Goal: Task Accomplishment & Management: Complete application form

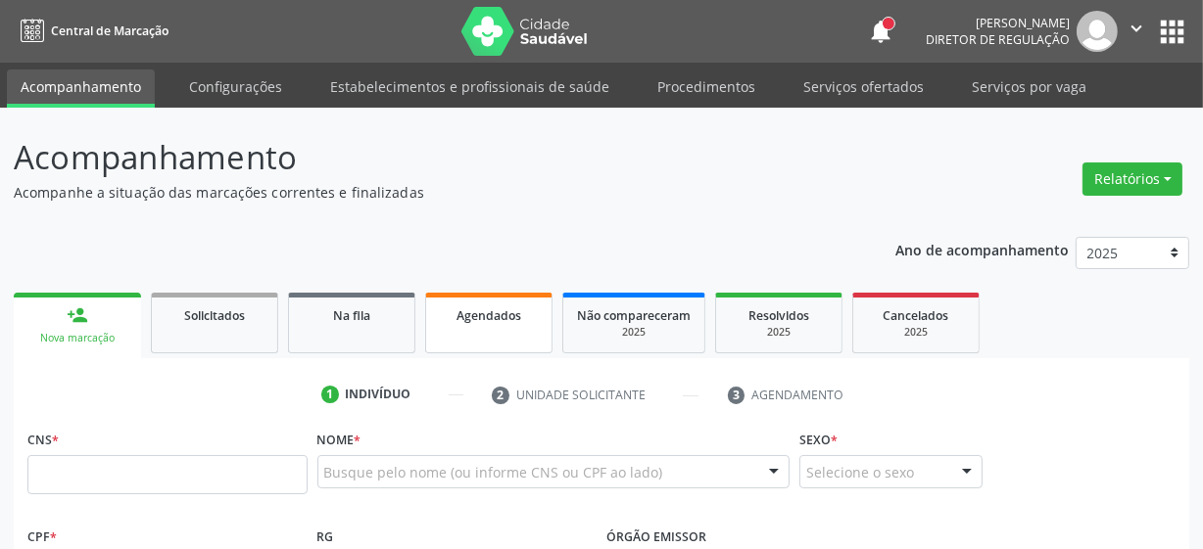
click at [474, 330] on link "Agendados" at bounding box center [488, 323] width 127 height 61
select select "7"
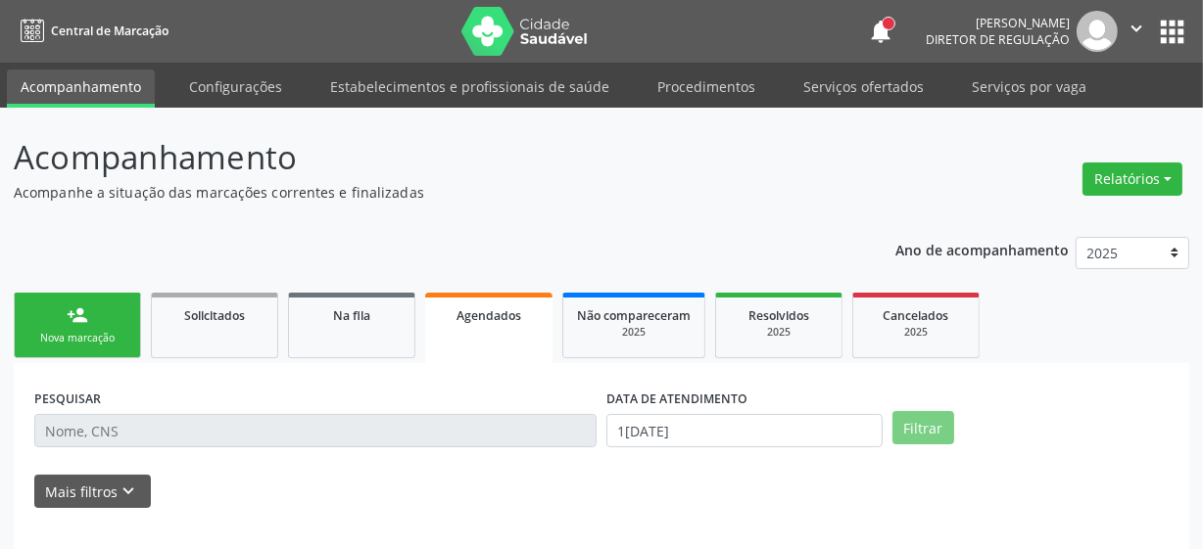
scroll to position [88, 0]
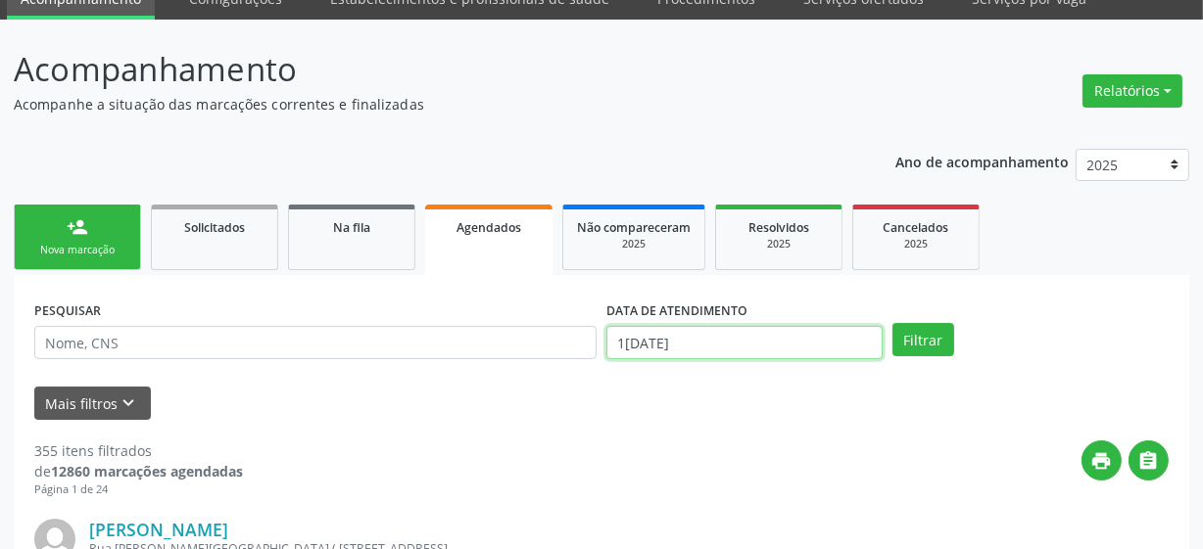
click at [685, 333] on input "1[DATE]" at bounding box center [744, 342] width 276 height 33
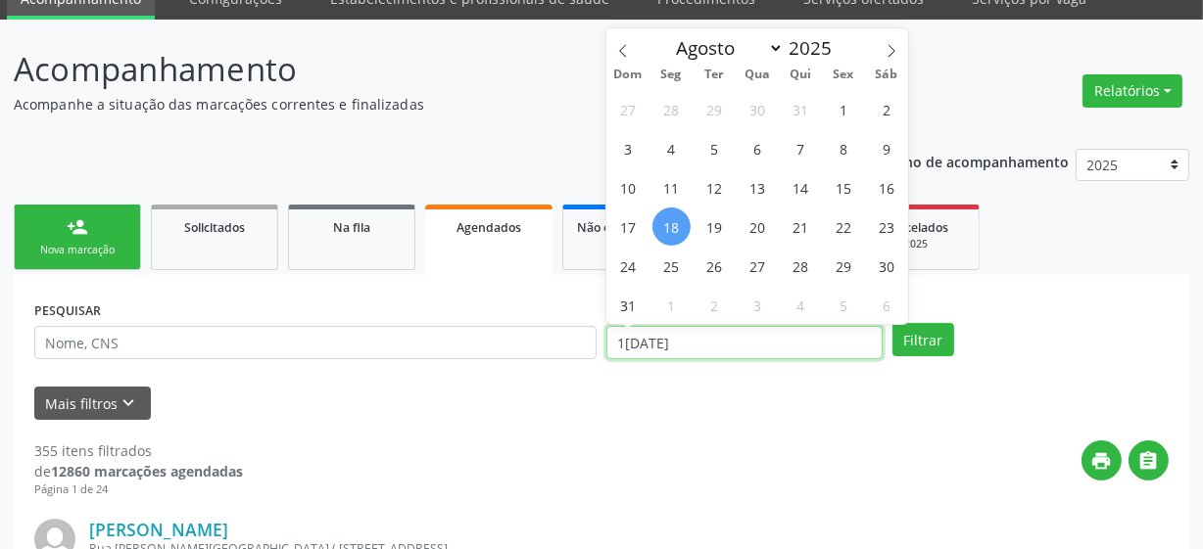
click at [686, 333] on input "1[DATE]" at bounding box center [744, 342] width 276 height 33
click at [849, 230] on span "22" at bounding box center [843, 227] width 38 height 38
type input "2[DATE]"
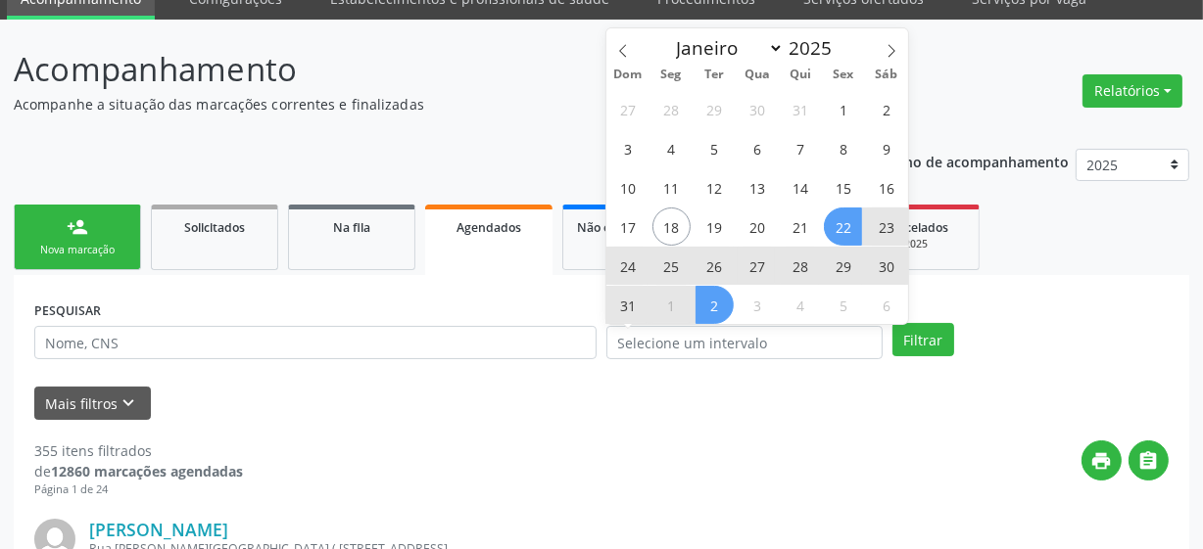
click at [304, 358] on div "PESQUISAR" at bounding box center [315, 334] width 572 height 76
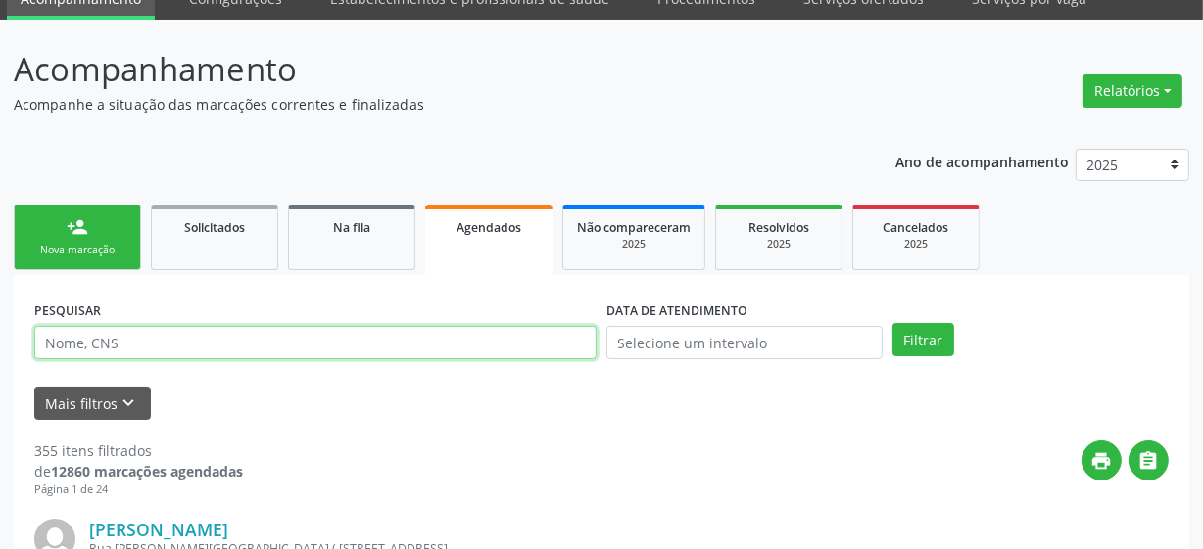
click at [304, 356] on input "text" at bounding box center [315, 342] width 562 height 33
type input "898005842411999"
click at [892, 323] on button "Filtrar" at bounding box center [923, 339] width 62 height 33
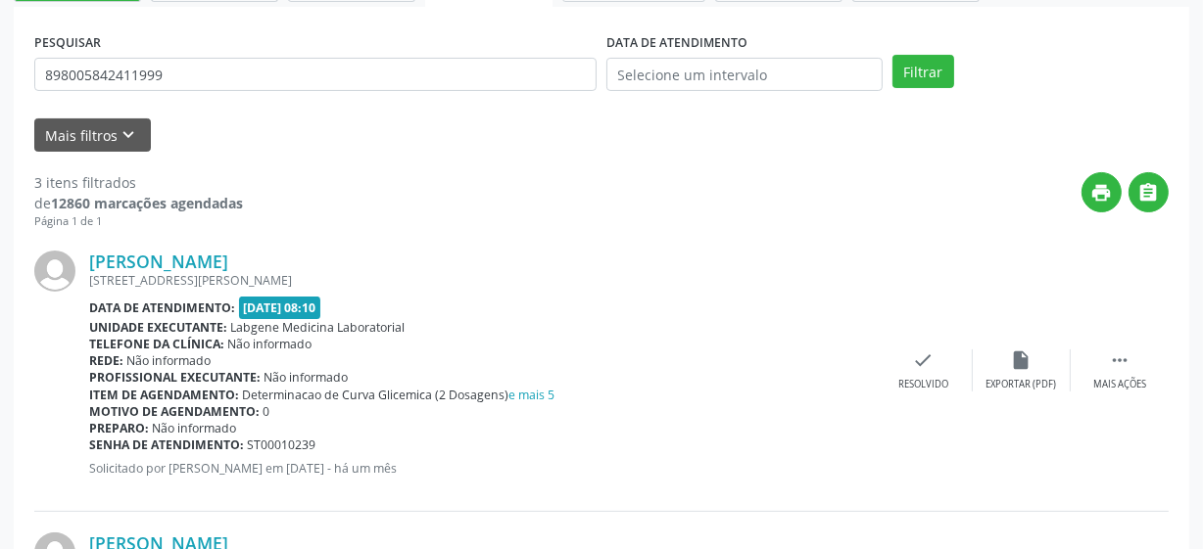
scroll to position [355, 0]
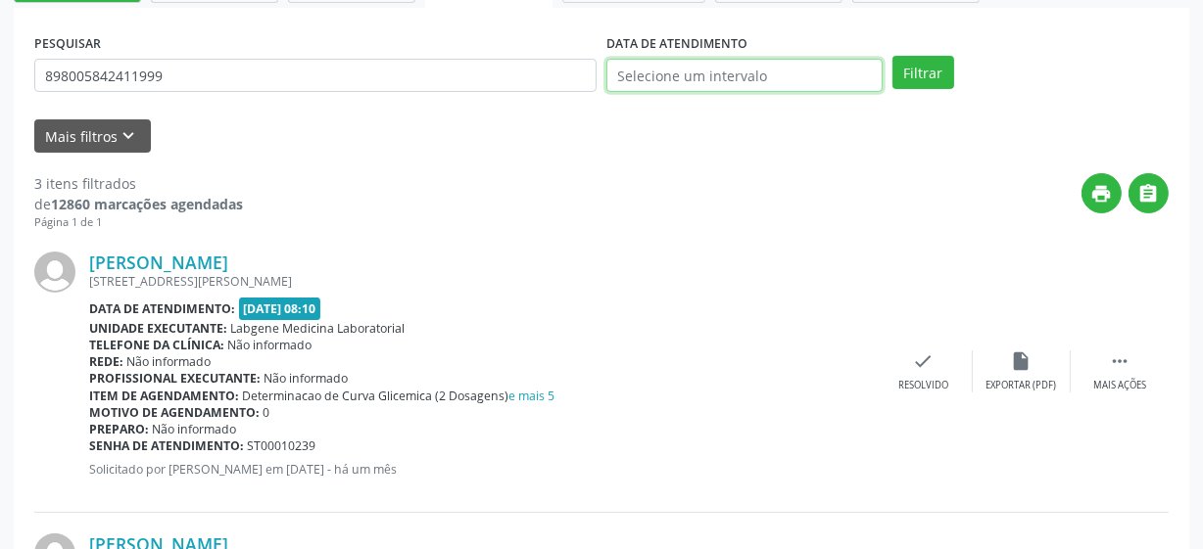
click at [815, 67] on input "text" at bounding box center [744, 75] width 276 height 33
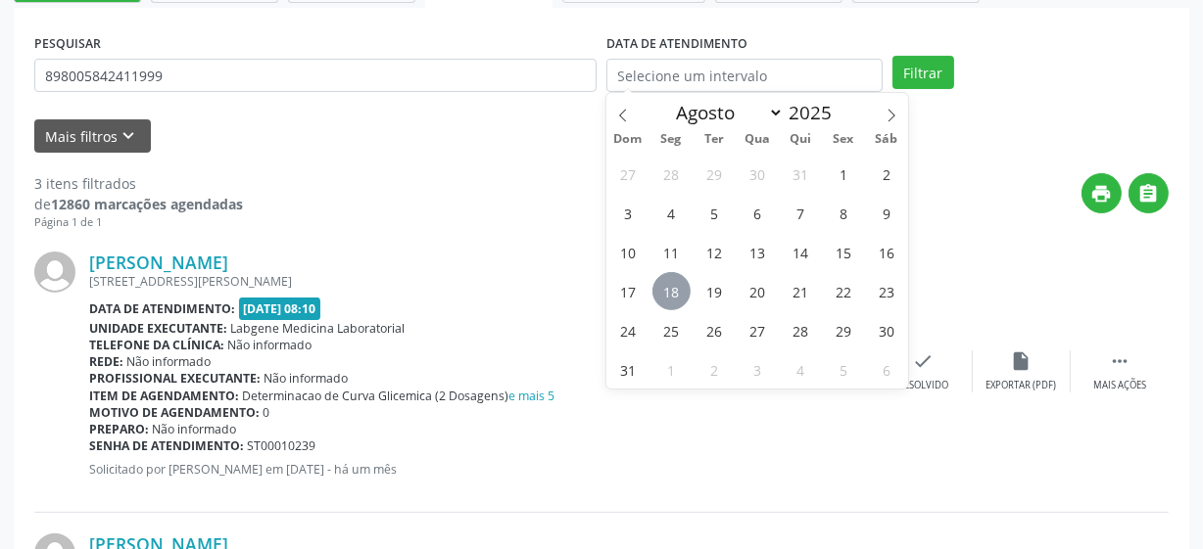
click at [662, 294] on span "18" at bounding box center [671, 291] width 38 height 38
type input "1[DATE]"
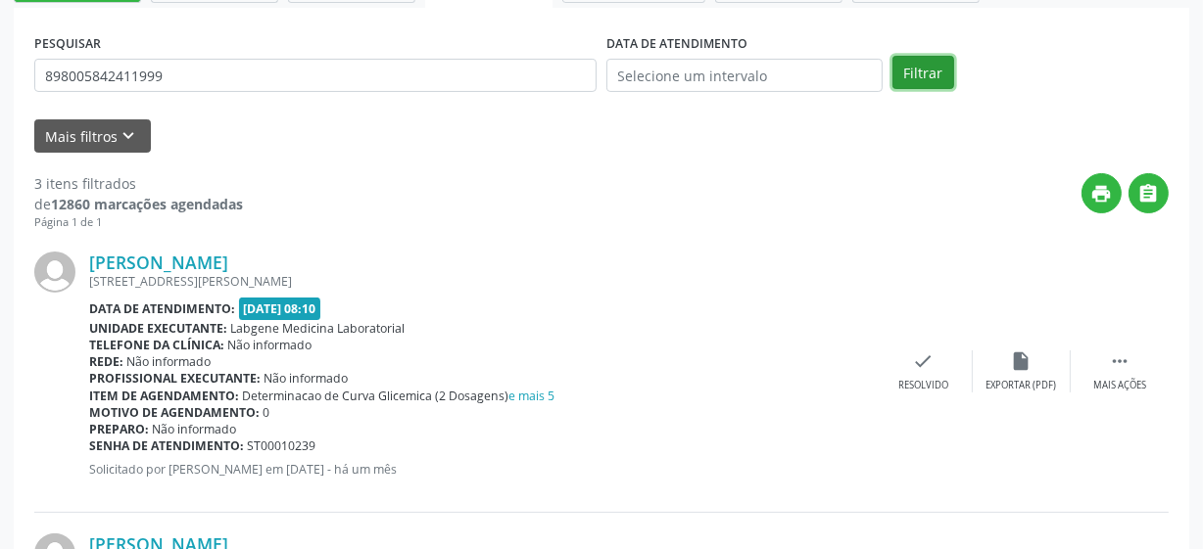
click at [907, 66] on button "Filtrar" at bounding box center [923, 72] width 62 height 33
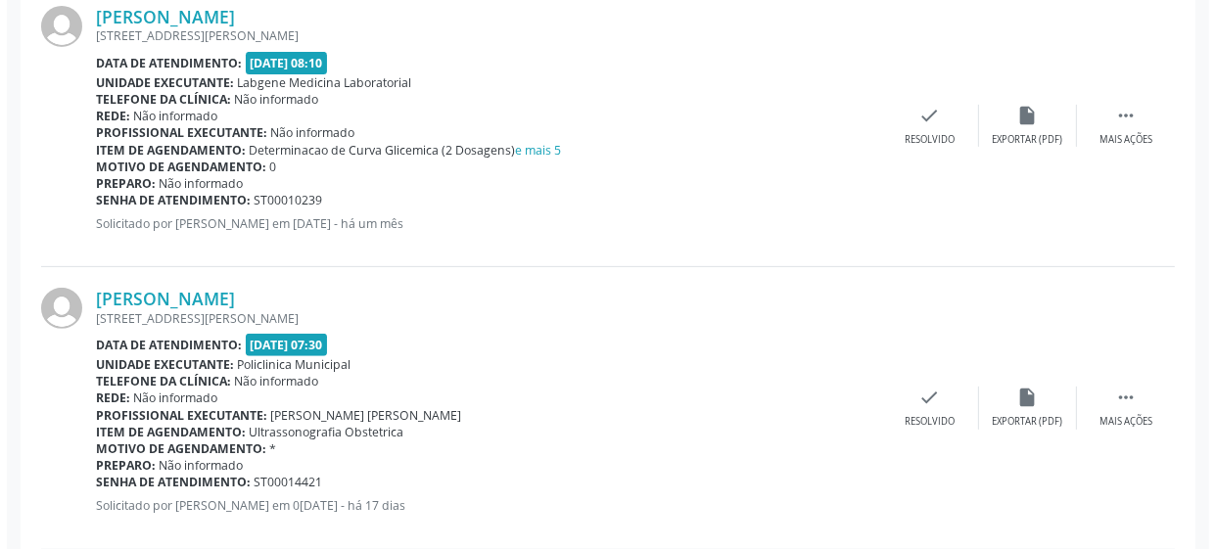
scroll to position [623, 0]
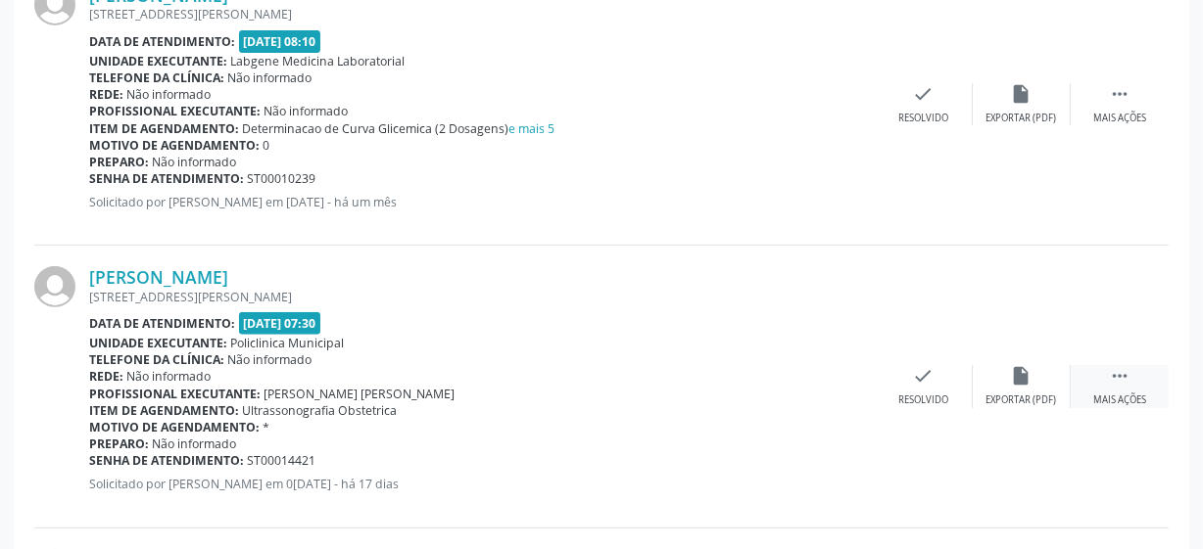
click at [1139, 382] on div " Mais ações" at bounding box center [1119, 386] width 98 height 42
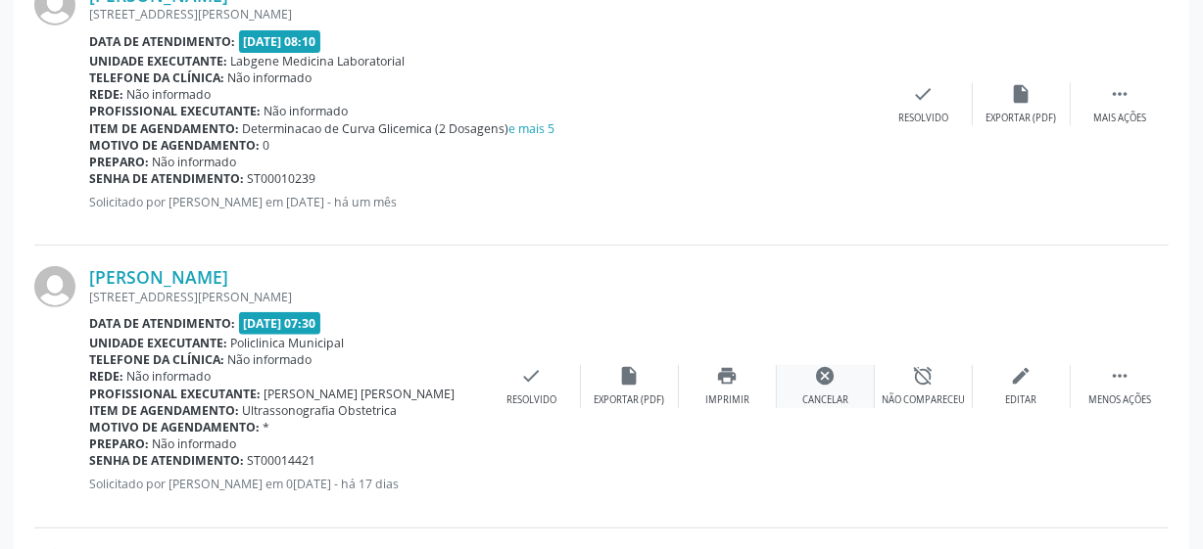
click at [831, 394] on div "Cancelar" at bounding box center [825, 401] width 46 height 14
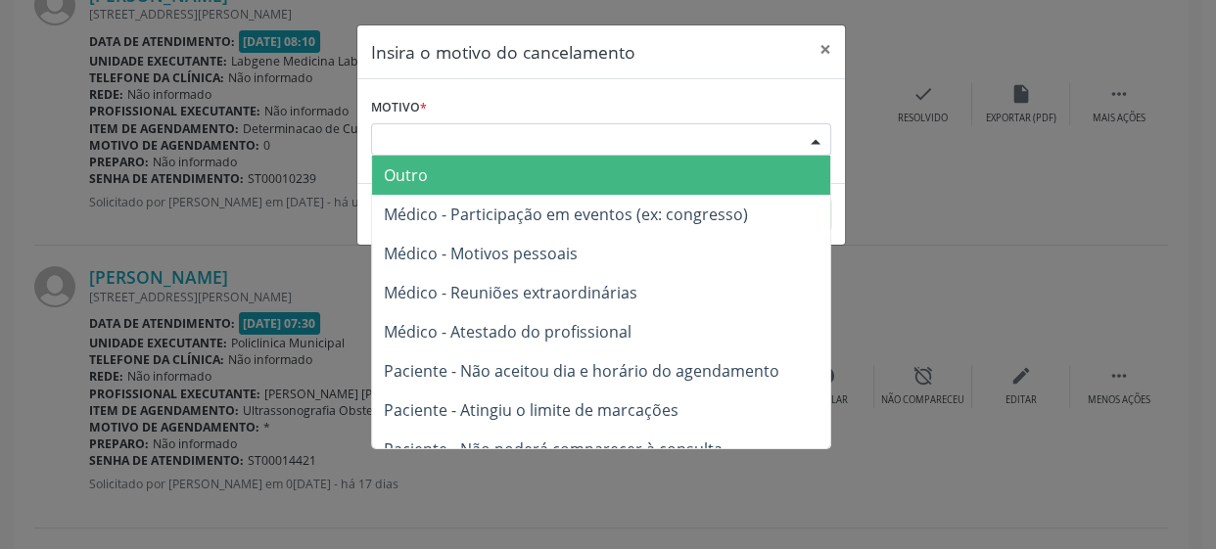
click at [564, 135] on div "Escolha o motivo" at bounding box center [601, 139] width 460 height 33
click at [548, 163] on span "Outro" at bounding box center [601, 175] width 458 height 39
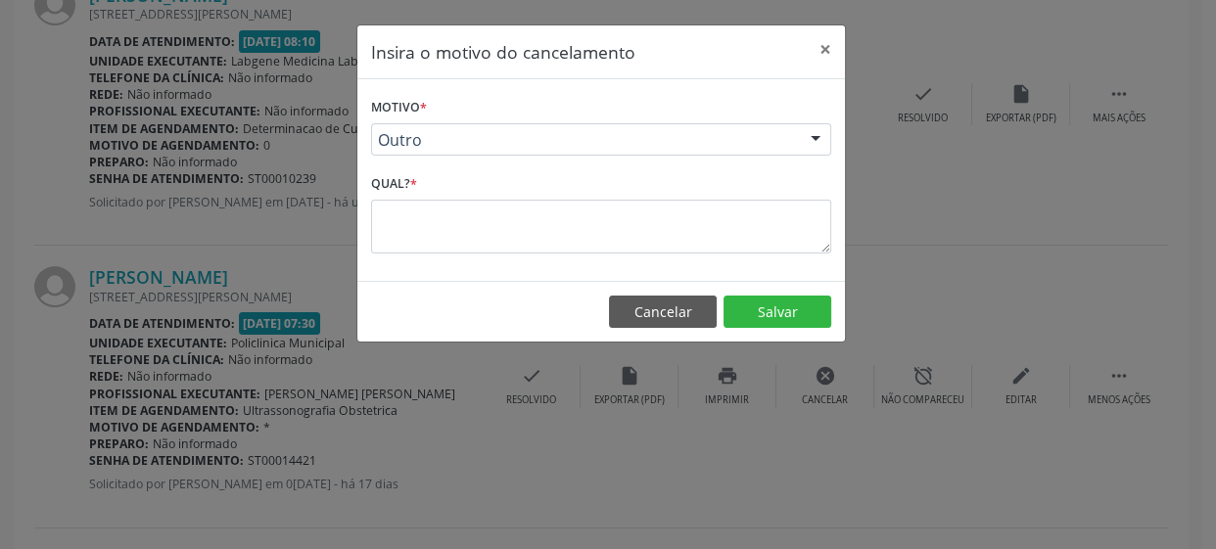
click at [541, 254] on div "Motivo * Outro Outro Médico - Participação em eventos (ex: congresso) Médico - …" at bounding box center [601, 180] width 488 height 202
click at [542, 243] on textarea at bounding box center [601, 227] width 460 height 54
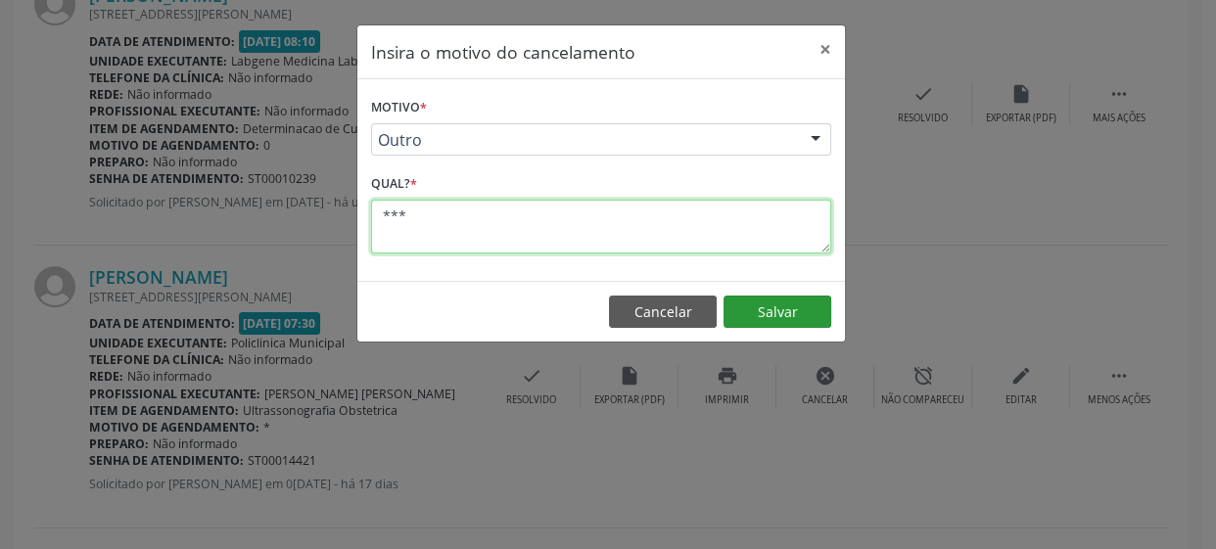
type textarea "***"
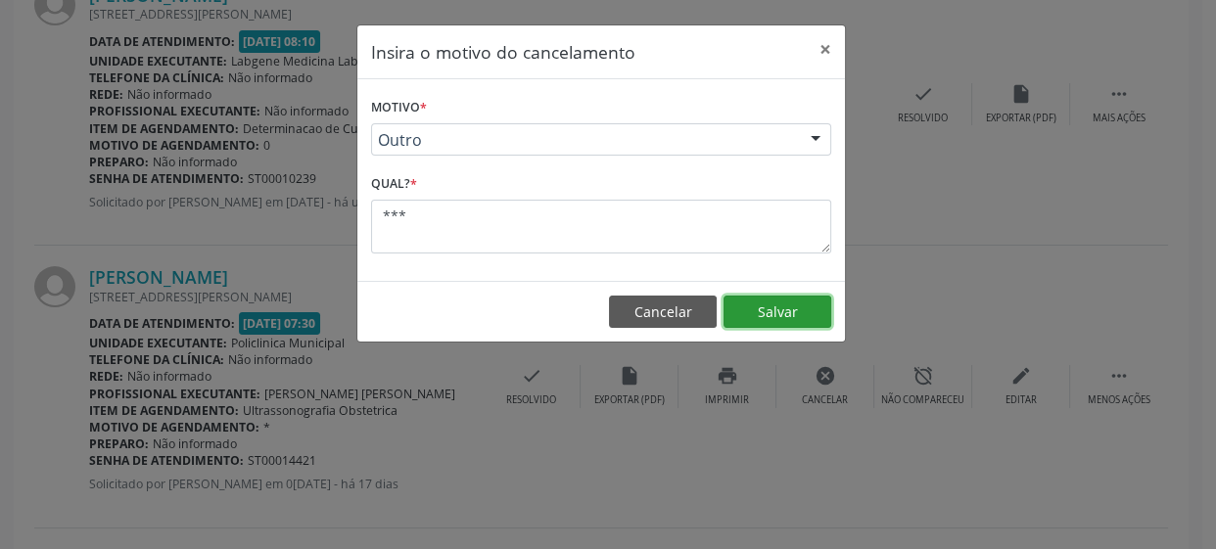
click at [814, 308] on button "Salvar" at bounding box center [778, 312] width 108 height 33
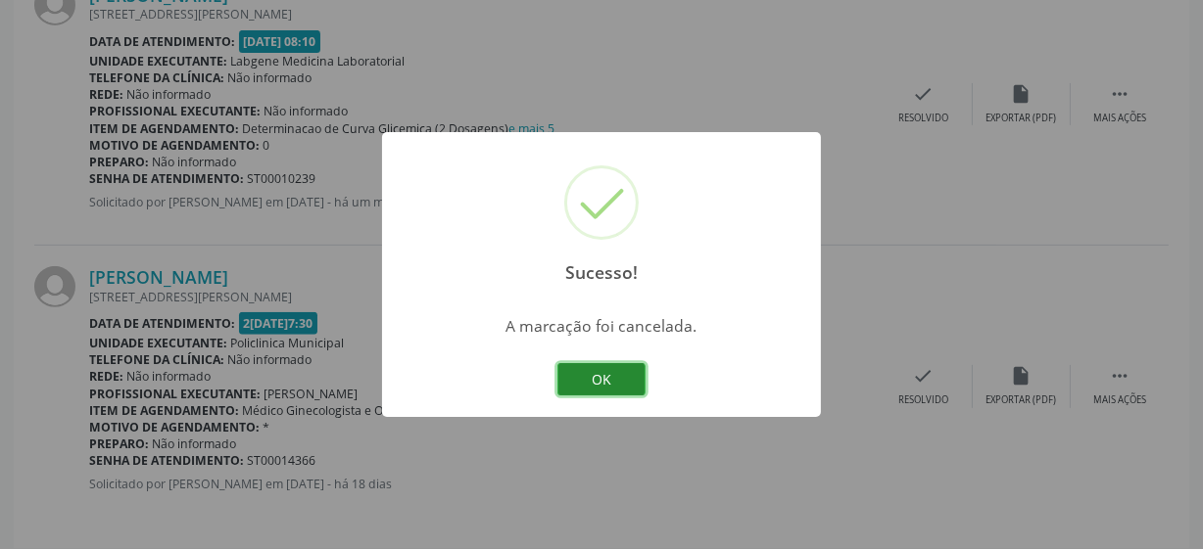
click at [616, 387] on button "OK" at bounding box center [601, 379] width 88 height 33
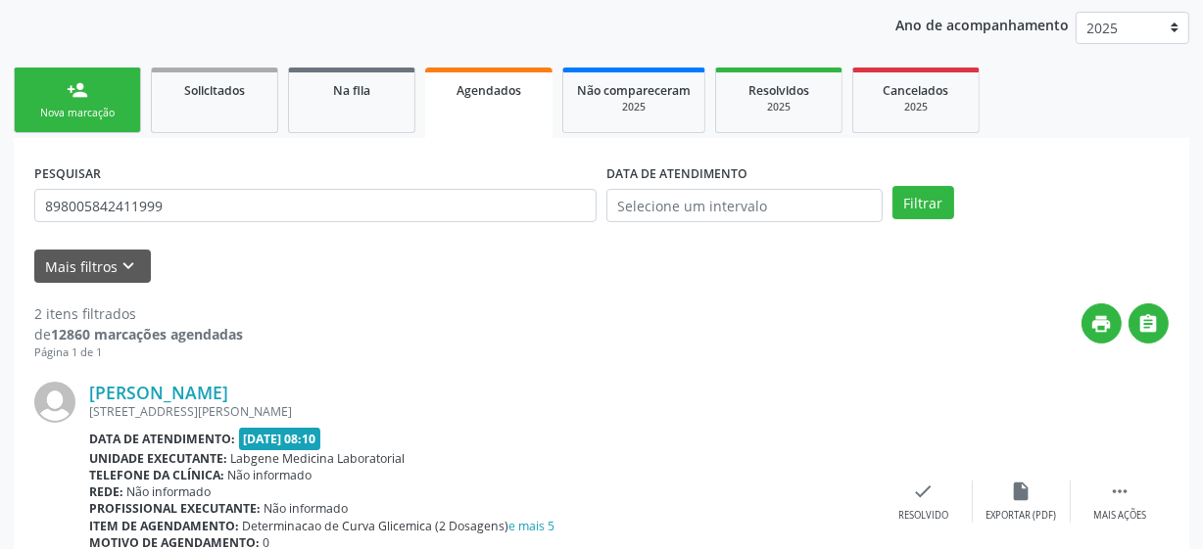
scroll to position [99, 0]
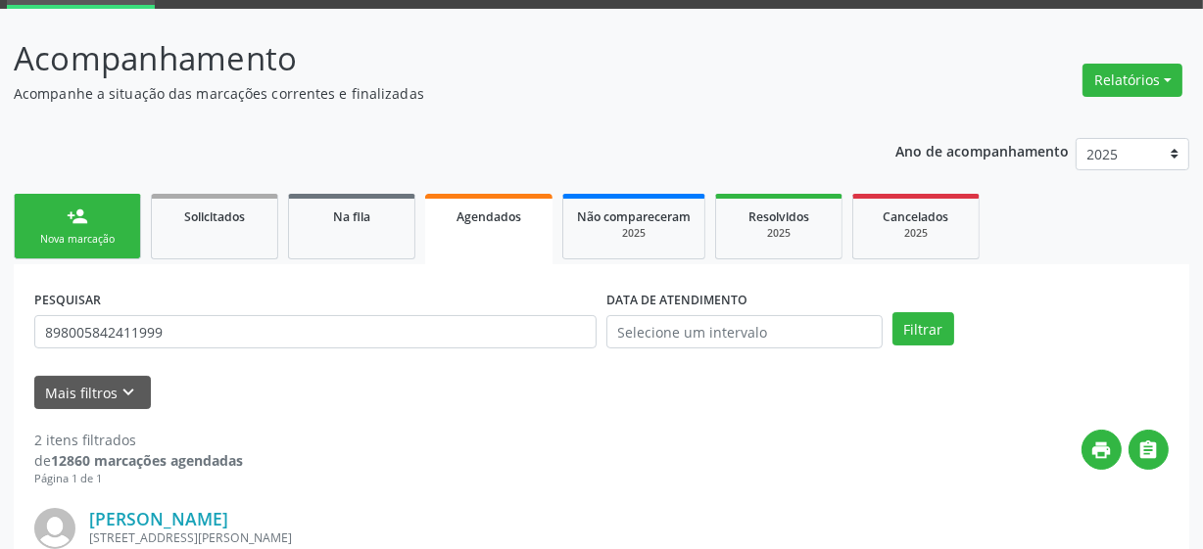
click at [82, 221] on div "person_add" at bounding box center [78, 217] width 22 height 22
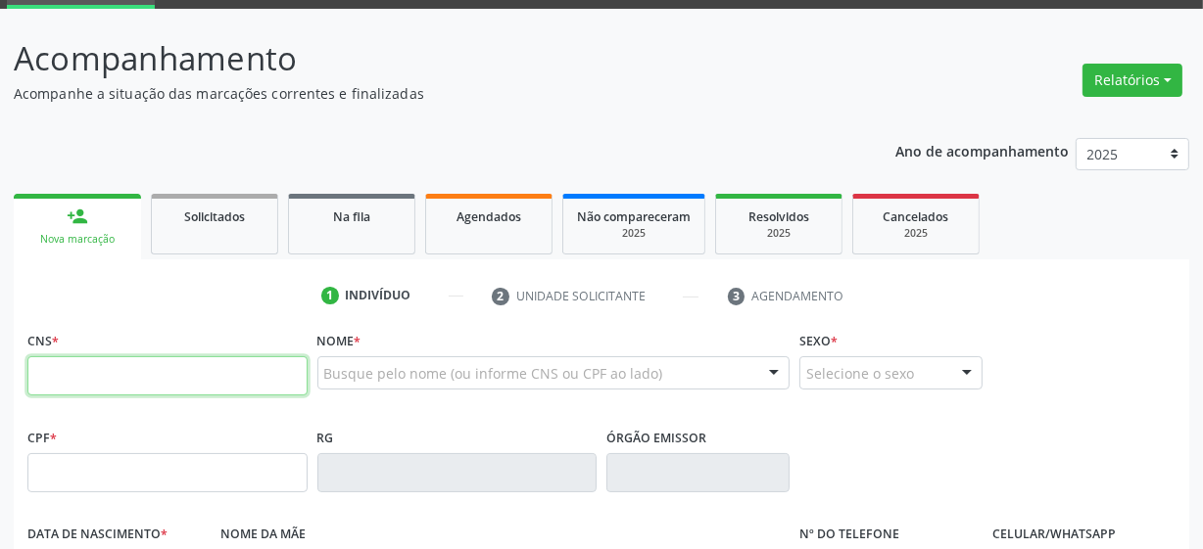
click at [177, 385] on input "text" at bounding box center [167, 375] width 280 height 39
click at [126, 384] on input "text" at bounding box center [167, 375] width 280 height 39
type input "209 1359 3162 0007"
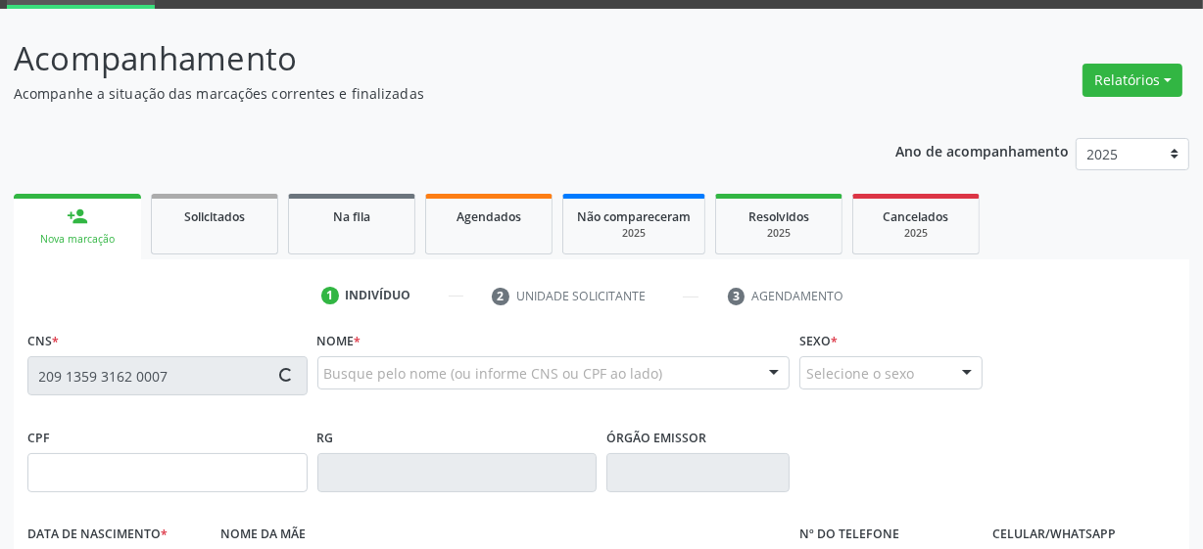
type input "171.081.084-02"
type input "[DATE]"
type input "Cicera [PERSON_NAME]"
type input "[PHONE_NUMBER]"
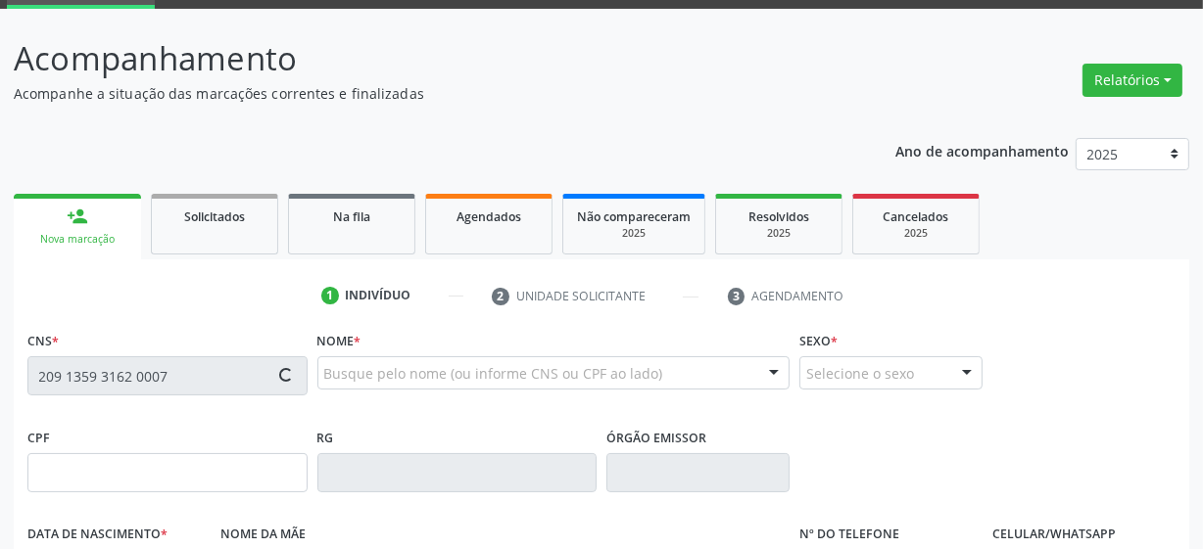
type input "3"
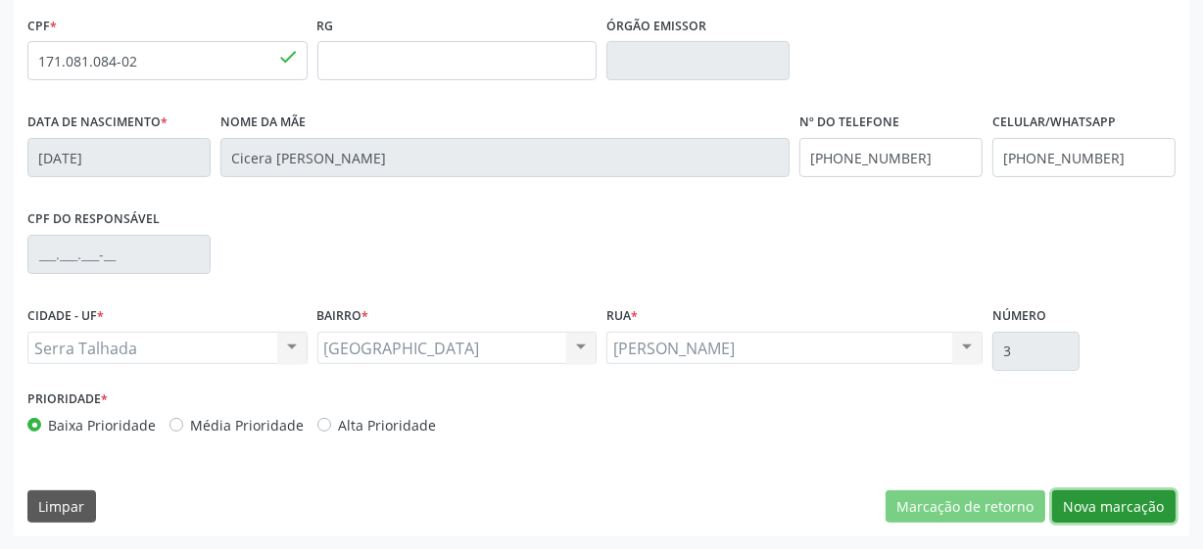
click at [1109, 496] on button "Nova marcação" at bounding box center [1113, 507] width 123 height 33
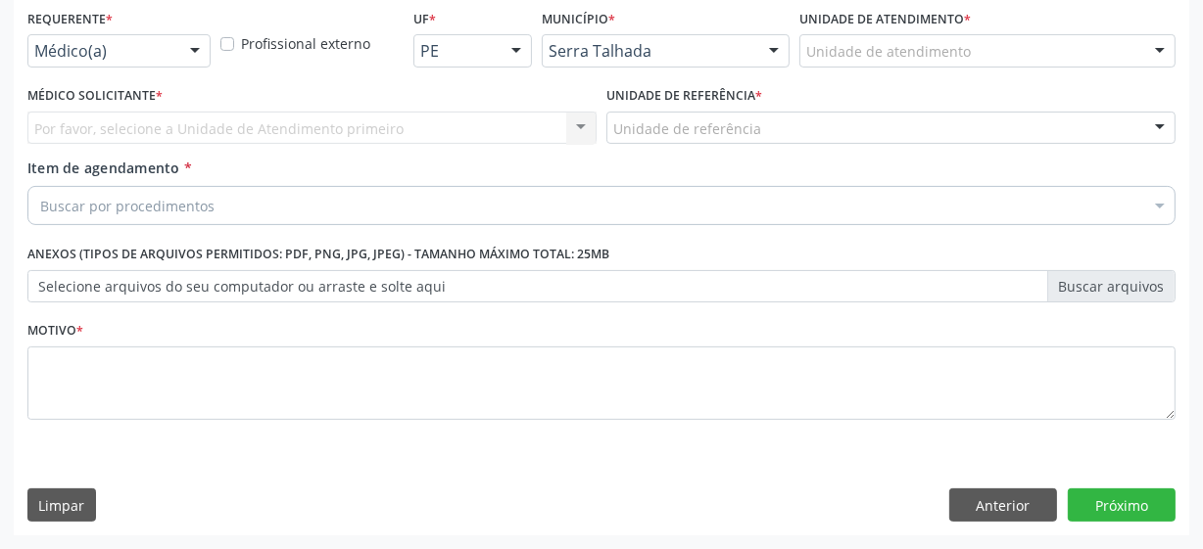
scroll to position [420, 0]
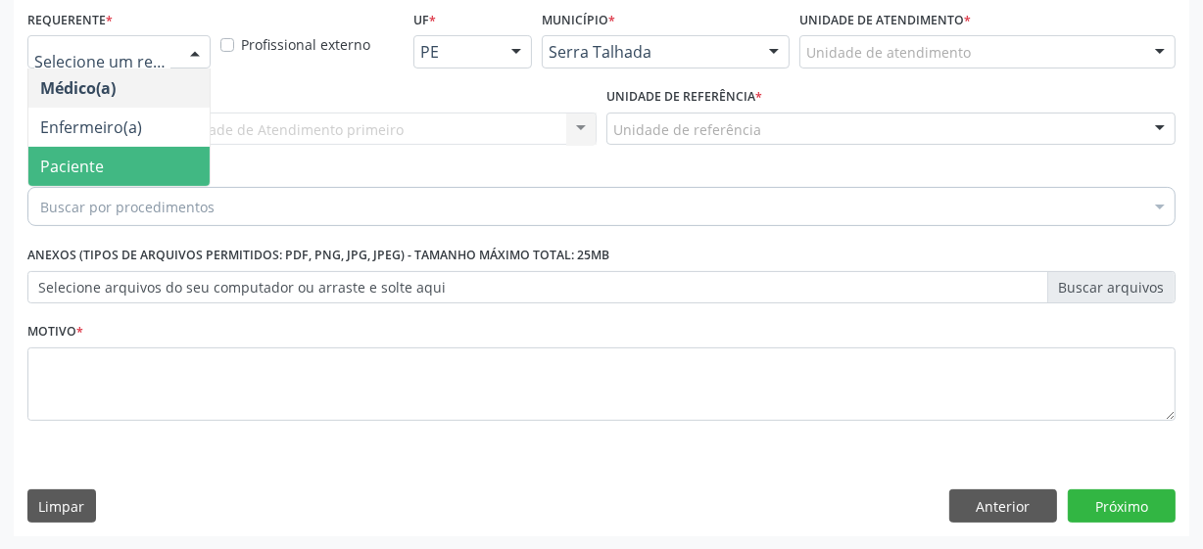
click at [130, 177] on span "Paciente" at bounding box center [118, 166] width 181 height 39
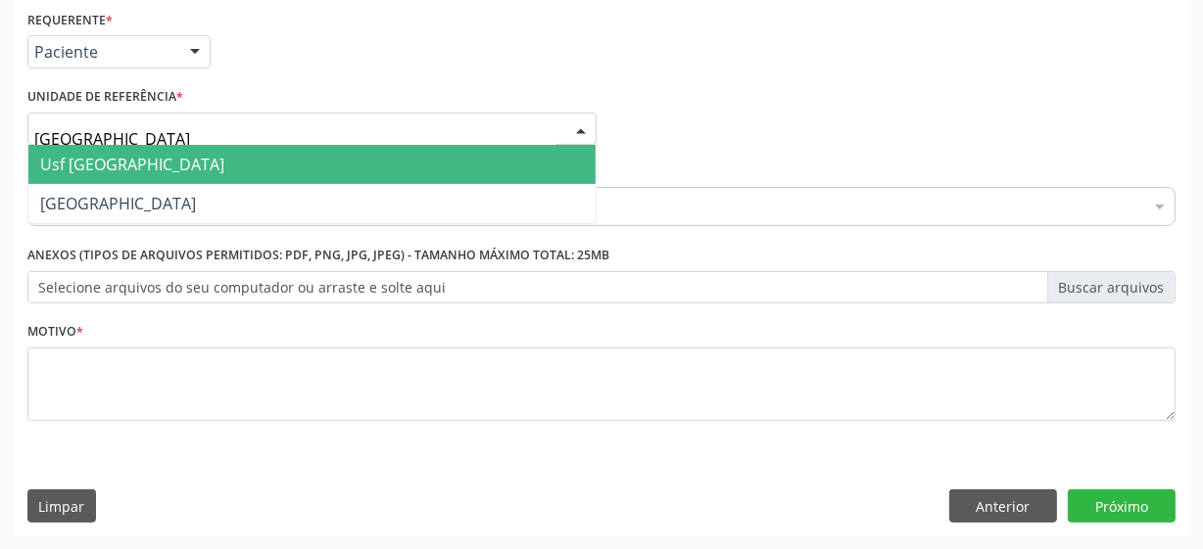
type input "vila bela"
click at [150, 160] on span "Usf [GEOGRAPHIC_DATA]" at bounding box center [311, 164] width 567 height 39
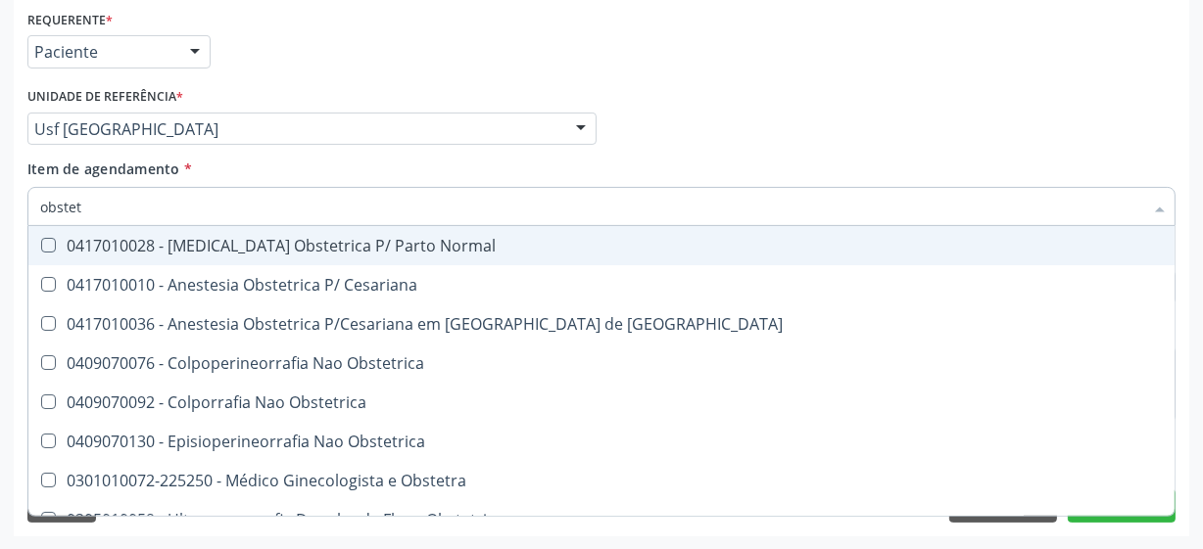
type input "obstetr"
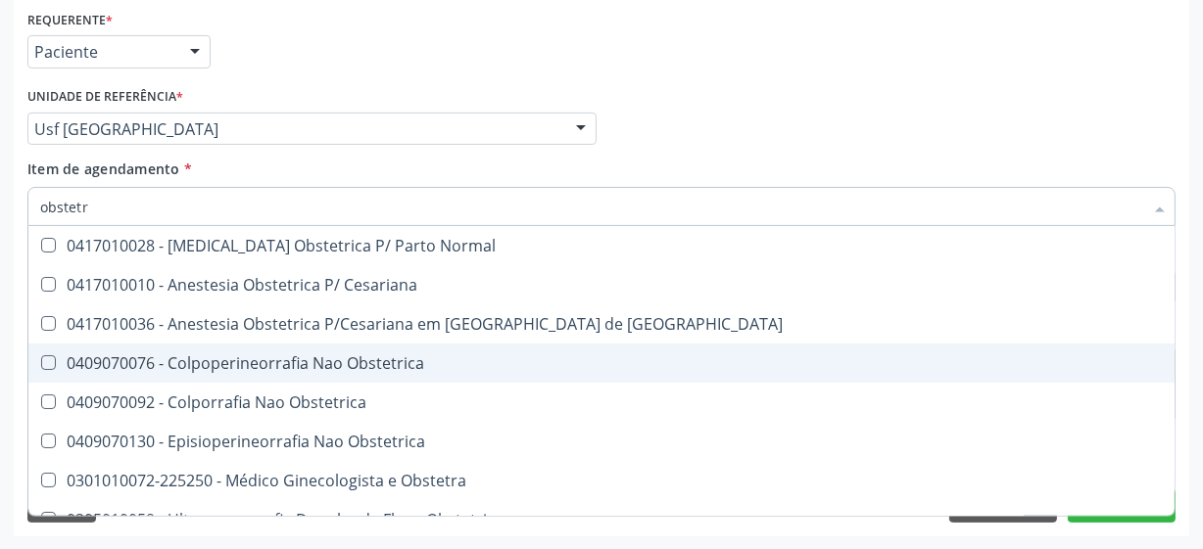
scroll to position [101, 0]
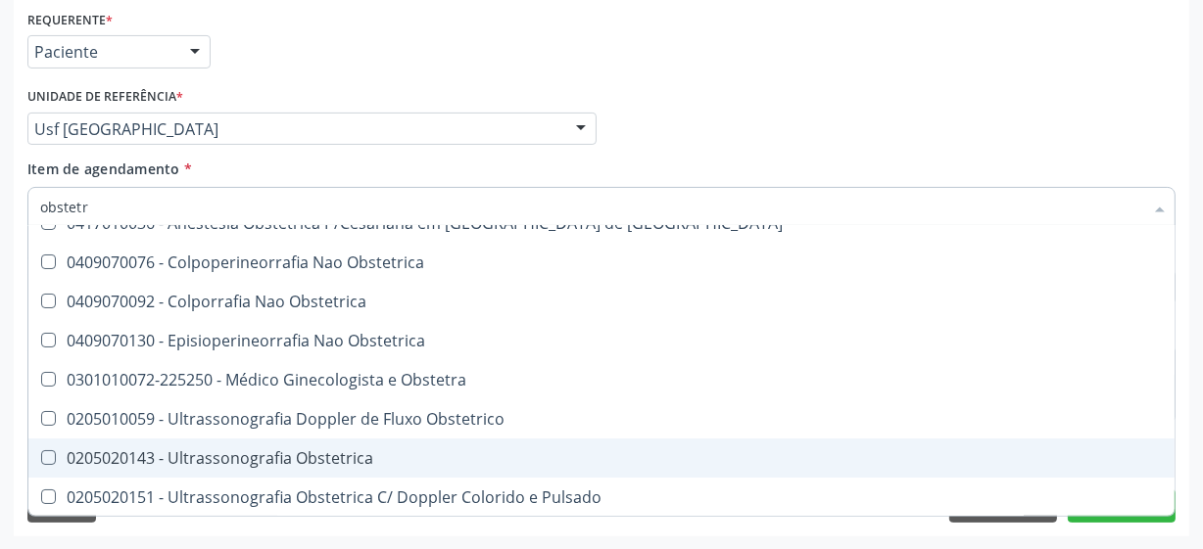
click at [348, 451] on div "0205020143 - Ultrassonografia Obstetrica" at bounding box center [601, 458] width 1122 height 16
checkbox Obstetrica "true"
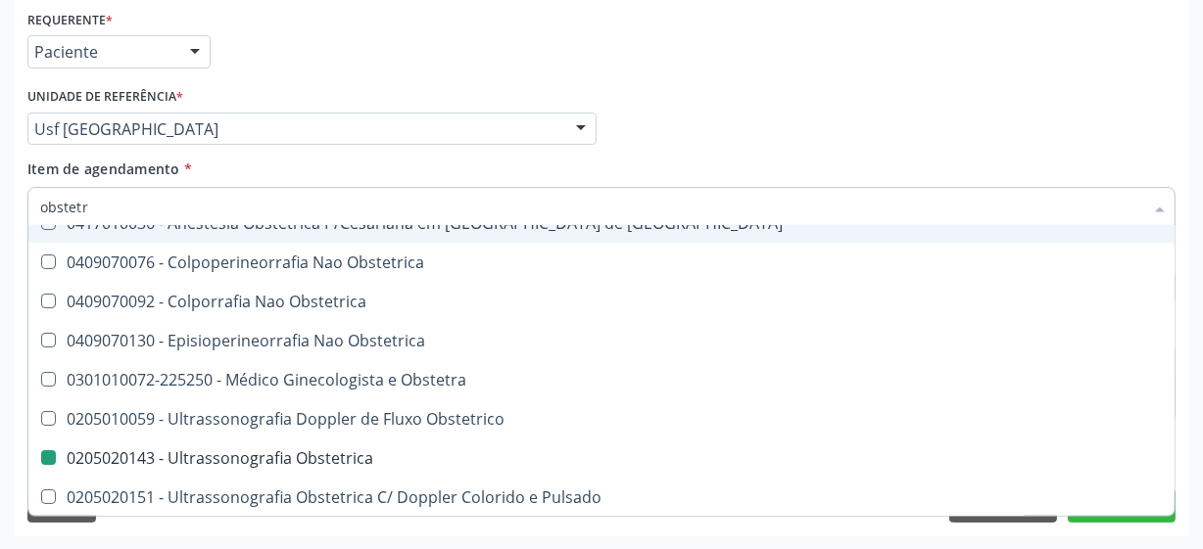
click at [821, 84] on div "Médico Solicitante Por favor, selecione a Unidade de Atendimento primeiro Nenhu…" at bounding box center [602, 120] width 1158 height 76
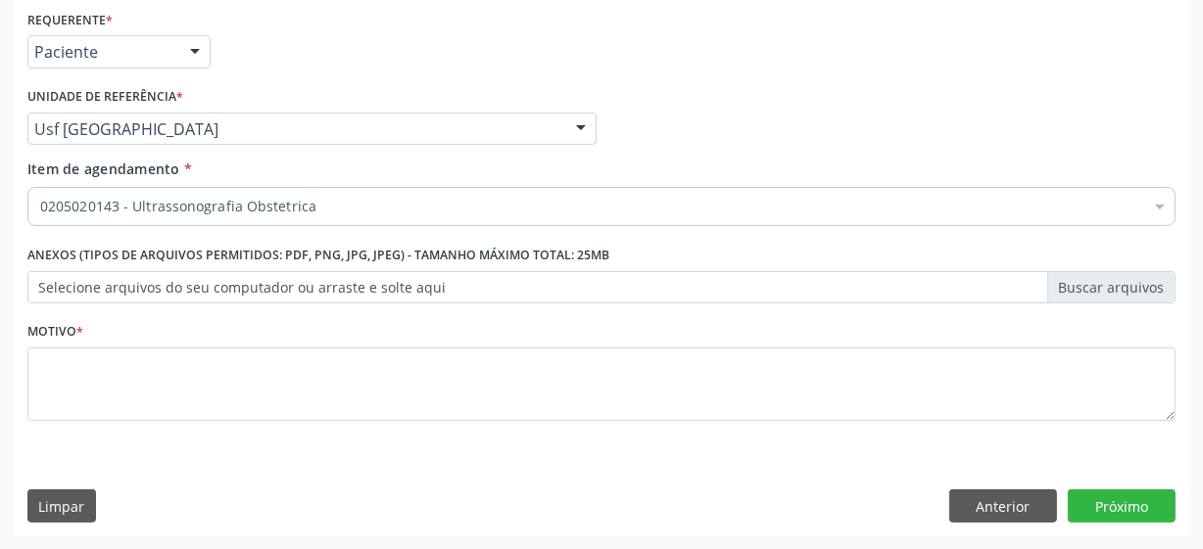
scroll to position [0, 0]
click at [193, 295] on label "Selecione arquivos do seu computador ou arraste e solte aqui" at bounding box center [601, 287] width 1148 height 33
click at [193, 295] on input "Selecione arquivos do seu computador ou arraste e solte aqui" at bounding box center [601, 287] width 1148 height 33
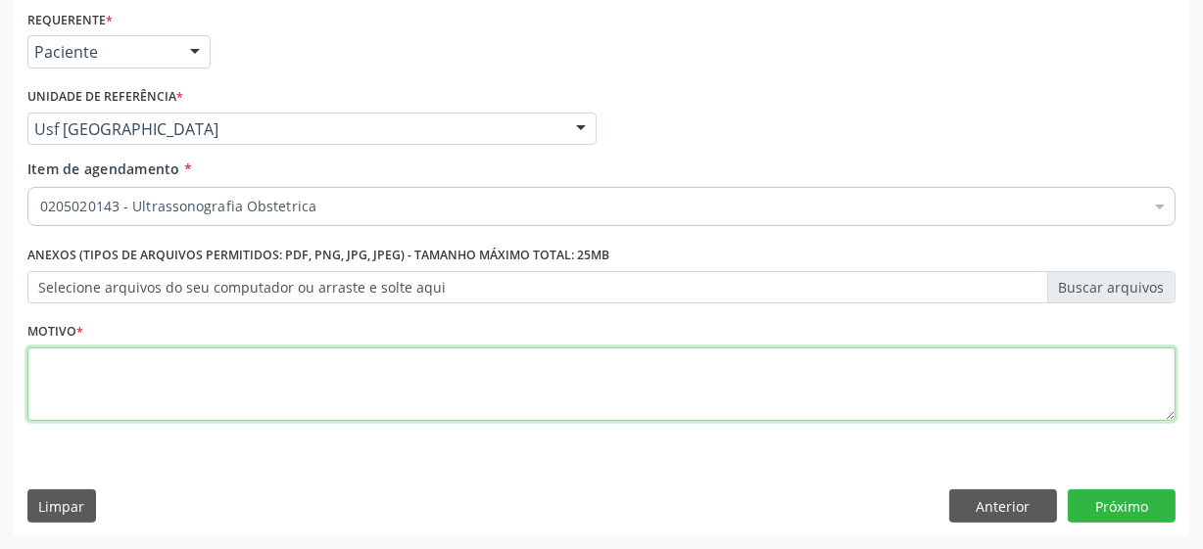
click at [241, 391] on textarea at bounding box center [601, 385] width 1148 height 74
type textarea "**"
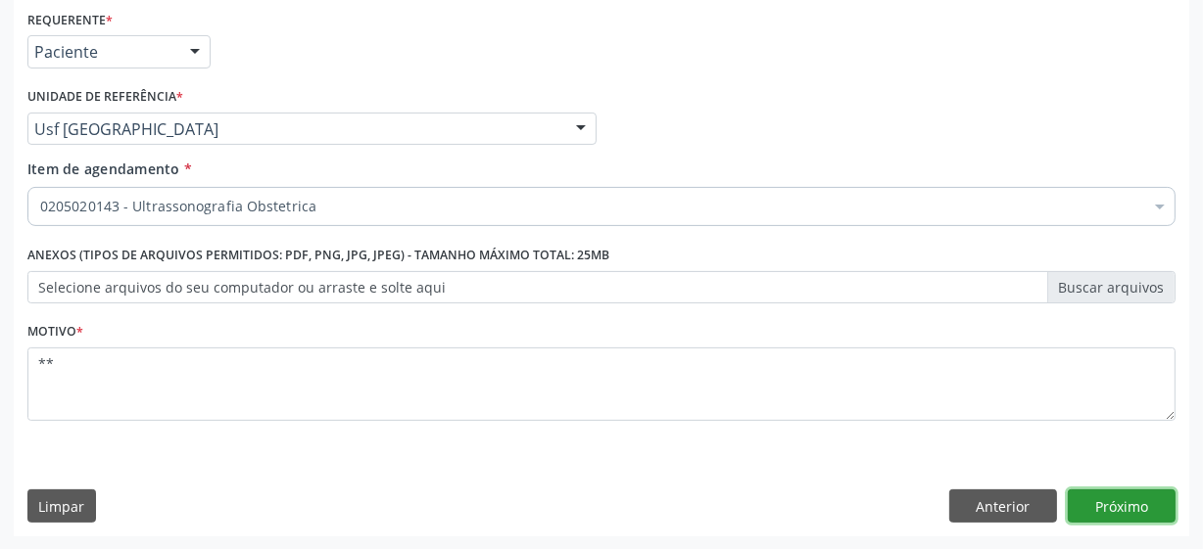
click at [1099, 496] on button "Próximo" at bounding box center [1121, 506] width 108 height 33
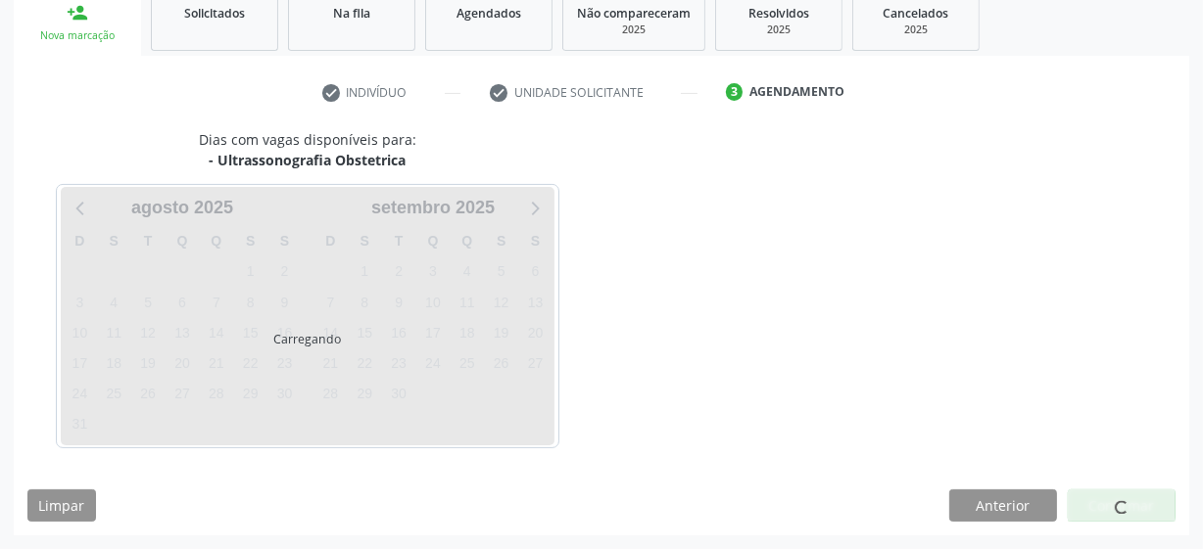
scroll to position [302, 0]
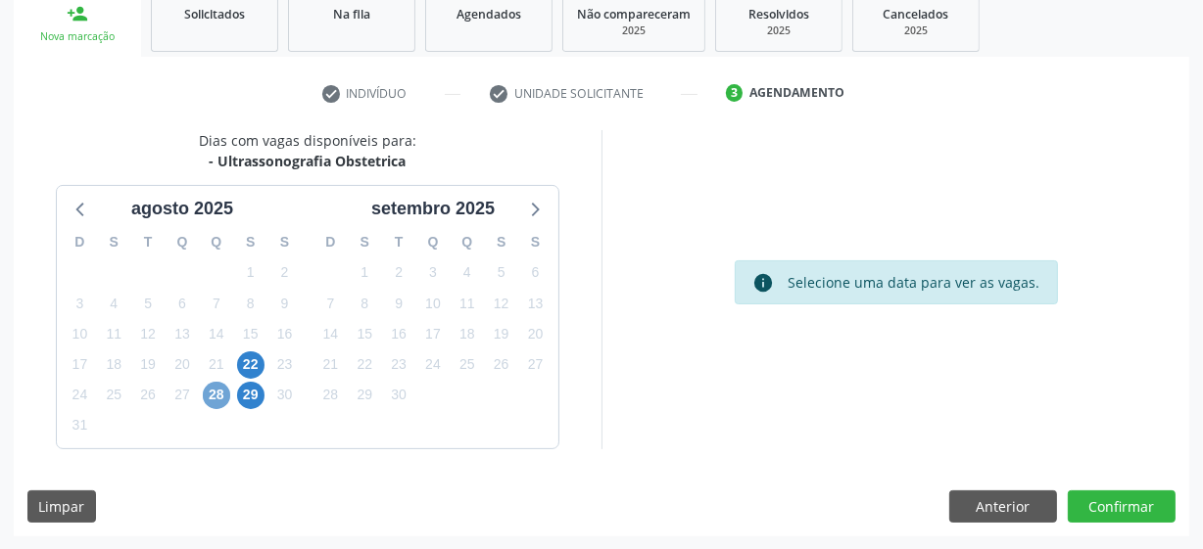
click at [218, 402] on span "28" at bounding box center [216, 395] width 27 height 27
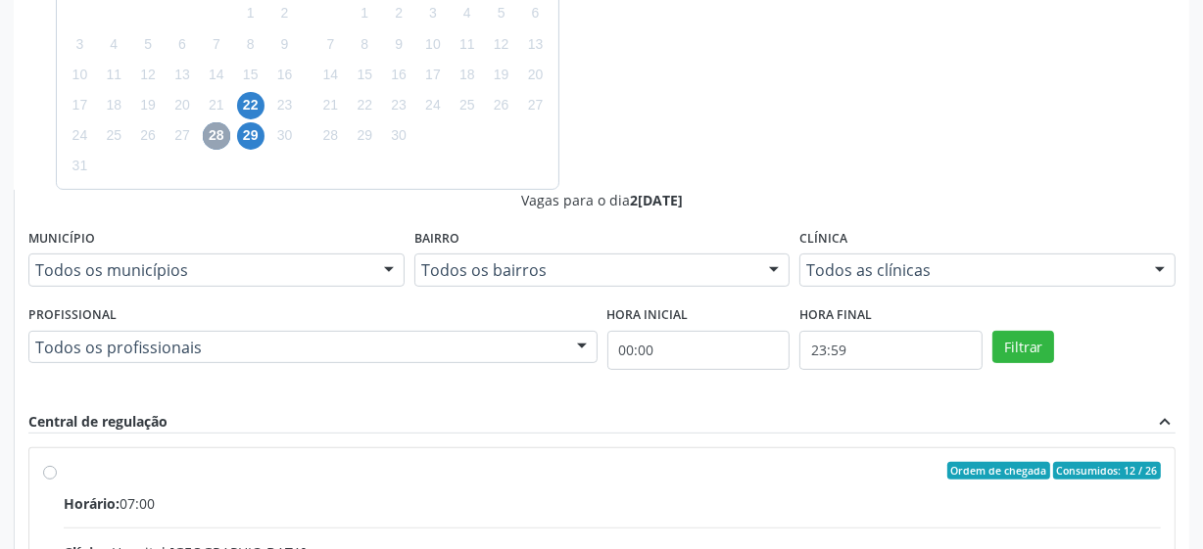
scroll to position [585, 0]
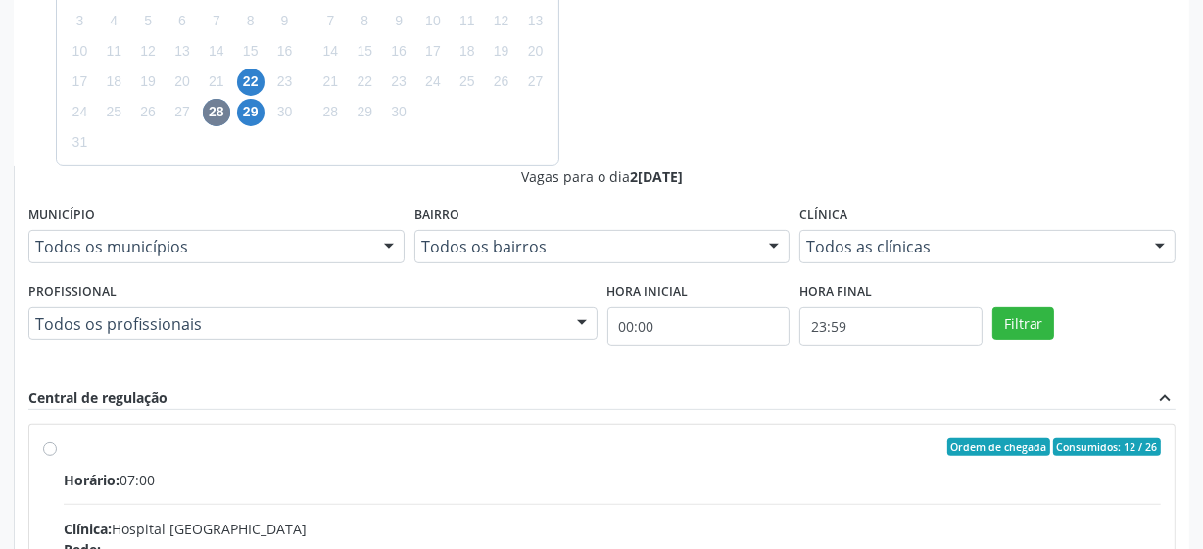
click at [57, 439] on input "Ordem de chegada Consumidos: 12 / 26 Horário: 07:00 Clínica: Hospital [GEOGRAPH…" at bounding box center [50, 448] width 14 height 18
radio input "true"
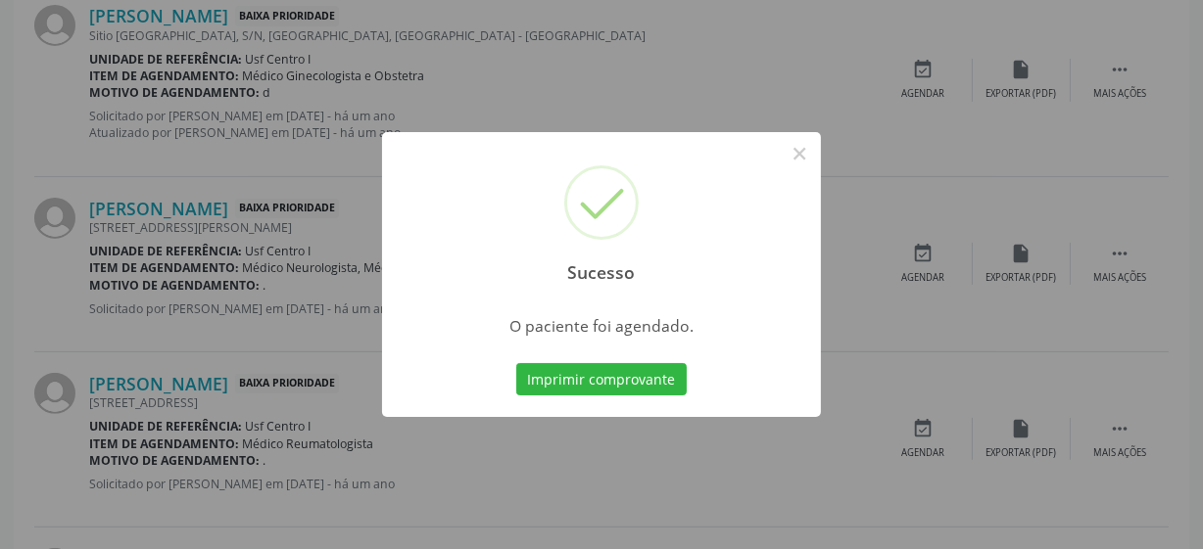
scroll to position [96, 0]
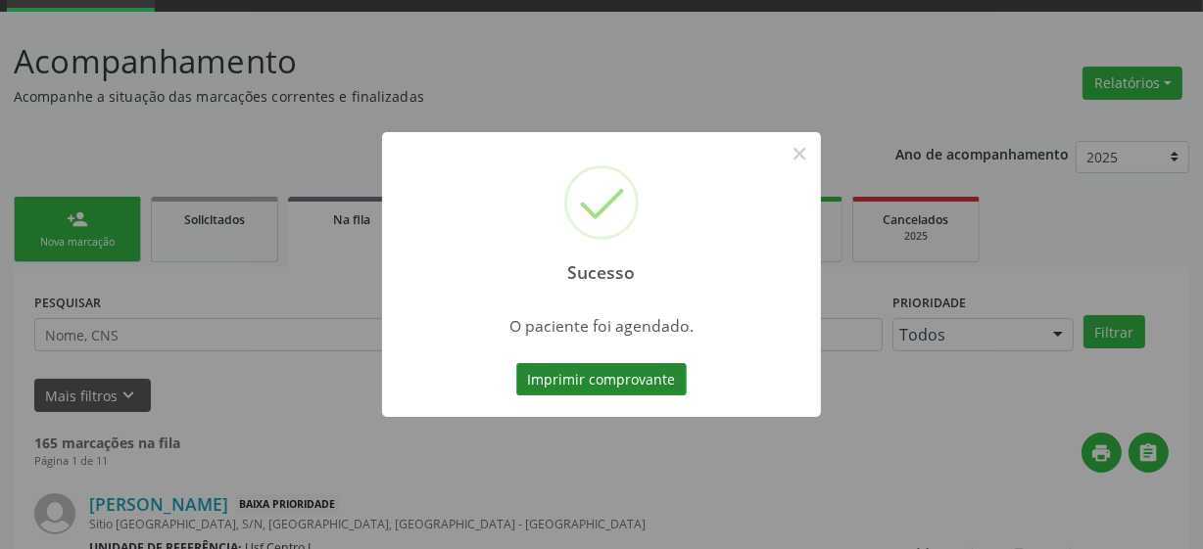
click at [598, 382] on button "Imprimir comprovante" at bounding box center [601, 379] width 170 height 33
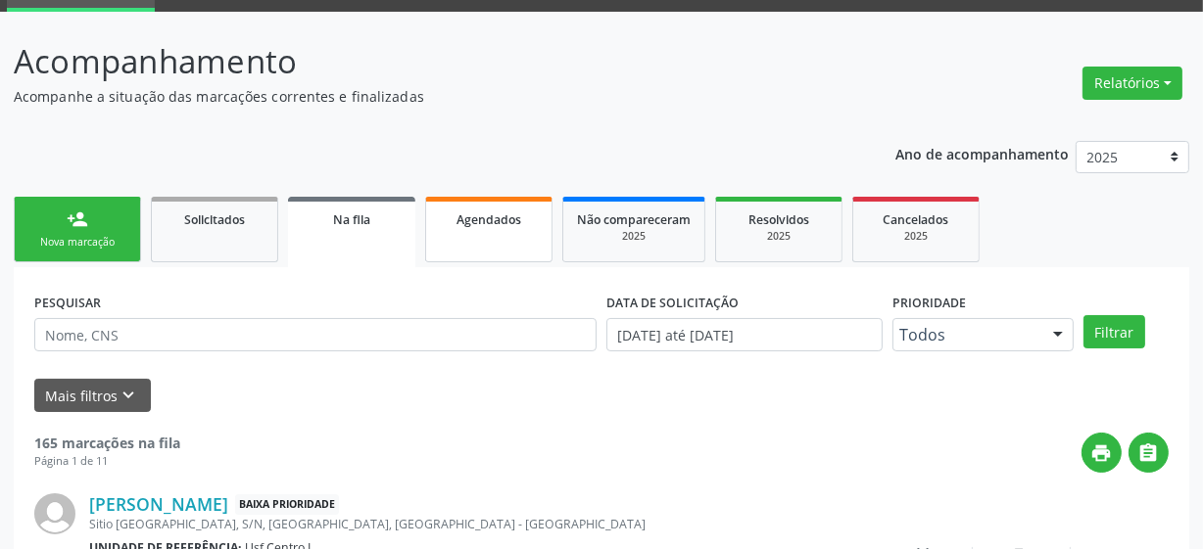
drag, startPoint x: 473, startPoint y: 228, endPoint x: 497, endPoint y: 231, distance: 24.7
click at [473, 227] on link "Agendados" at bounding box center [488, 230] width 127 height 66
click at [497, 231] on link "Agendados" at bounding box center [488, 230] width 127 height 66
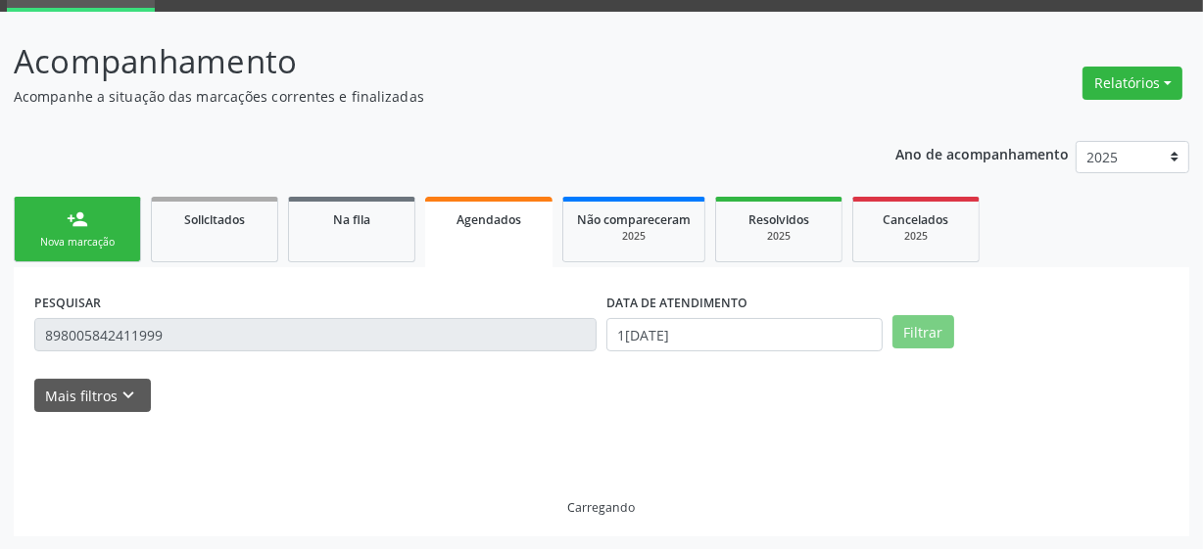
click at [497, 231] on link "Agendados" at bounding box center [488, 232] width 127 height 71
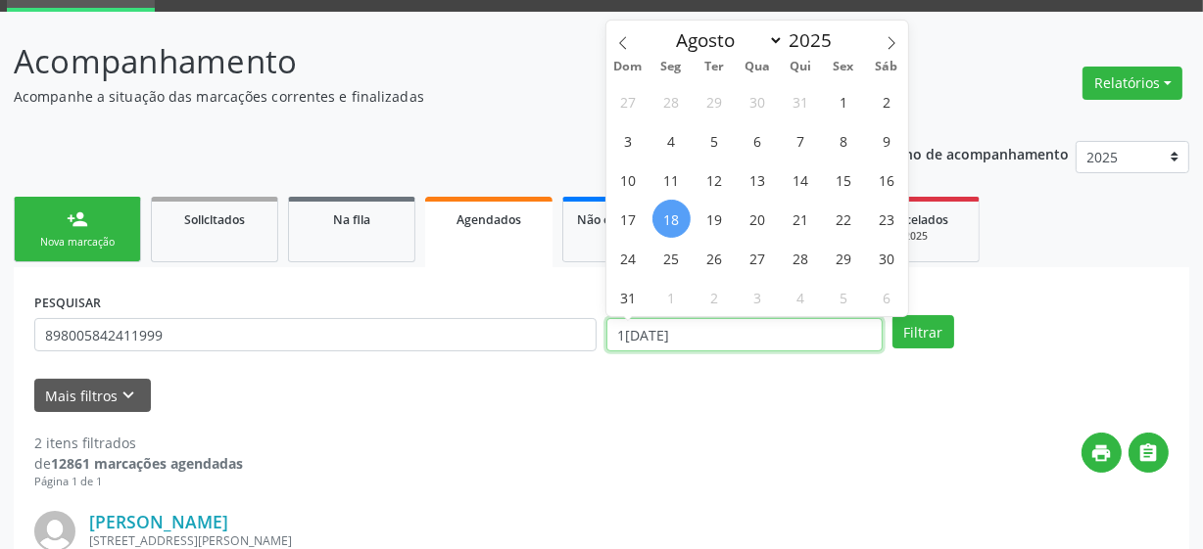
click at [664, 332] on input "1[DATE]" at bounding box center [744, 334] width 276 height 33
click at [834, 222] on span "22" at bounding box center [843, 219] width 38 height 38
type input "2[DATE]"
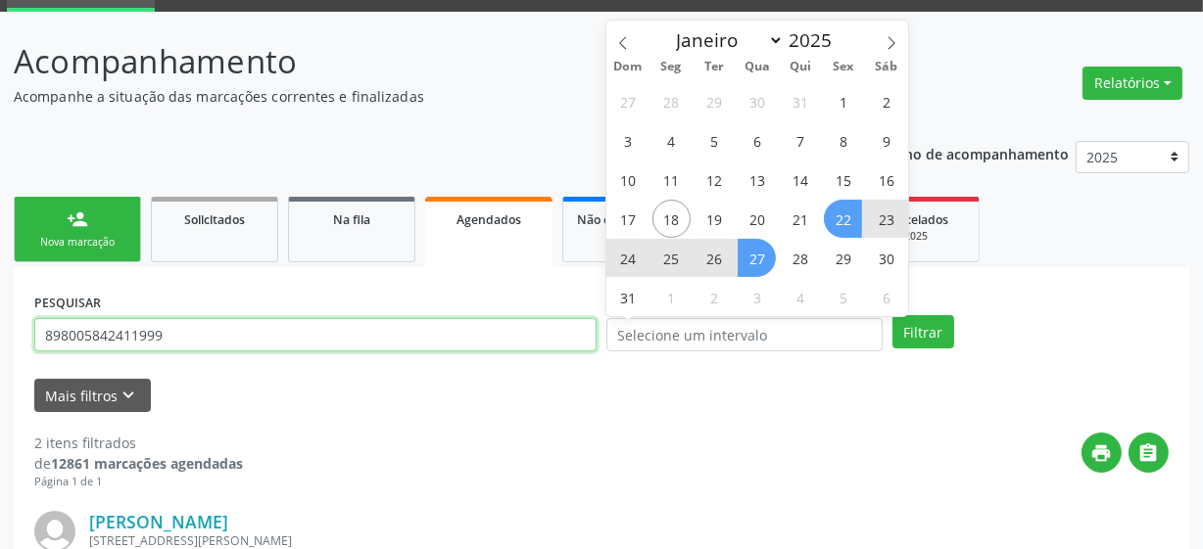
click at [195, 338] on input "898005842411999" at bounding box center [315, 334] width 562 height 33
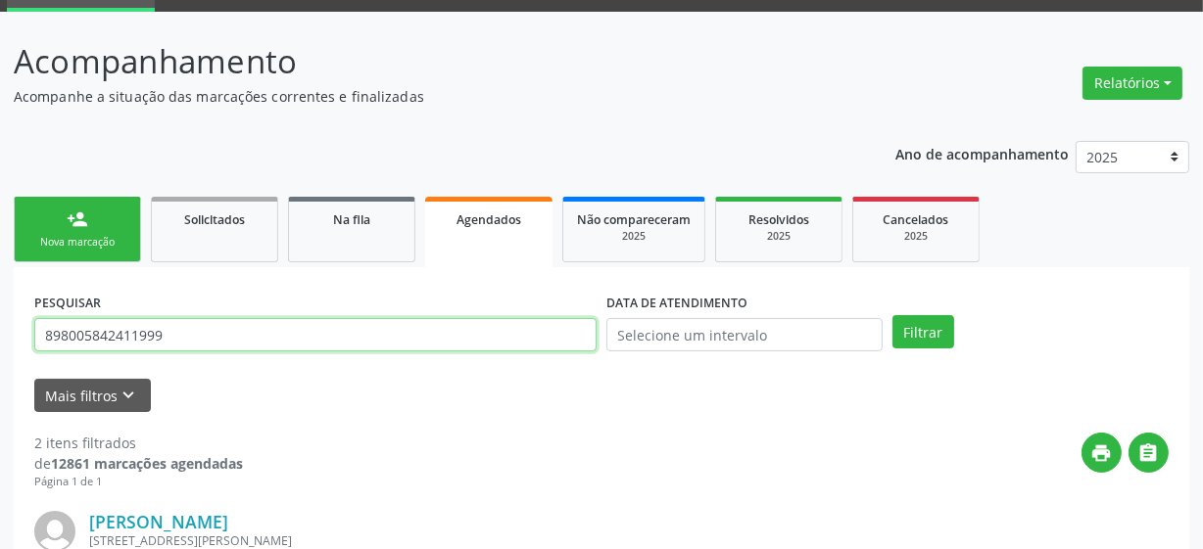
click at [195, 338] on input "898005842411999" at bounding box center [315, 334] width 562 height 33
type input "702406380453730"
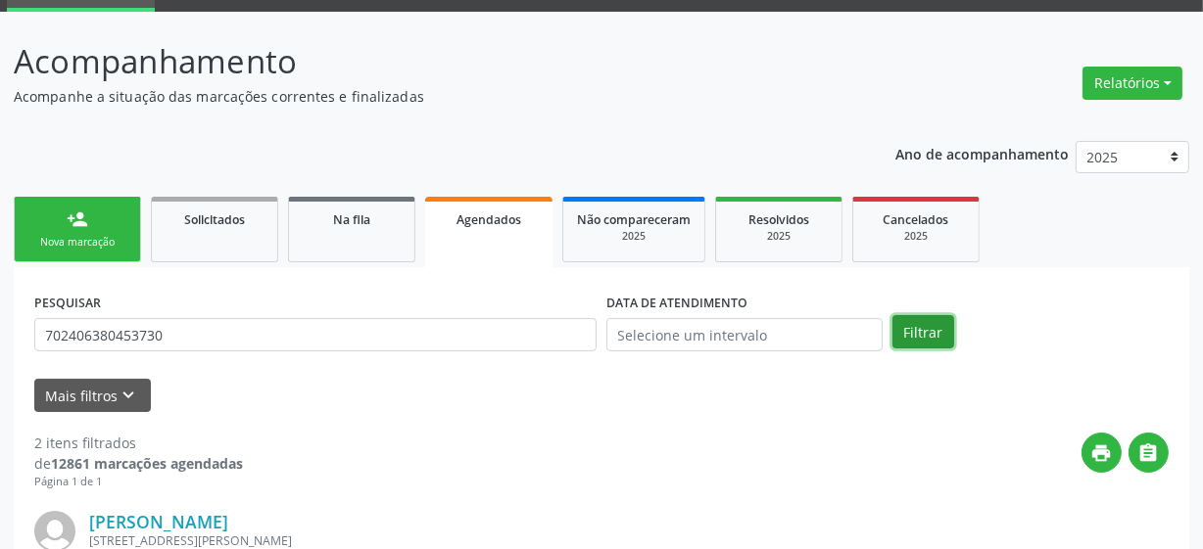
click at [908, 330] on button "Filtrar" at bounding box center [923, 331] width 62 height 33
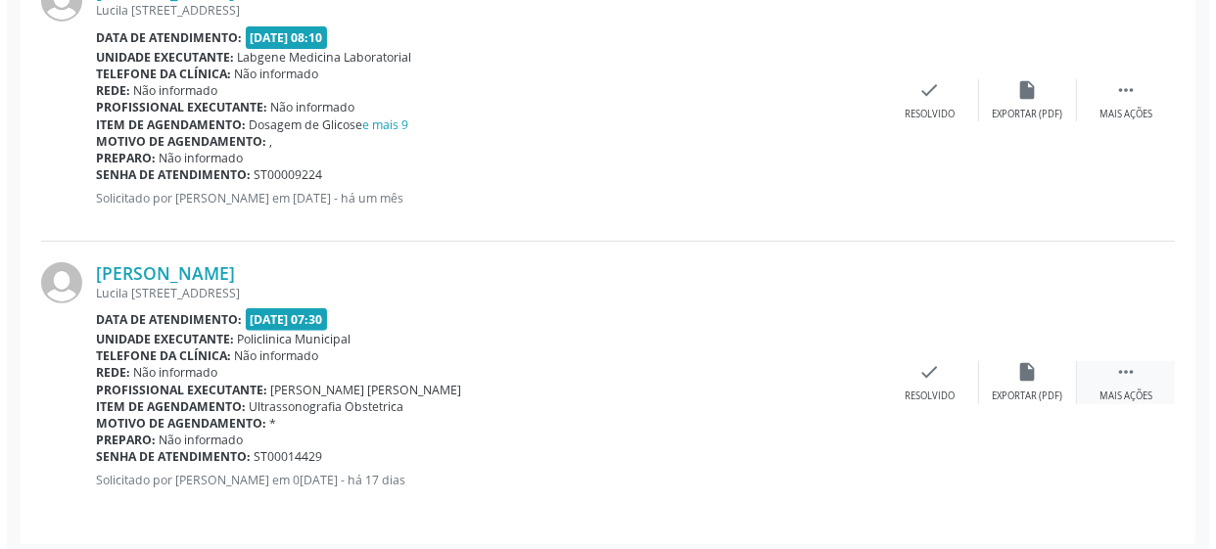
scroll to position [634, 0]
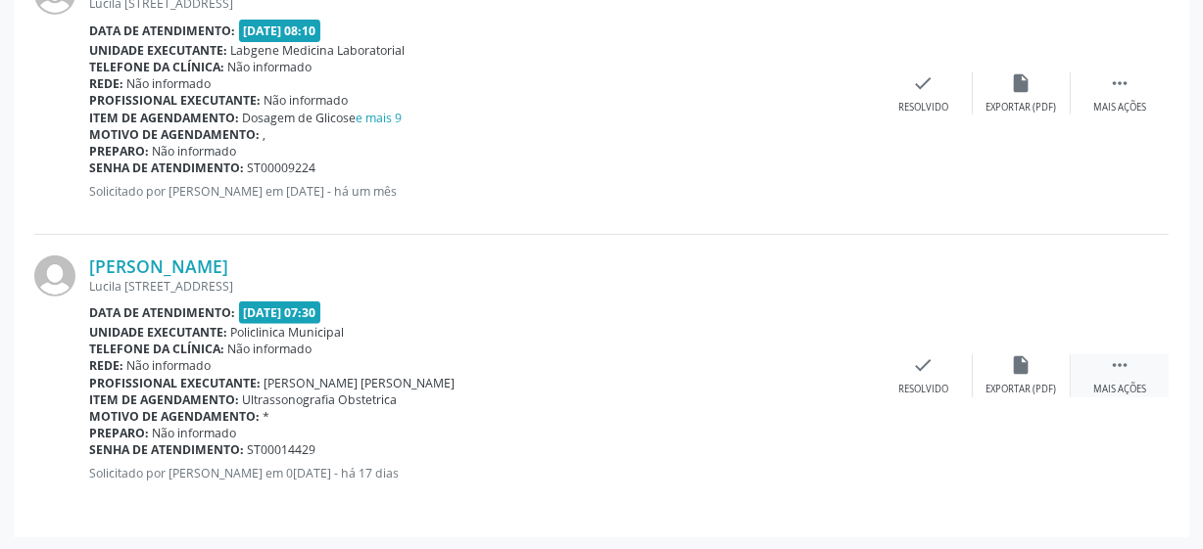
click at [1131, 362] on div " Mais ações" at bounding box center [1119, 376] width 98 height 42
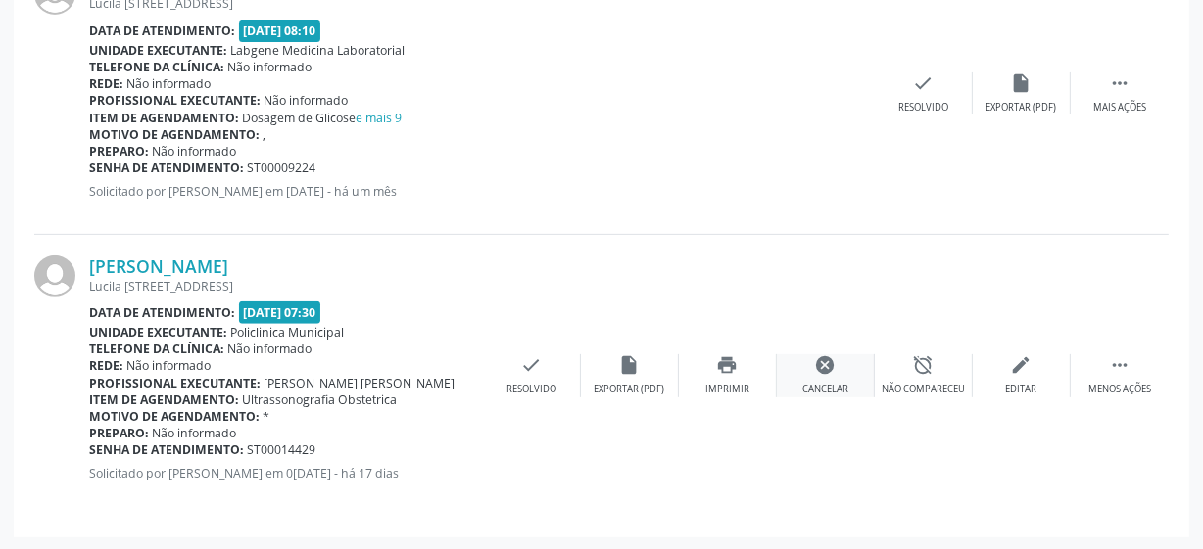
click at [823, 379] on div "cancel Cancelar" at bounding box center [826, 376] width 98 height 42
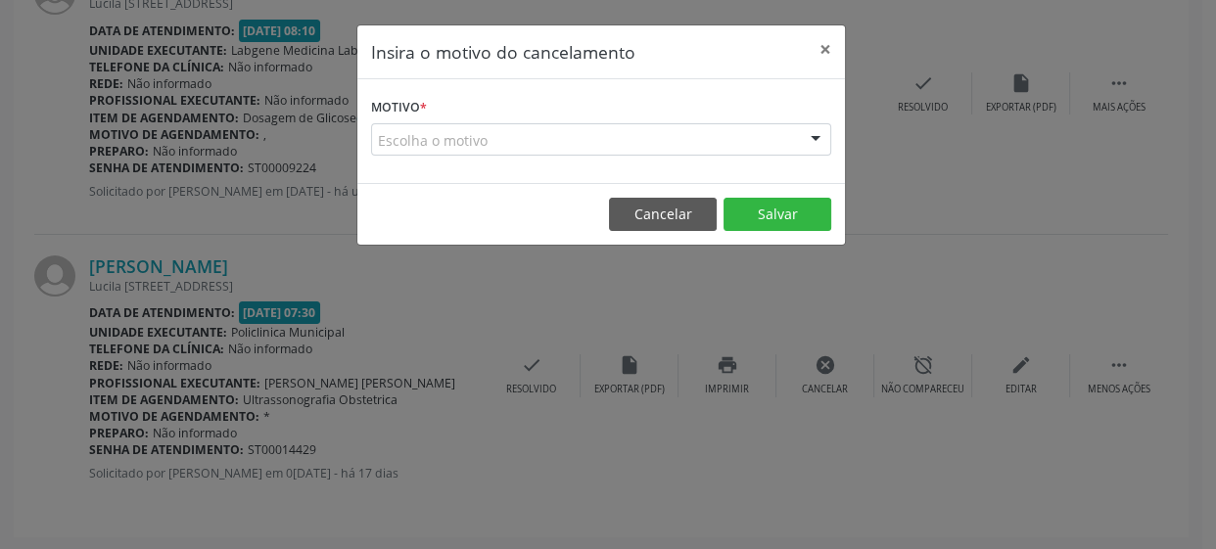
click at [580, 137] on div "Escolha o motivo" at bounding box center [601, 139] width 460 height 33
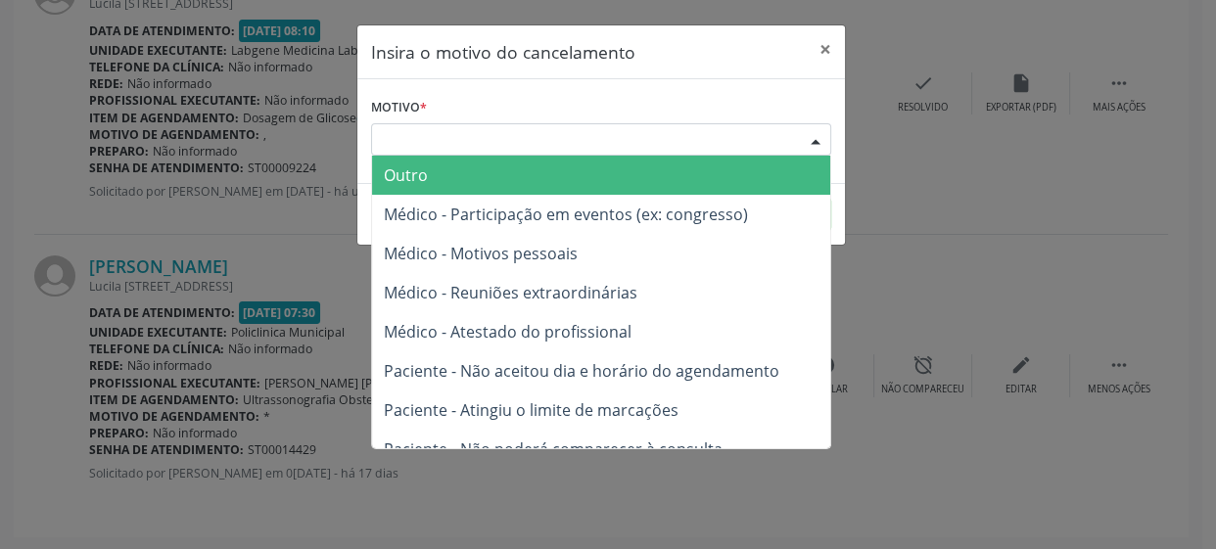
click at [489, 166] on span "Outro" at bounding box center [601, 175] width 458 height 39
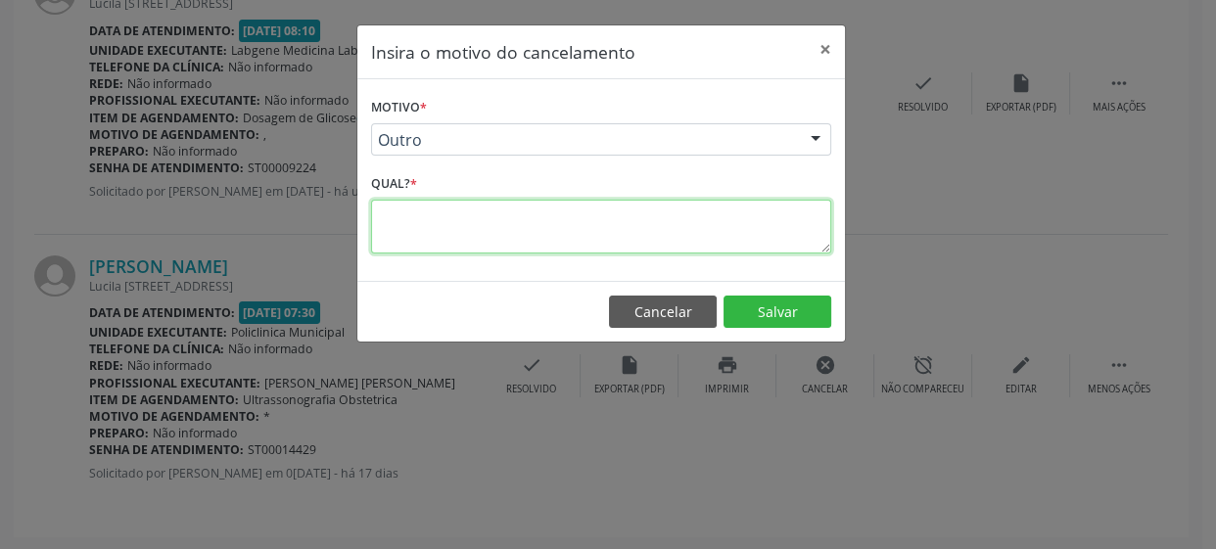
click at [638, 239] on textarea at bounding box center [601, 227] width 460 height 54
type textarea "*"
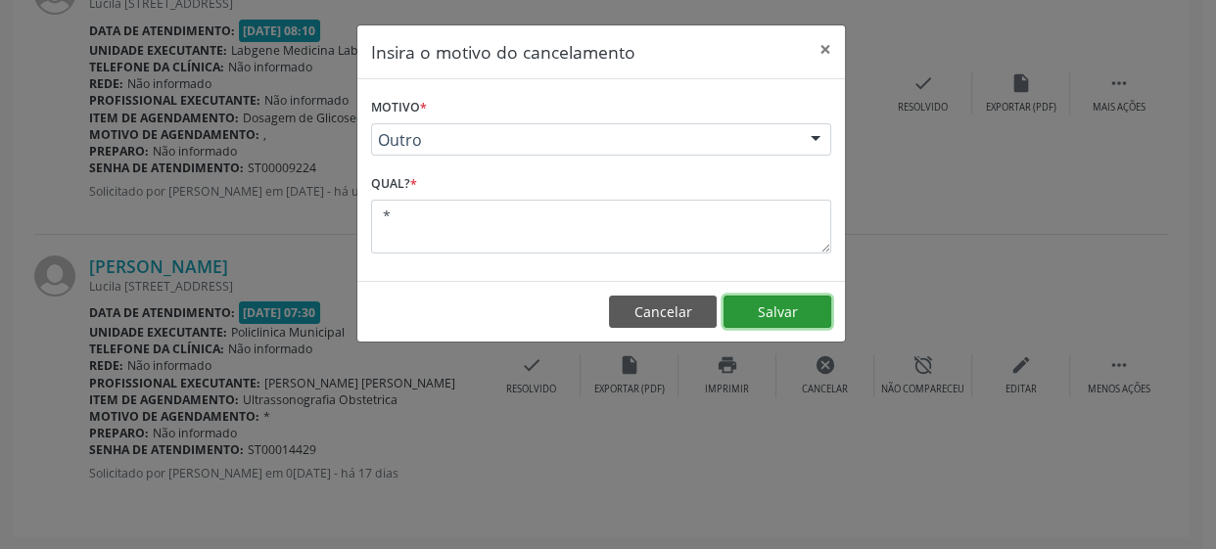
click at [795, 309] on button "Salvar" at bounding box center [778, 312] width 108 height 33
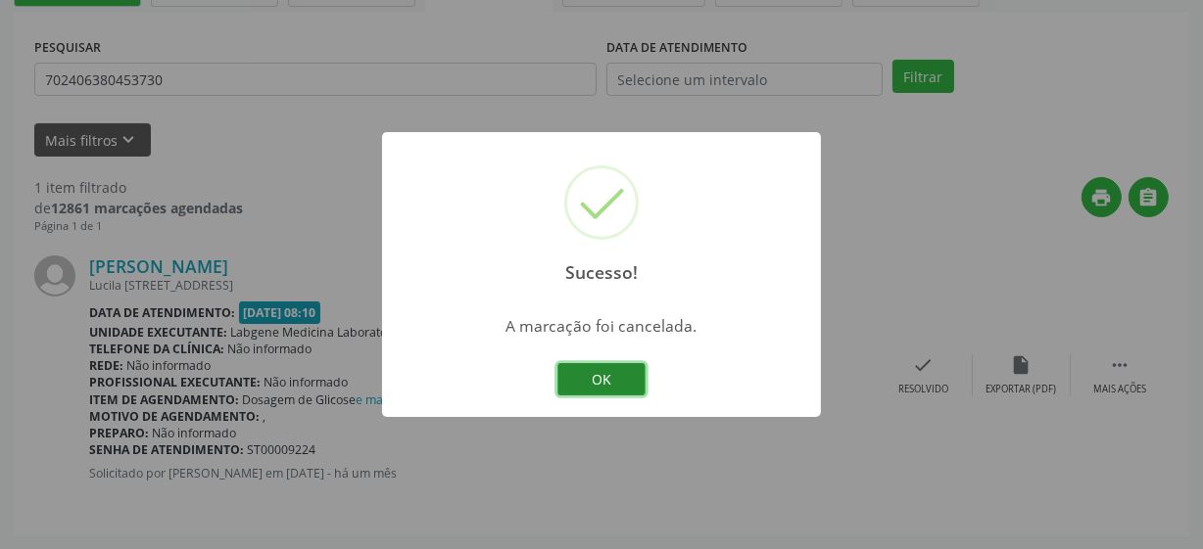
click at [619, 376] on button "OK" at bounding box center [601, 379] width 88 height 33
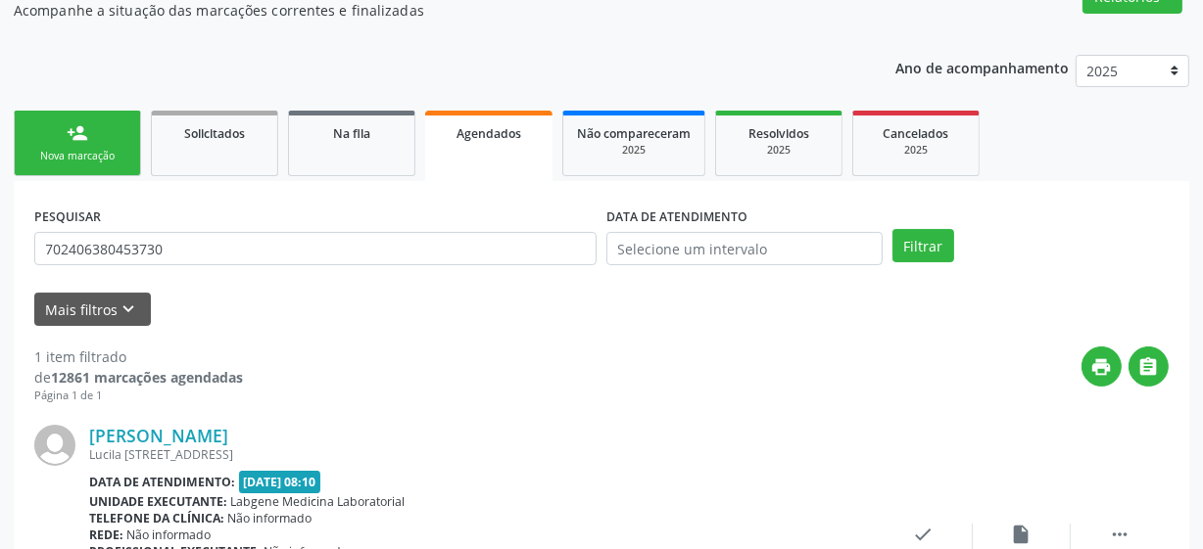
scroll to position [173, 0]
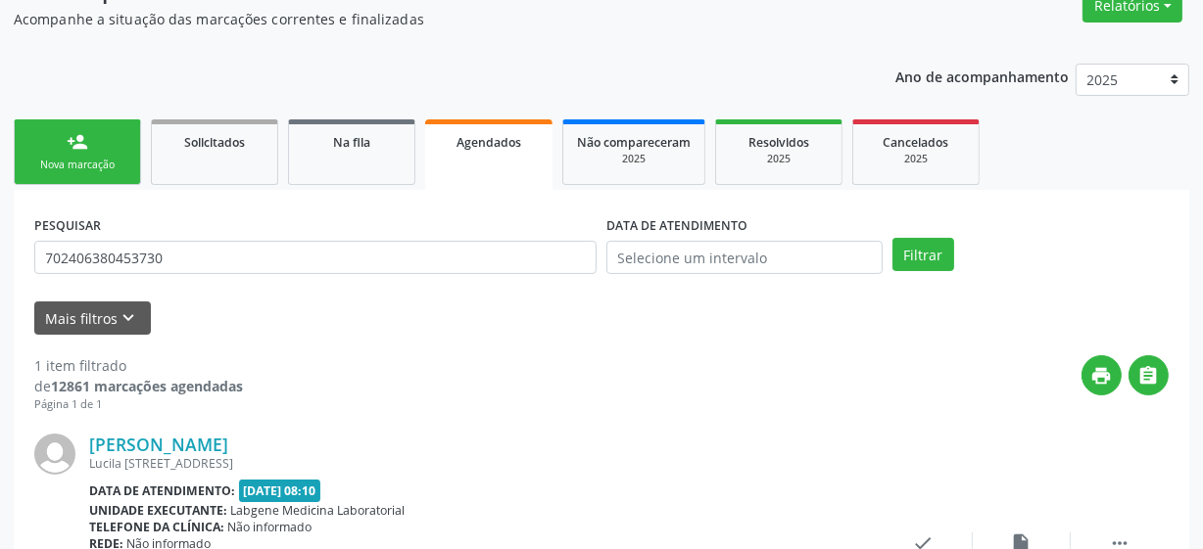
click at [87, 150] on div "person_add" at bounding box center [78, 142] width 22 height 22
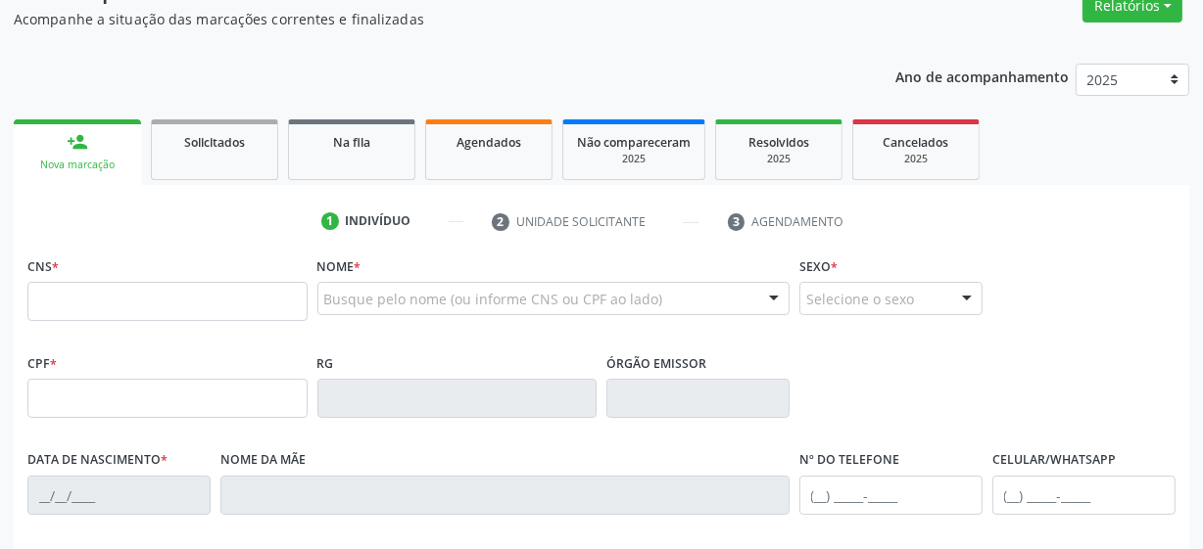
click at [62, 156] on link "person_add Nova marcação" at bounding box center [77, 152] width 127 height 66
click at [87, 299] on input "text" at bounding box center [167, 301] width 280 height 39
type input "7"
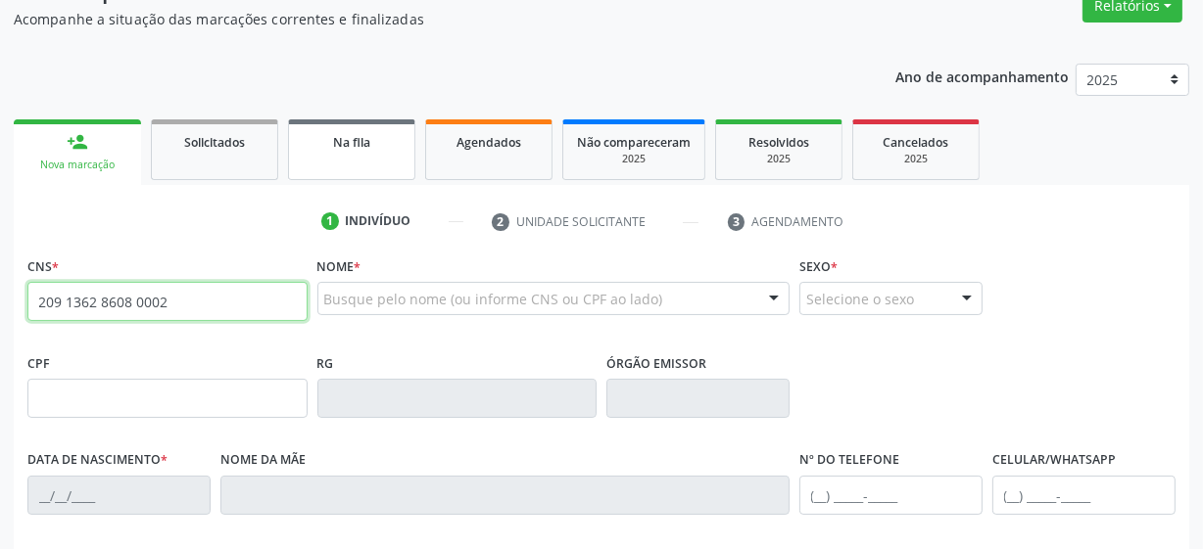
type input "209 1362 8608 0002"
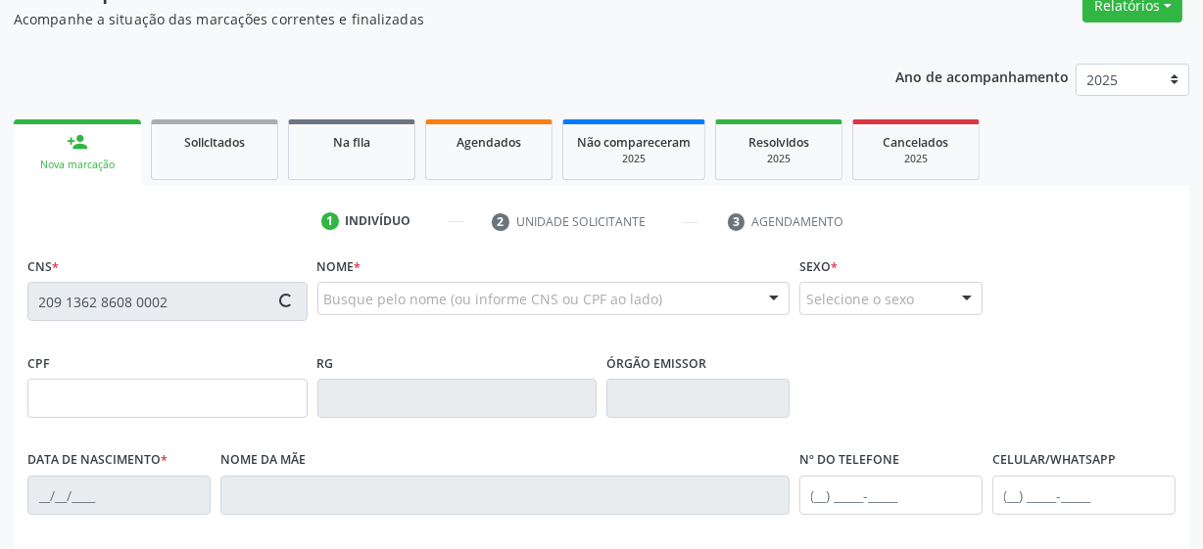
type input "125.862.074-08"
type input "0[DATE]"
type input "[PERSON_NAME]"
type input "[PHONE_NUMBER]"
type input "336"
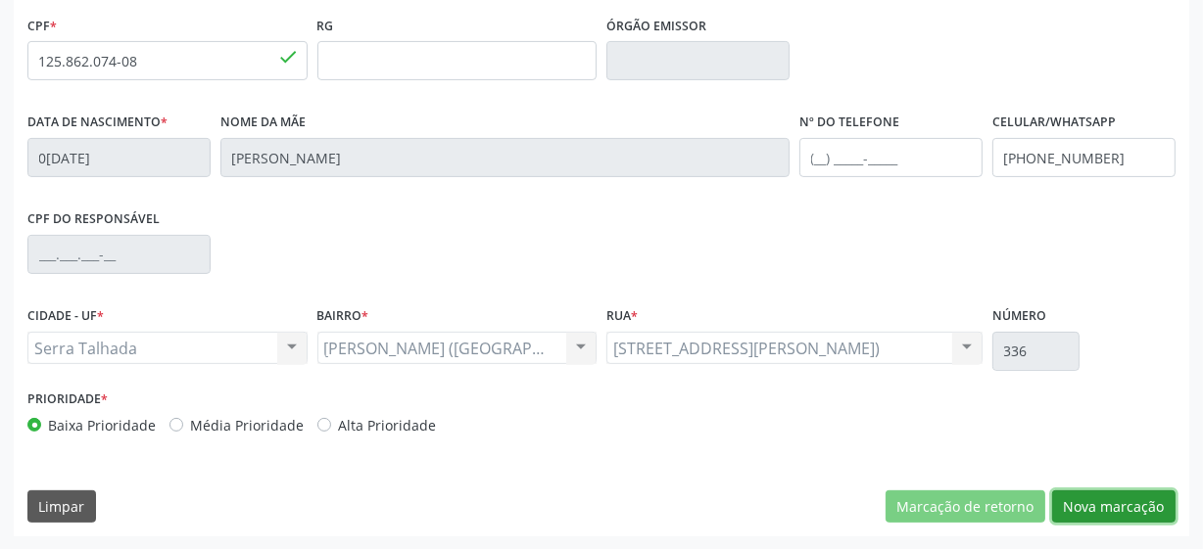
click at [1146, 507] on button "Nova marcação" at bounding box center [1113, 507] width 123 height 33
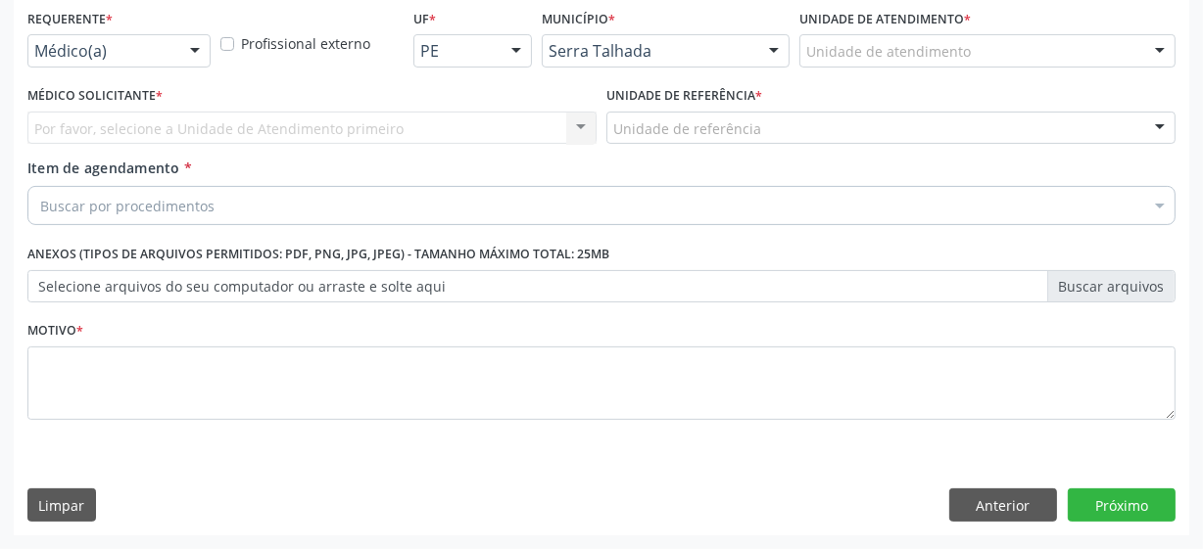
scroll to position [420, 0]
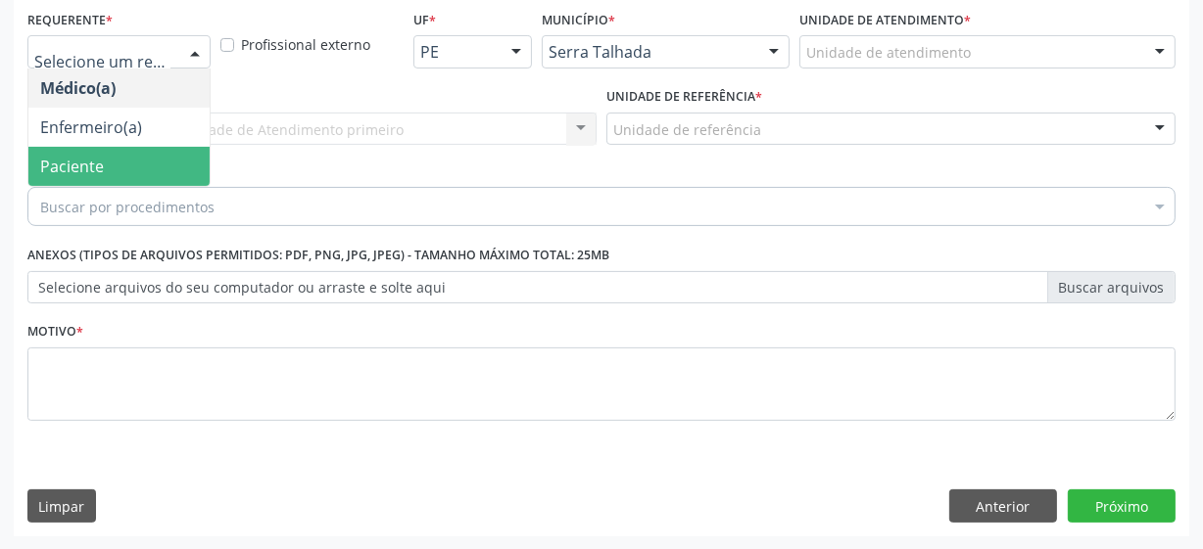
click at [157, 155] on span "Paciente" at bounding box center [118, 166] width 181 height 39
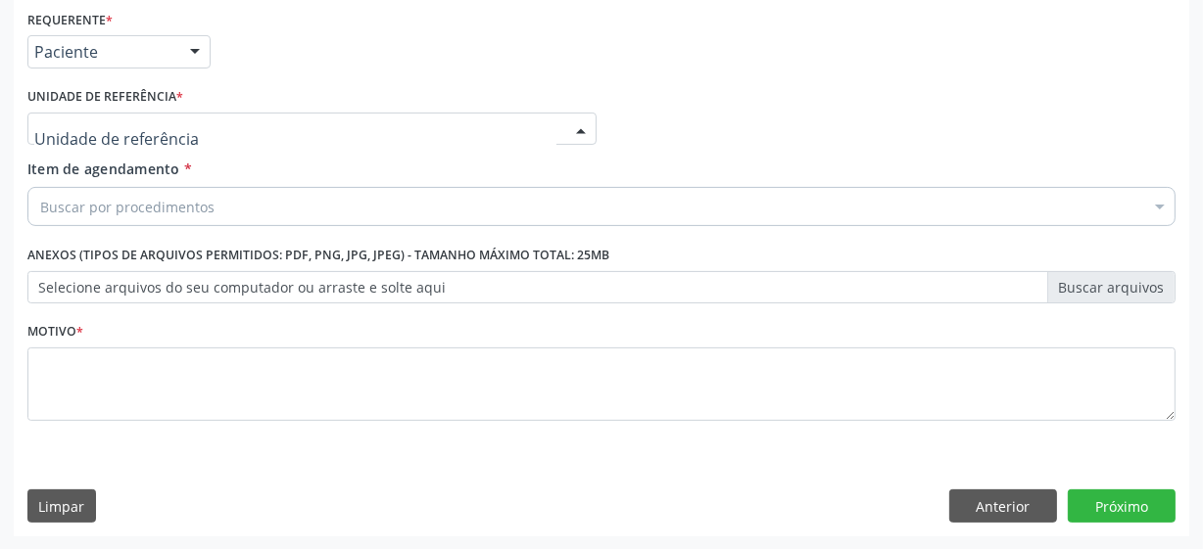
click at [183, 122] on div at bounding box center [311, 129] width 569 height 33
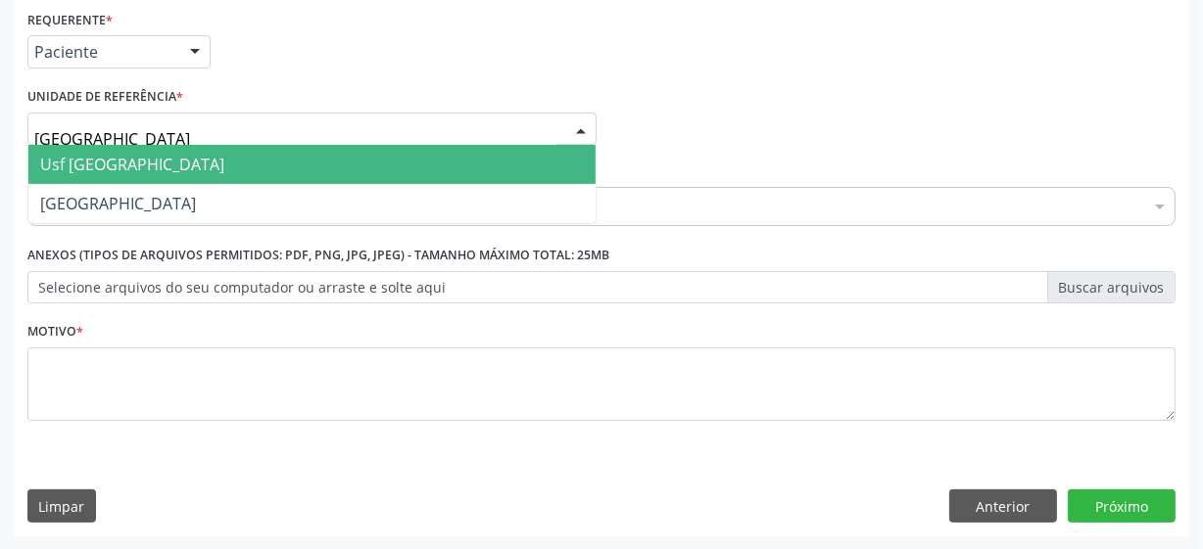
type input "vila bela"
click at [185, 166] on span "Usf [GEOGRAPHIC_DATA]" at bounding box center [311, 164] width 567 height 39
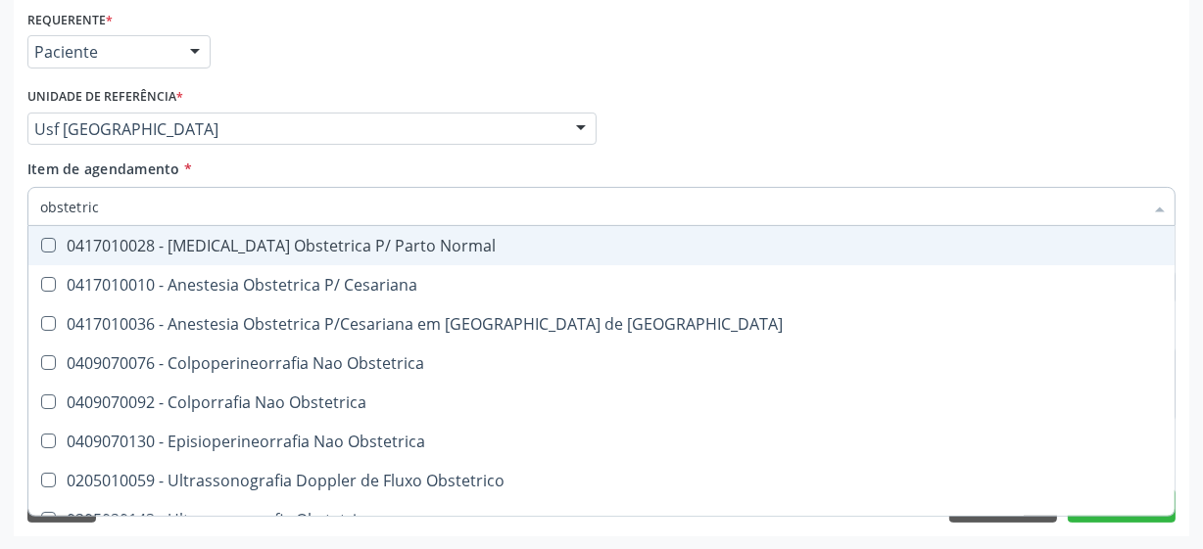
type input "obstetrica"
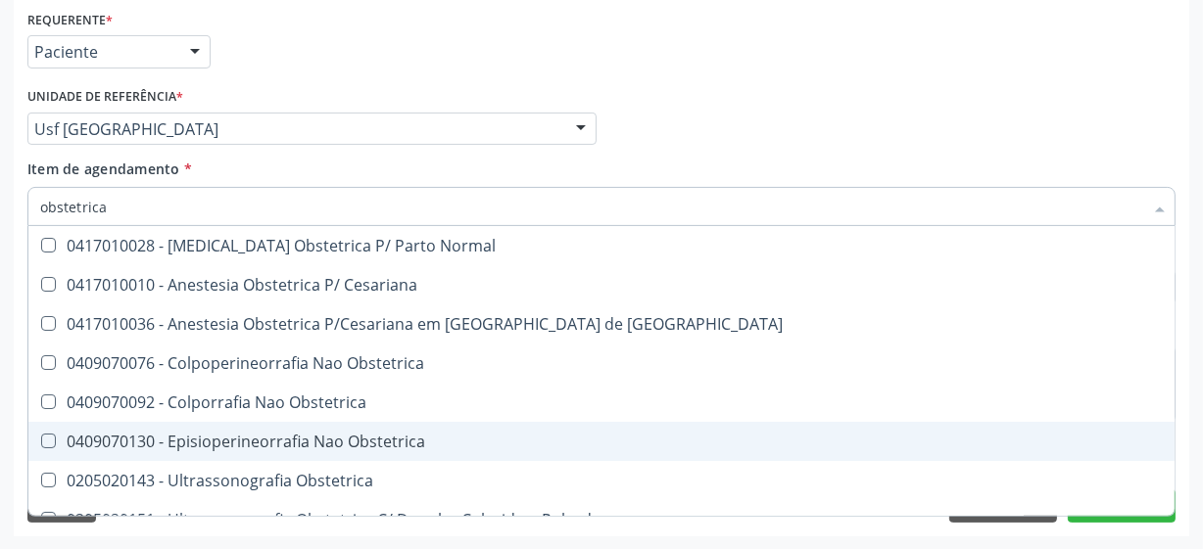
scroll to position [23, 0]
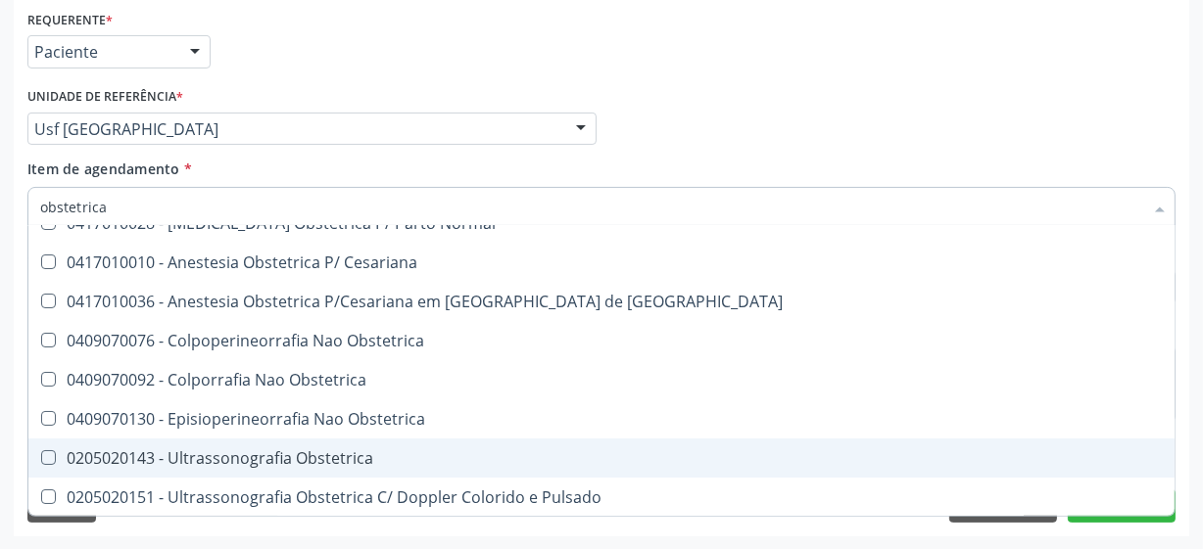
click at [341, 453] on div "0205020143 - Ultrassonografia Obstetrica" at bounding box center [601, 458] width 1122 height 16
checkbox Obstetrica "true"
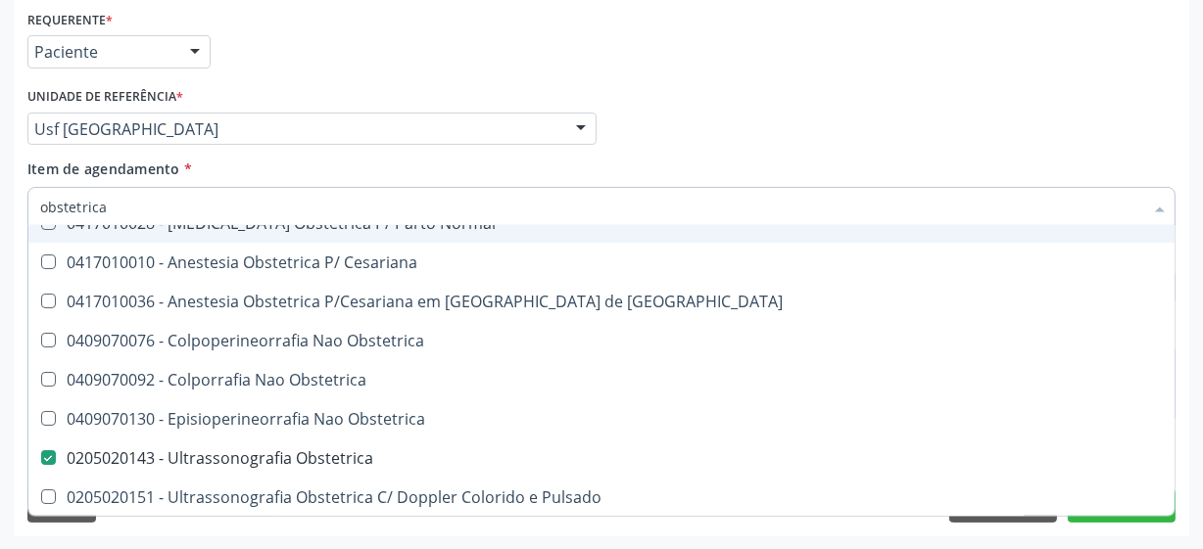
click at [780, 91] on div "Médico Solicitante Por favor, selecione a Unidade de Atendimento primeiro Nenhu…" at bounding box center [602, 120] width 1158 height 76
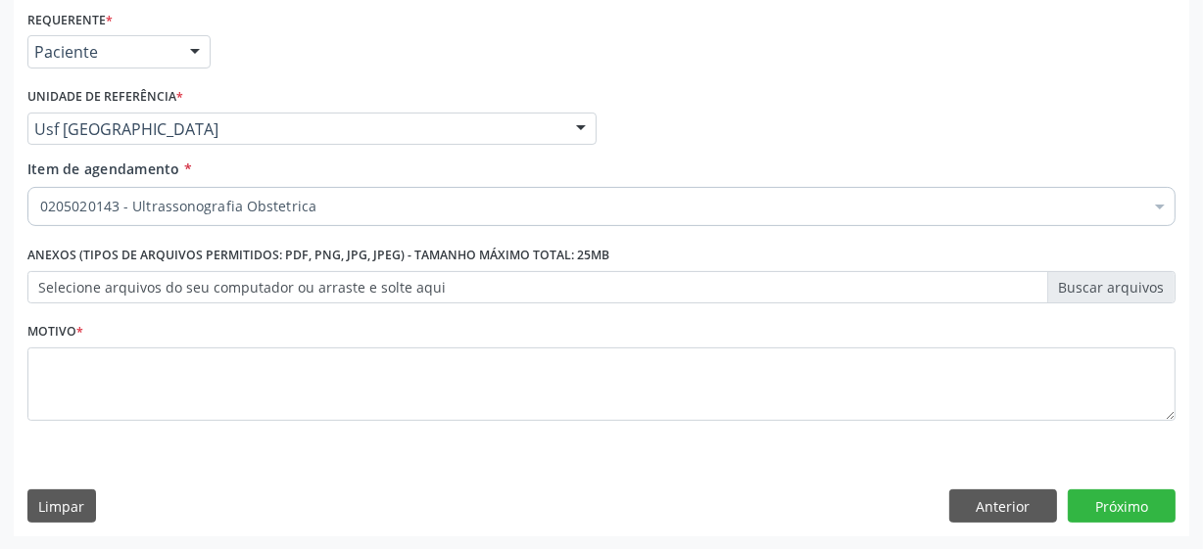
scroll to position [0, 0]
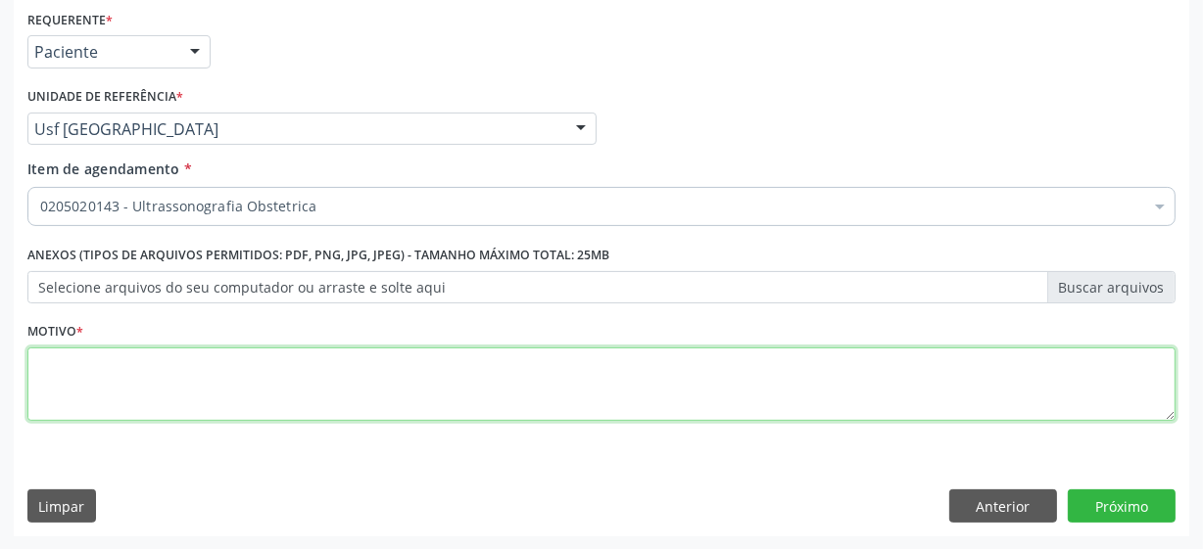
click at [114, 402] on textarea at bounding box center [601, 385] width 1148 height 74
type textarea "*"
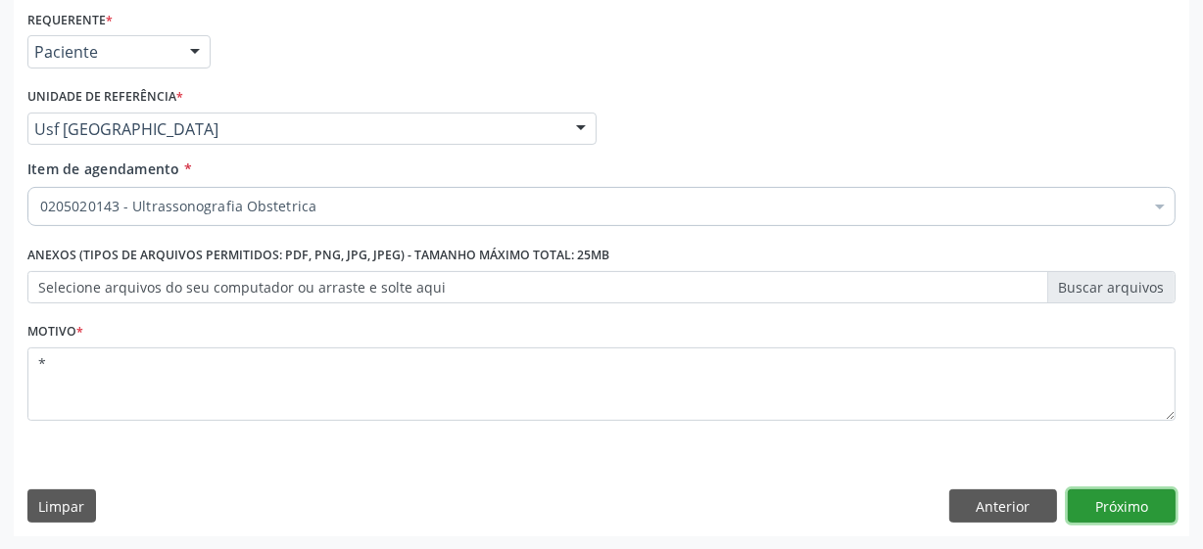
click at [1142, 498] on button "Próximo" at bounding box center [1121, 506] width 108 height 33
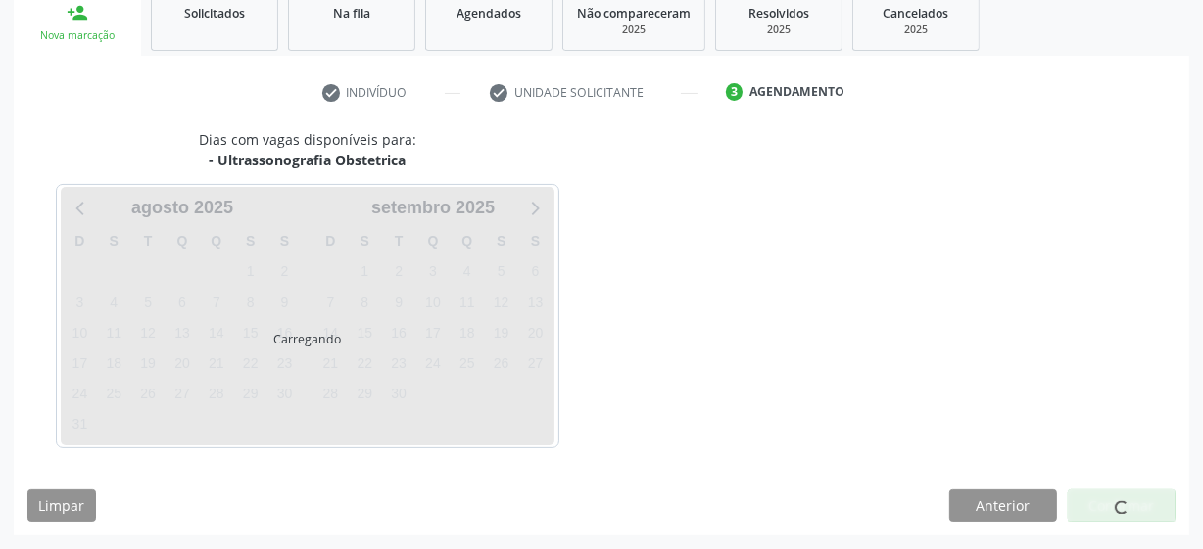
scroll to position [302, 0]
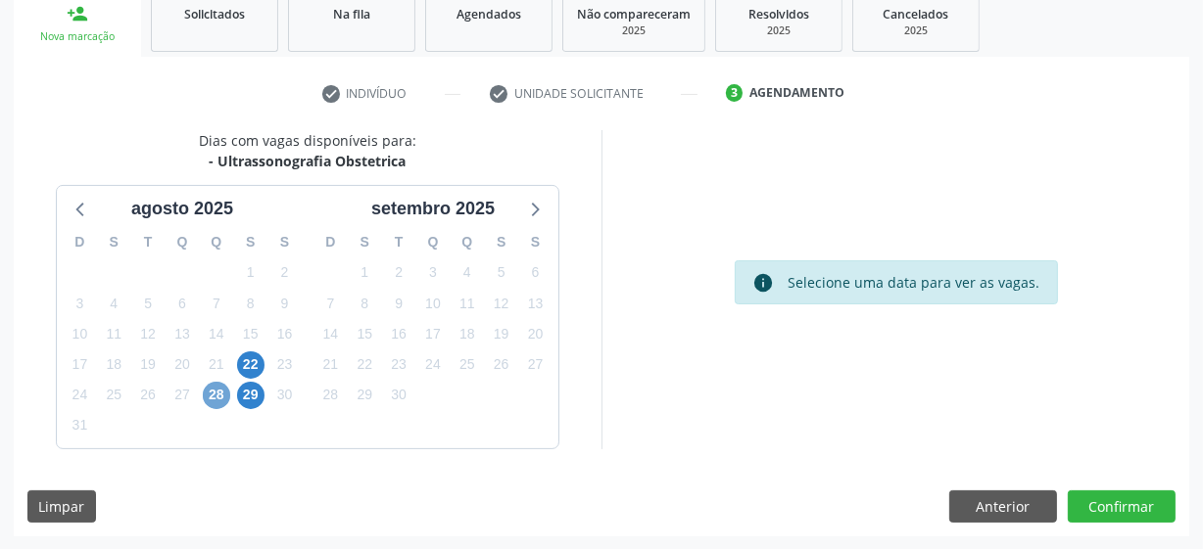
click at [216, 389] on span "28" at bounding box center [216, 395] width 27 height 27
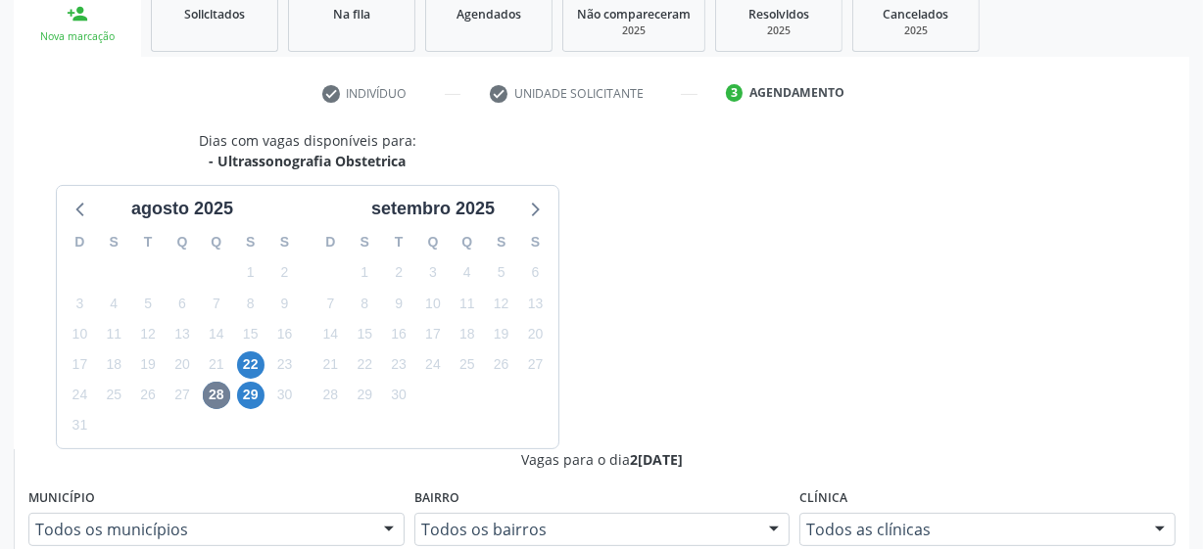
radio input "true"
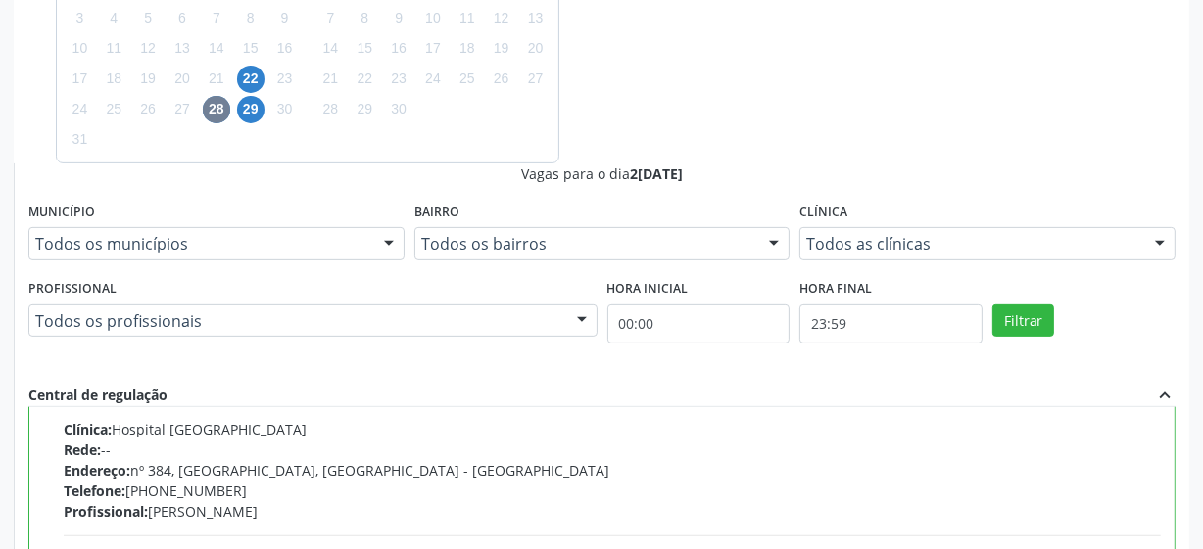
scroll to position [619, 0]
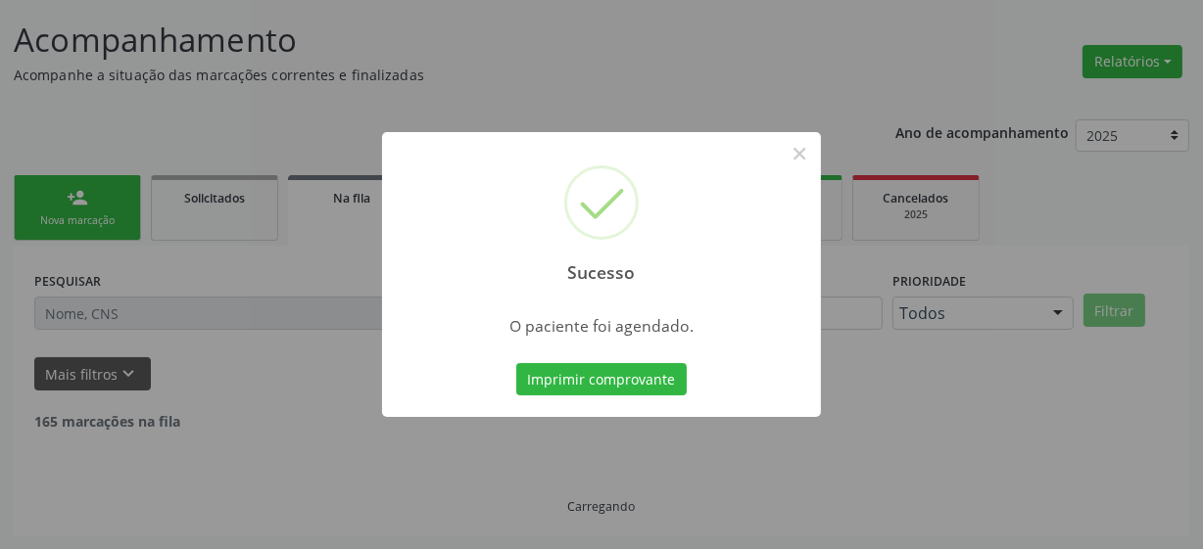
scroll to position [96, 0]
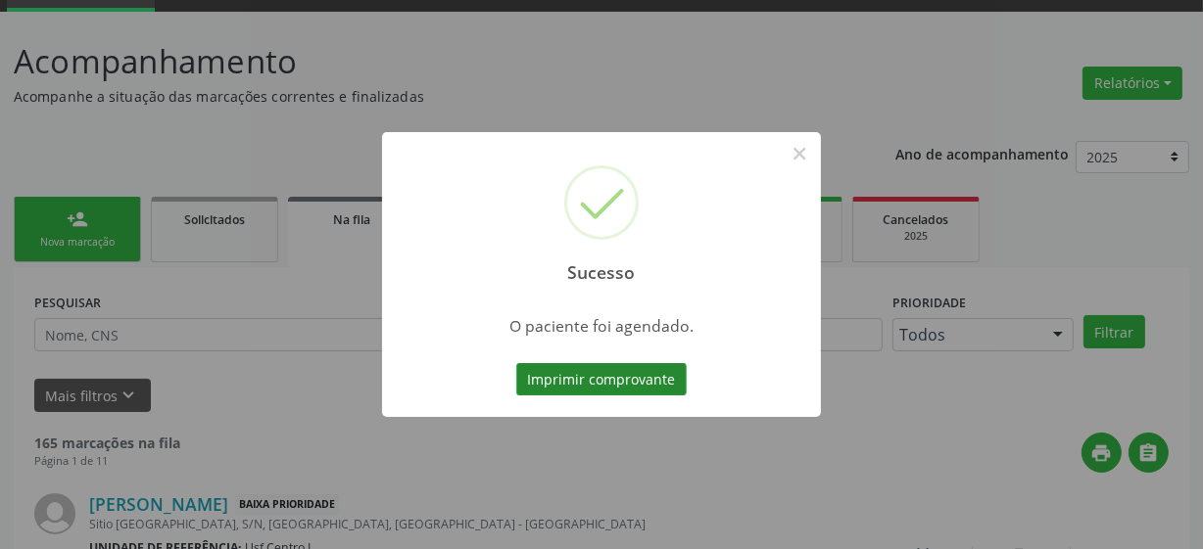
click at [623, 384] on button "Imprimir comprovante" at bounding box center [601, 379] width 170 height 33
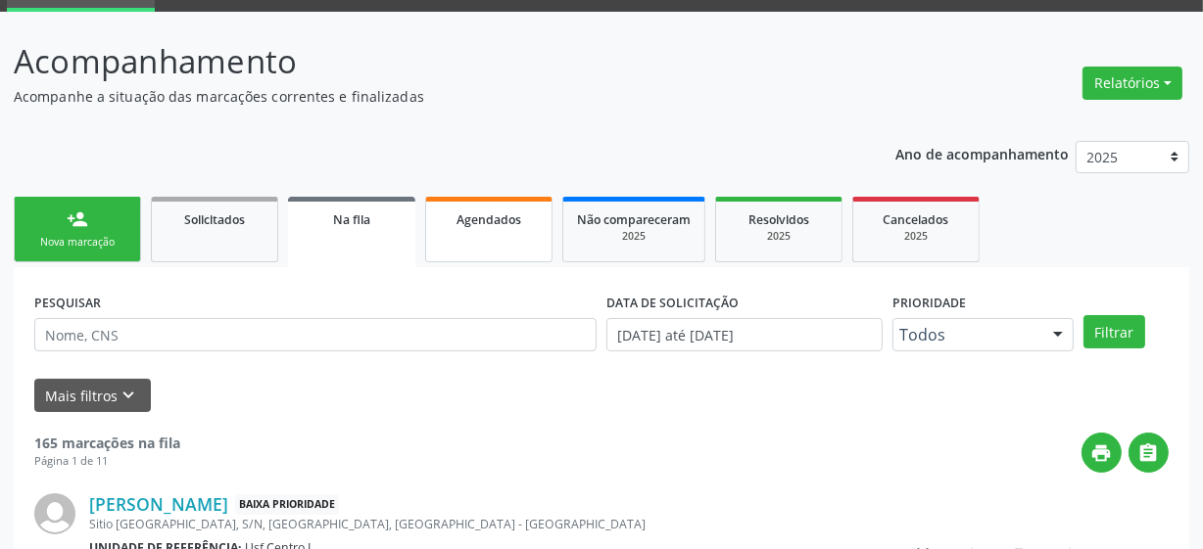
click at [497, 234] on link "Agendados" at bounding box center [488, 230] width 127 height 66
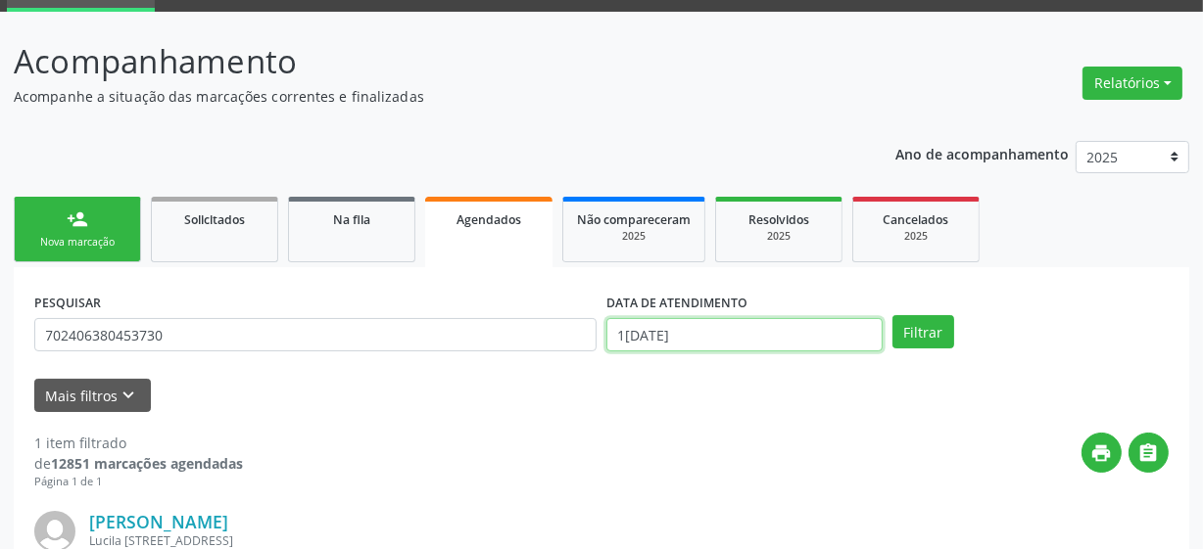
click at [680, 327] on input "1[DATE]" at bounding box center [744, 334] width 276 height 33
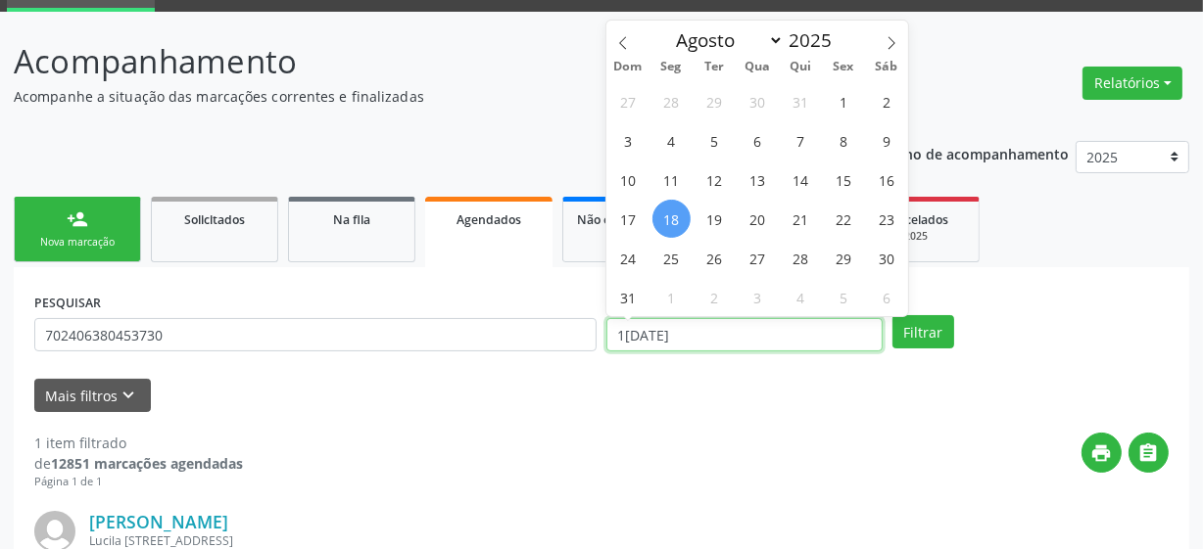
click at [680, 327] on input "1[DATE]" at bounding box center [744, 334] width 276 height 33
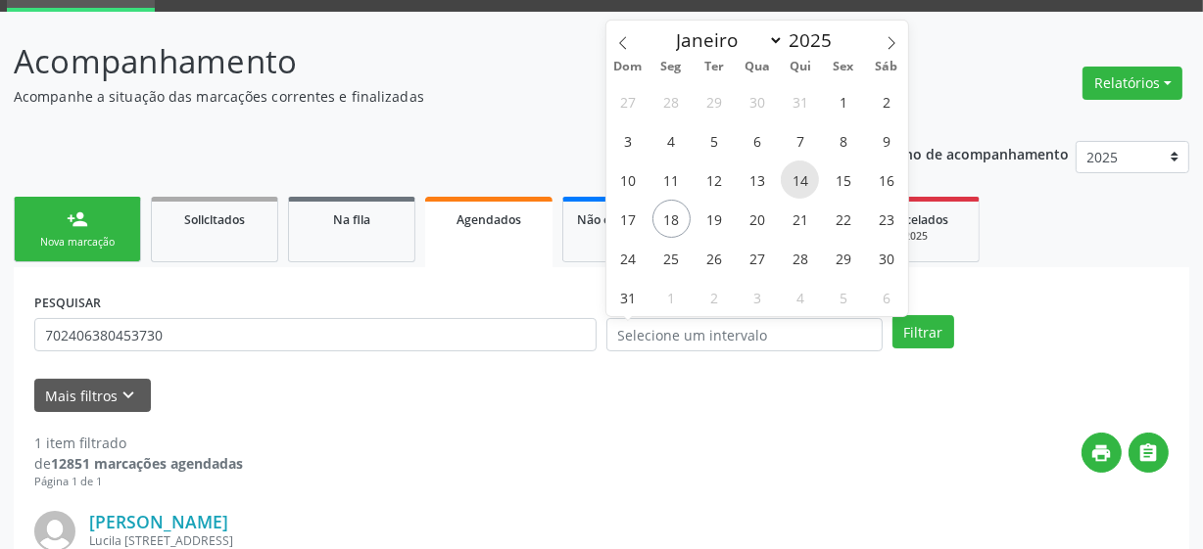
click at [802, 186] on span "14" at bounding box center [800, 180] width 38 height 38
type input "[DATE]"
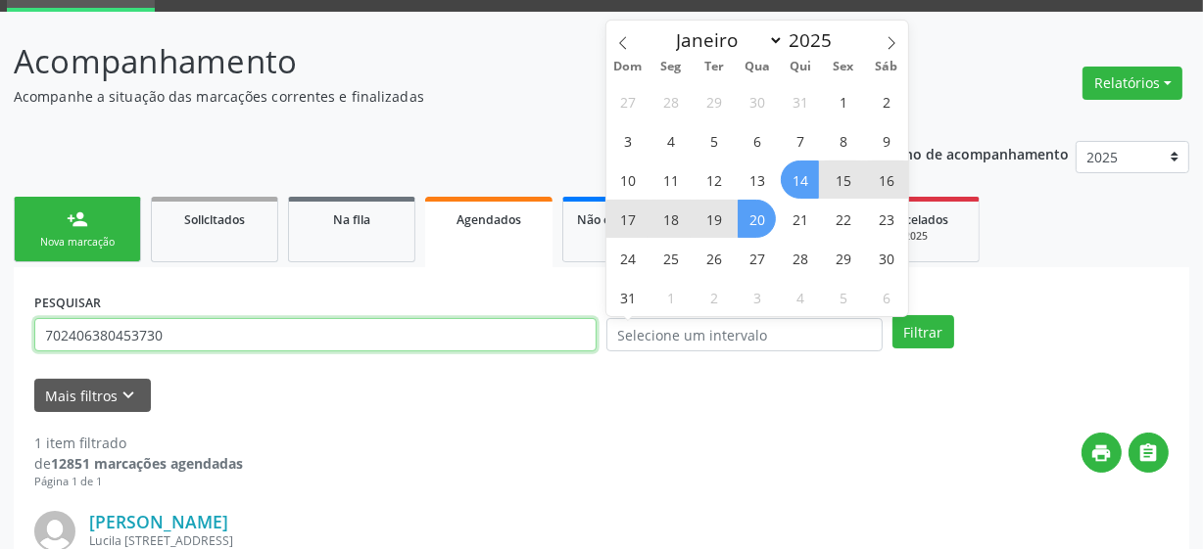
click at [129, 335] on input "702406380453730" at bounding box center [315, 334] width 562 height 33
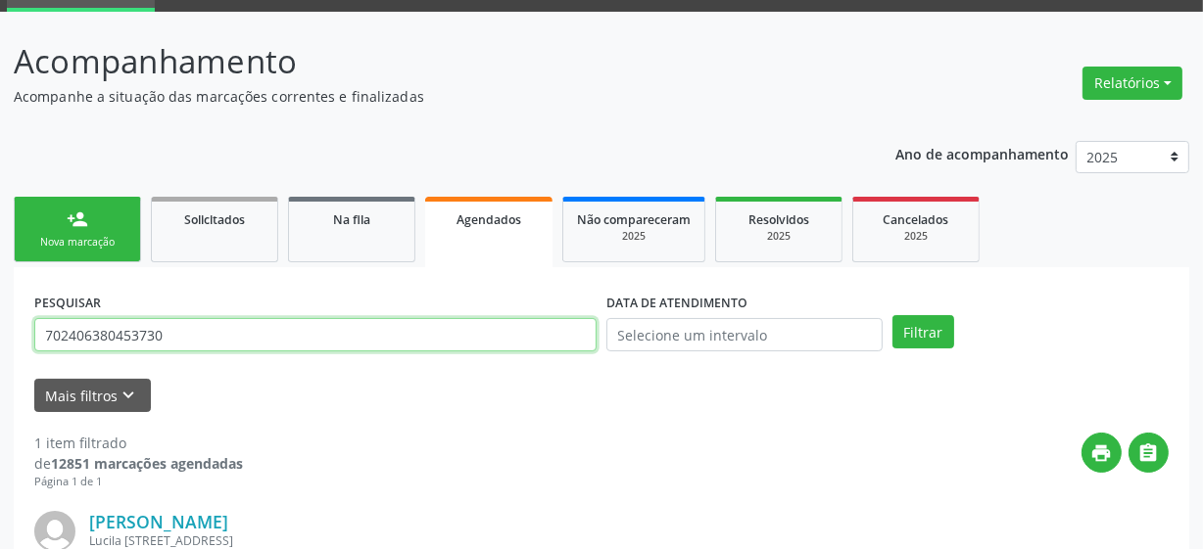
click at [129, 335] on input "702406380453730" at bounding box center [315, 334] width 562 height 33
type input "700903917675893"
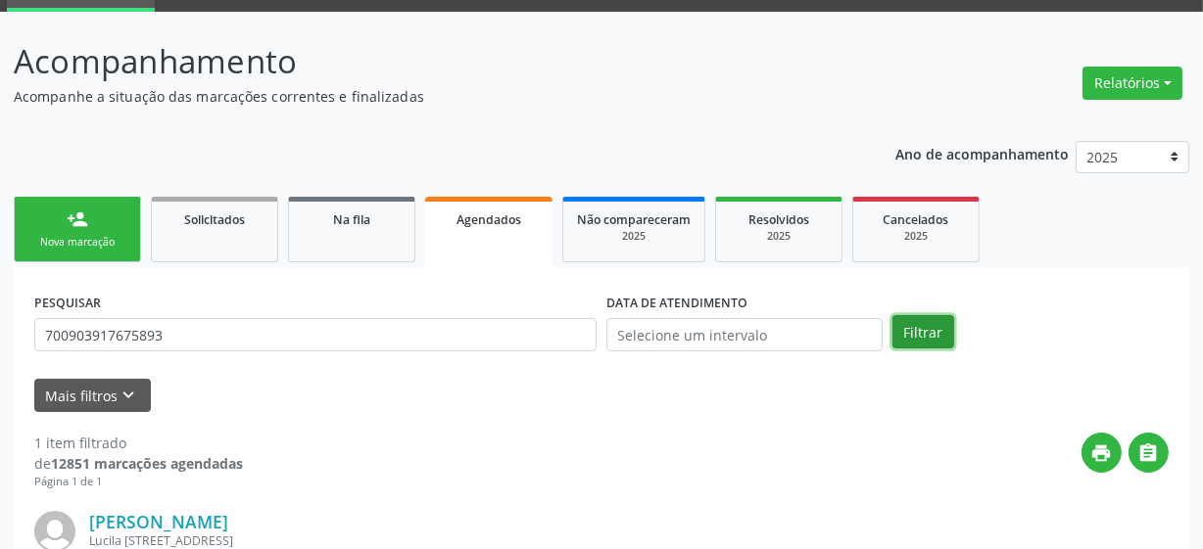
click at [916, 333] on button "Filtrar" at bounding box center [923, 331] width 62 height 33
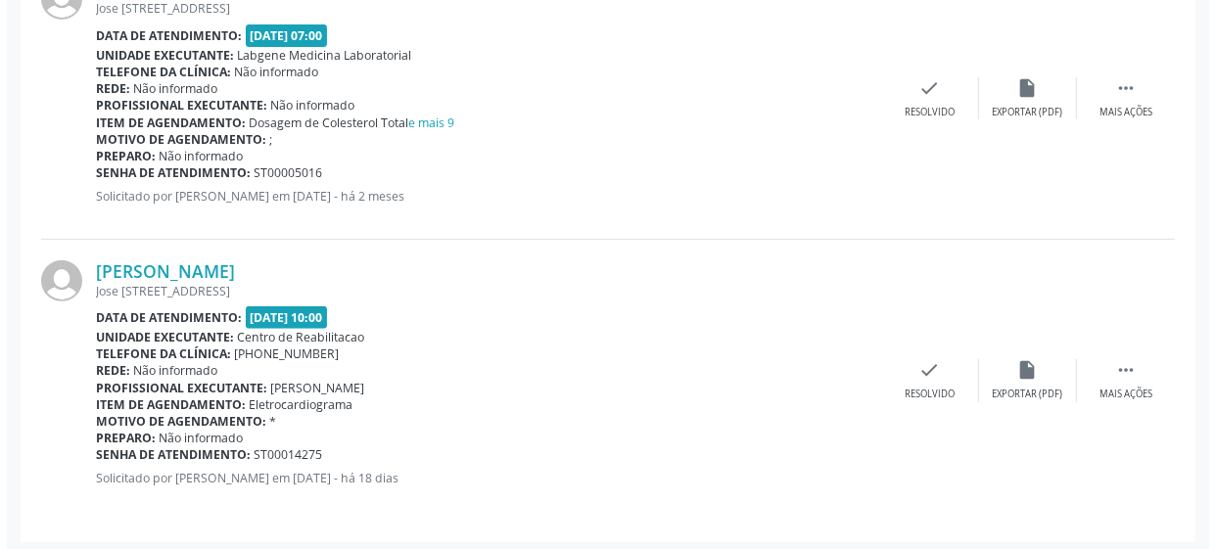
scroll to position [634, 0]
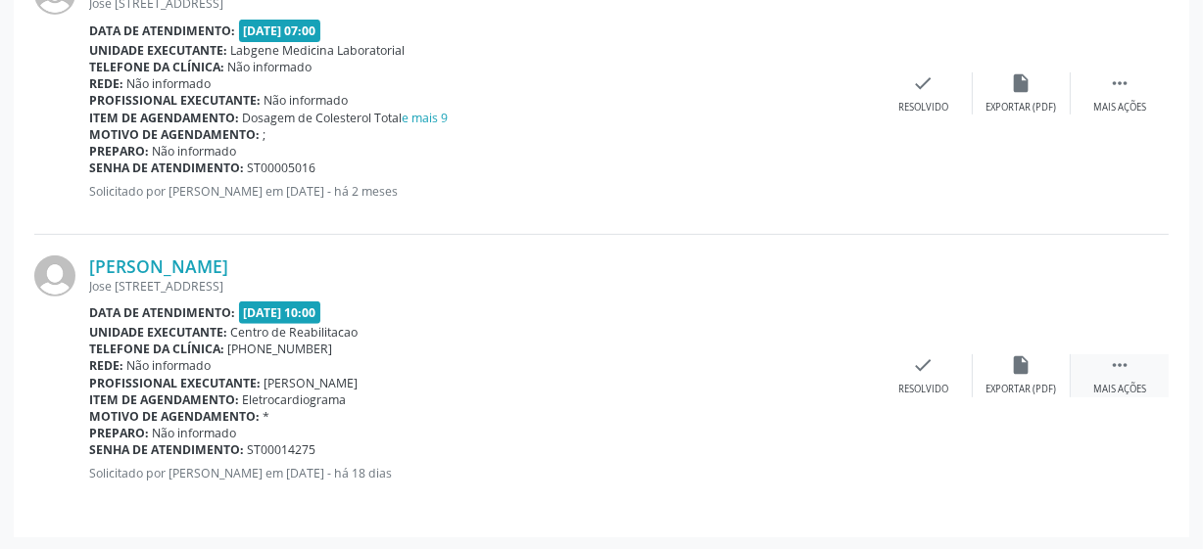
click at [1112, 375] on div " Mais ações" at bounding box center [1119, 376] width 98 height 42
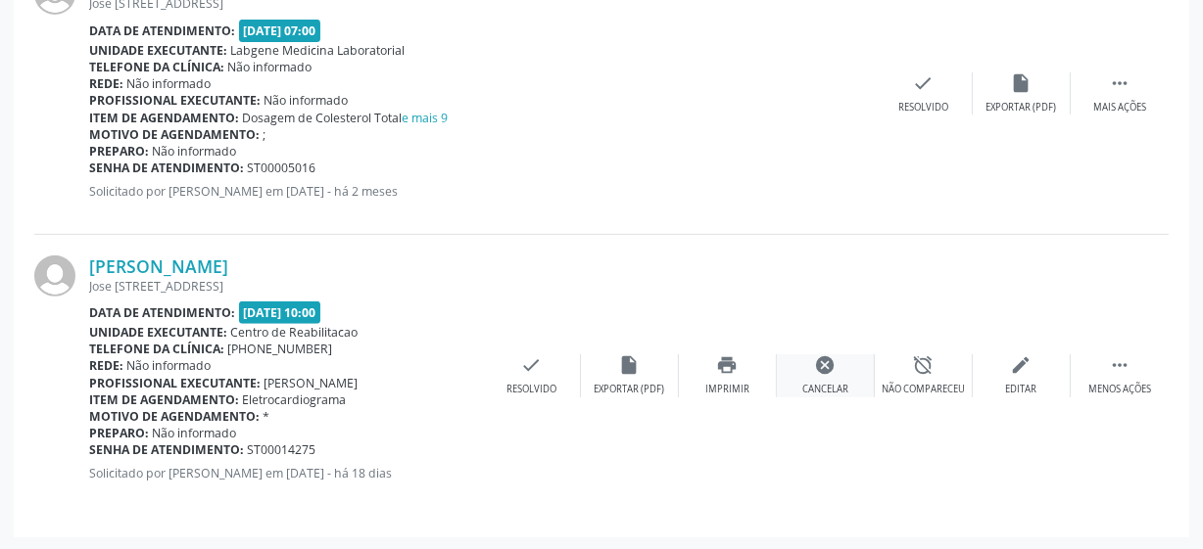
click at [832, 383] on div "Cancelar" at bounding box center [825, 390] width 46 height 14
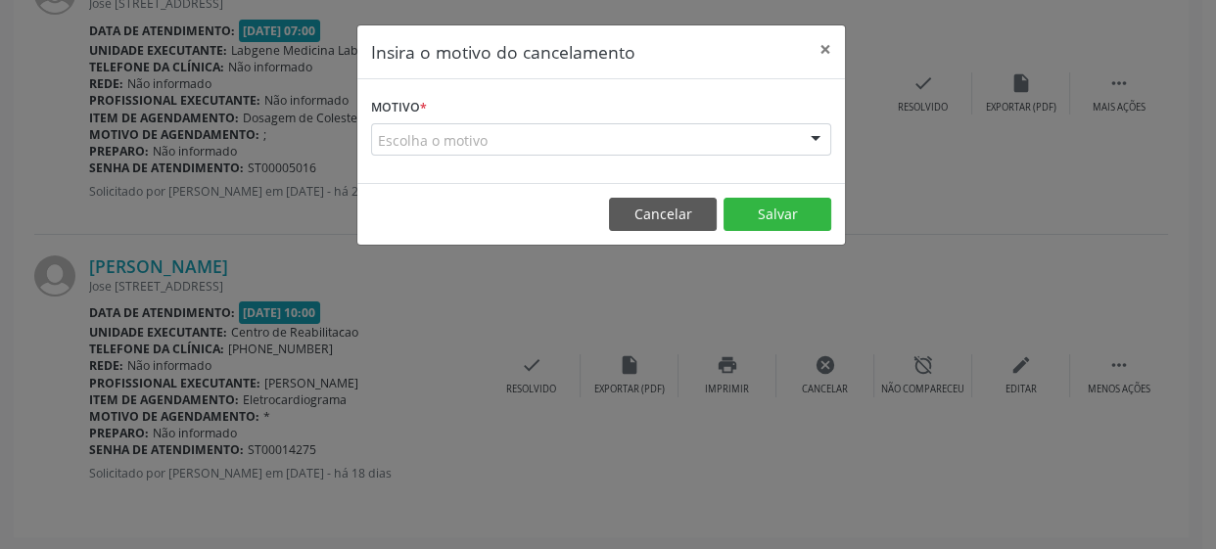
click at [637, 148] on div "Escolha o motivo" at bounding box center [601, 139] width 460 height 33
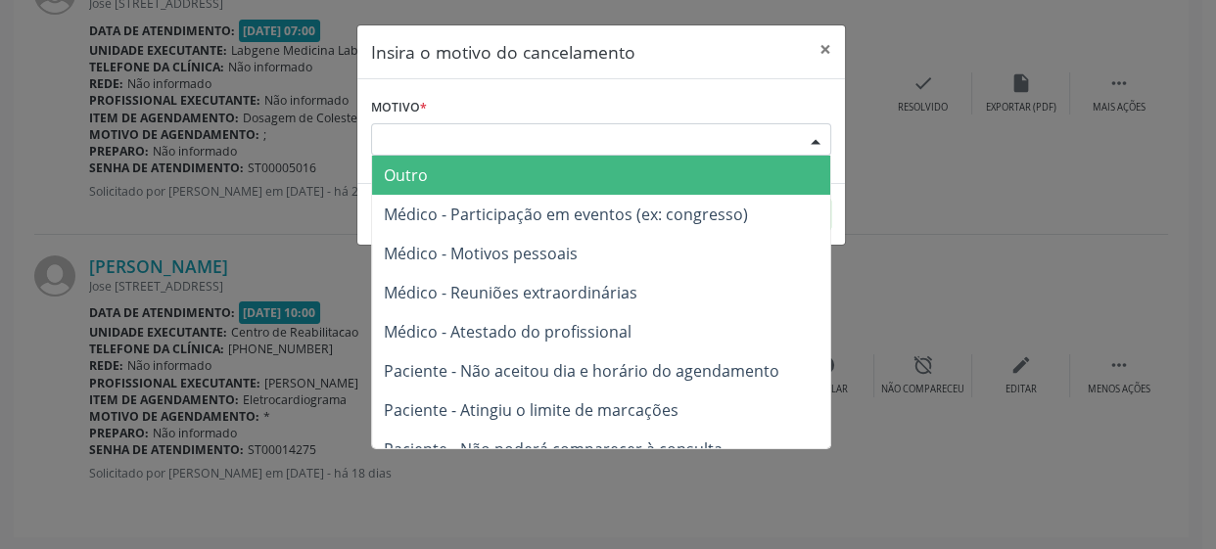
click at [643, 99] on form "Motivo * Escolha o motivo Outro Médico - Participação em eventos (ex: congresso…" at bounding box center [601, 124] width 460 height 63
click at [559, 137] on div "Escolha o motivo" at bounding box center [601, 139] width 460 height 33
drag, startPoint x: 553, startPoint y: 170, endPoint x: 536, endPoint y: 186, distance: 23.6
click at [553, 172] on span "Outro" at bounding box center [601, 175] width 458 height 39
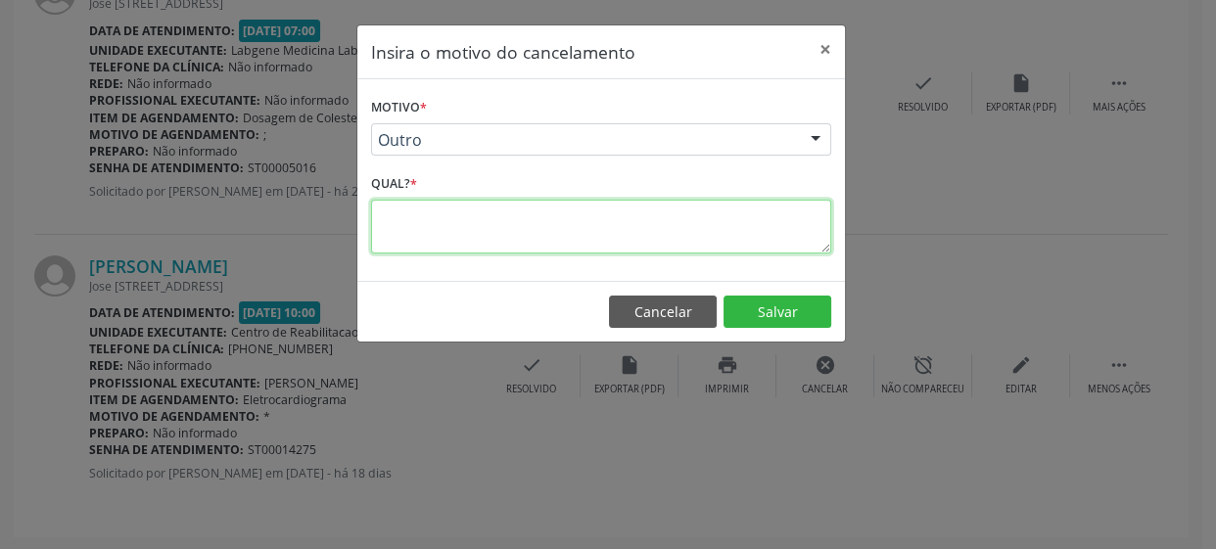
click at [476, 222] on textarea at bounding box center [601, 227] width 460 height 54
type textarea "*"
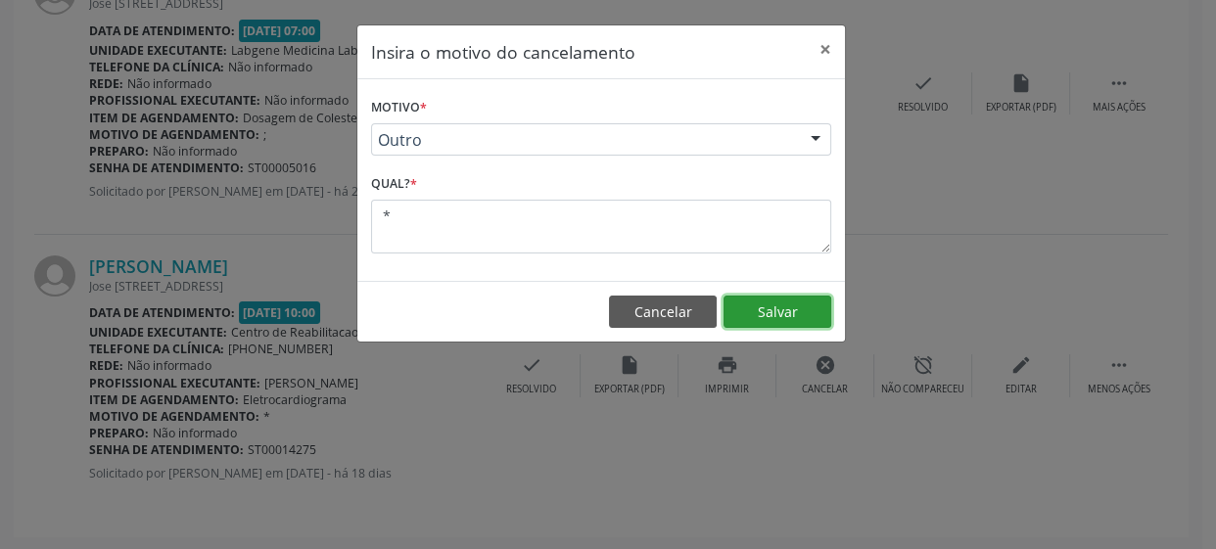
click at [765, 315] on button "Salvar" at bounding box center [778, 312] width 108 height 33
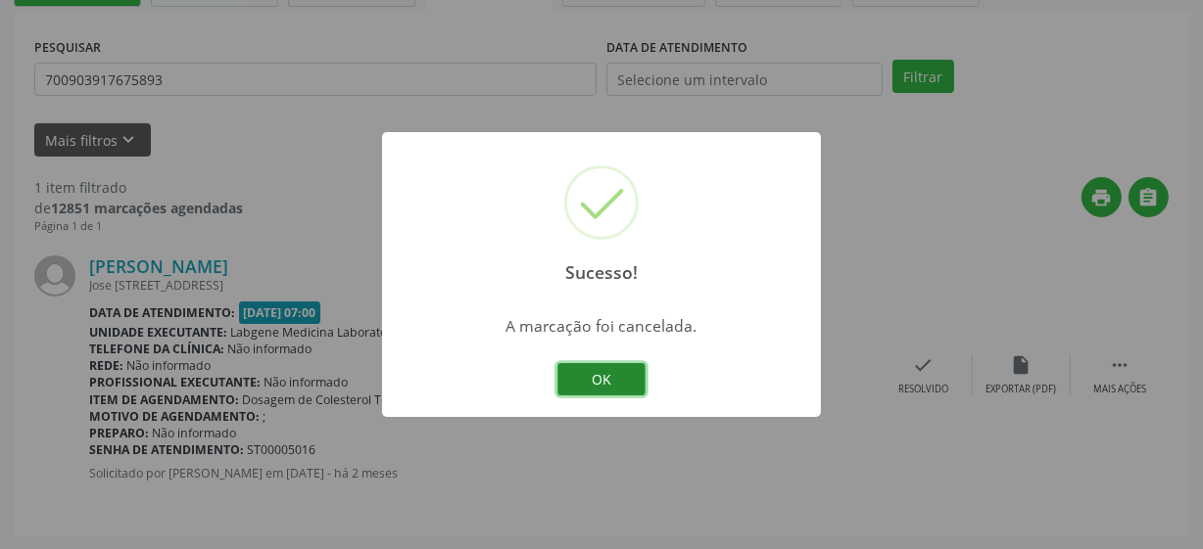
click at [606, 387] on button "OK" at bounding box center [601, 379] width 88 height 33
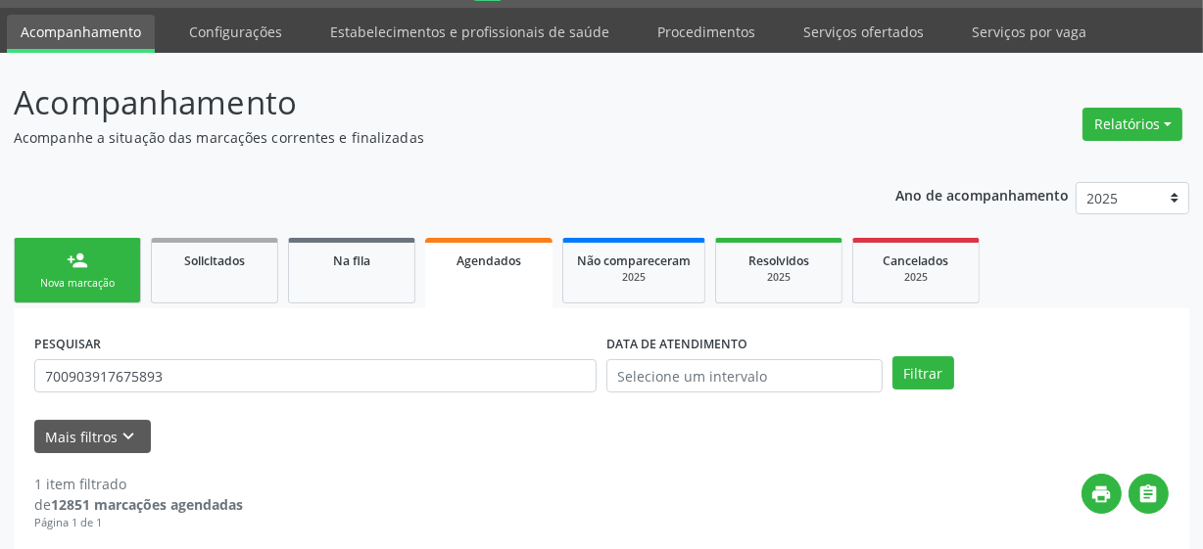
scroll to position [0, 0]
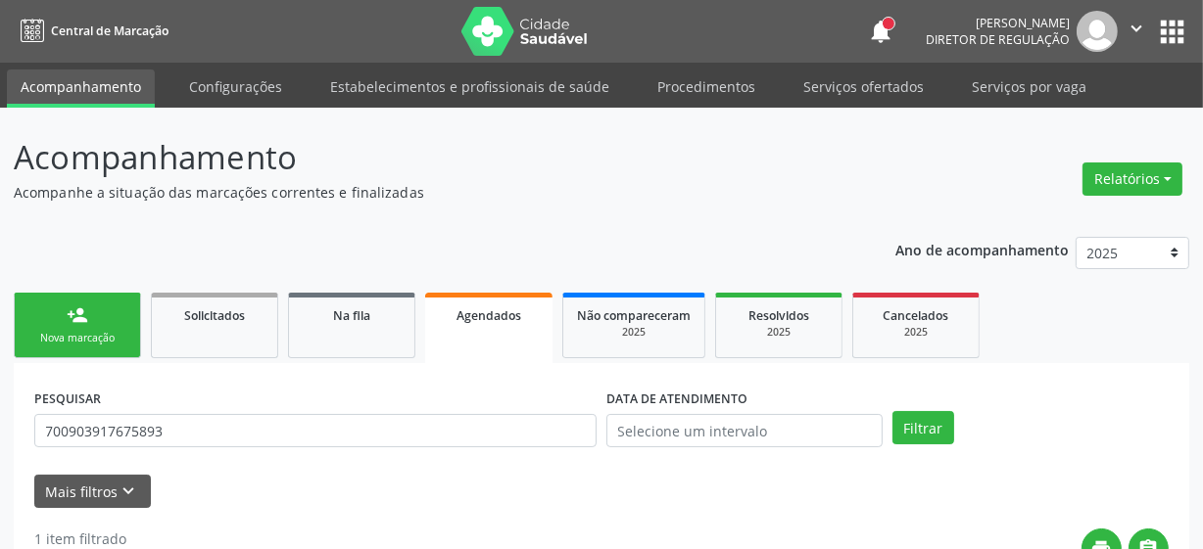
click at [72, 323] on div "person_add" at bounding box center [78, 316] width 22 height 22
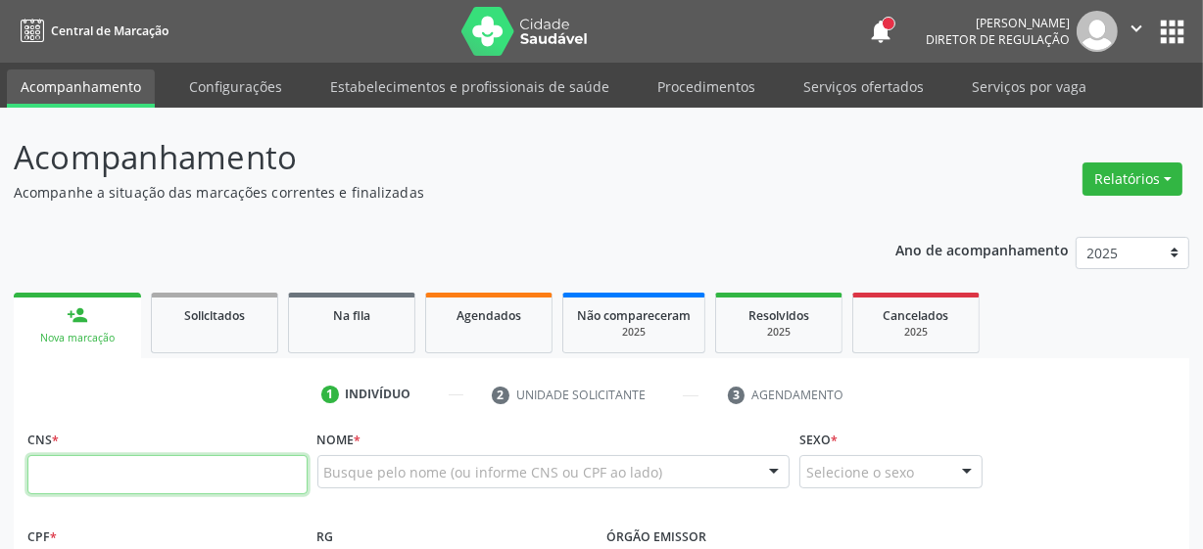
click at [93, 485] on input "text" at bounding box center [167, 474] width 280 height 39
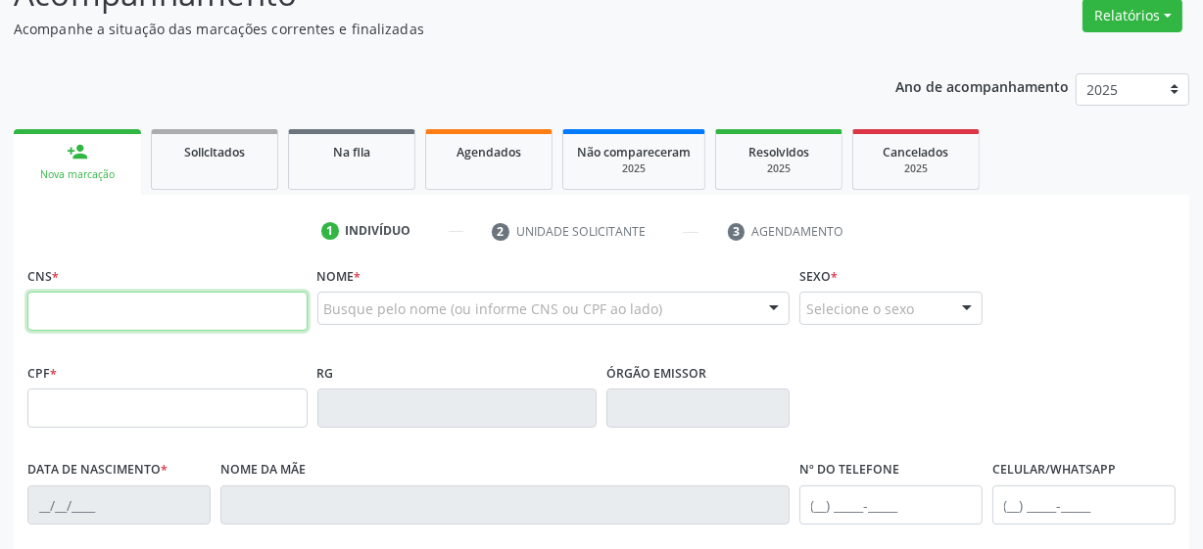
scroll to position [177, 0]
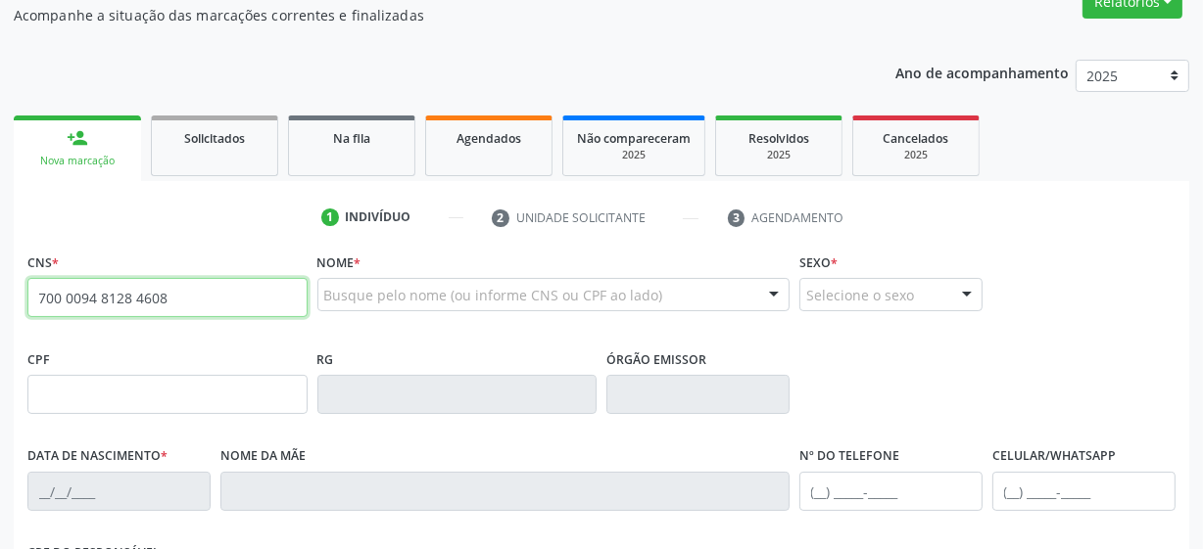
type input "700 0094 8128 4608"
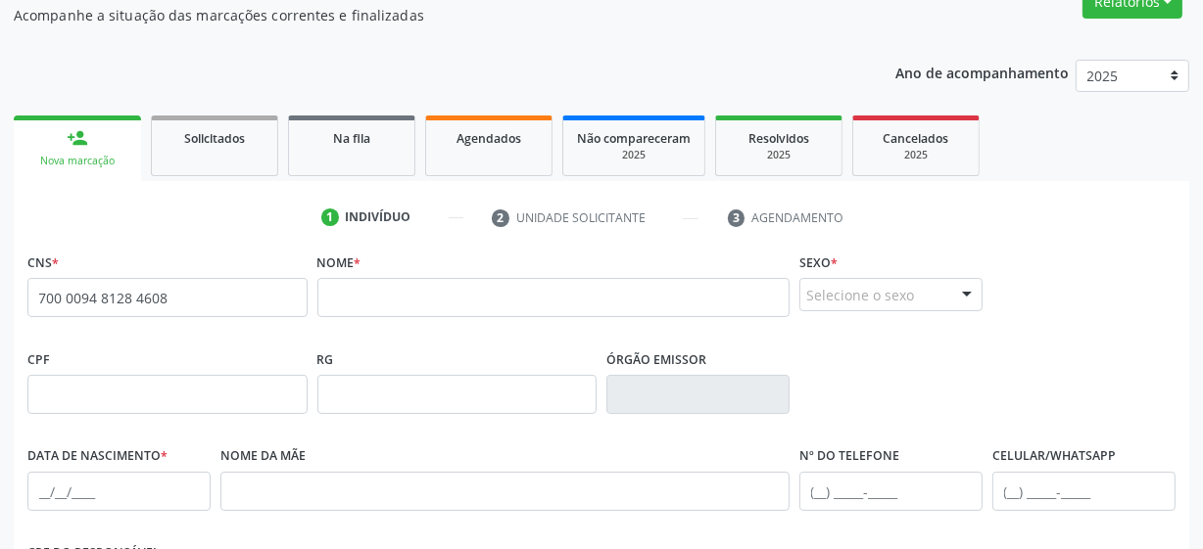
click at [251, 304] on div "none" at bounding box center [256, 297] width 86 height 26
click at [249, 297] on span "none" at bounding box center [256, 295] width 86 height 22
click at [191, 299] on input "700 0094 8128 4608" at bounding box center [167, 297] width 280 height 39
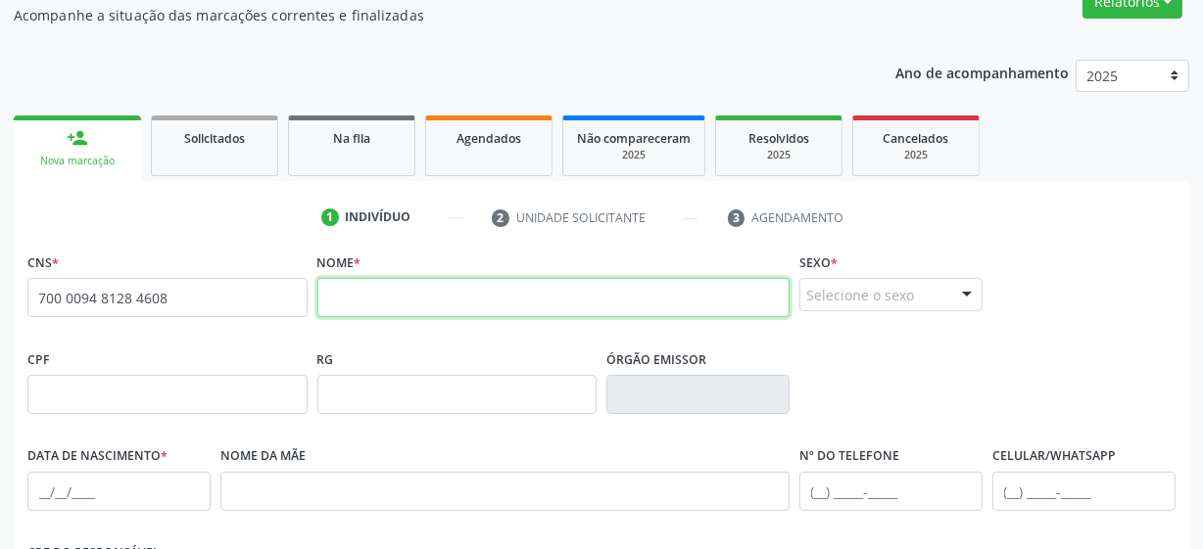
click at [429, 301] on input "text" at bounding box center [553, 297] width 473 height 39
type input "[PERSON_NAME]"
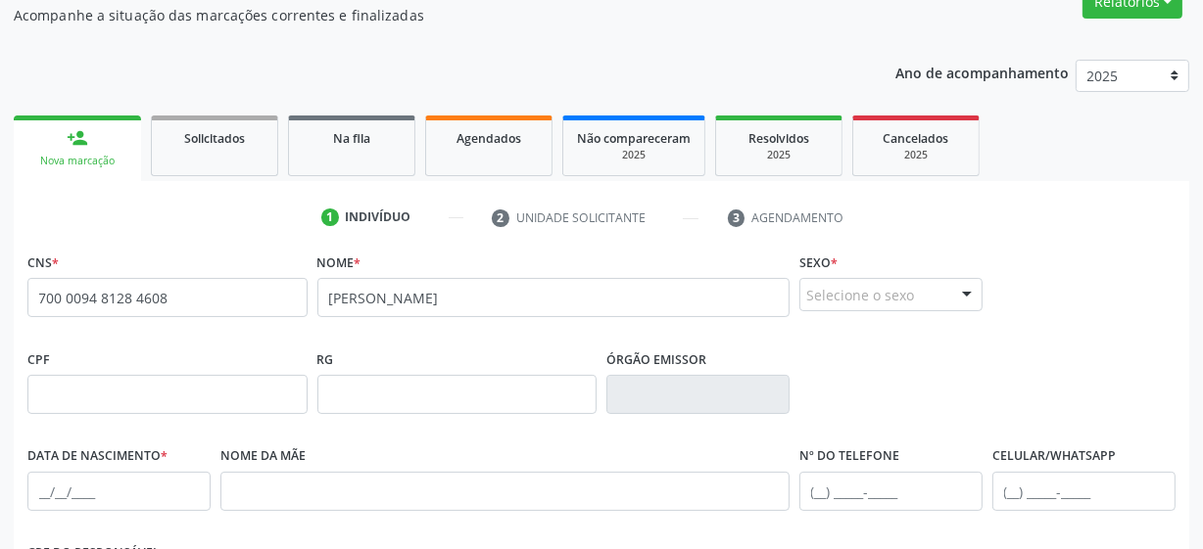
click at [900, 308] on div "Selecione o sexo" at bounding box center [890, 294] width 183 height 33
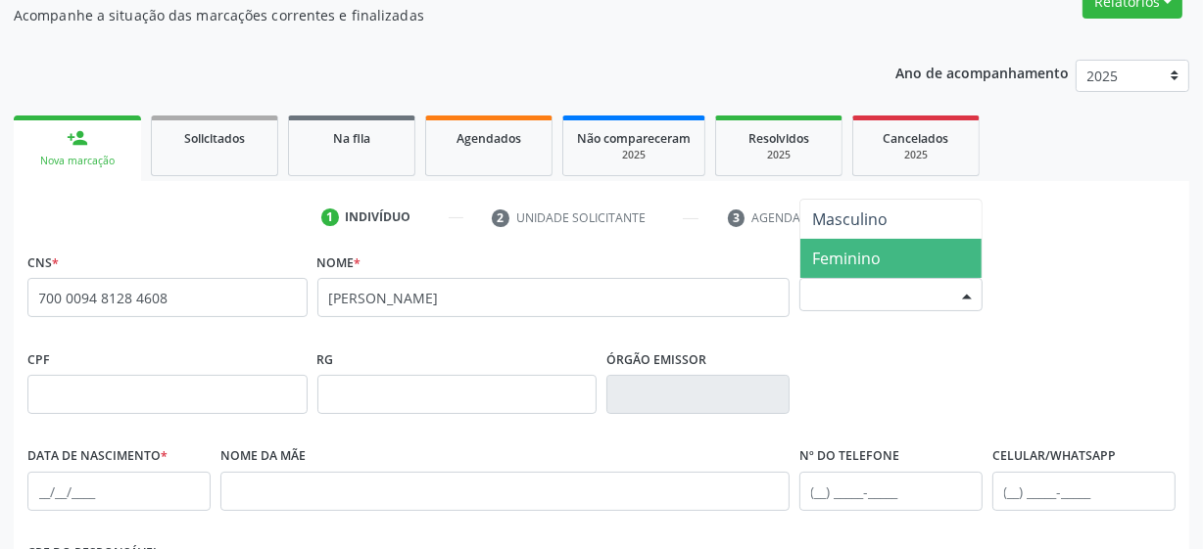
click at [889, 251] on span "Feminino" at bounding box center [890, 258] width 181 height 39
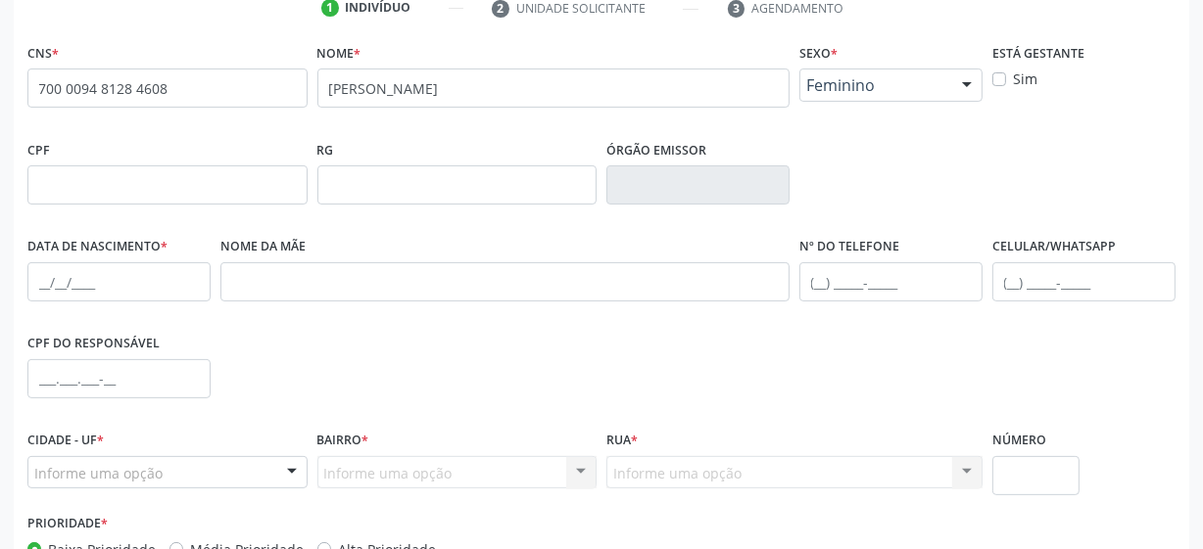
scroll to position [355, 0]
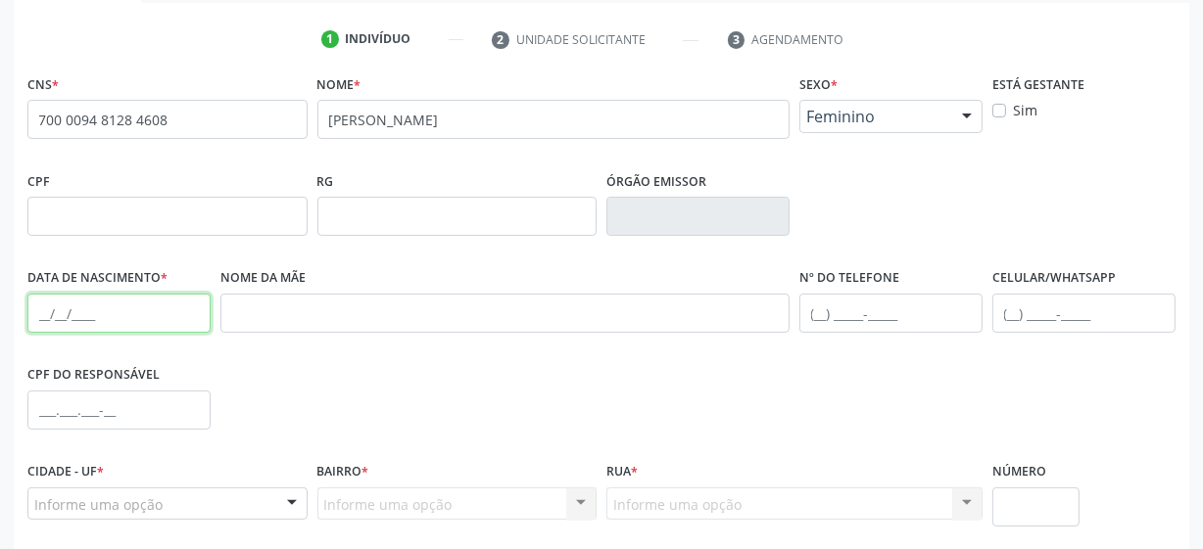
click at [101, 313] on input "text" at bounding box center [118, 313] width 183 height 39
type input "0[DATE]"
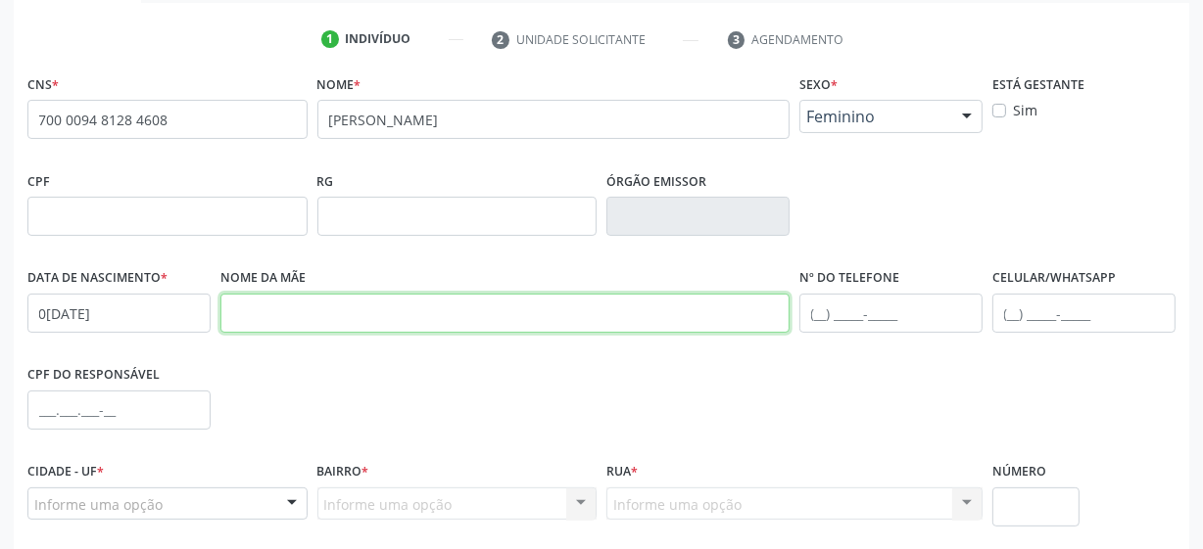
click at [268, 308] on input "text" at bounding box center [504, 313] width 569 height 39
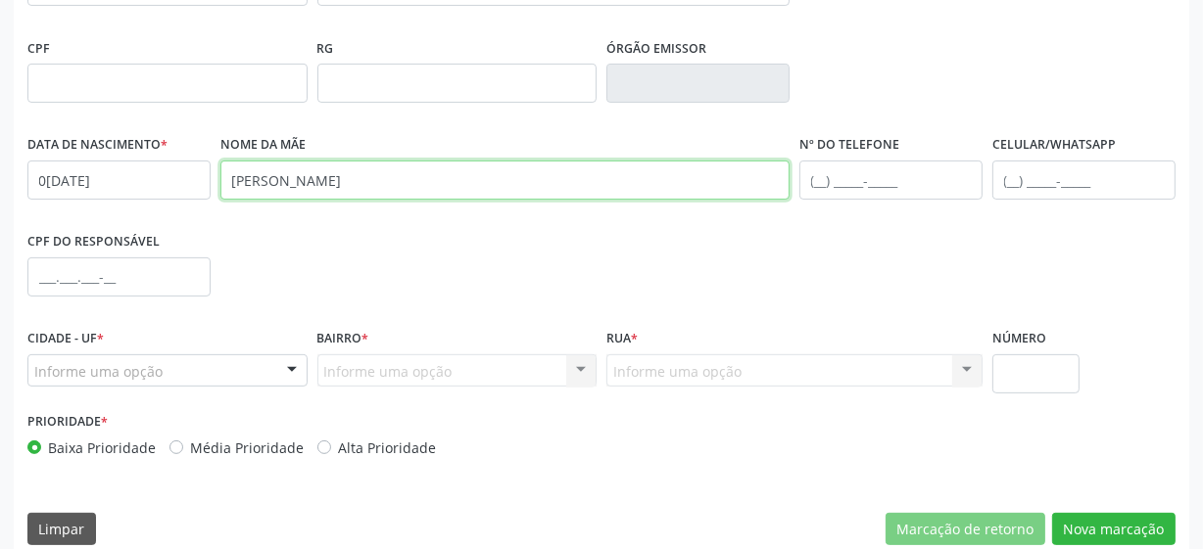
scroll to position [511, 0]
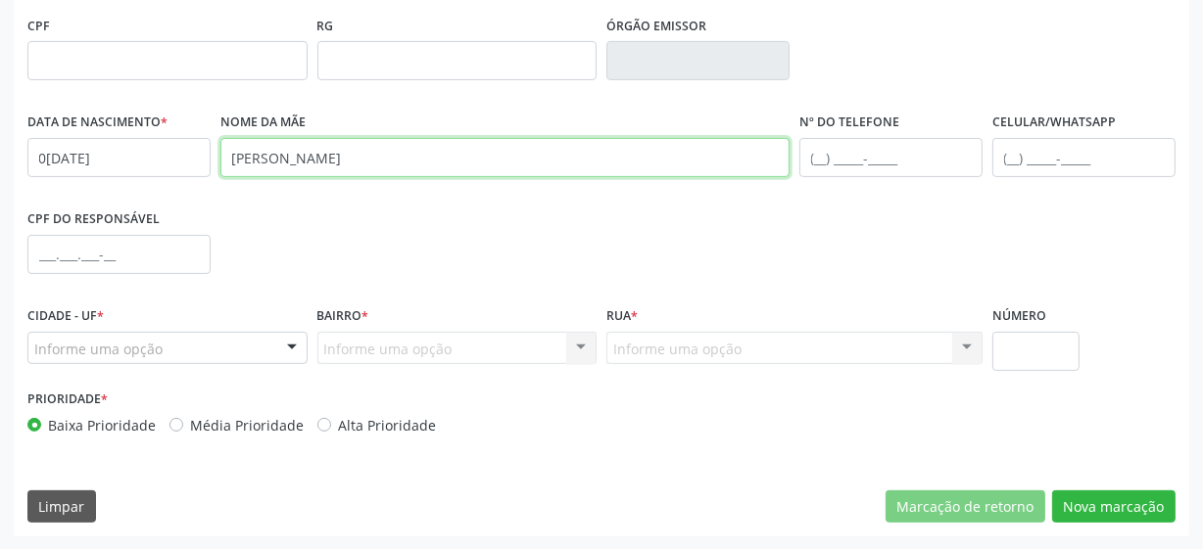
type input "[PERSON_NAME]"
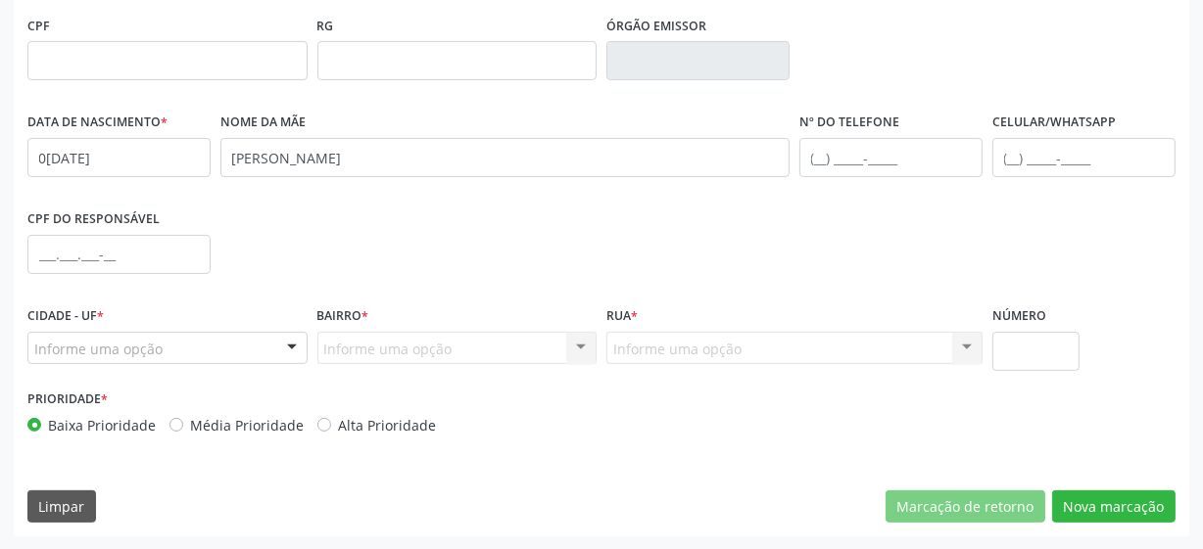
click at [166, 341] on div "Informe uma opção" at bounding box center [167, 348] width 280 height 33
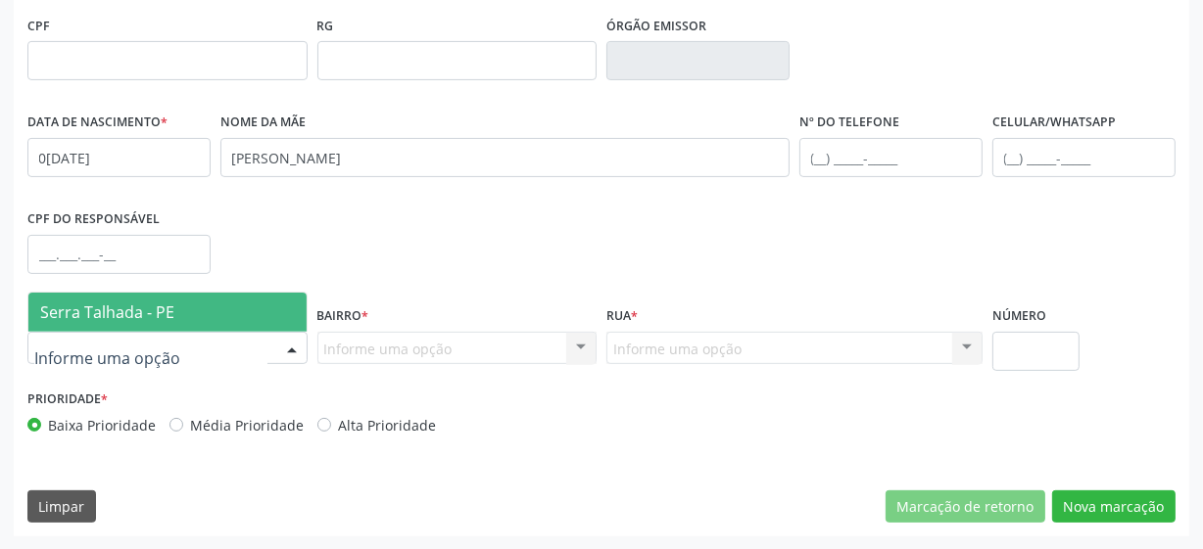
click at [154, 306] on span "Serra Talhada - PE" at bounding box center [107, 313] width 134 height 22
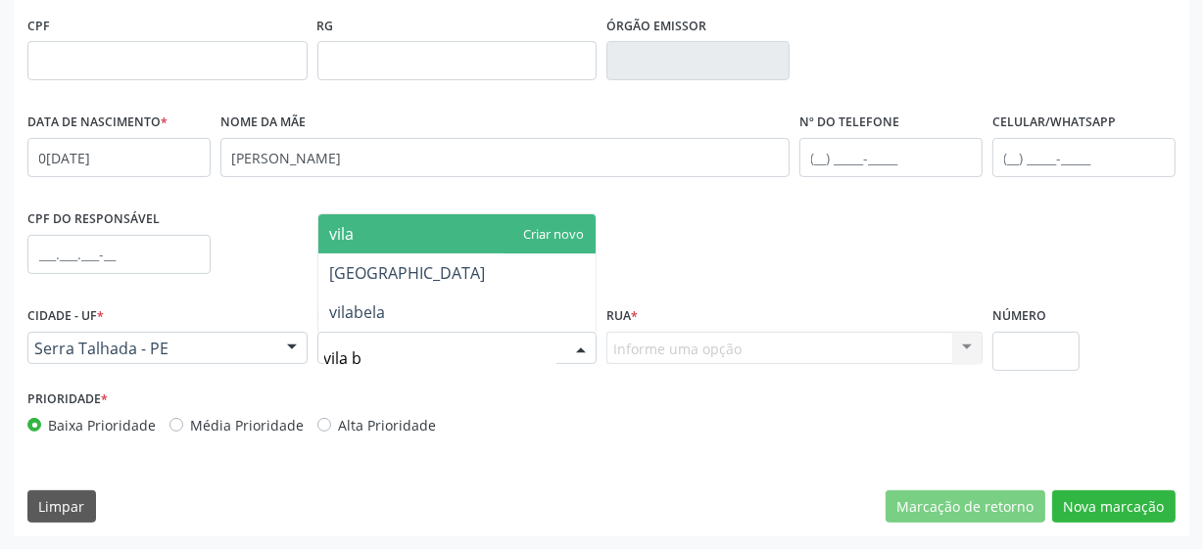
type input "vila be"
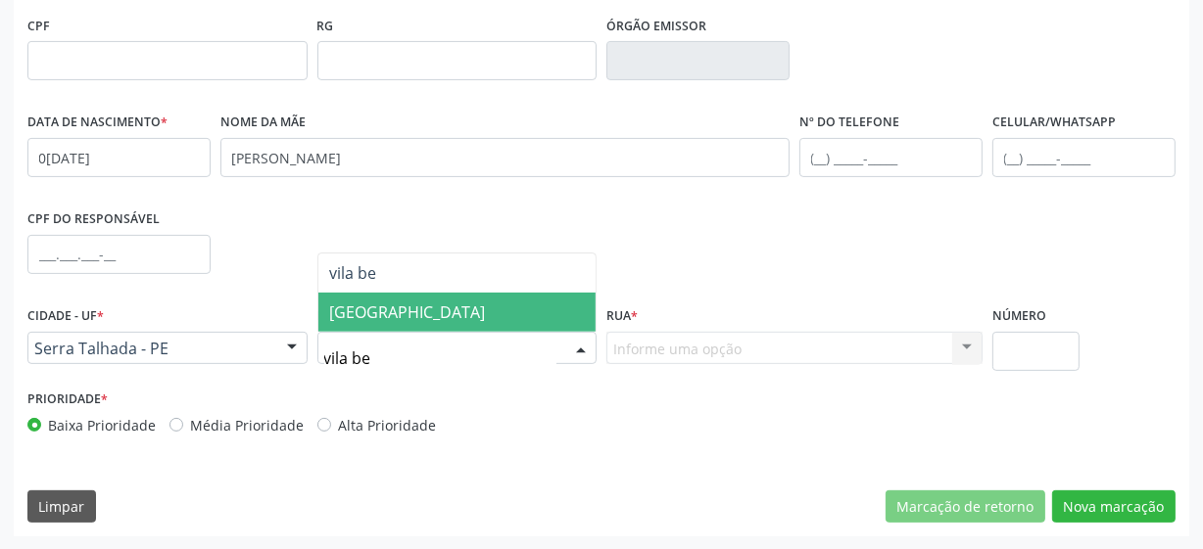
click at [401, 324] on span "[GEOGRAPHIC_DATA]" at bounding box center [457, 312] width 278 height 39
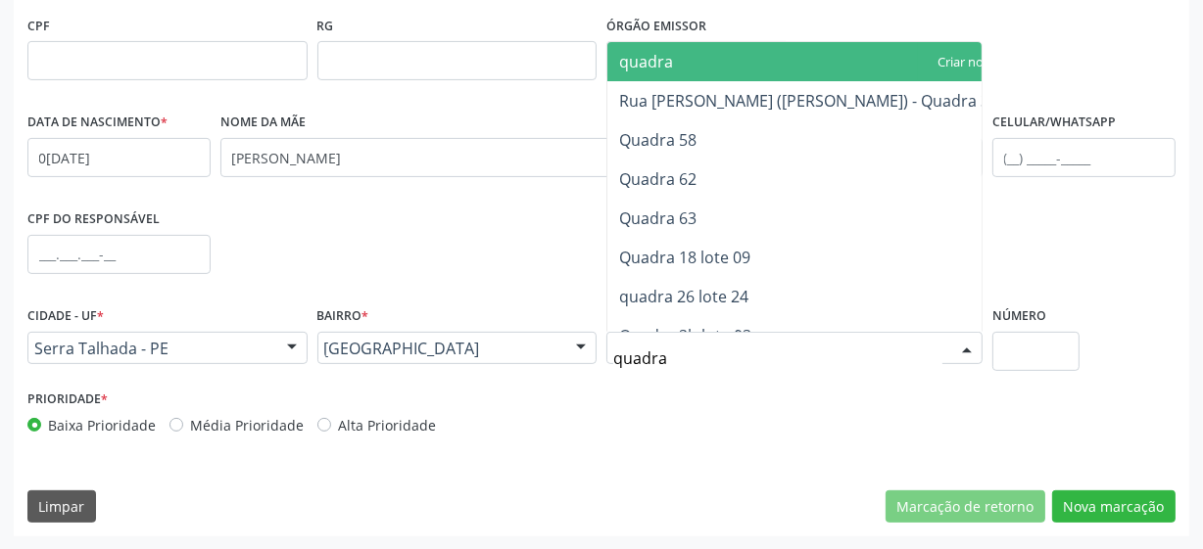
type input "quadra 1"
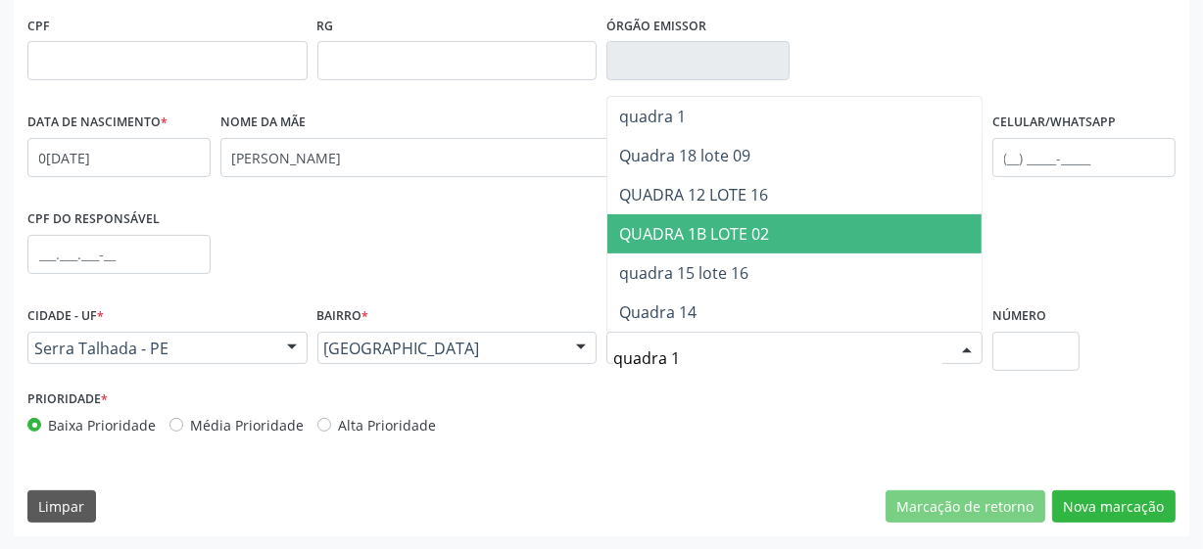
click at [712, 231] on span "QUADRA 1B LOTE 02" at bounding box center [694, 234] width 150 height 22
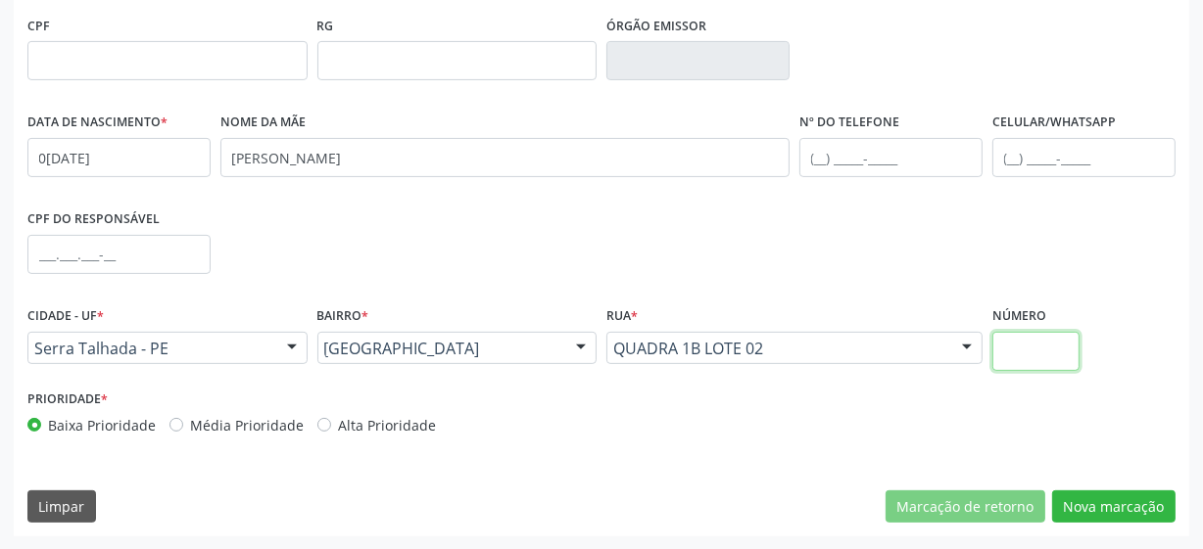
click at [1006, 348] on input "text" at bounding box center [1035, 351] width 87 height 39
type input "00"
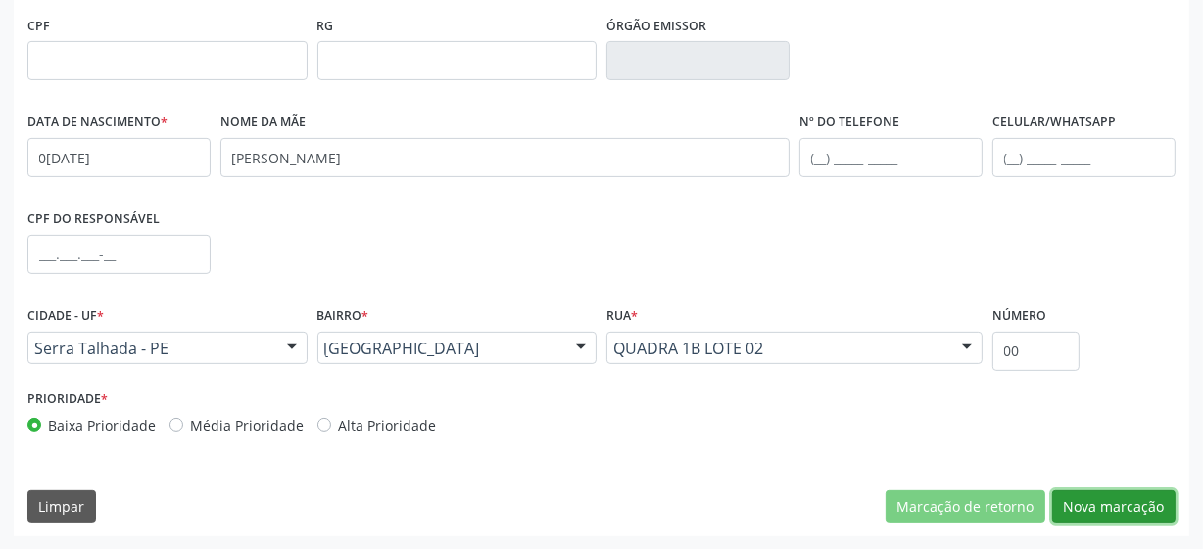
click at [1156, 501] on button "Nova marcação" at bounding box center [1113, 507] width 123 height 33
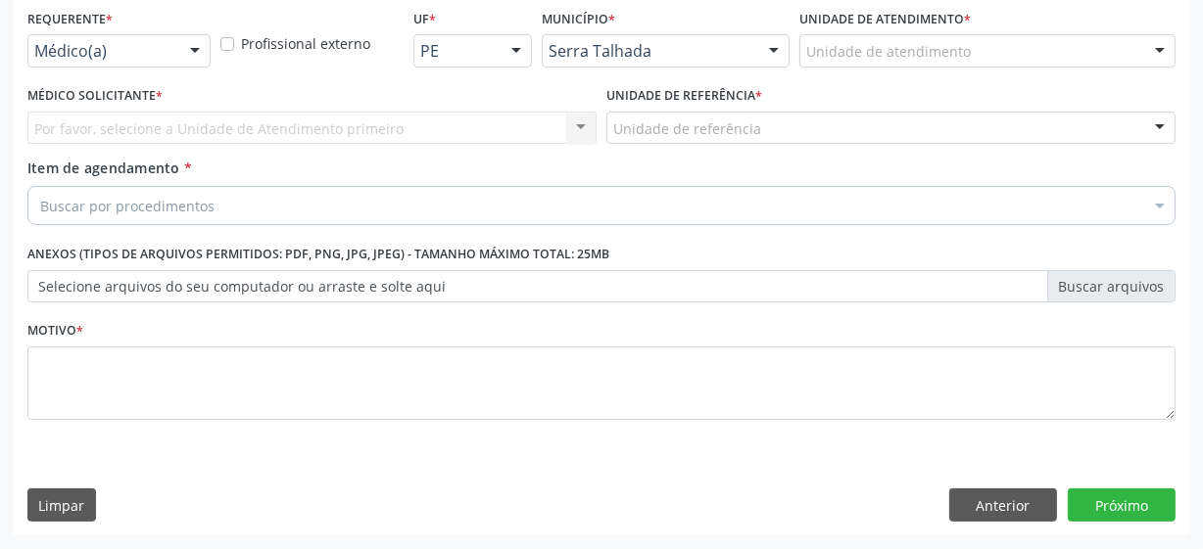
scroll to position [420, 0]
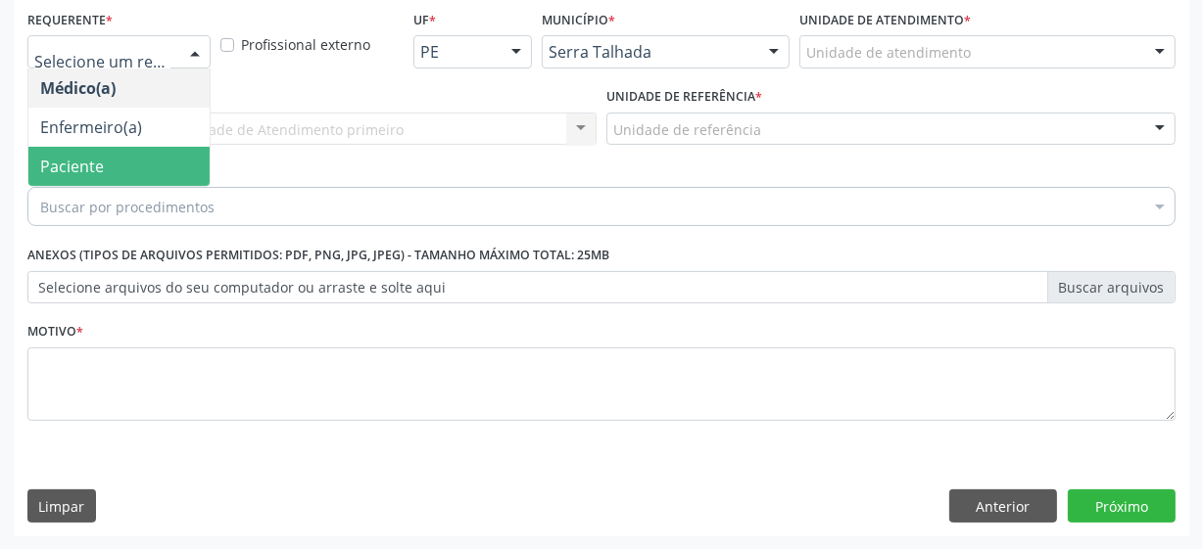
click at [112, 157] on span "Paciente" at bounding box center [118, 166] width 181 height 39
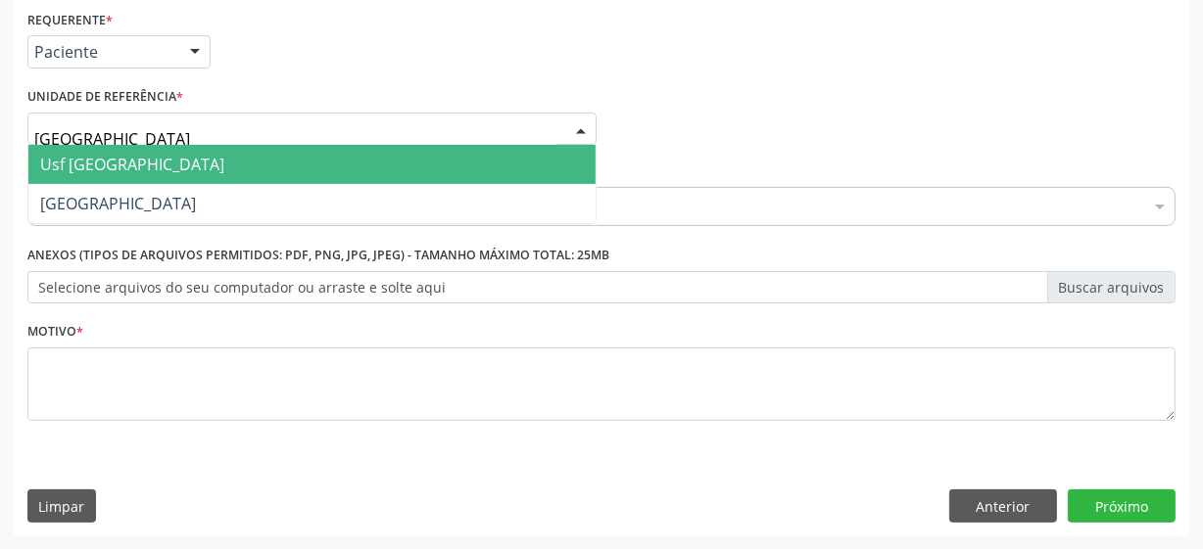
type input "vila bela"
click at [154, 170] on span "Usf [GEOGRAPHIC_DATA]" at bounding box center [311, 164] width 567 height 39
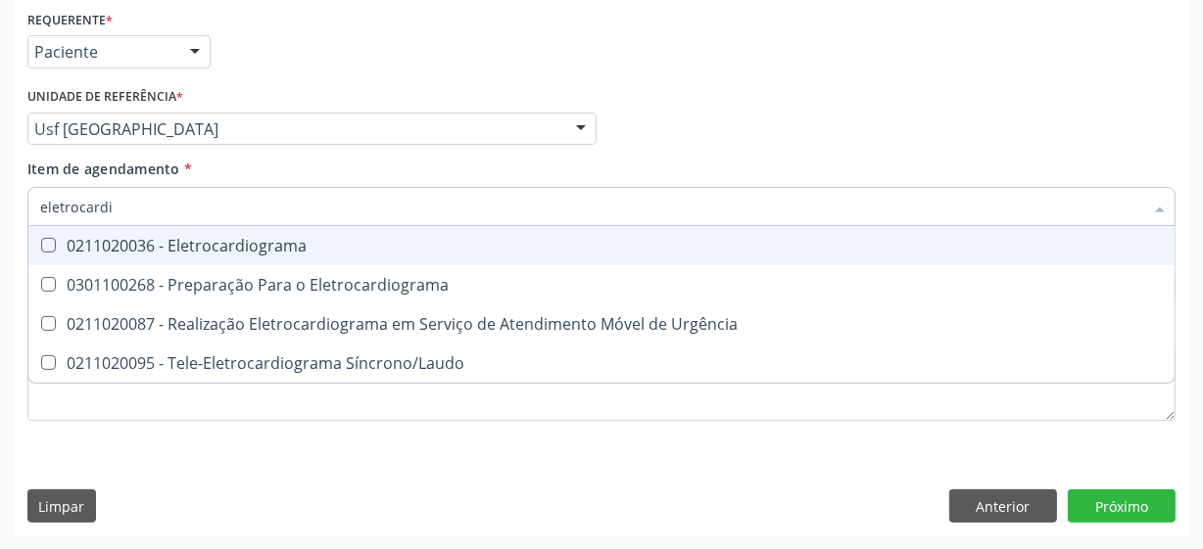
type input "eletrocardio"
click at [201, 244] on div "0211020036 - Eletrocardiograma" at bounding box center [601, 246] width 1122 height 16
checkbox Eletrocardiograma "true"
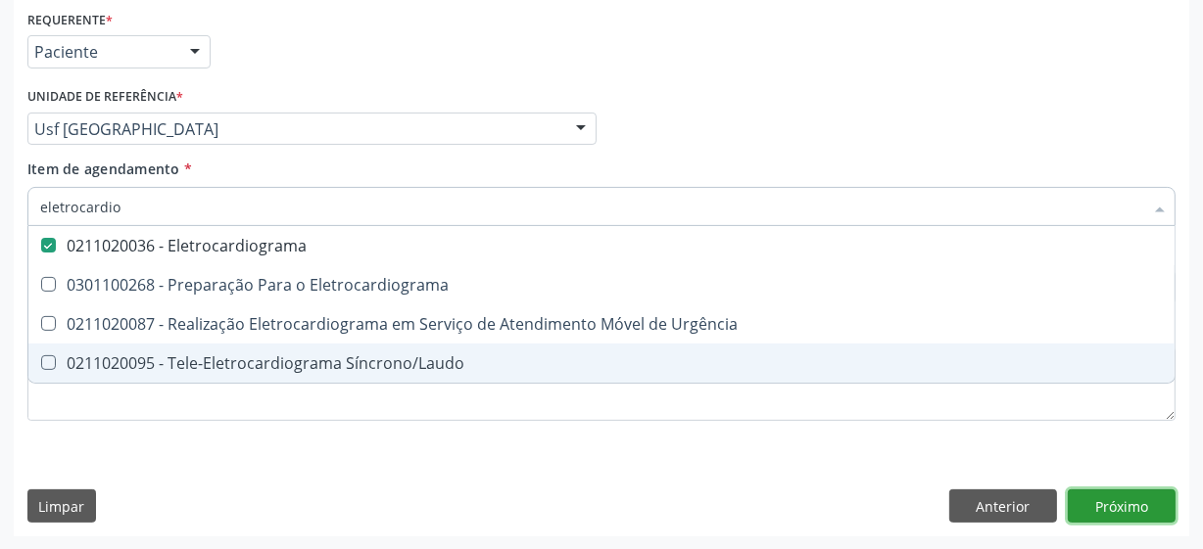
click at [1122, 499] on div "Requerente * Paciente Médico(a) Enfermeiro(a) Paciente Nenhum resultado encontr…" at bounding box center [601, 271] width 1175 height 532
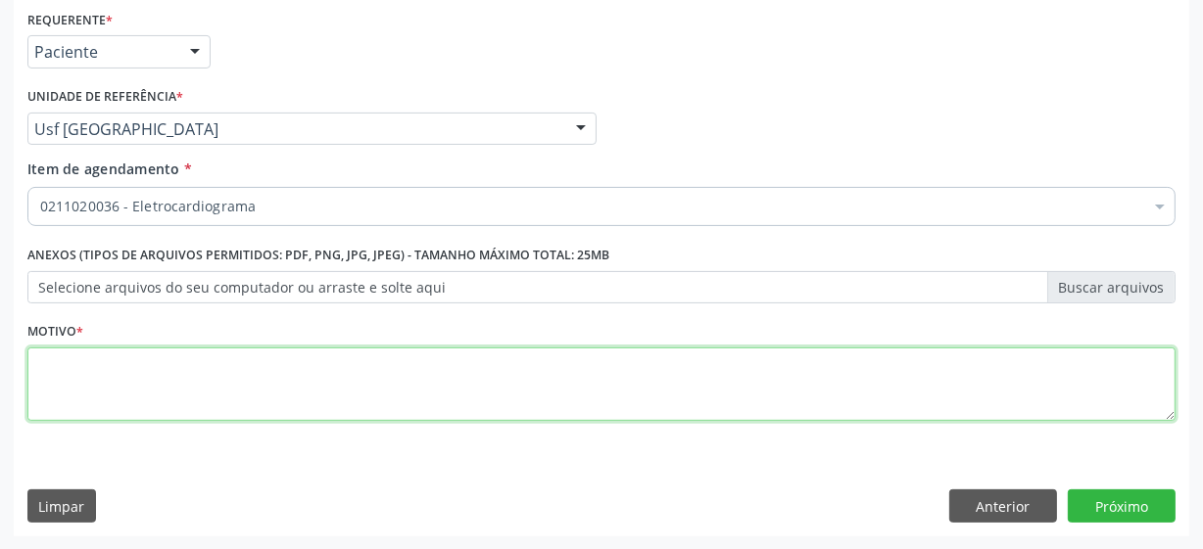
click at [127, 382] on textarea at bounding box center [601, 385] width 1148 height 74
type textarea "*"
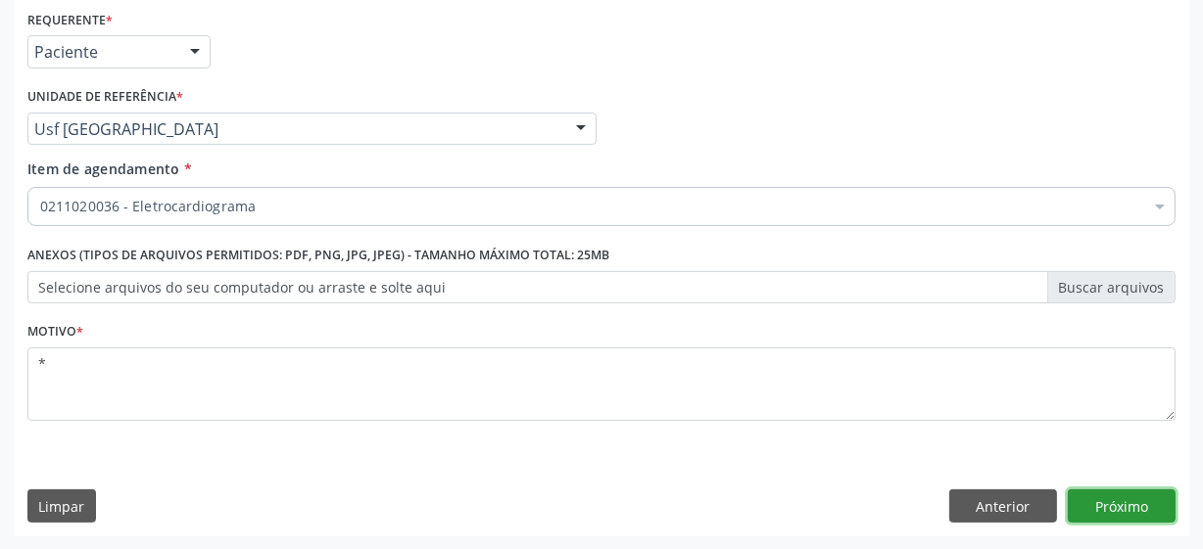
click at [1094, 496] on button "Próximo" at bounding box center [1121, 506] width 108 height 33
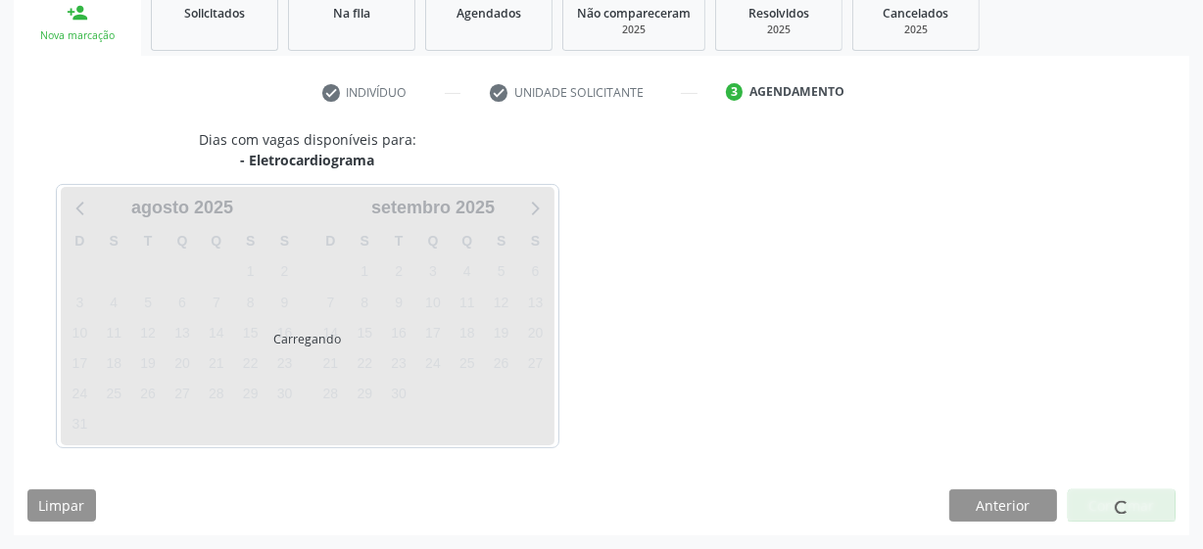
scroll to position [302, 0]
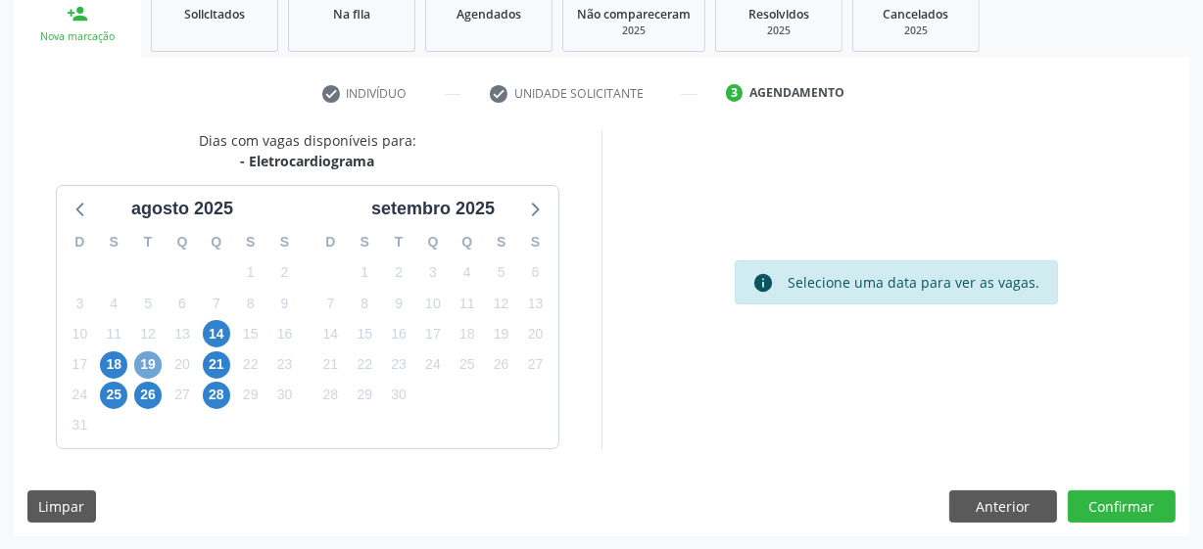
click at [143, 370] on span "19" at bounding box center [147, 365] width 27 height 27
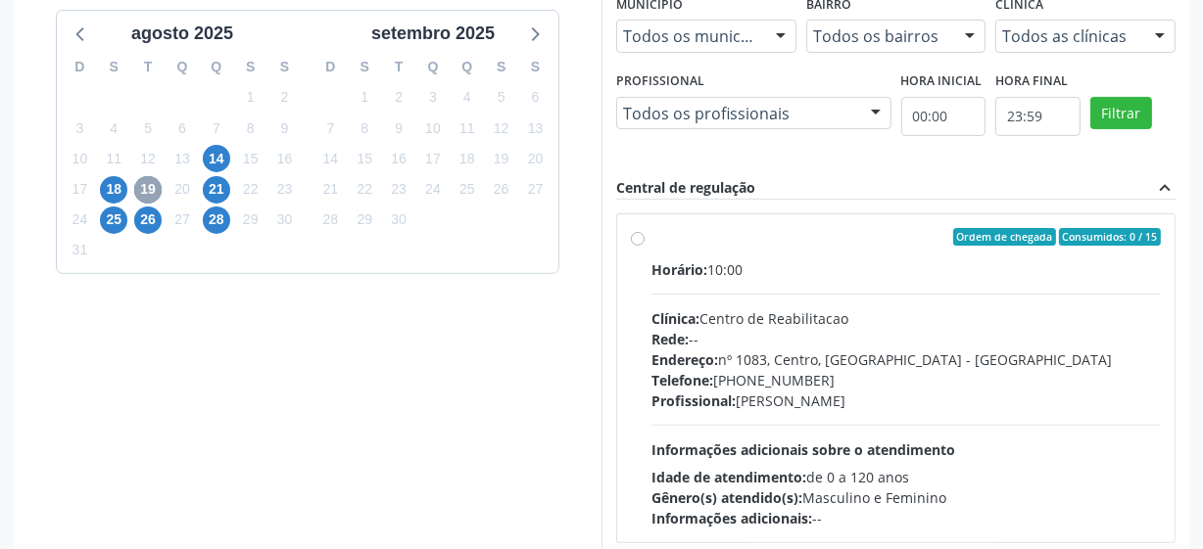
scroll to position [480, 0]
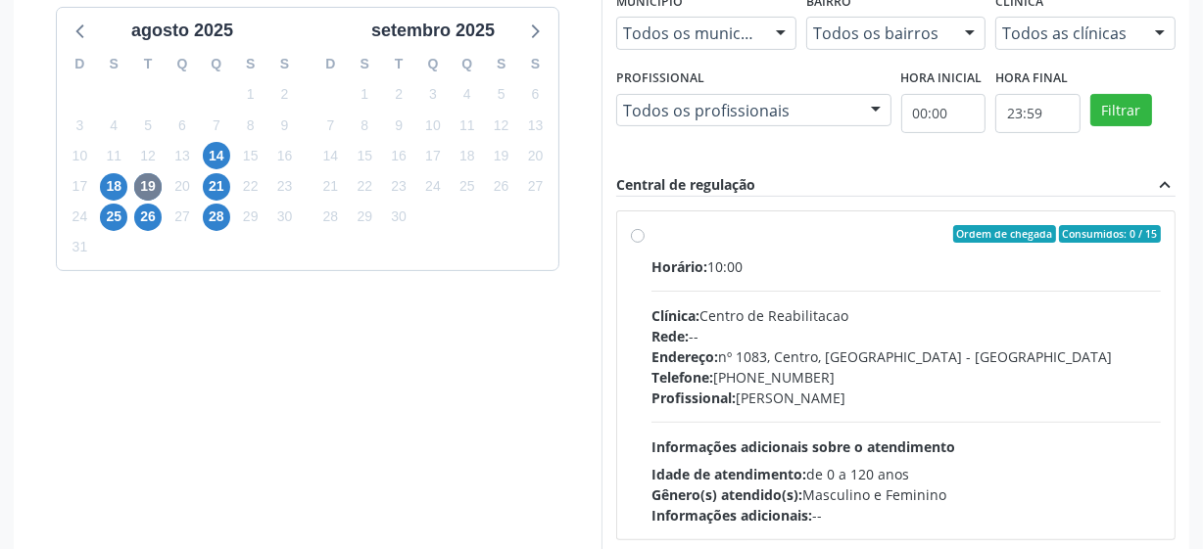
click at [651, 234] on label "Ordem de chegada Consumidos: 0 / 15 Horário: 10:00 Clínica: Centro de Reabilita…" at bounding box center [905, 375] width 509 height 301
click at [638, 234] on input "Ordem de chegada Consumidos: 0 / 15 Horário: 10:00 Clínica: Centro de Reabilita…" at bounding box center [638, 234] width 14 height 18
radio input "true"
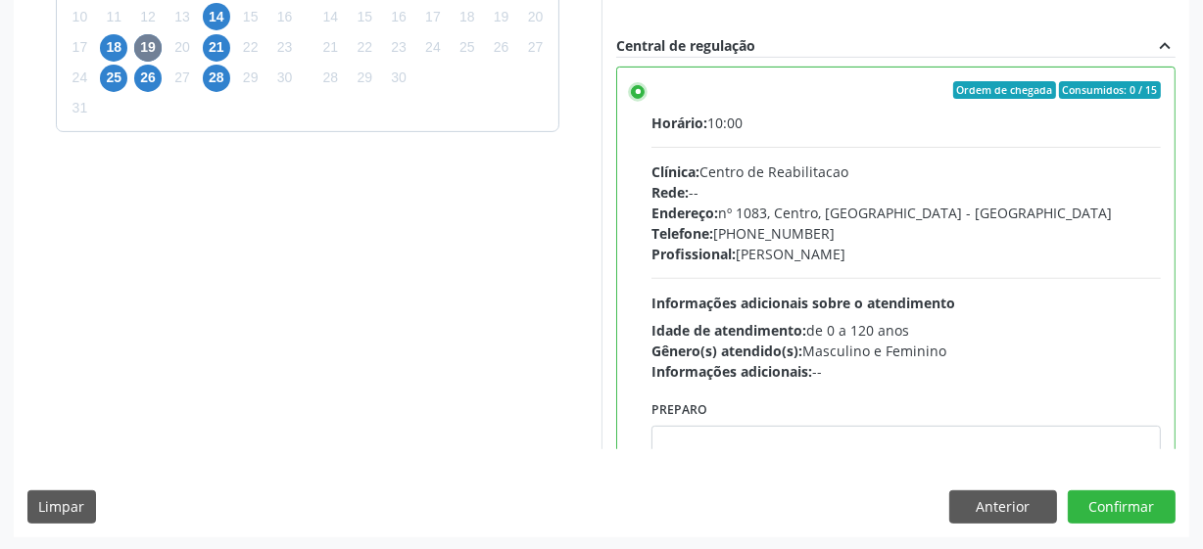
scroll to position [0, 0]
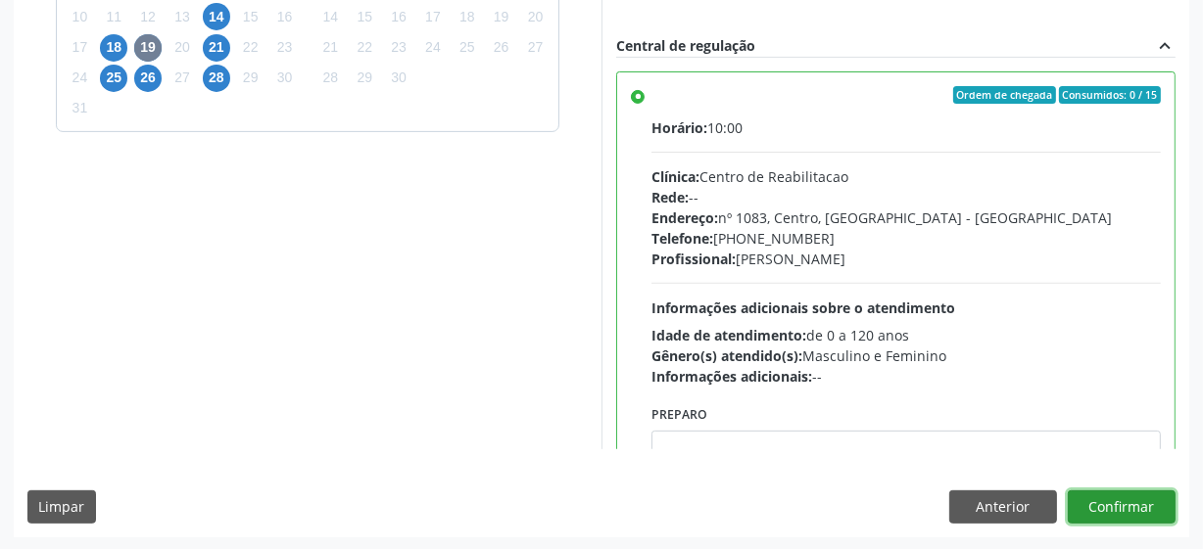
click at [1121, 503] on button "Confirmar" at bounding box center [1121, 507] width 108 height 33
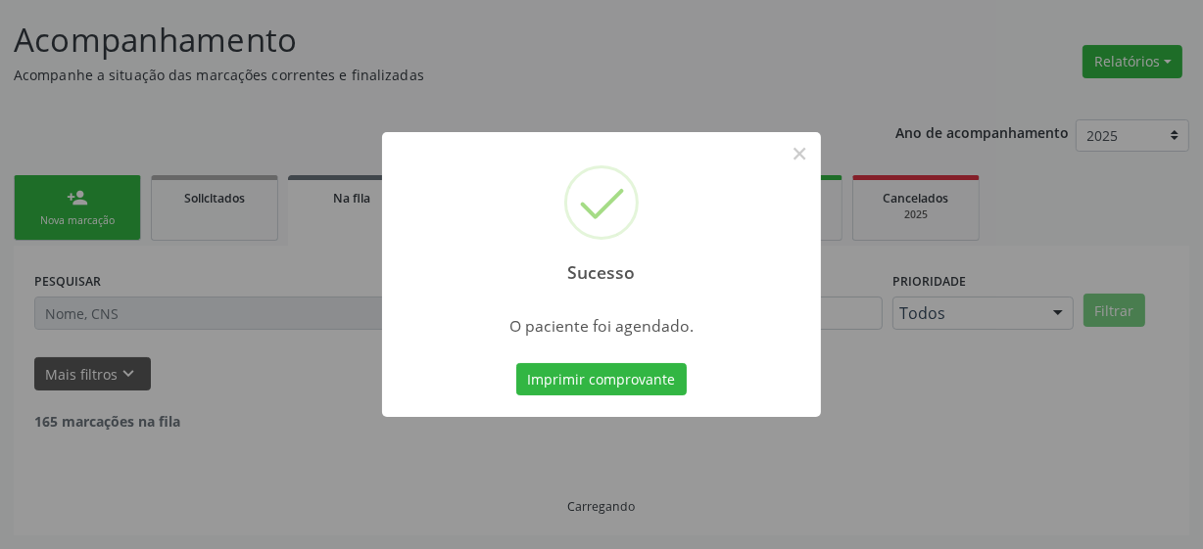
scroll to position [96, 0]
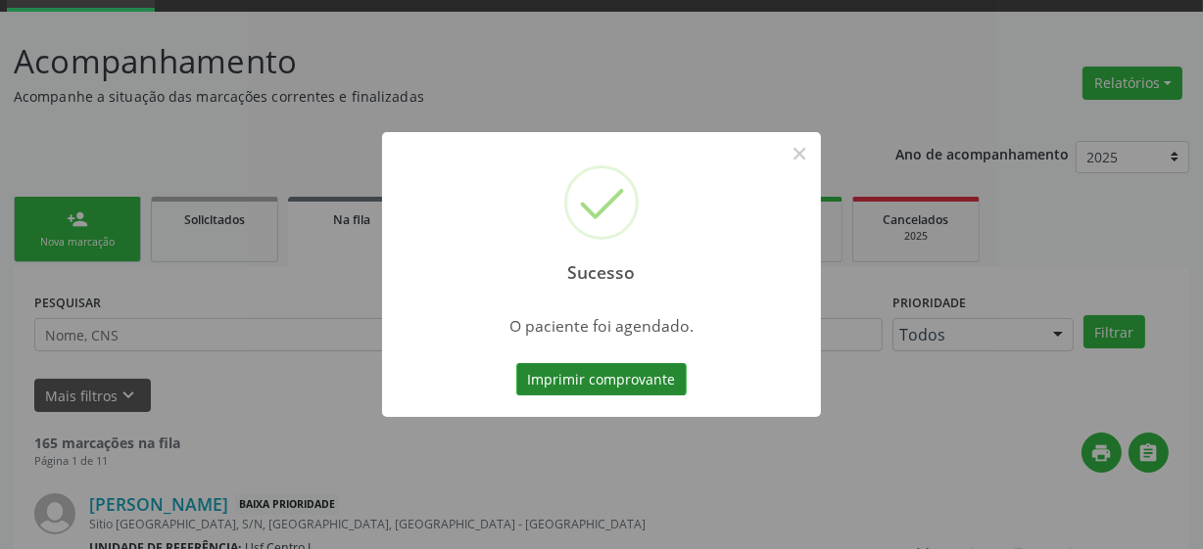
click at [626, 385] on button "Imprimir comprovante" at bounding box center [601, 379] width 170 height 33
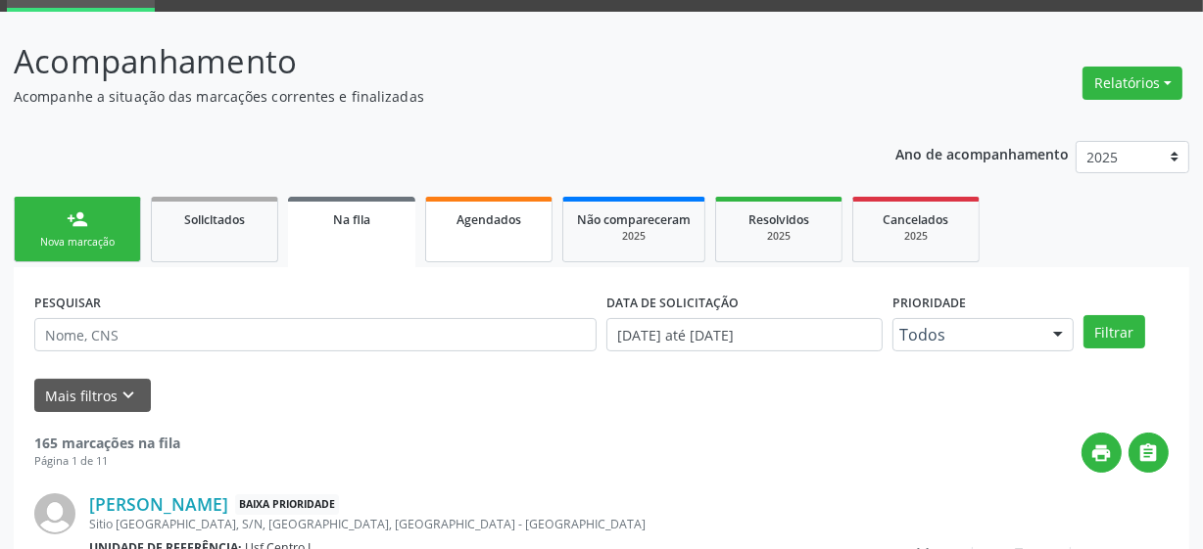
click at [474, 218] on span "Agendados" at bounding box center [488, 220] width 65 height 17
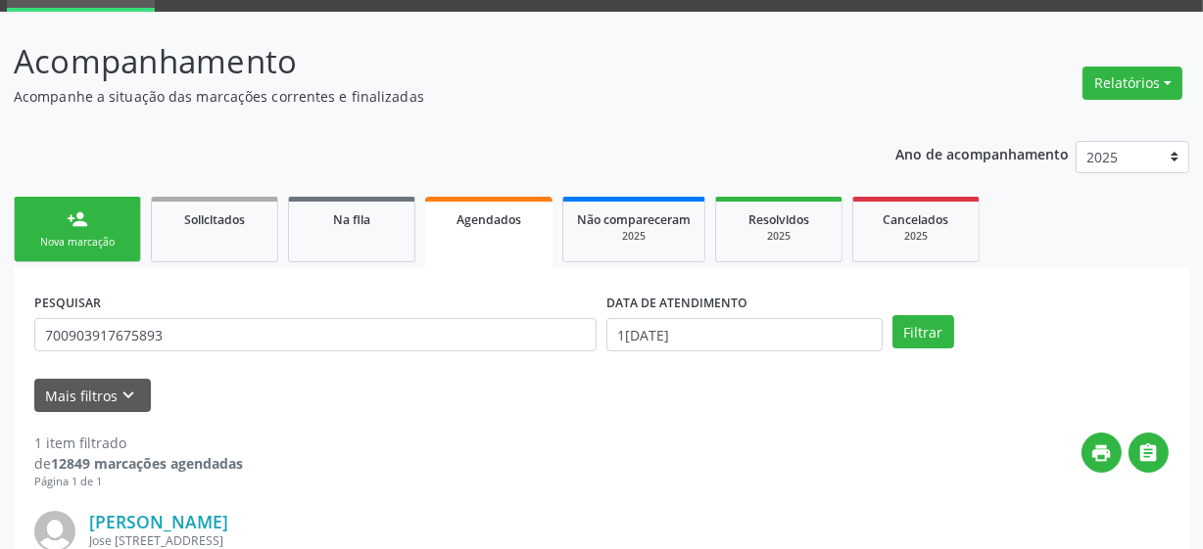
click at [80, 204] on link "person_add Nova marcação" at bounding box center [77, 230] width 127 height 66
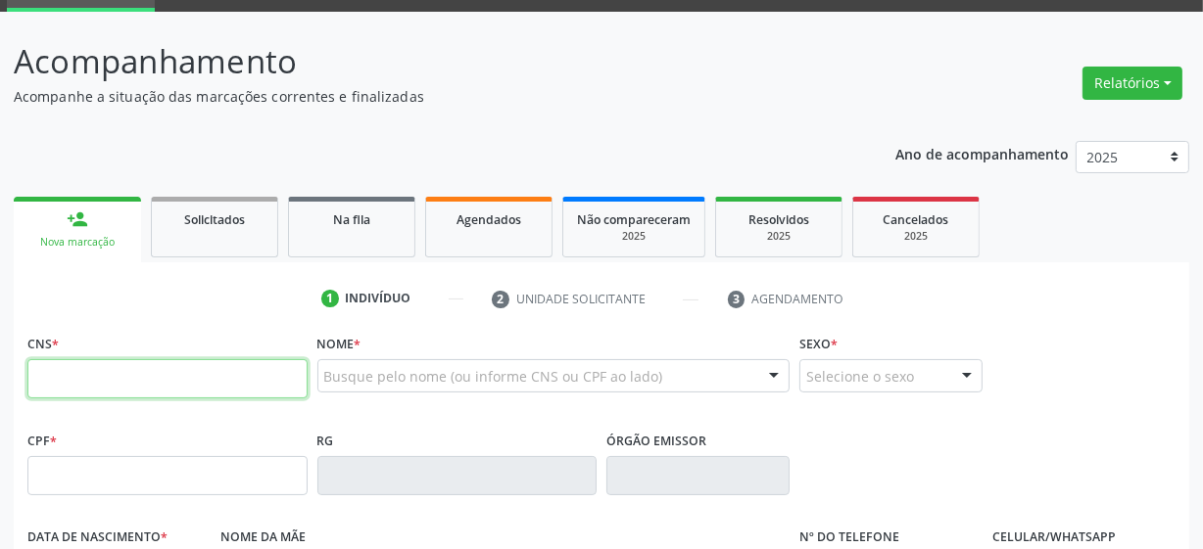
click at [78, 375] on input "text" at bounding box center [167, 378] width 280 height 39
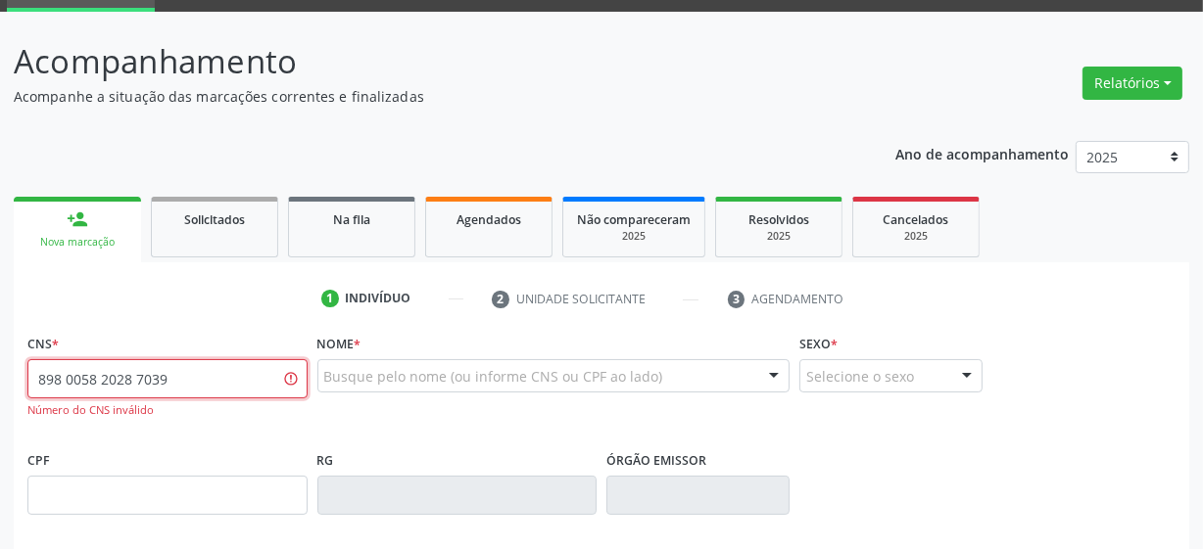
type input "898 0058 2028 7039"
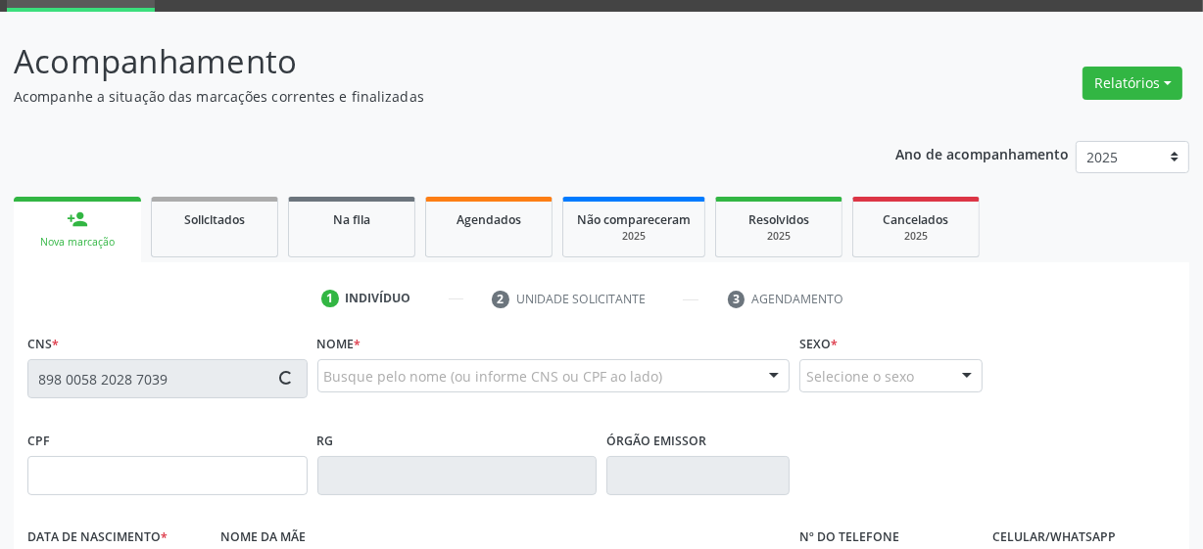
type input "149.114.134-41"
type input "0[DATE]"
type input "[PERSON_NAME]"
type input "[PHONE_NUMBER]"
type input "040.028.094-98"
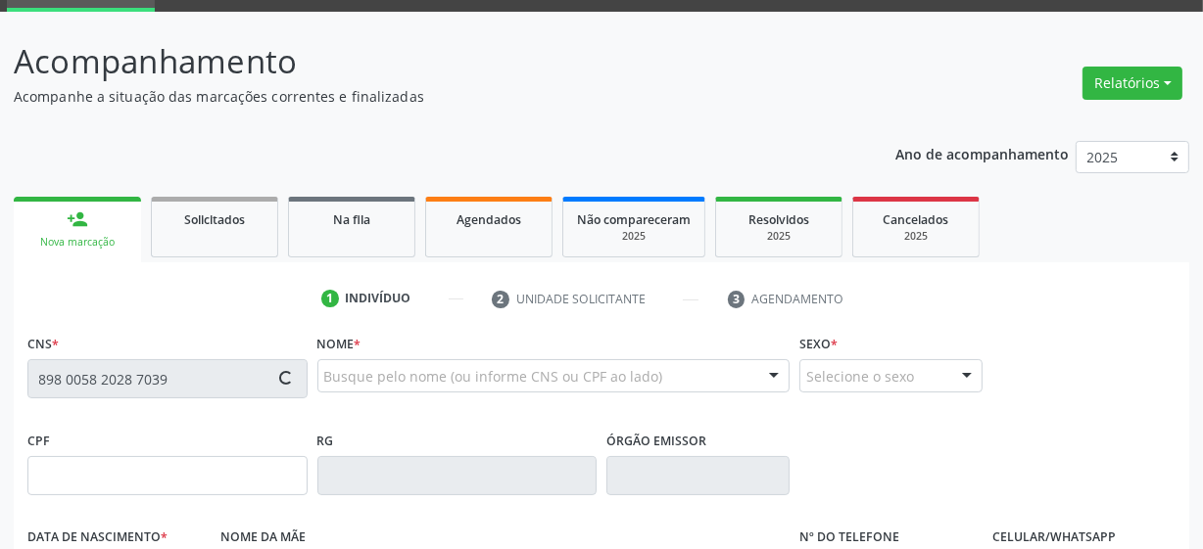
type input "3"
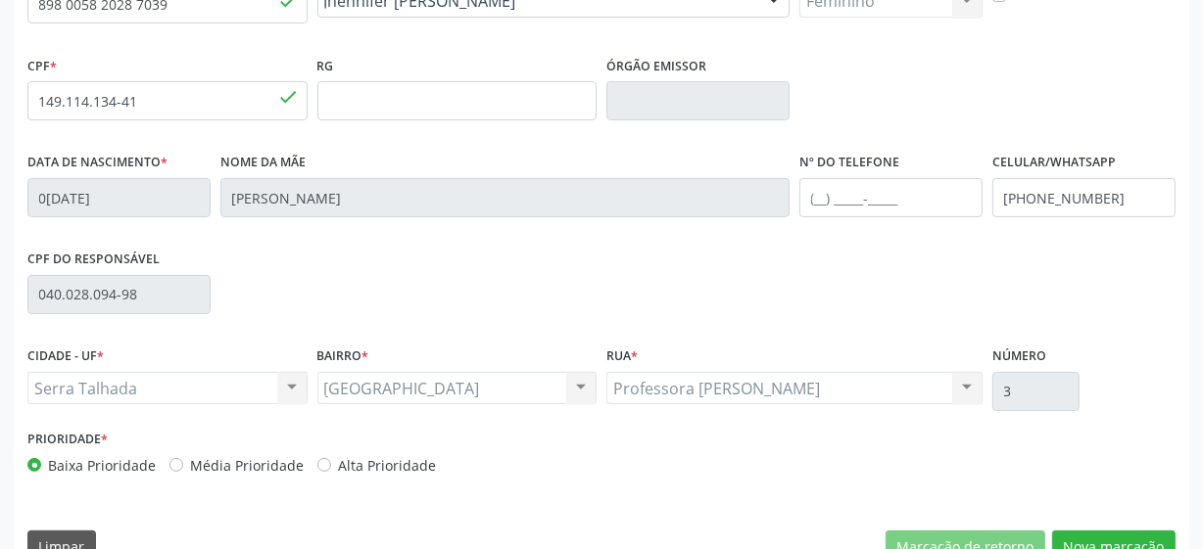
scroll to position [511, 0]
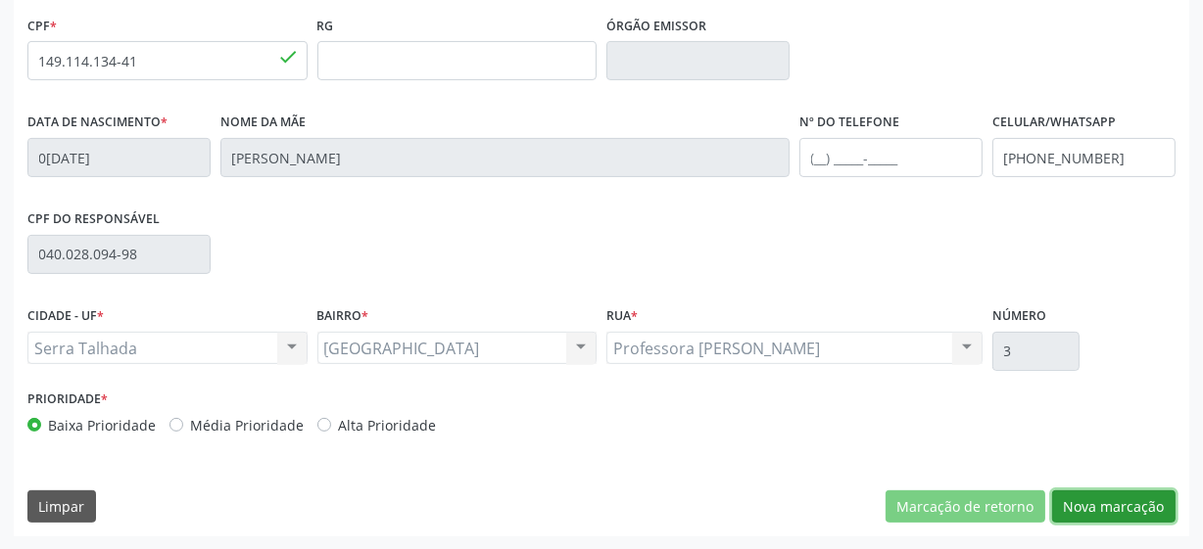
click at [1137, 505] on button "Nova marcação" at bounding box center [1113, 507] width 123 height 33
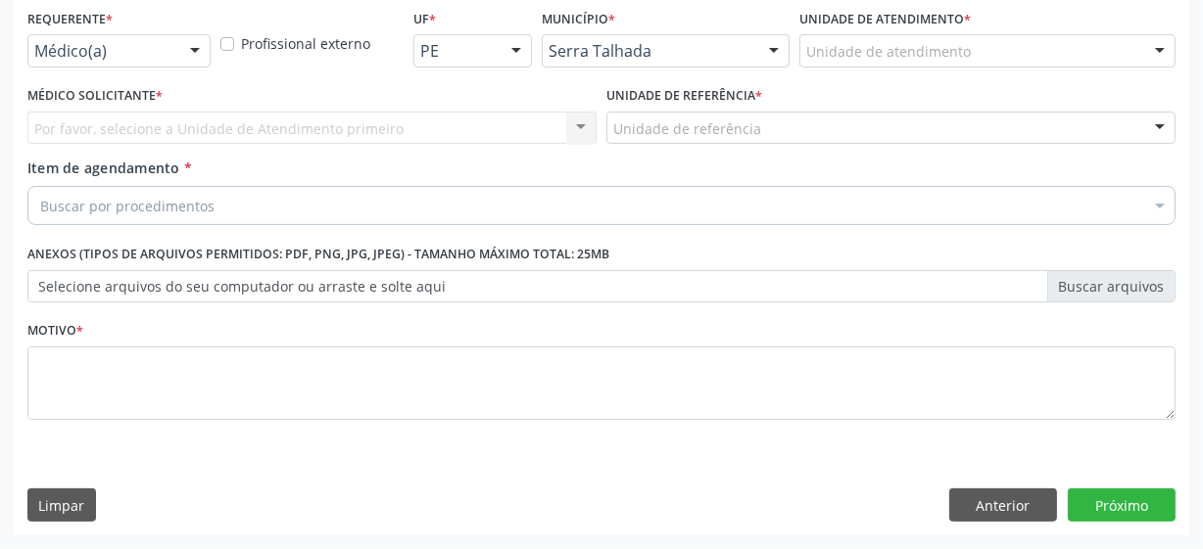
scroll to position [420, 0]
click at [163, 67] on div "Médico(a) Médico(a) Enfermeiro(a) Paciente Nenhum resultado encontrado para: " …" at bounding box center [118, 51] width 183 height 33
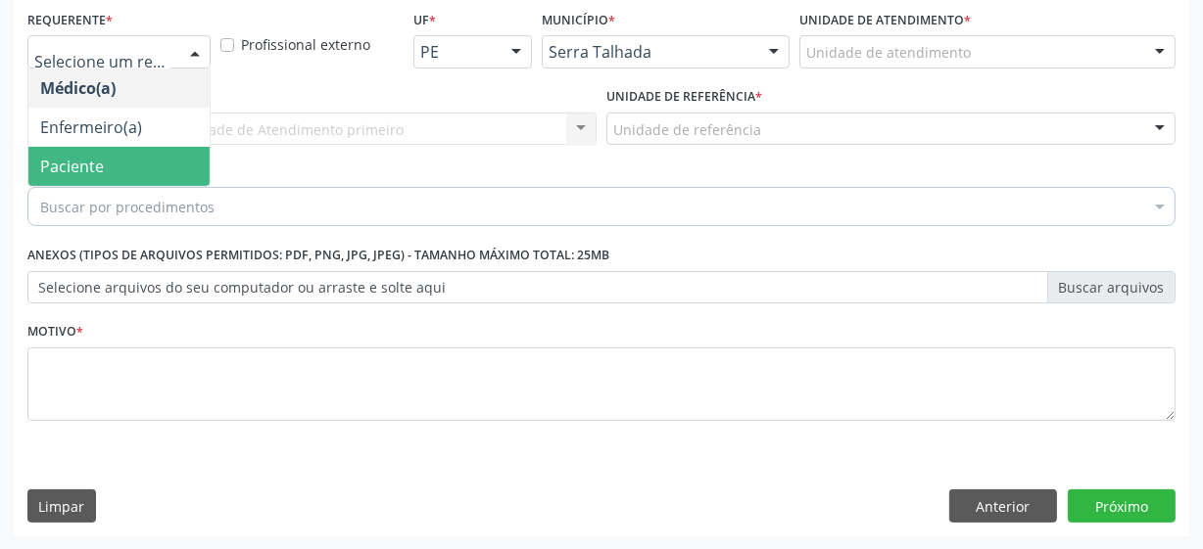
click at [173, 177] on span "Paciente" at bounding box center [118, 166] width 181 height 39
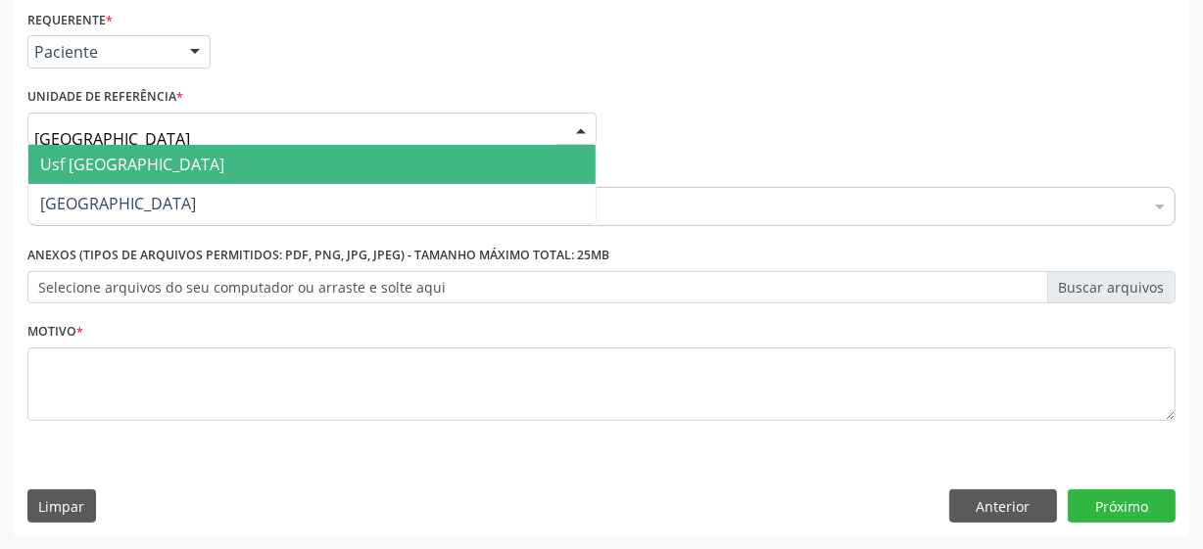
type input "vila bela"
click at [154, 162] on span "Usf [GEOGRAPHIC_DATA]" at bounding box center [311, 164] width 567 height 39
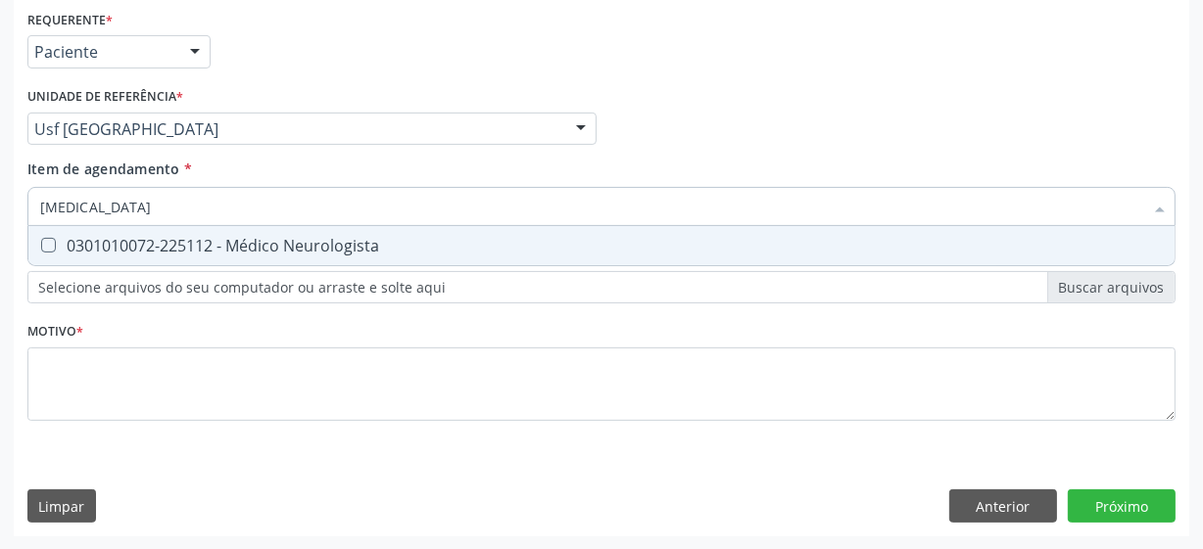
type input "neurologista"
click at [250, 244] on div "0301010072-225112 - Médico Neurologista" at bounding box center [601, 246] width 1122 height 16
checkbox Neurologista "true"
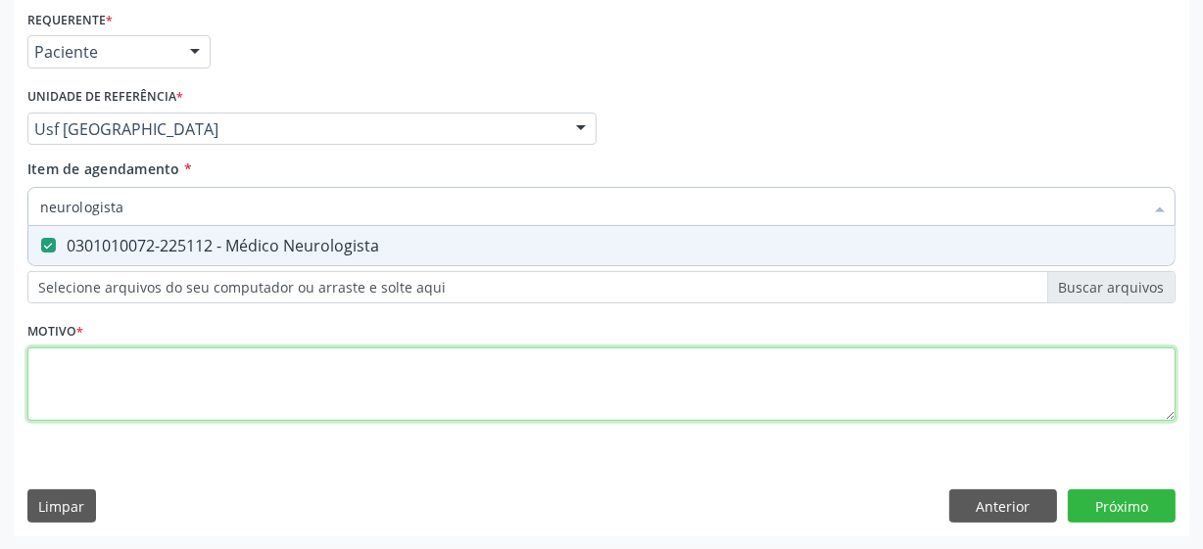
click at [155, 375] on div "Requerente * Paciente Médico(a) Enfermeiro(a) Paciente Nenhum resultado encontr…" at bounding box center [601, 227] width 1148 height 444
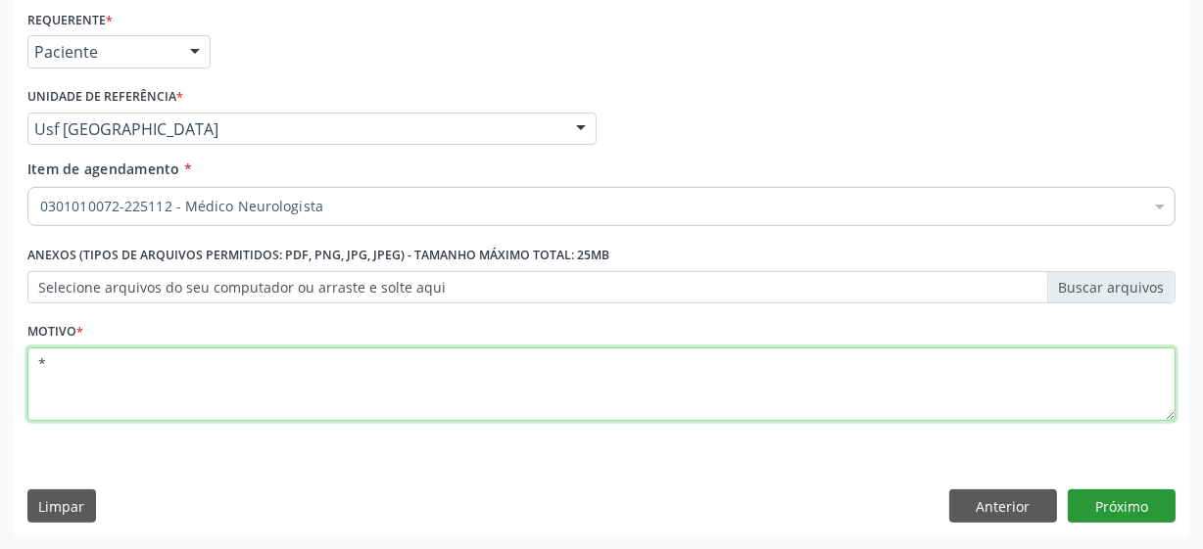
type textarea "*"
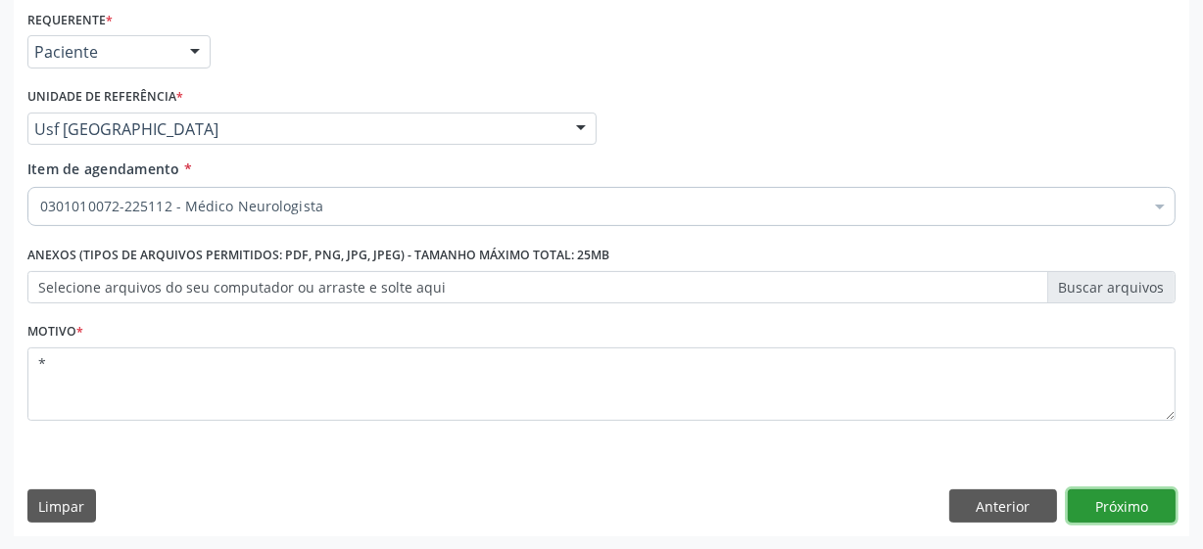
click at [1133, 506] on button "Próximo" at bounding box center [1121, 506] width 108 height 33
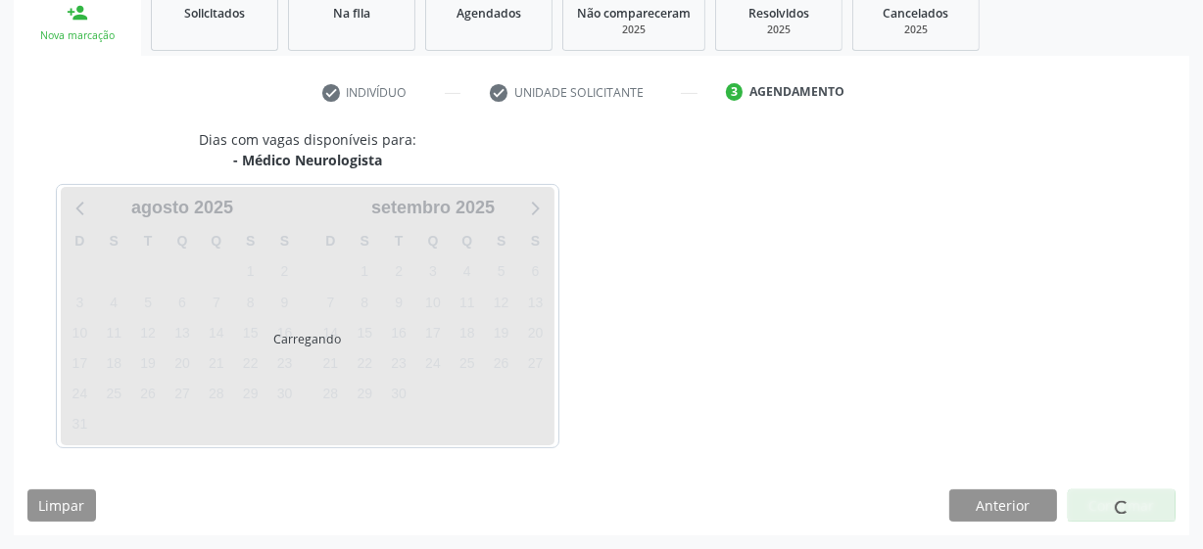
scroll to position [302, 0]
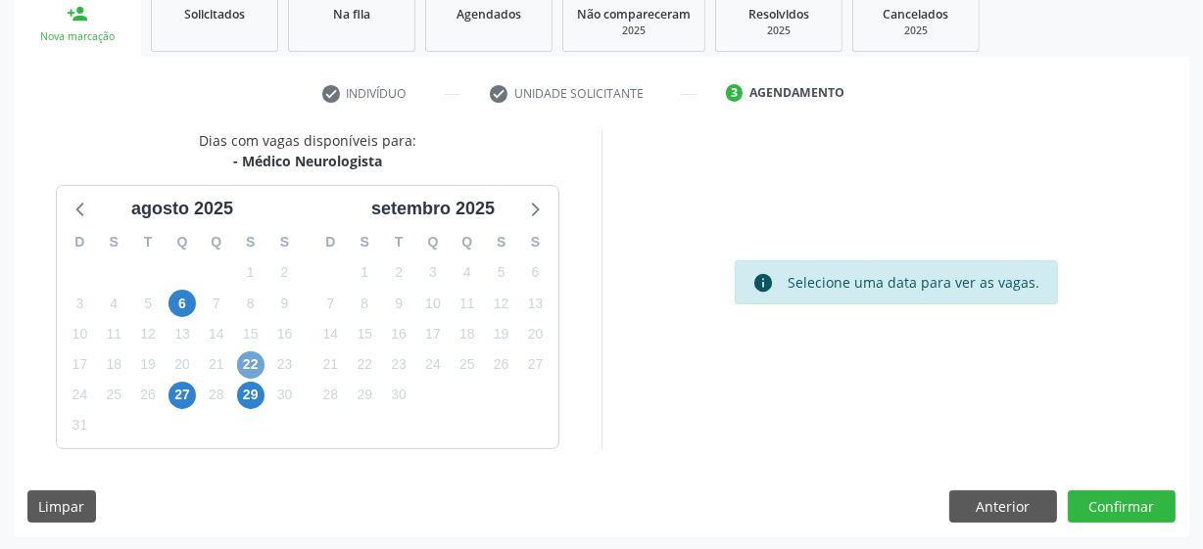
click at [249, 363] on span "22" at bounding box center [250, 365] width 27 height 27
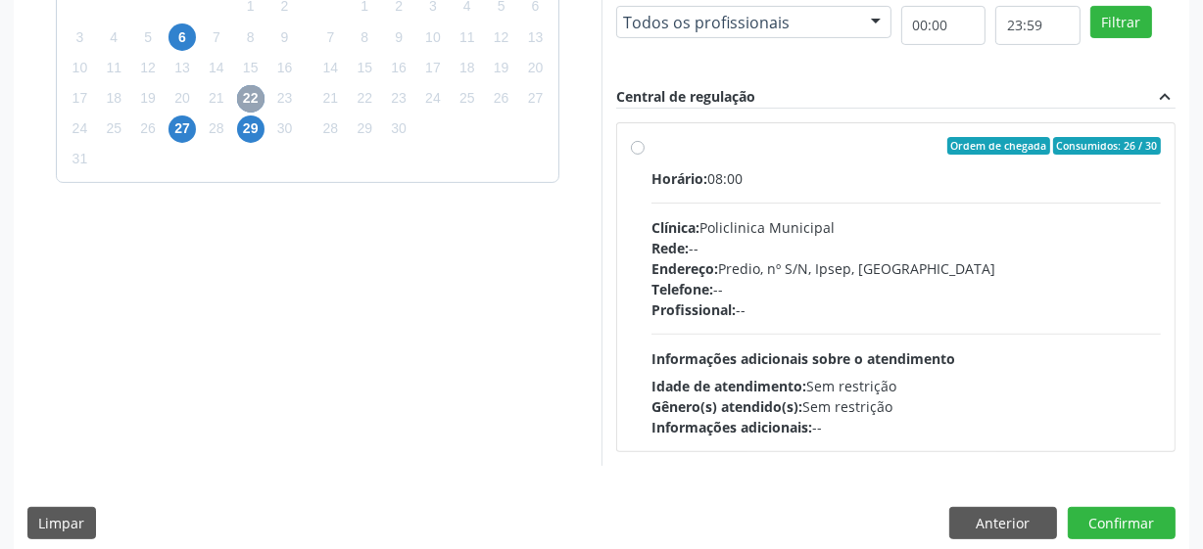
scroll to position [585, 0]
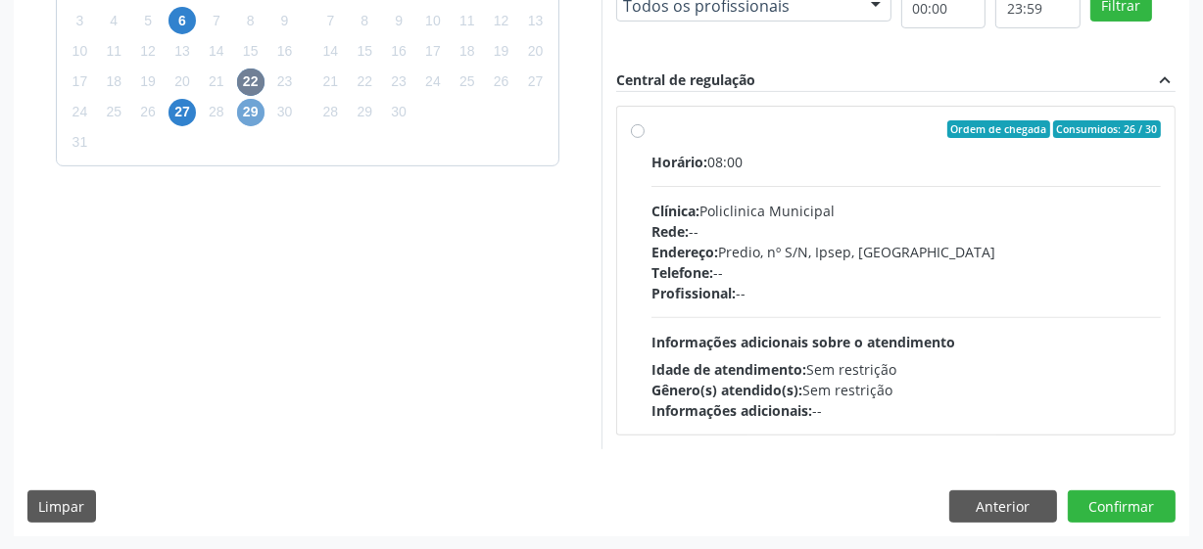
click at [249, 107] on span "29" at bounding box center [250, 112] width 27 height 27
click at [651, 131] on label "Ordem de chegada Consumidos: 6 / 7 Horário: 14:00 Clínica: Policlinica Municipa…" at bounding box center [905, 270] width 509 height 301
click at [637, 131] on input "Ordem de chegada Consumidos: 6 / 7 Horário: 14:00 Clínica: Policlinica Municipa…" at bounding box center [638, 129] width 14 height 18
radio input "true"
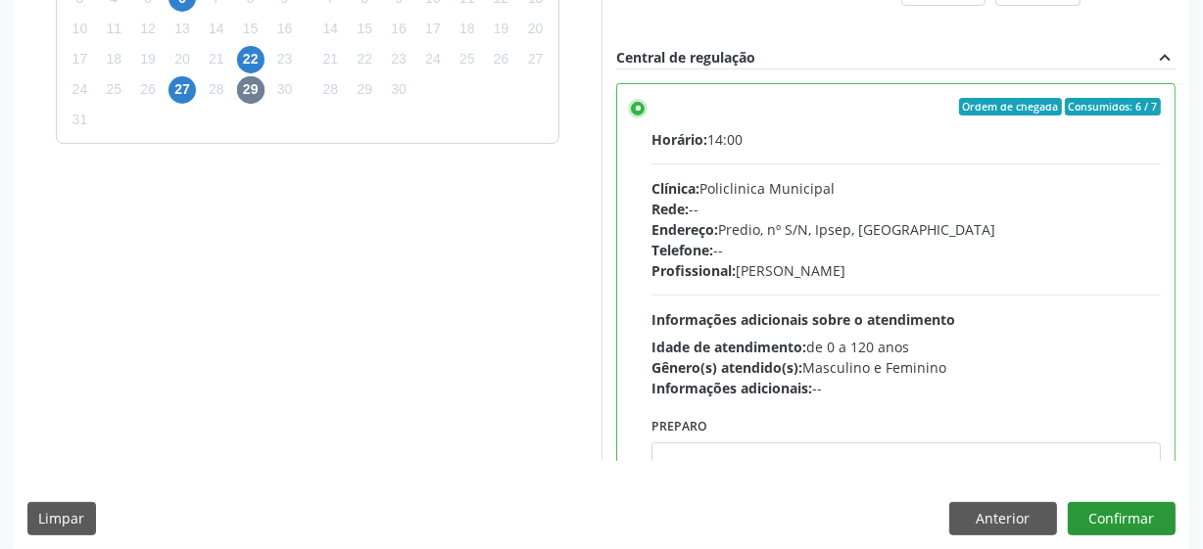
scroll to position [619, 0]
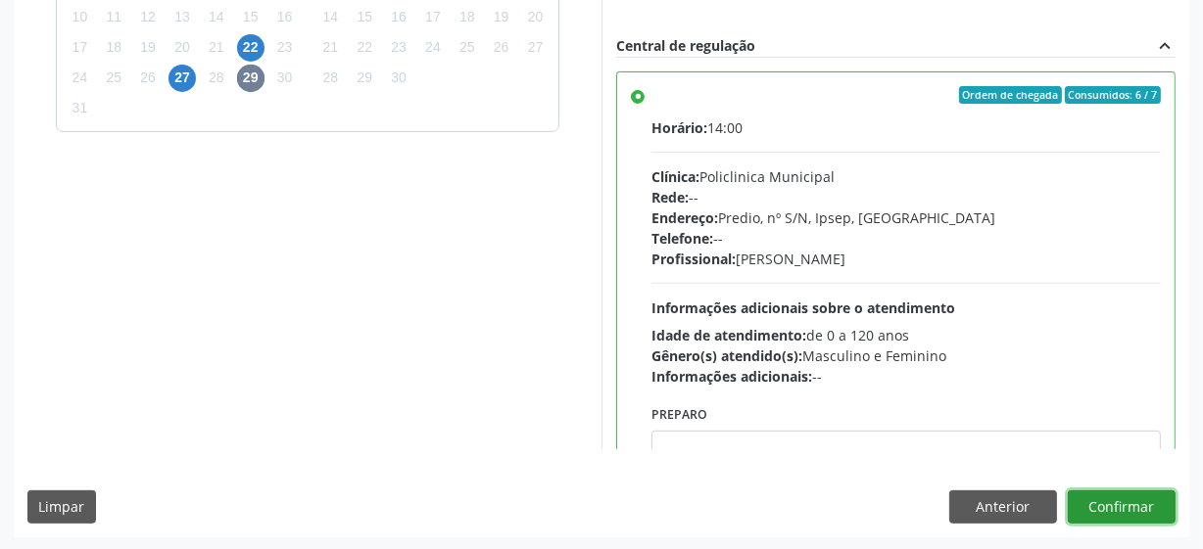
click at [1117, 513] on button "Confirmar" at bounding box center [1121, 507] width 108 height 33
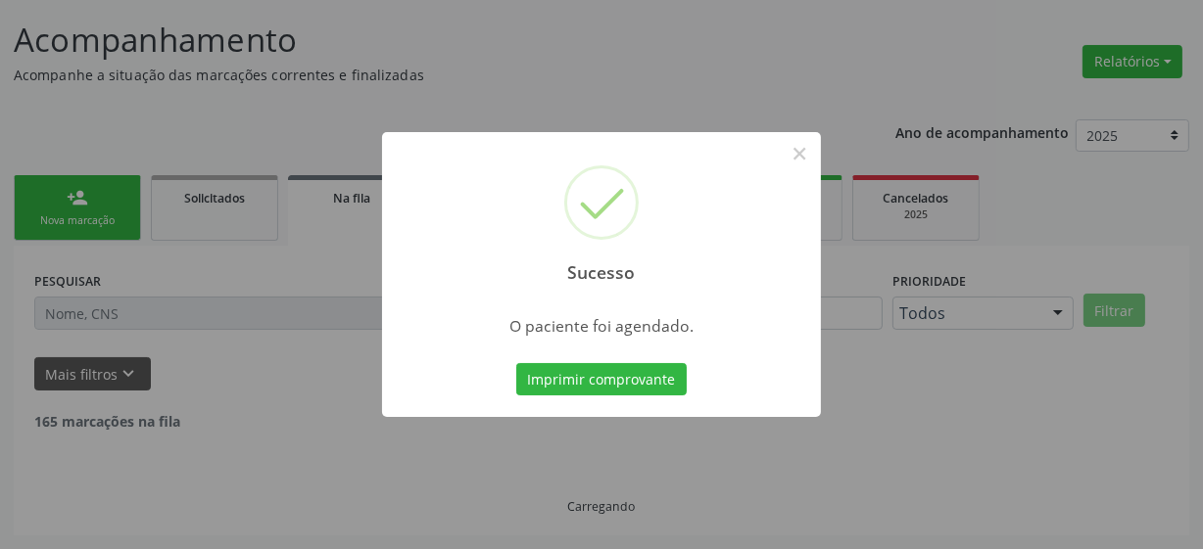
scroll to position [96, 0]
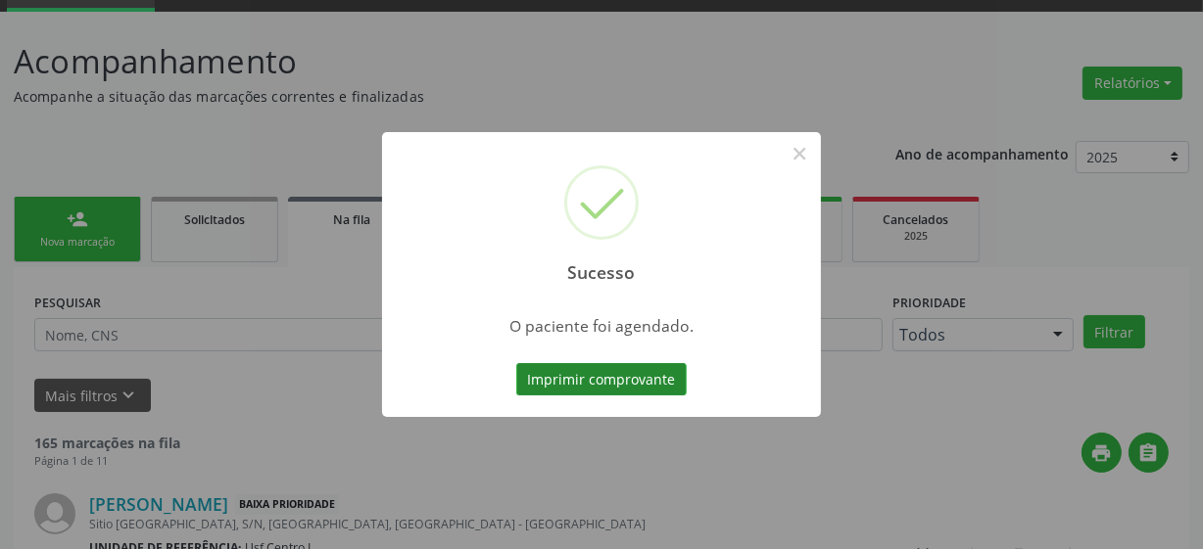
click at [617, 376] on button "Imprimir comprovante" at bounding box center [601, 379] width 170 height 33
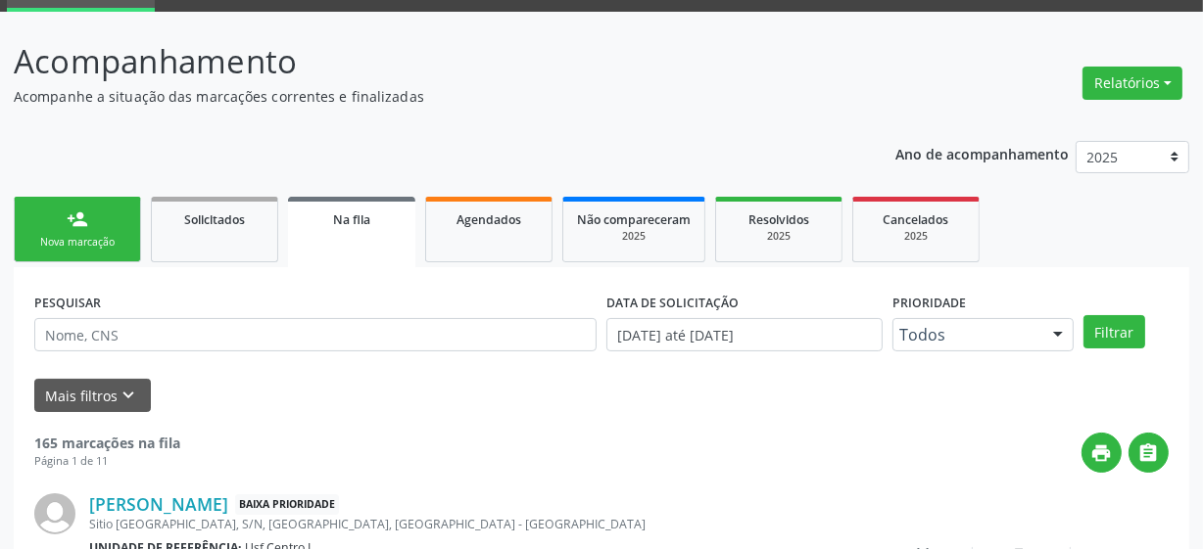
click at [60, 235] on div "Nova marcação" at bounding box center [77, 242] width 98 height 15
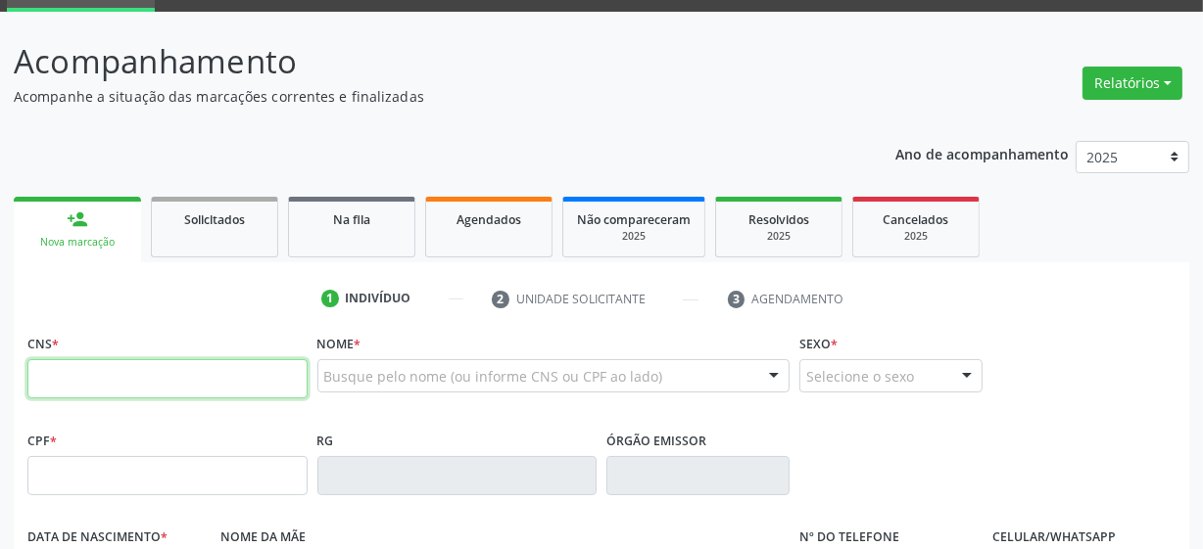
click at [82, 392] on input "text" at bounding box center [167, 378] width 280 height 39
type input "700 5061 2812 1756"
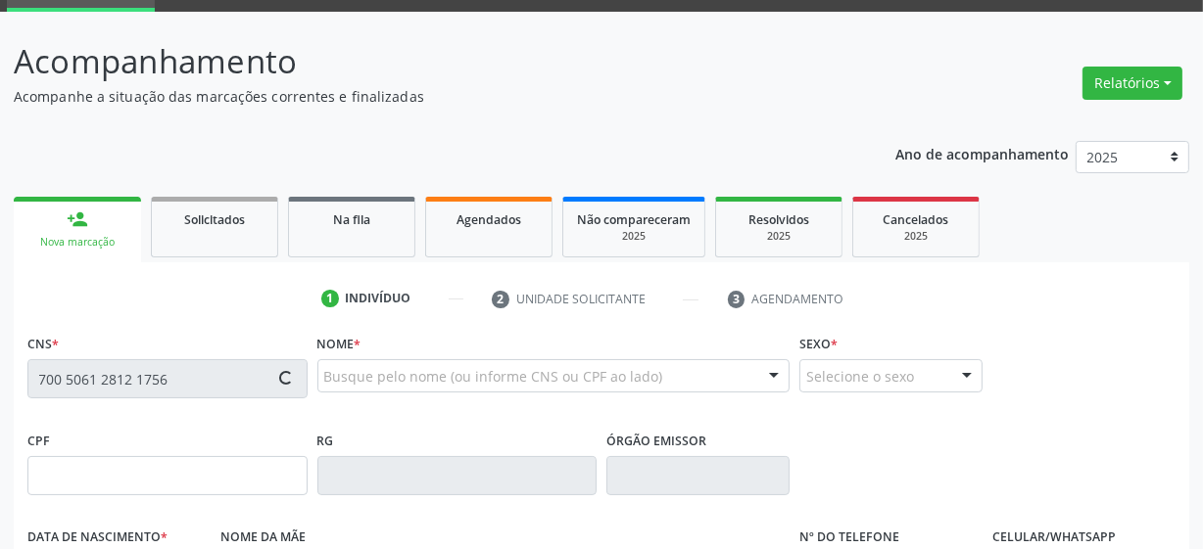
type input "715.631.364-90"
type input "[DATE]"
type input "Ane [PERSON_NAME]"
type input "[PHONE_NUMBER]"
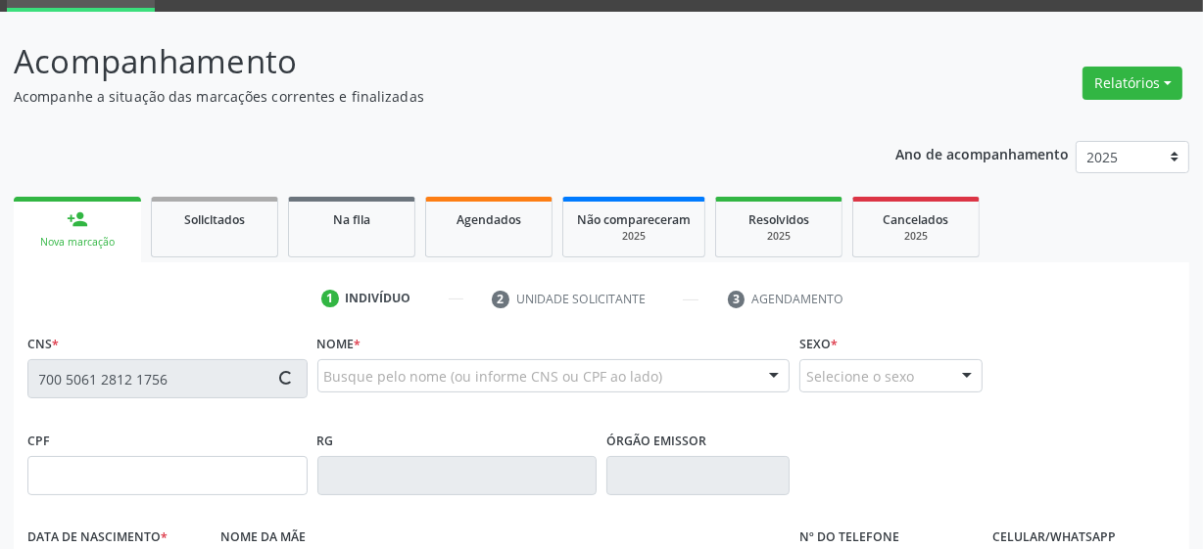
type input "081.398.324-05"
type input "27"
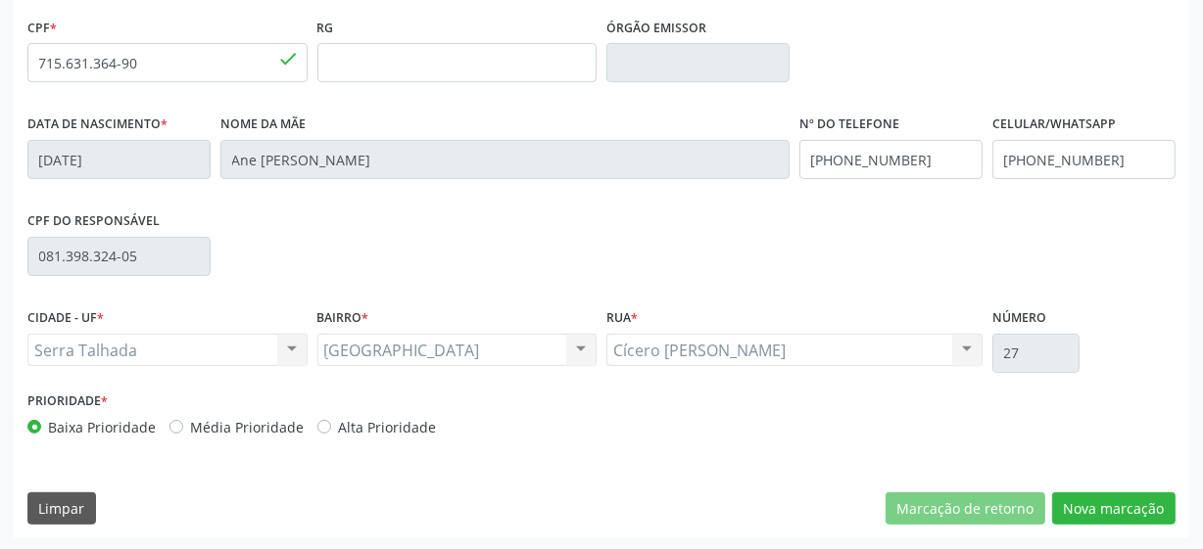
scroll to position [511, 0]
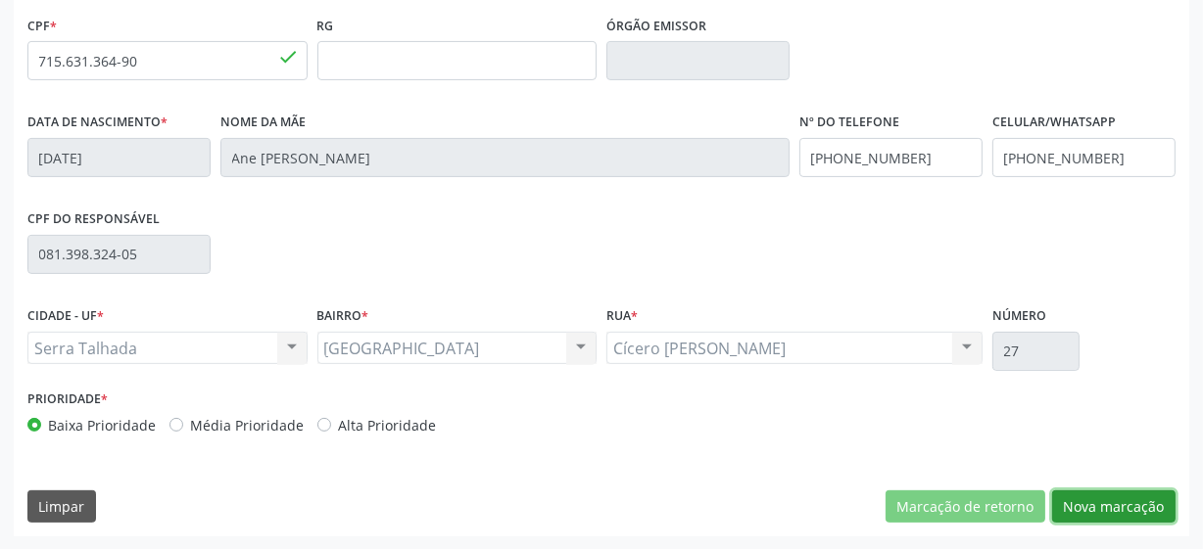
click at [1079, 499] on button "Nova marcação" at bounding box center [1113, 507] width 123 height 33
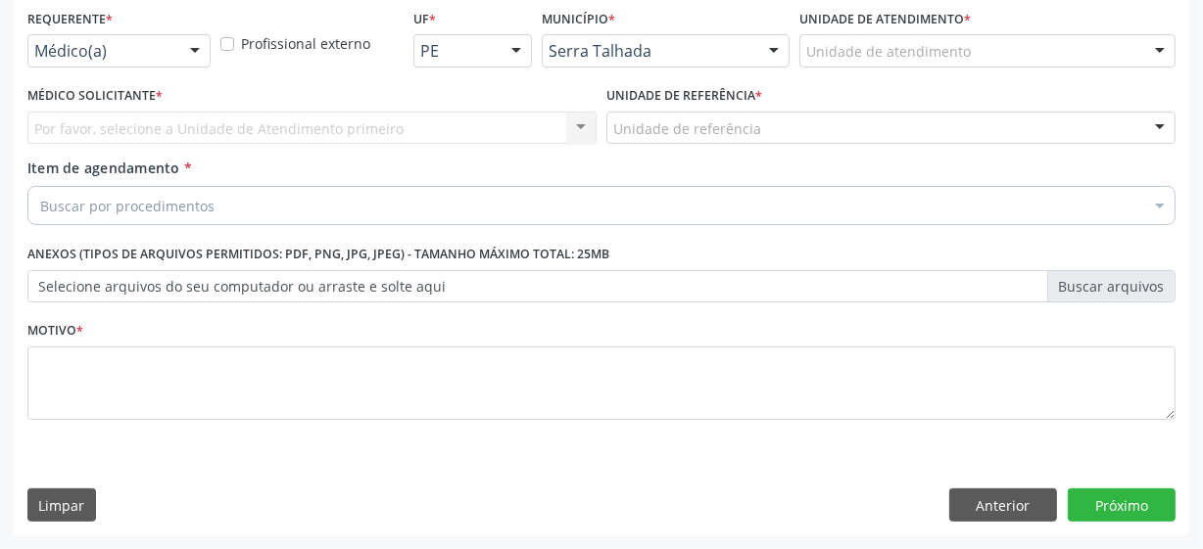
scroll to position [420, 0]
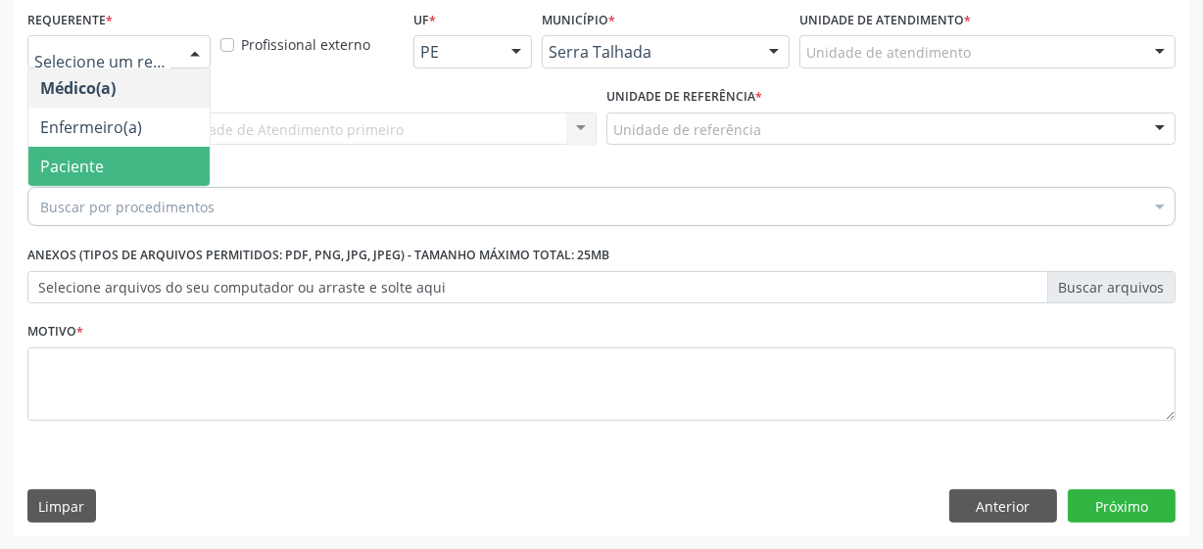
click at [117, 166] on span "Paciente" at bounding box center [118, 166] width 181 height 39
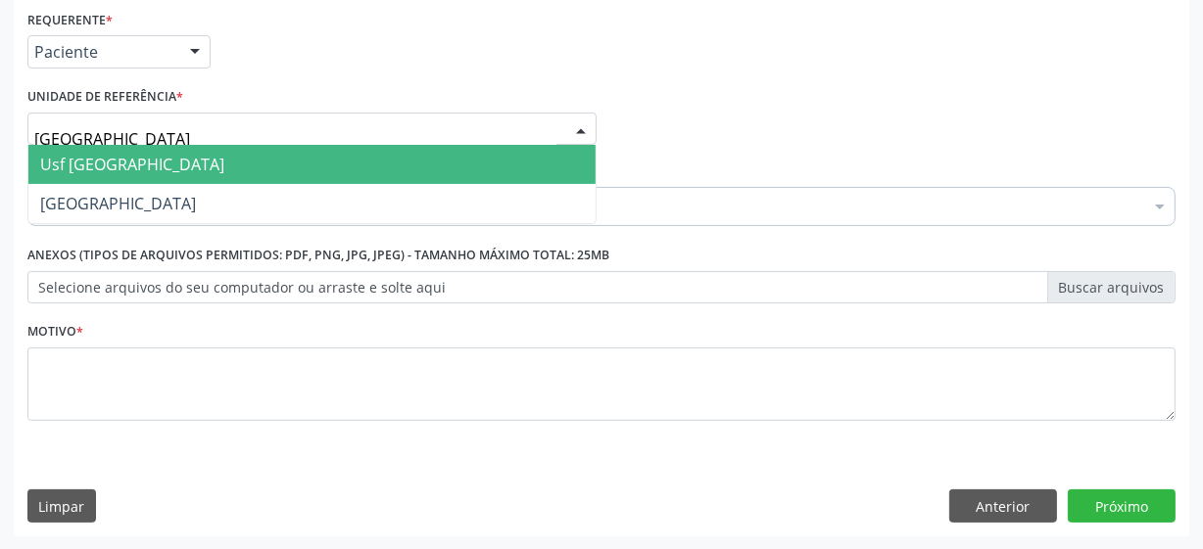
type input "vila bela"
click at [154, 166] on span "Usf [GEOGRAPHIC_DATA]" at bounding box center [311, 164] width 567 height 39
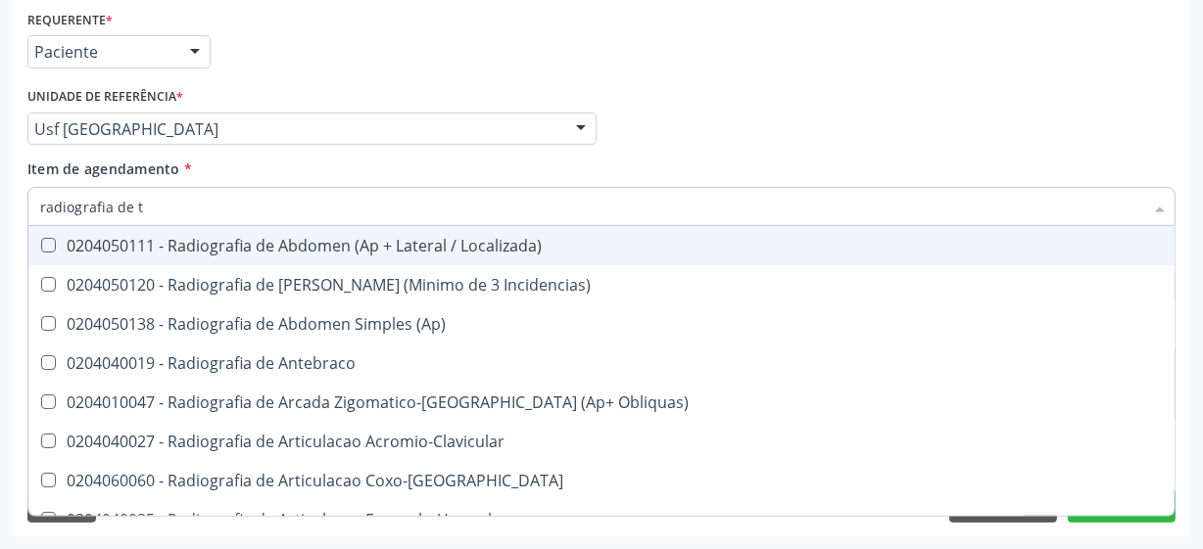
type input "radiografia de to"
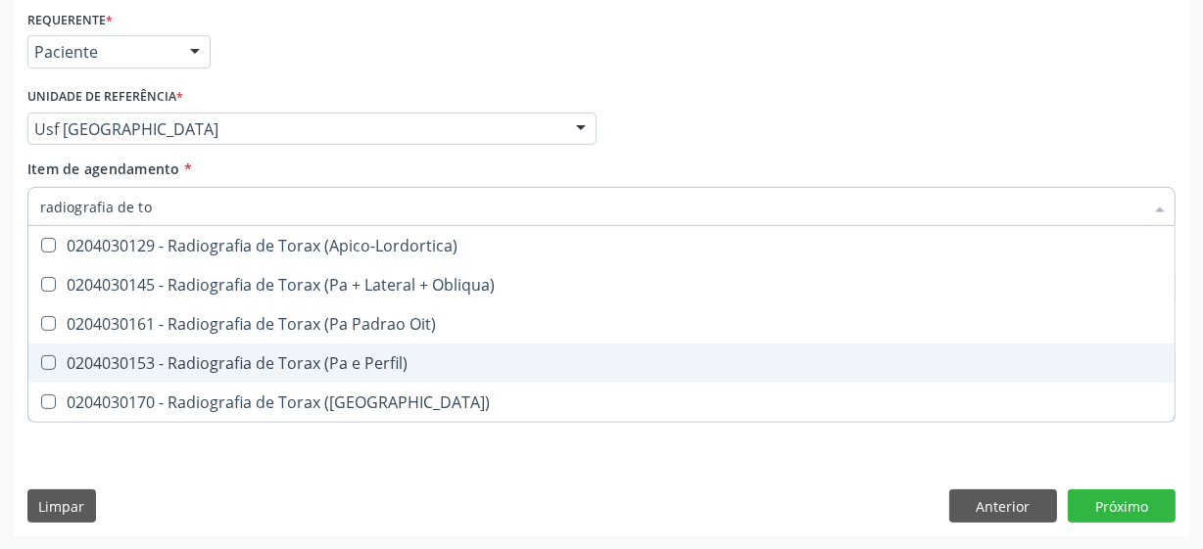
click at [322, 365] on div "0204030153 - Radiografia de Torax (Pa e Perfil)" at bounding box center [601, 363] width 1122 height 16
checkbox Perfil\) "true"
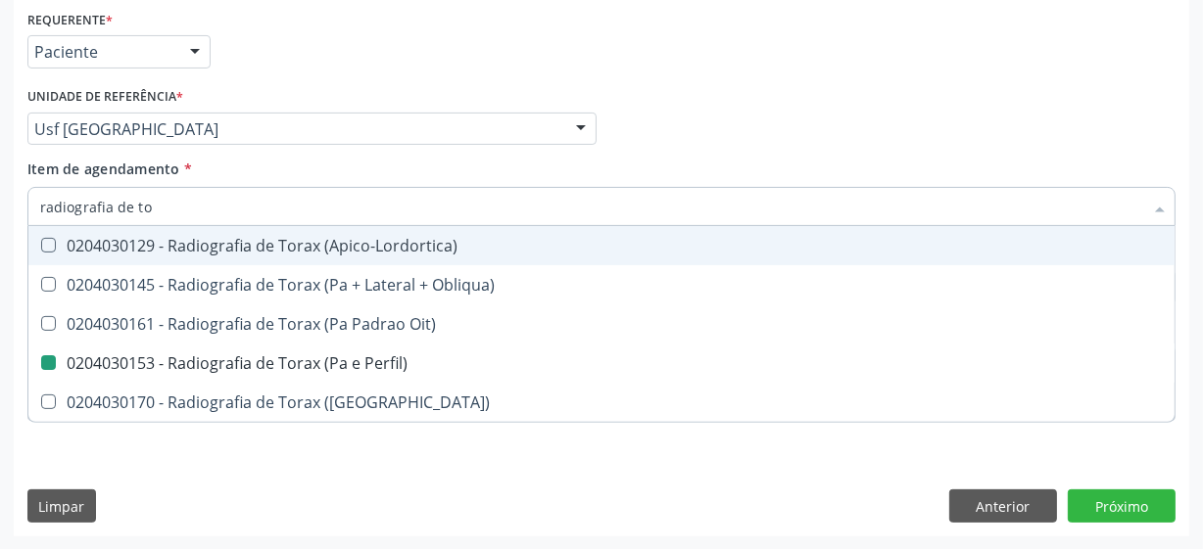
click at [674, 106] on div "Médico Solicitante Por favor, selecione a Unidade de Atendimento primeiro Nenhu…" at bounding box center [602, 120] width 1158 height 76
checkbox Obliqua\) "true"
checkbox Perfil\) "false"
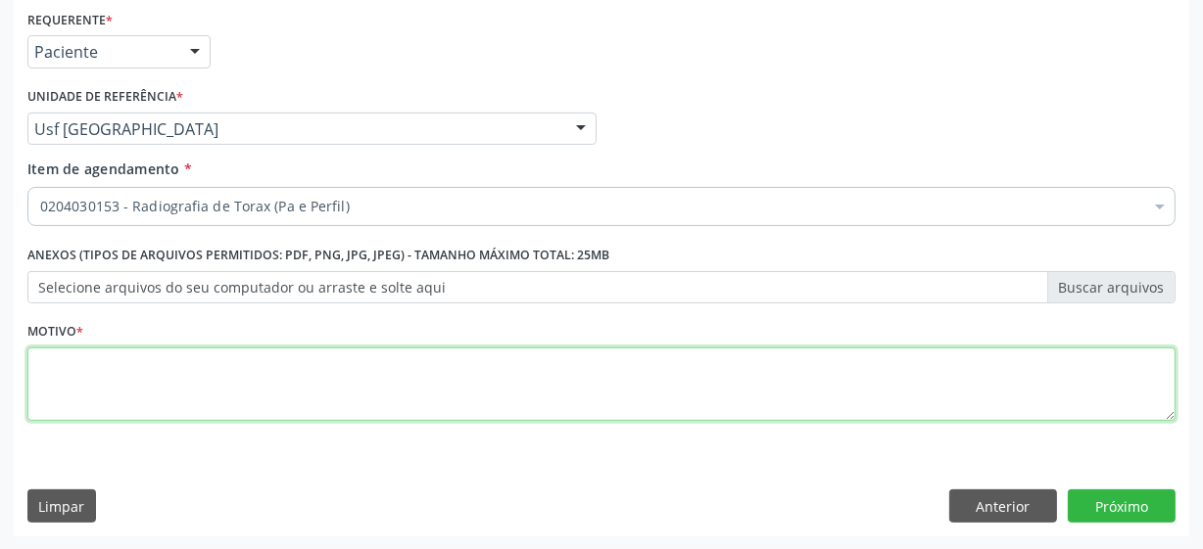
click at [188, 372] on textarea at bounding box center [601, 385] width 1148 height 74
type textarea "*"
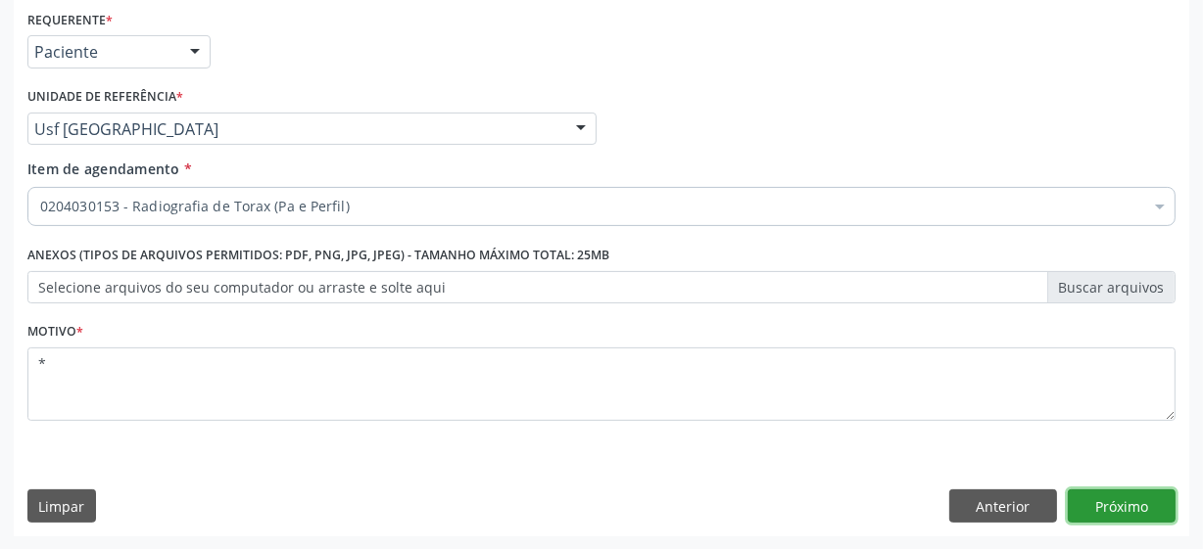
click at [1104, 509] on button "Próximo" at bounding box center [1121, 506] width 108 height 33
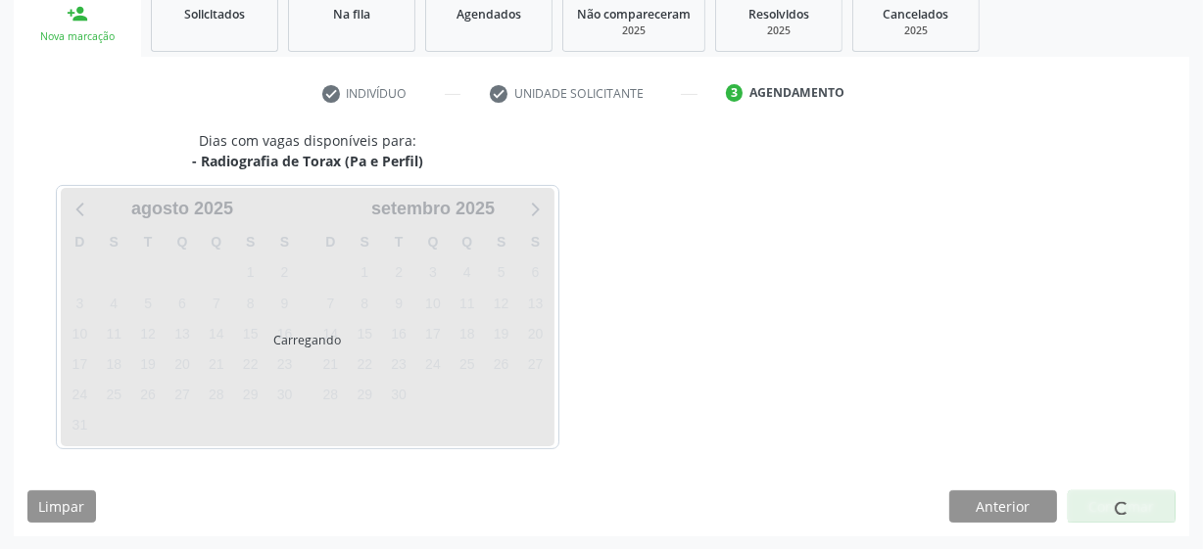
scroll to position [302, 0]
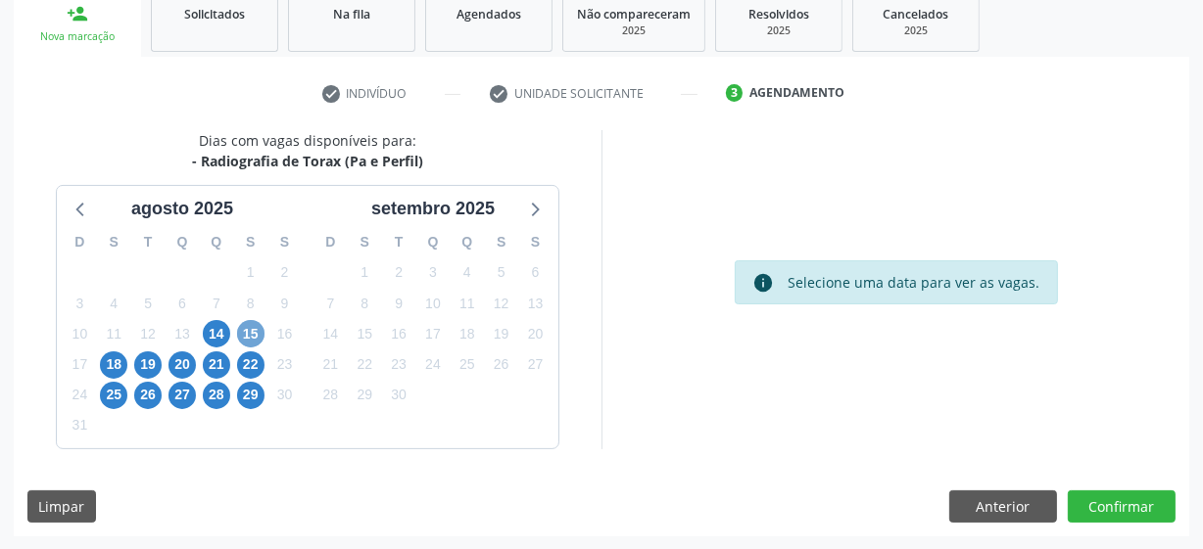
click at [257, 332] on span "15" at bounding box center [250, 333] width 27 height 27
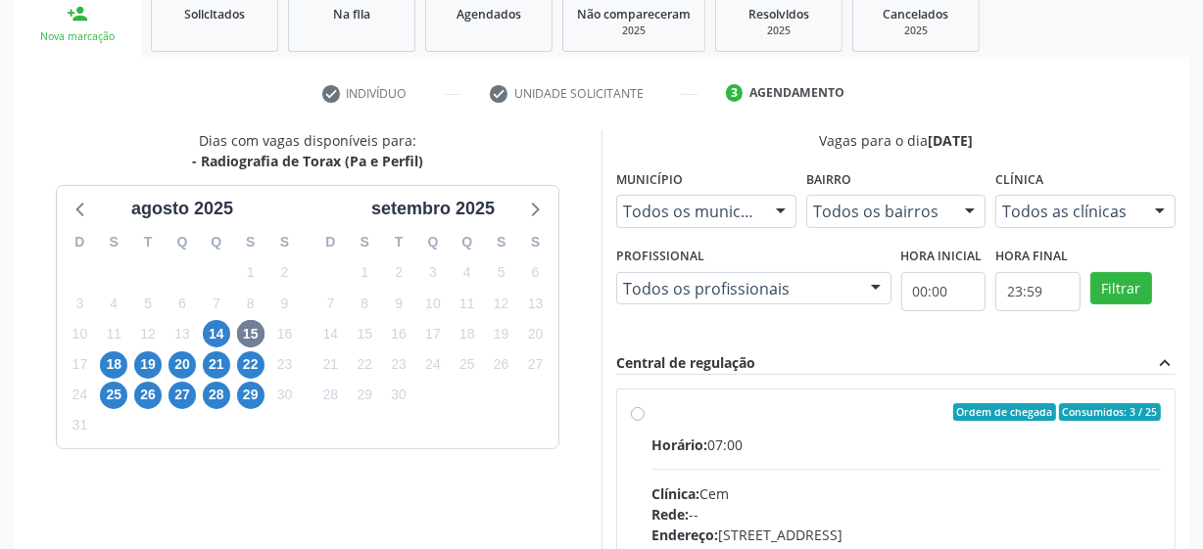
click at [651, 411] on label "Ordem de chegada Consumidos: 3 / 25 Horário: 07:00 Clínica: Cem Rede: -- Endere…" at bounding box center [905, 553] width 509 height 301
click at [634, 411] on input "Ordem de chegada Consumidos: 3 / 25 Horário: 07:00 Clínica: Cem Rede: -- Endere…" at bounding box center [638, 412] width 14 height 18
radio input "true"
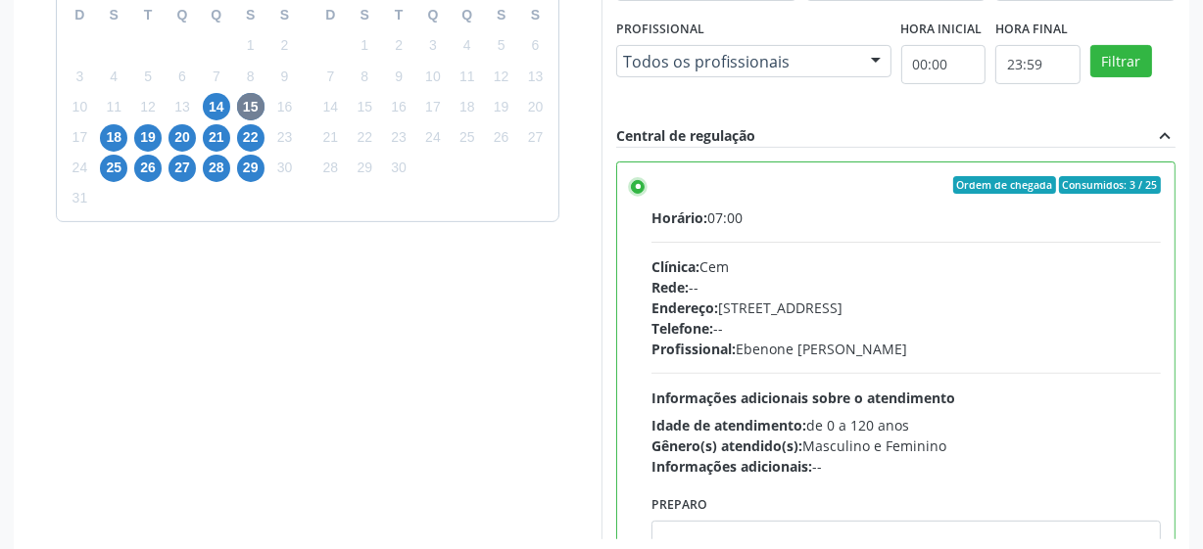
scroll to position [619, 0]
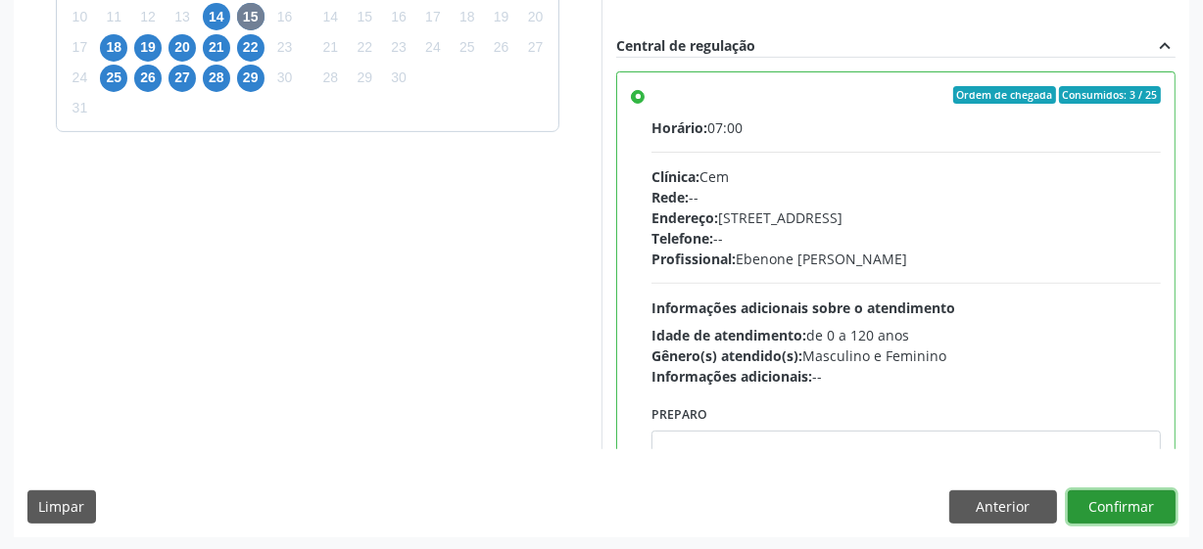
click at [1136, 499] on button "Confirmar" at bounding box center [1121, 507] width 108 height 33
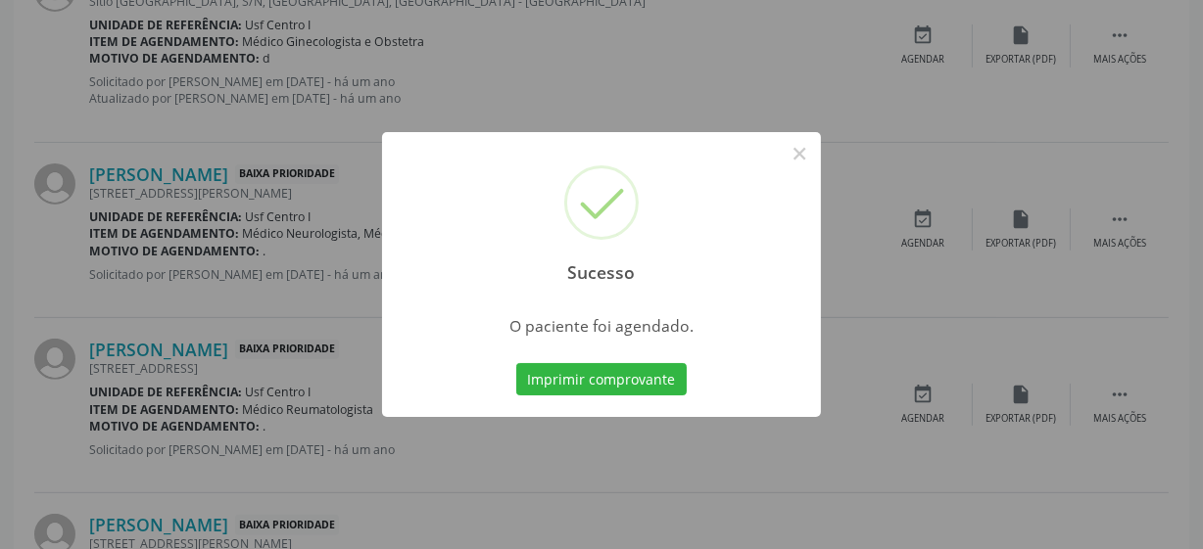
scroll to position [96, 0]
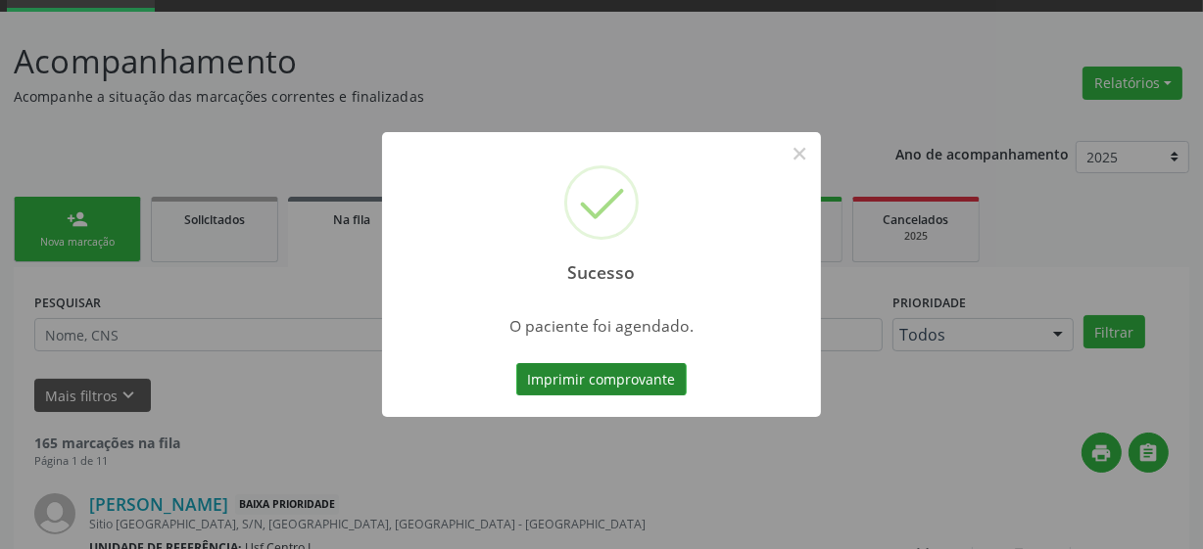
click at [657, 383] on button "Imprimir comprovante" at bounding box center [601, 379] width 170 height 33
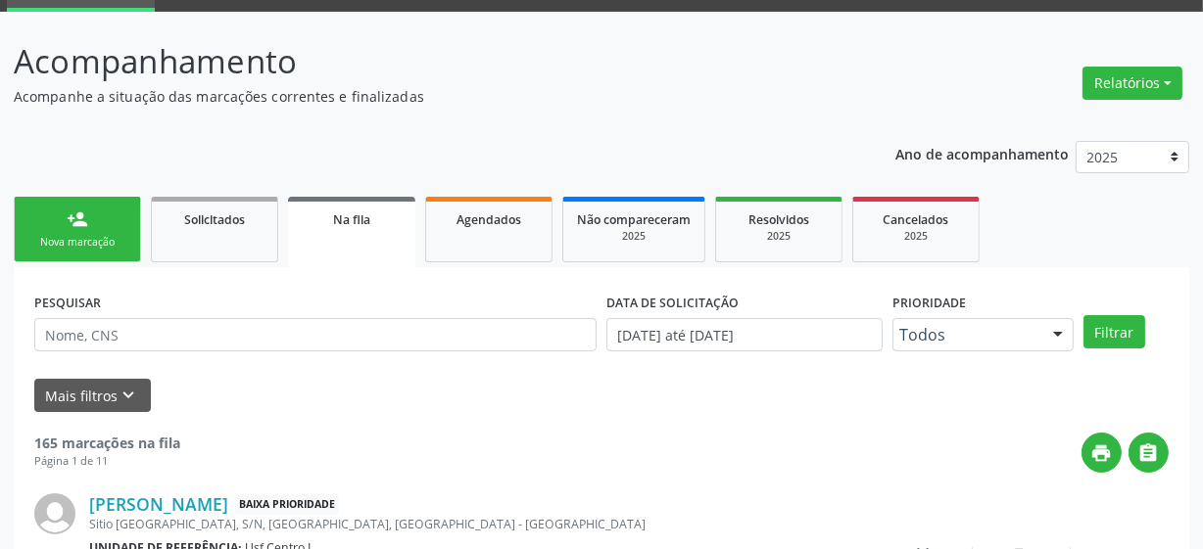
click at [69, 260] on link "person_add Nova marcação" at bounding box center [77, 230] width 127 height 66
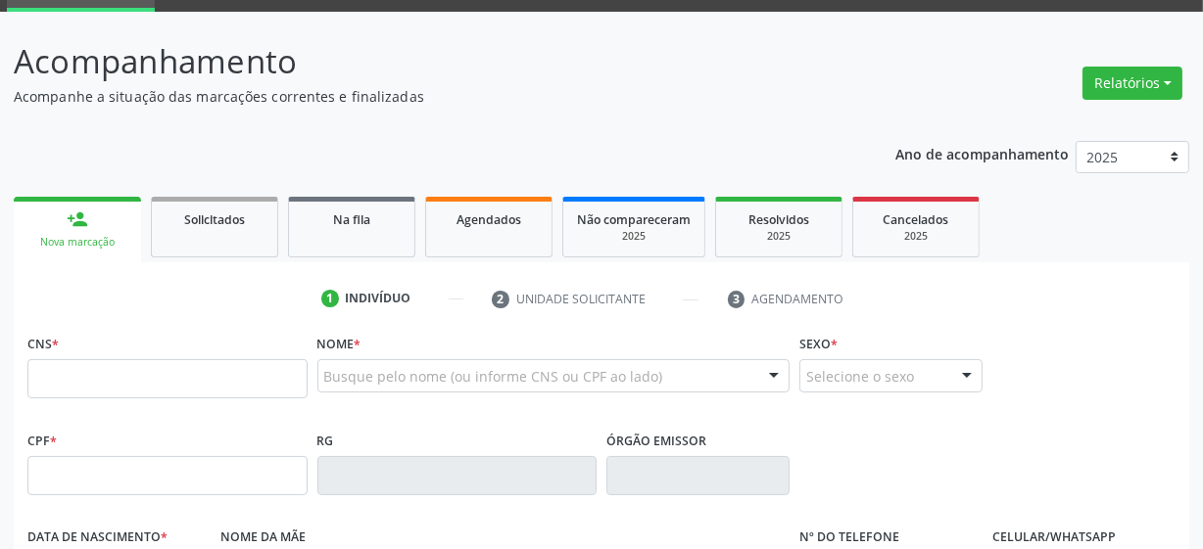
click at [90, 235] on div "Nova marcação" at bounding box center [77, 242] width 100 height 15
click at [137, 379] on input "text" at bounding box center [167, 378] width 280 height 39
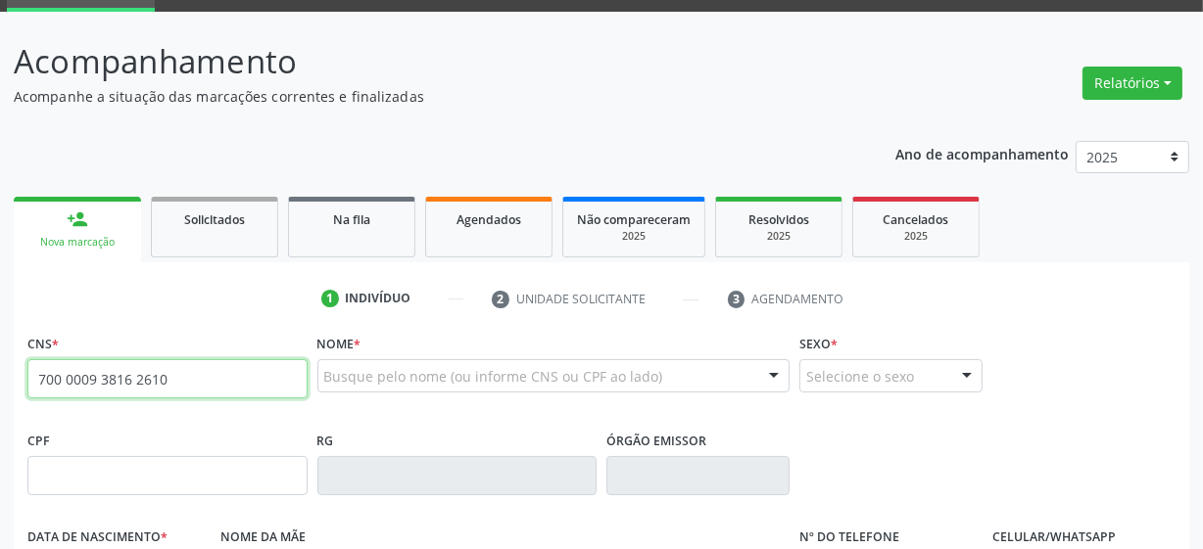
type input "700 0009 3816 2610"
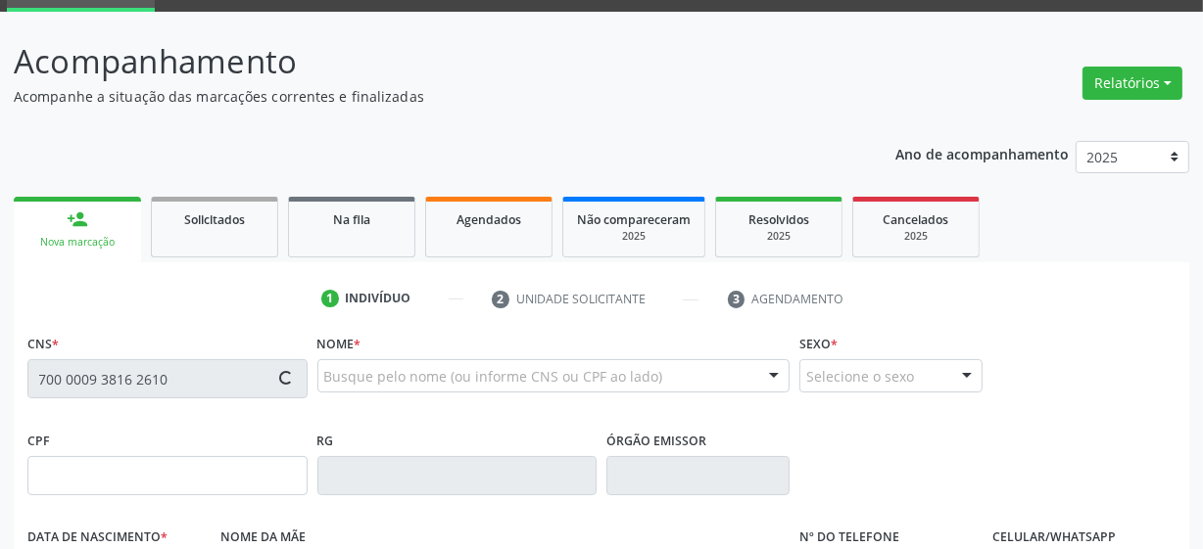
type input "728.878.694-34"
type input "1[DATE]"
type input "[PERSON_NAME]"
type input "[PHONE_NUMBER]"
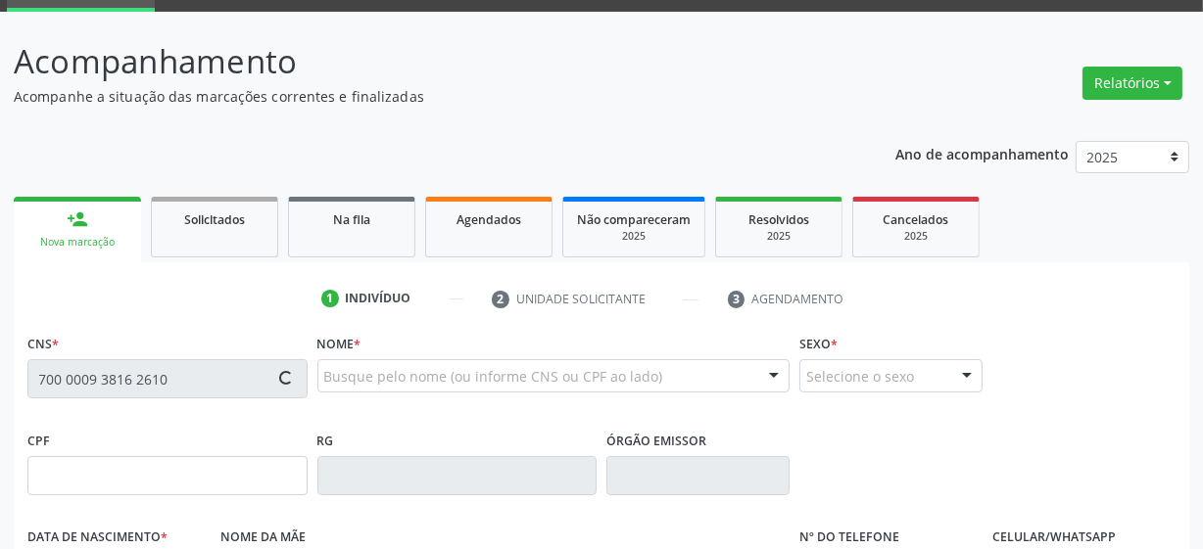
type input "704.408.914-34"
type input "558"
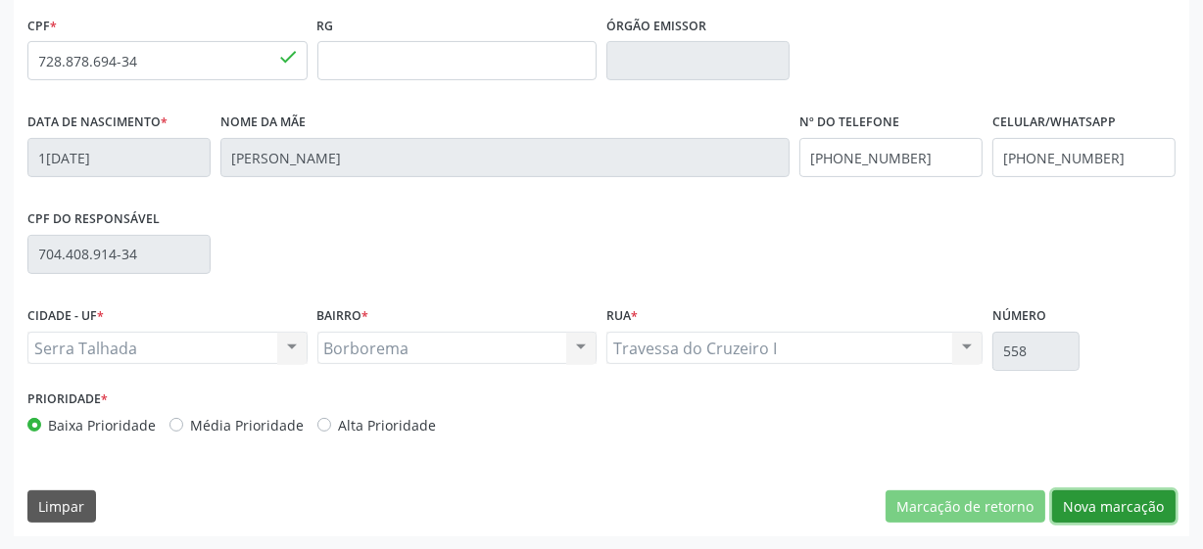
click at [1116, 500] on button "Nova marcação" at bounding box center [1113, 507] width 123 height 33
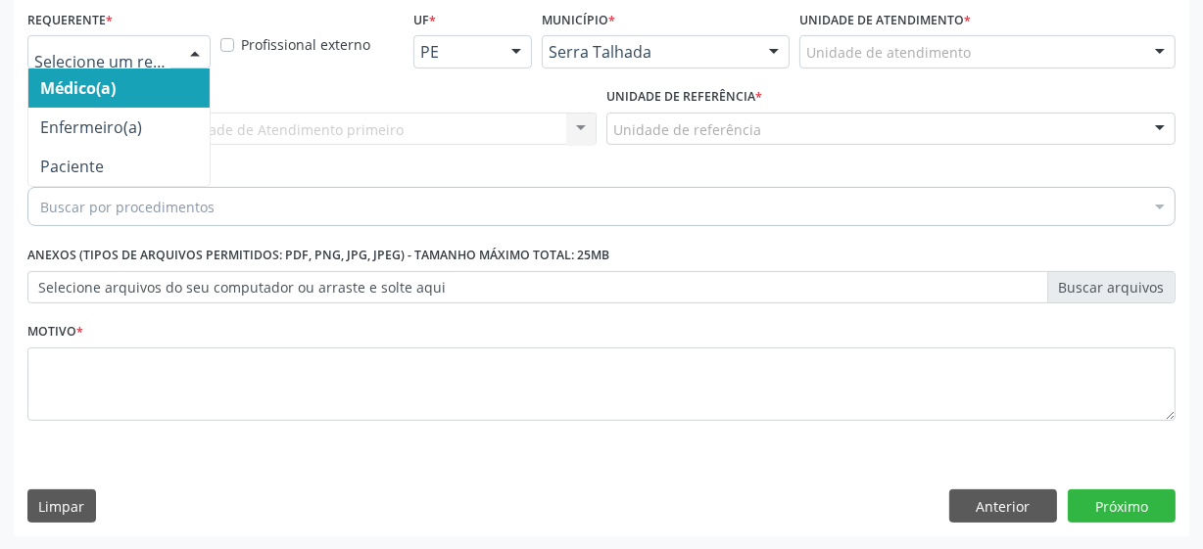
click at [193, 38] on div at bounding box center [194, 52] width 29 height 33
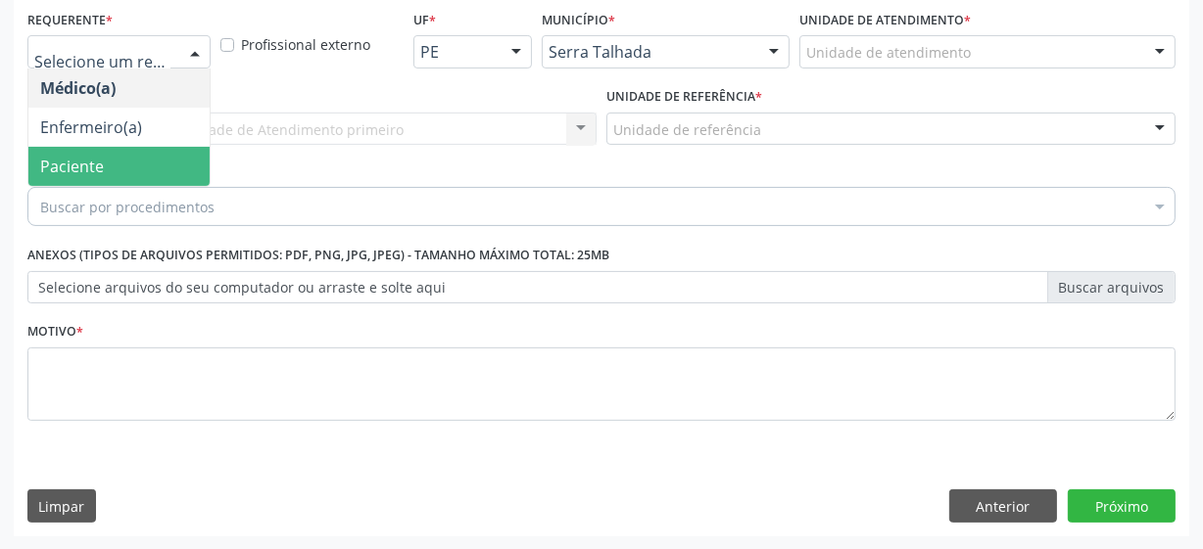
click at [164, 169] on span "Paciente" at bounding box center [118, 166] width 181 height 39
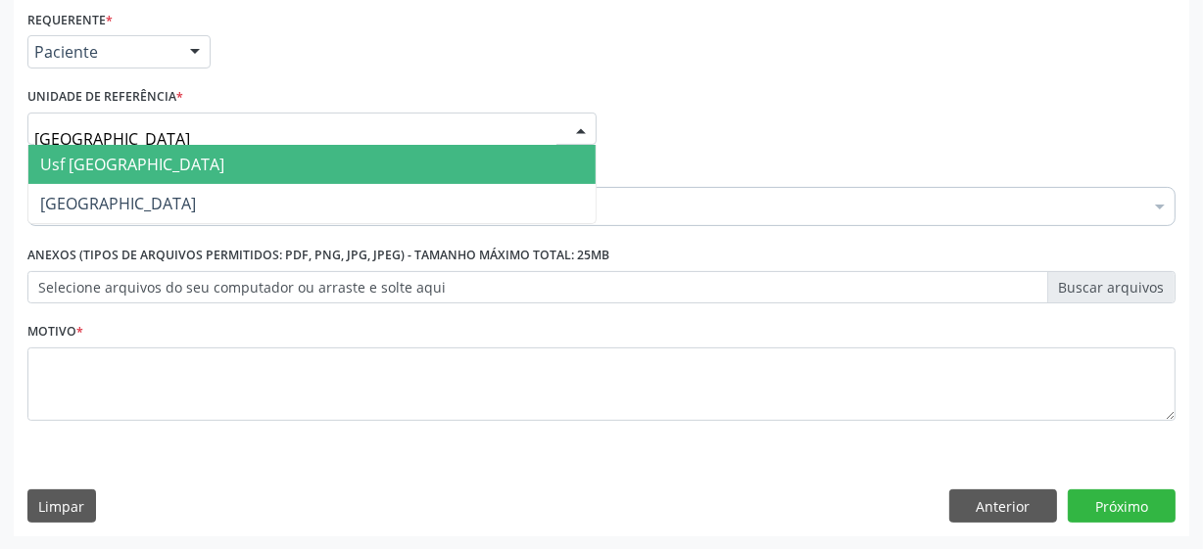
type input "vila bela"
click at [111, 166] on span "Usf [GEOGRAPHIC_DATA]" at bounding box center [132, 165] width 184 height 22
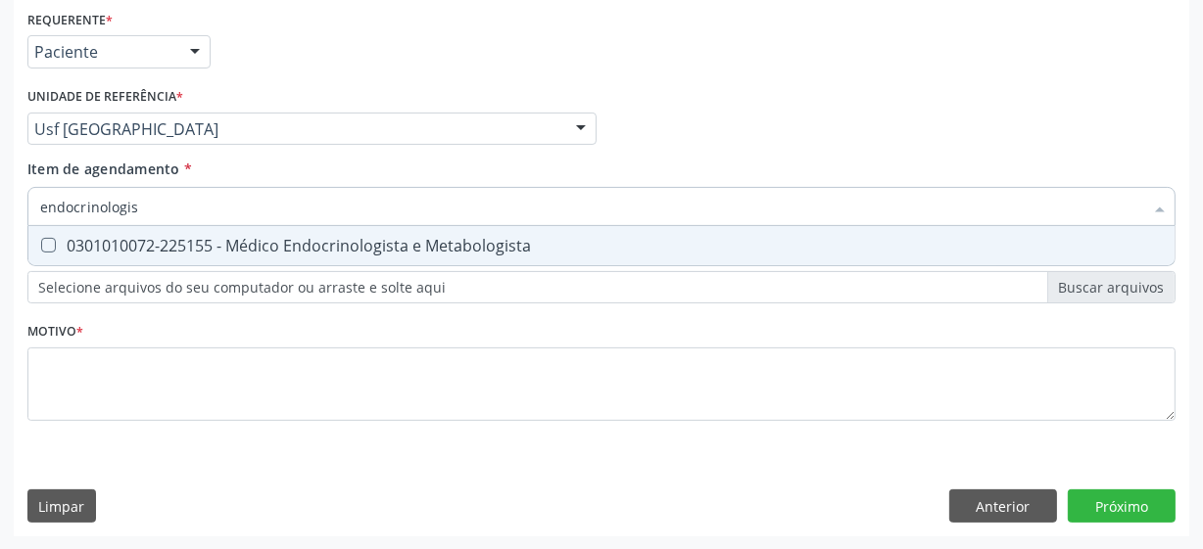
type input "[MEDICAL_DATA]"
click at [219, 246] on div "0301010072-225155 - Médico Endocrinologista e Metabologista" at bounding box center [601, 246] width 1122 height 16
checkbox Metabologista "true"
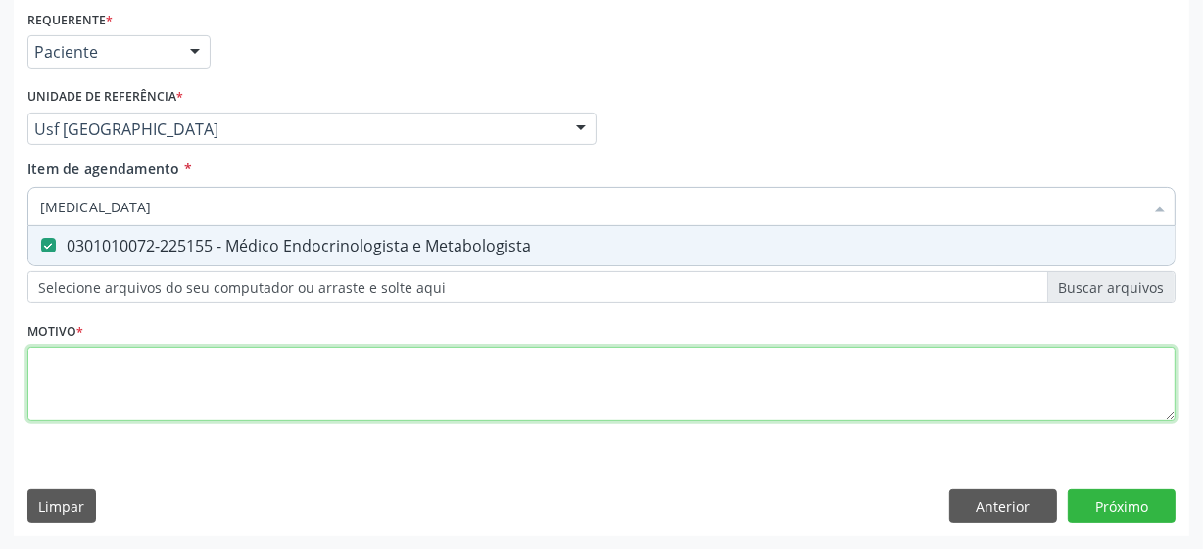
click at [200, 377] on div "Requerente * Paciente Médico(a) Enfermeiro(a) Paciente Nenhum resultado encontr…" at bounding box center [601, 227] width 1148 height 444
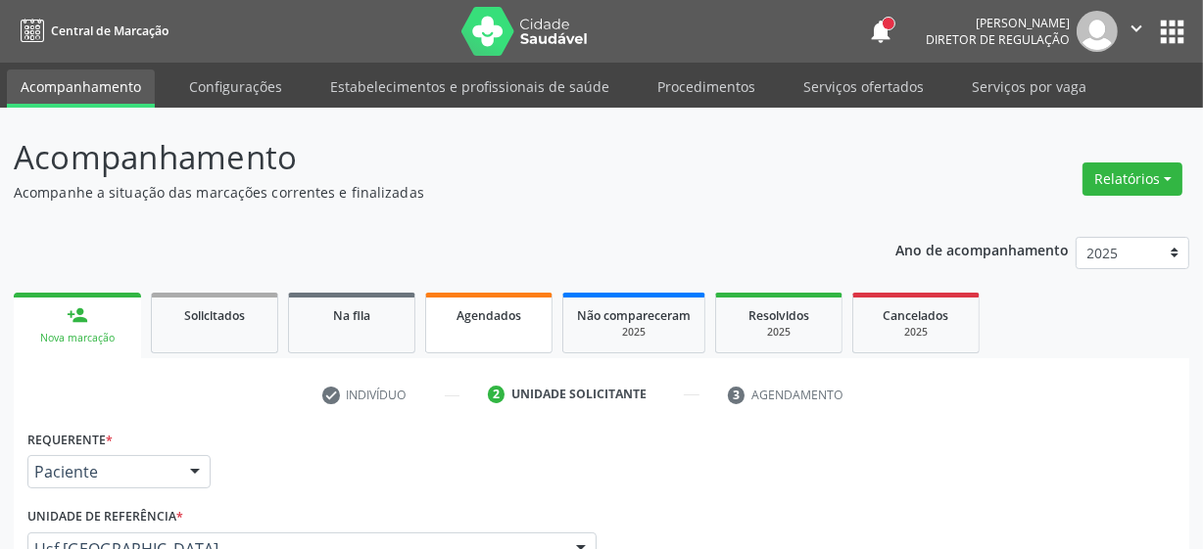
click at [507, 323] on div "Agendados" at bounding box center [489, 315] width 98 height 21
select select "7"
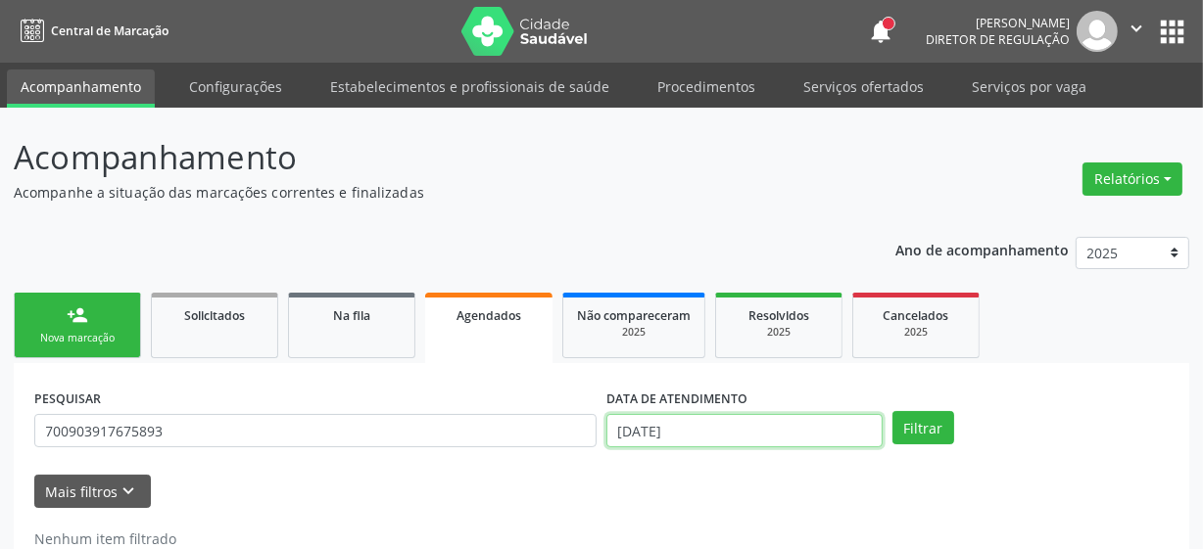
click at [699, 428] on input "1[DATE]" at bounding box center [744, 430] width 276 height 33
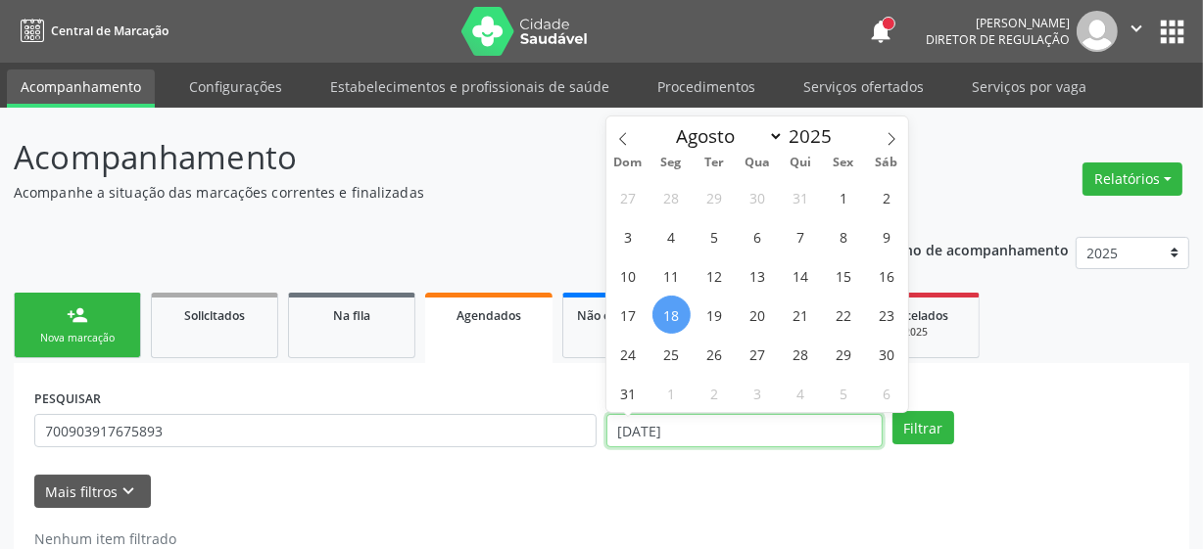
click at [699, 428] on input "1[DATE]" at bounding box center [744, 430] width 276 height 33
click at [761, 353] on span "27" at bounding box center [756, 354] width 38 height 38
type input "27/08/2025"
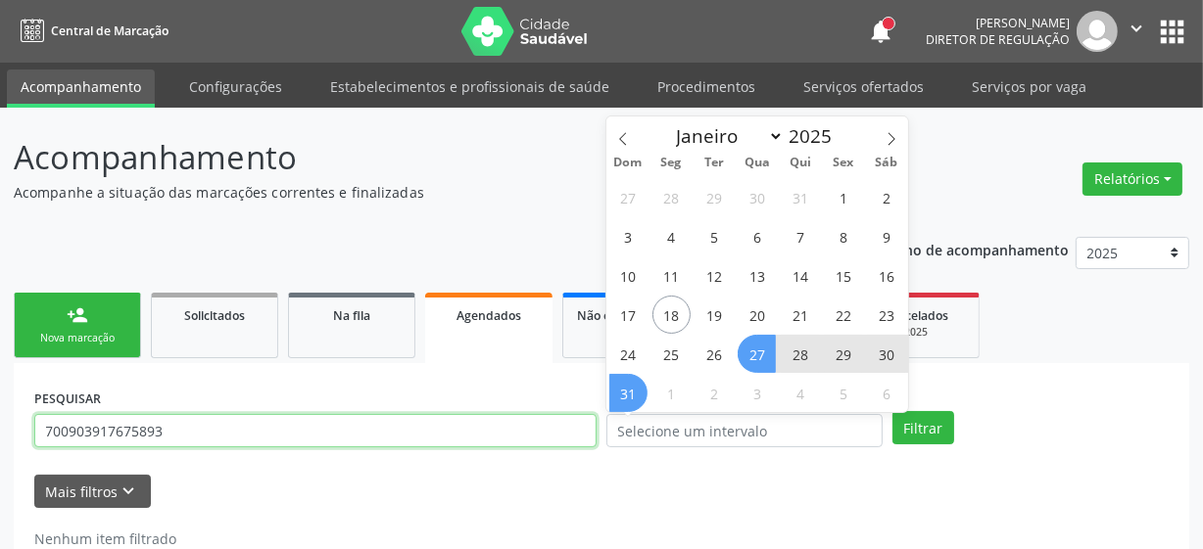
click at [211, 433] on input "700903917675893" at bounding box center [315, 430] width 562 height 33
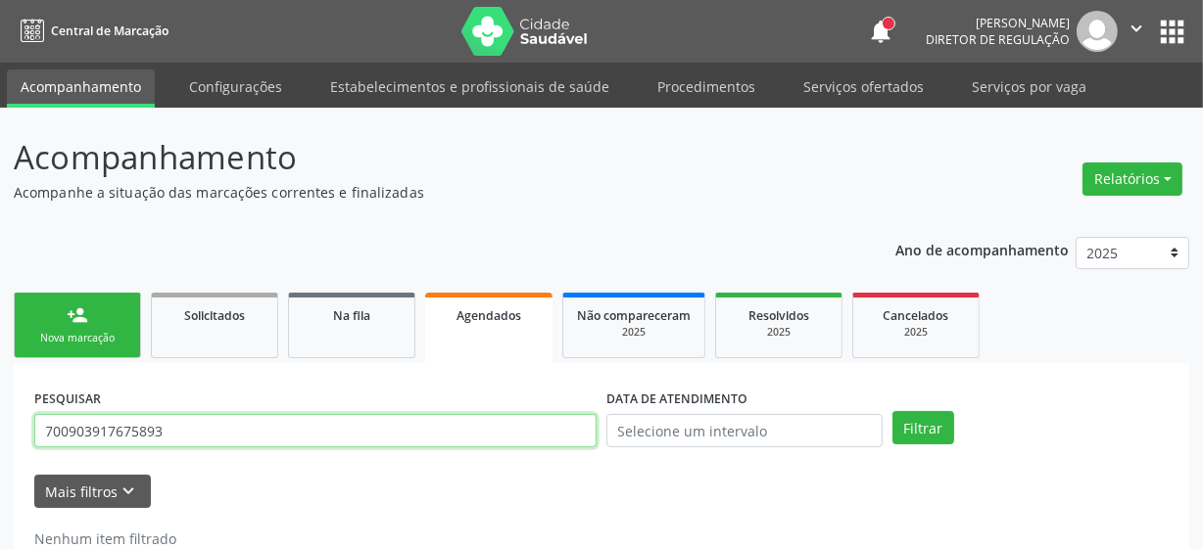
click at [211, 433] on input "700903917675893" at bounding box center [315, 430] width 562 height 33
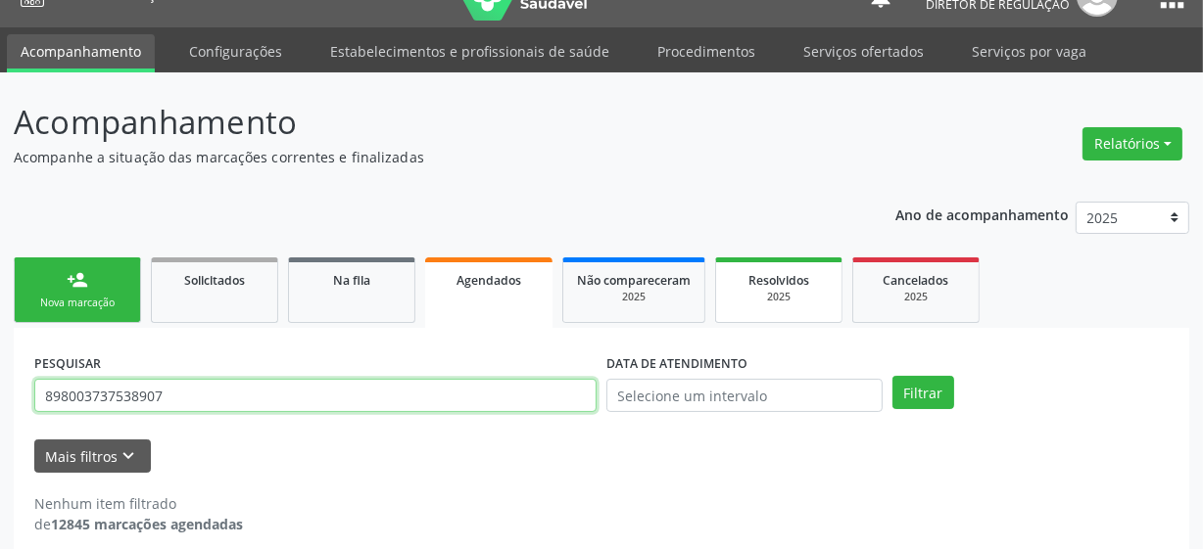
scroll to position [54, 0]
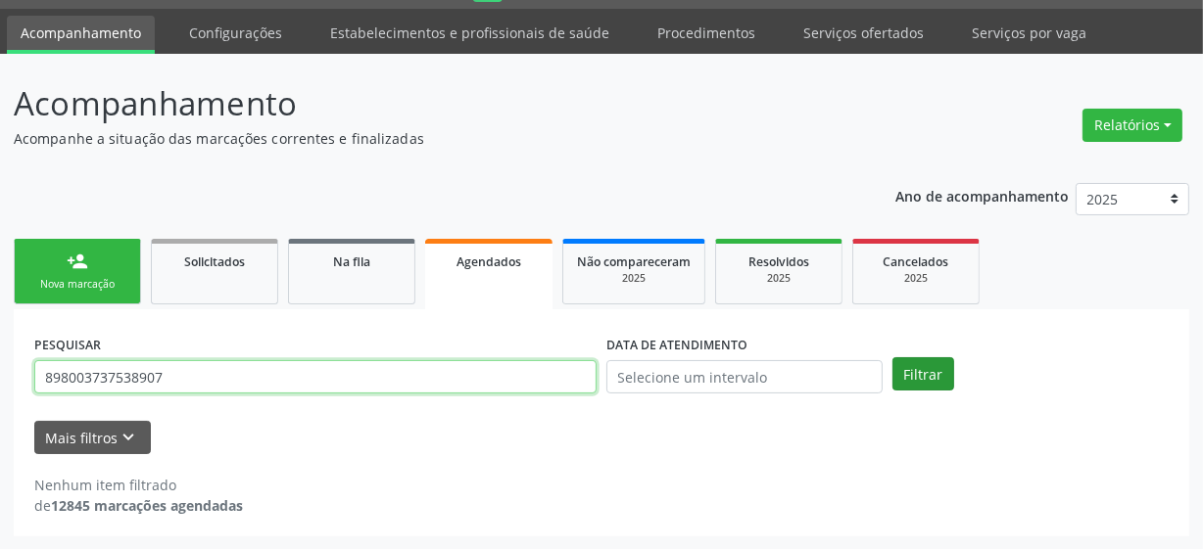
type input "898003737538907"
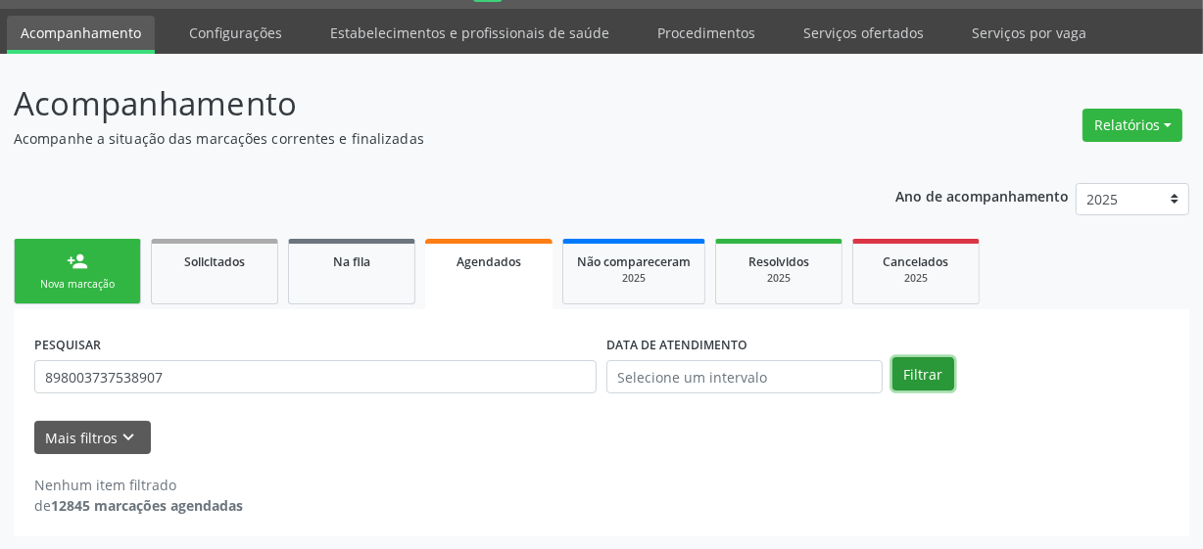
click at [929, 379] on button "Filtrar" at bounding box center [923, 373] width 62 height 33
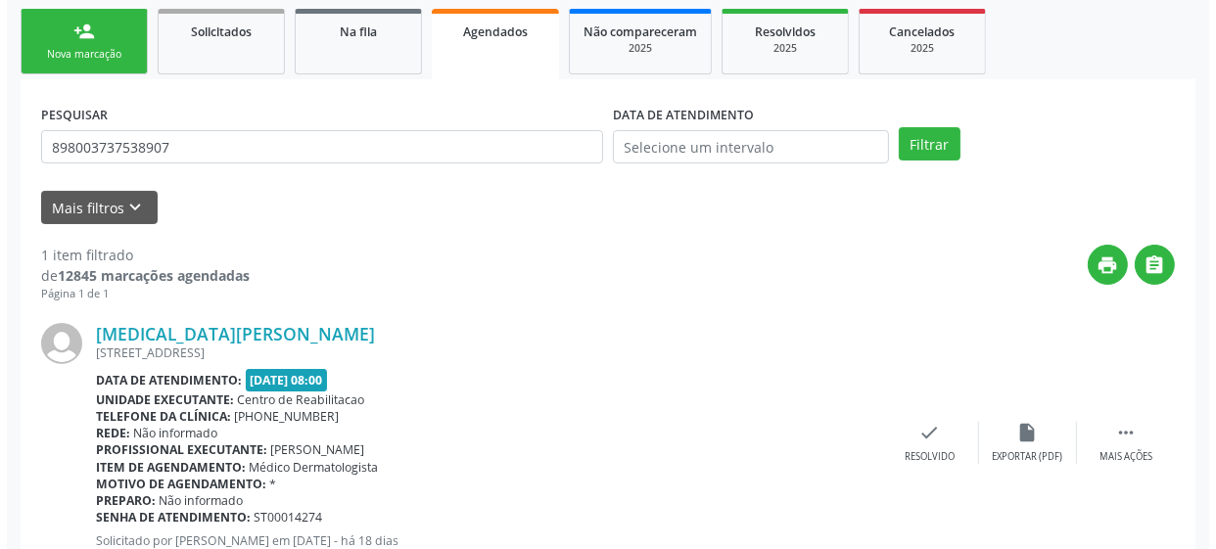
scroll to position [352, 0]
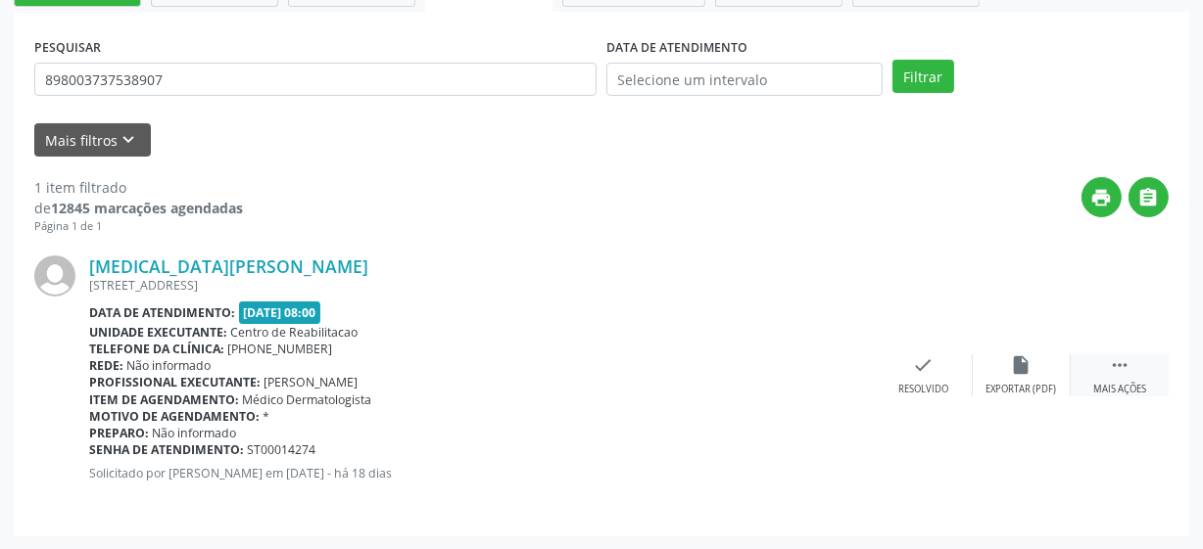
click at [1127, 388] on div "Mais ações" at bounding box center [1119, 390] width 53 height 14
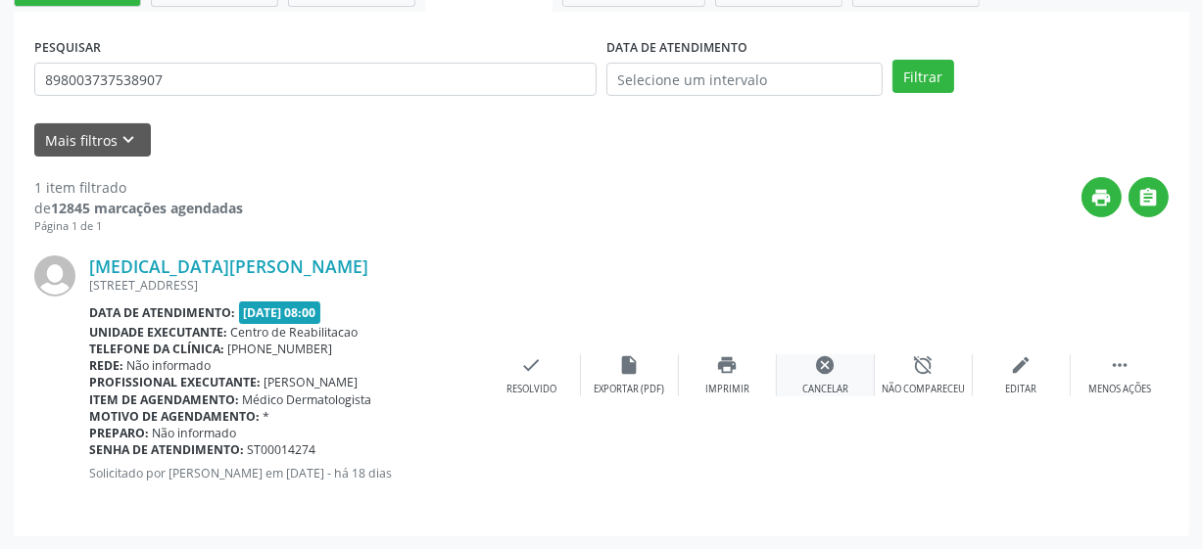
click at [826, 381] on div "cancel Cancelar" at bounding box center [826, 376] width 98 height 42
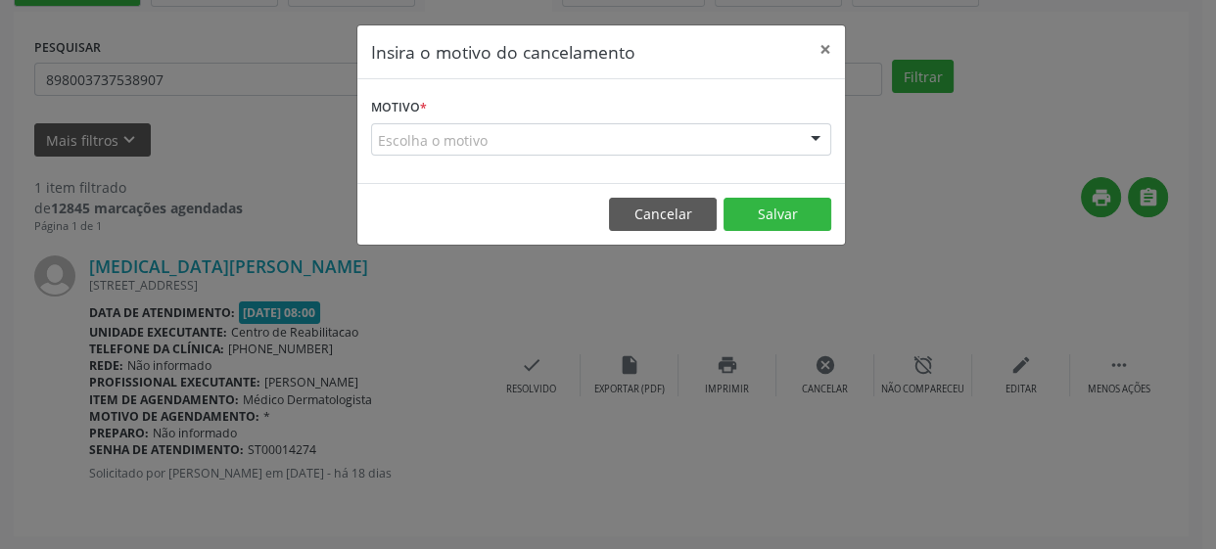
click at [581, 132] on div "Escolha o motivo" at bounding box center [601, 139] width 460 height 33
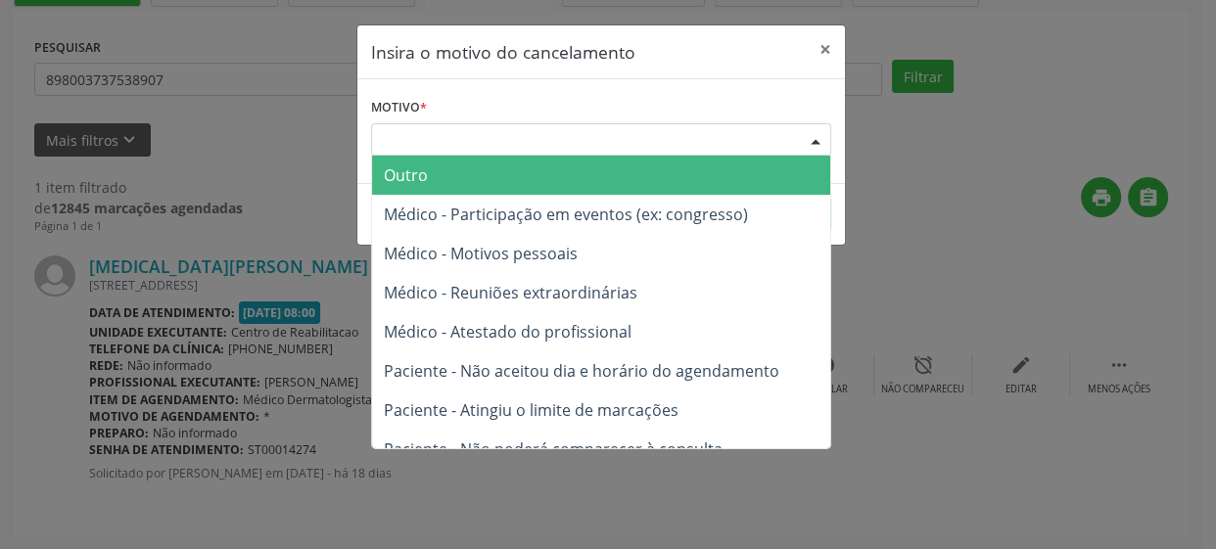
click at [534, 180] on span "Outro" at bounding box center [601, 175] width 458 height 39
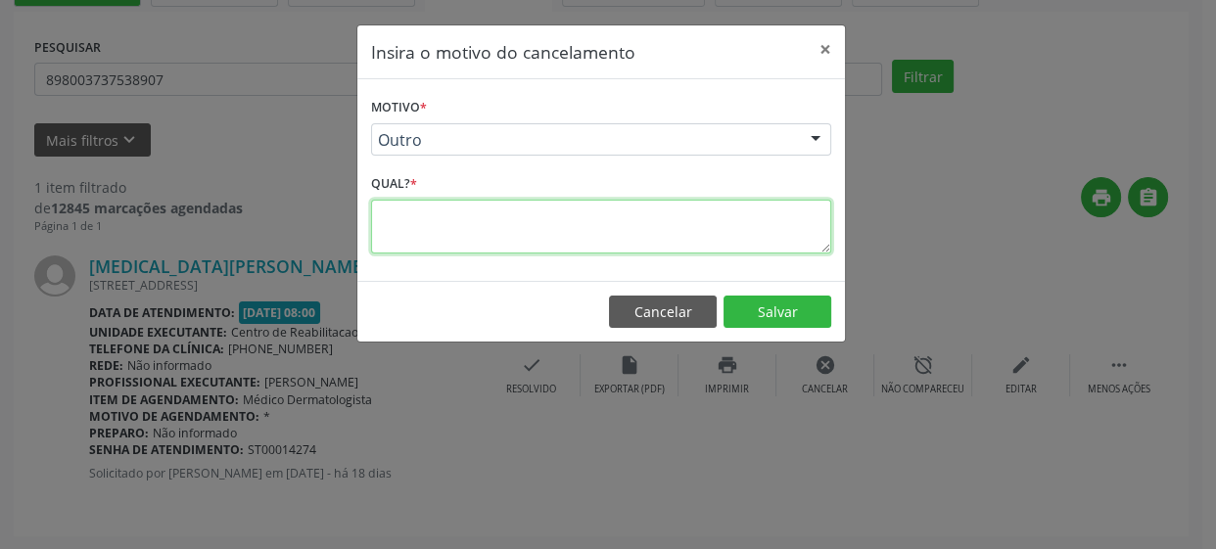
click at [530, 228] on textarea at bounding box center [601, 227] width 460 height 54
type textarea "*"
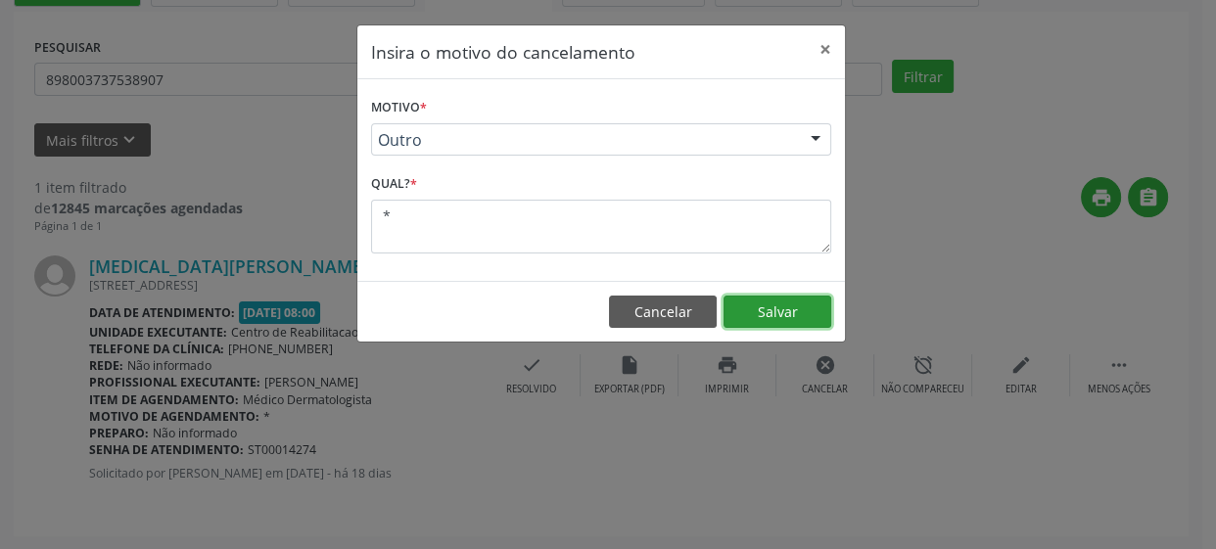
click at [787, 316] on button "Salvar" at bounding box center [778, 312] width 108 height 33
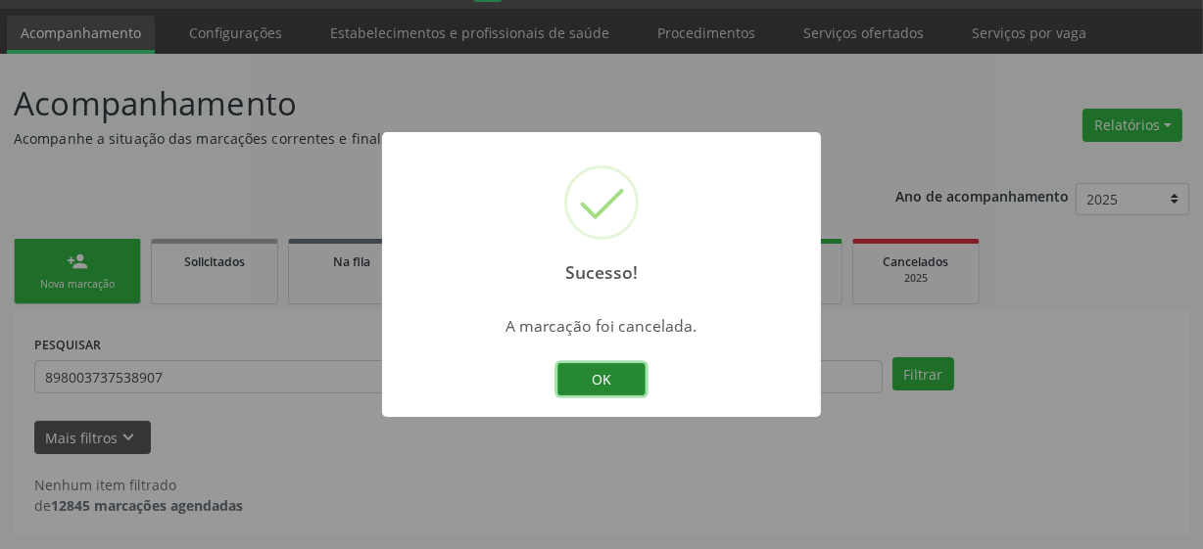
click at [620, 376] on button "OK" at bounding box center [601, 379] width 88 height 33
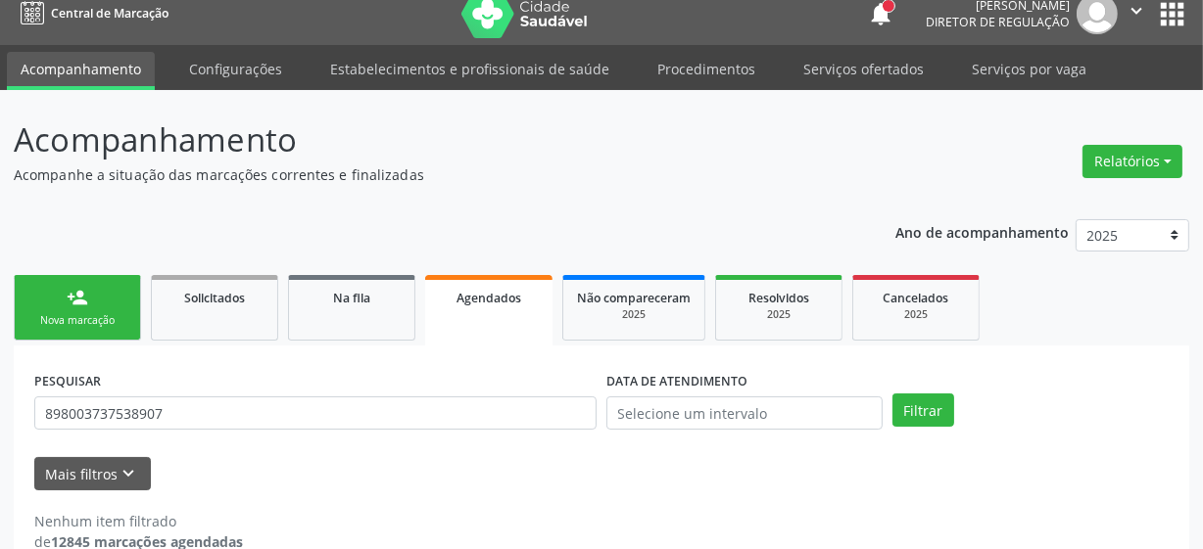
scroll to position [0, 0]
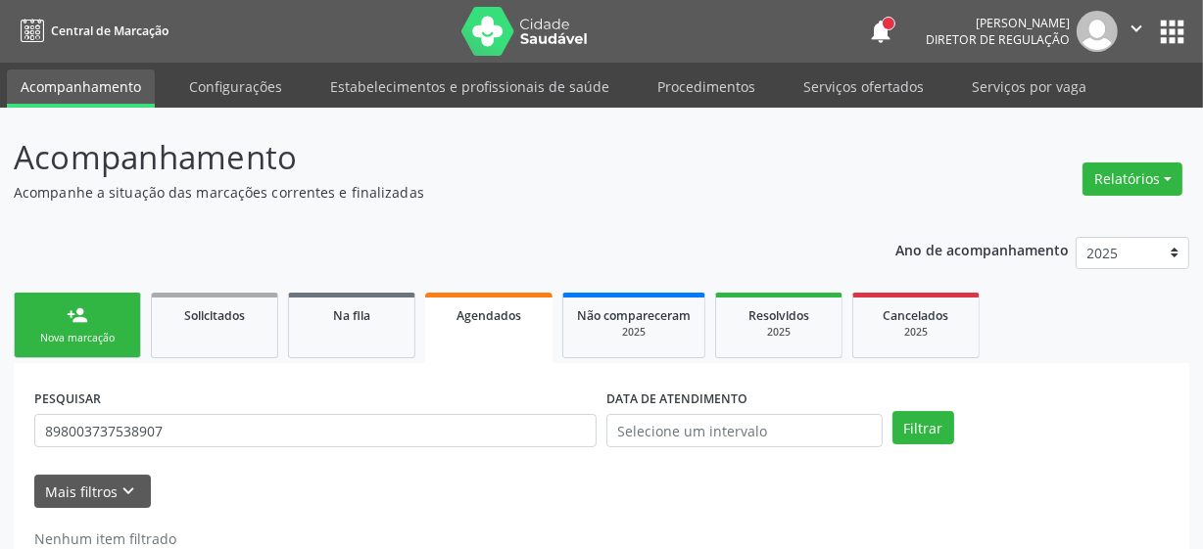
click at [77, 322] on div "person_add" at bounding box center [78, 316] width 22 height 22
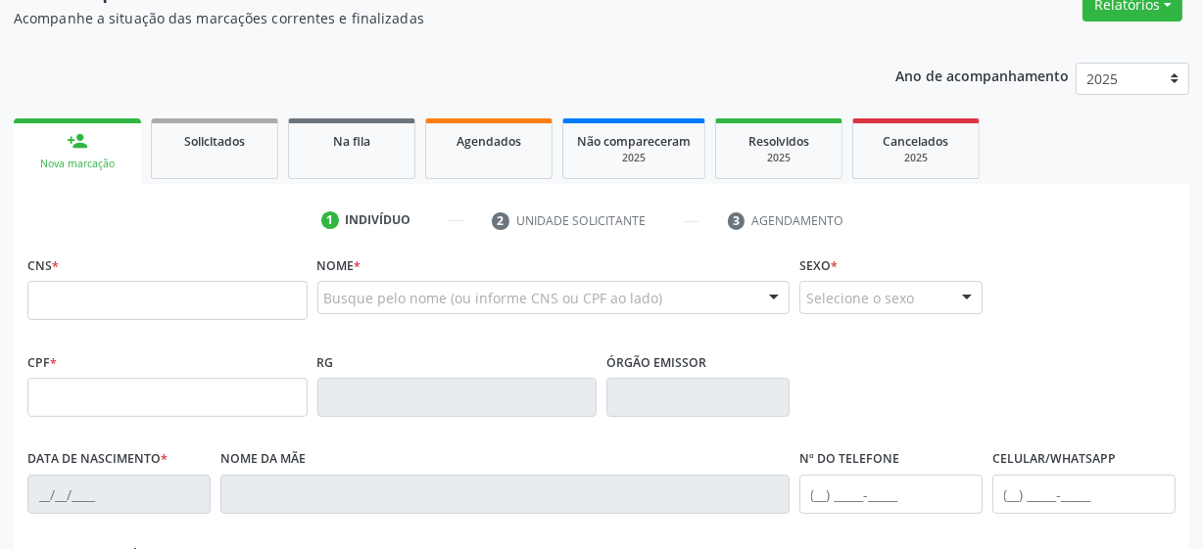
scroll to position [177, 0]
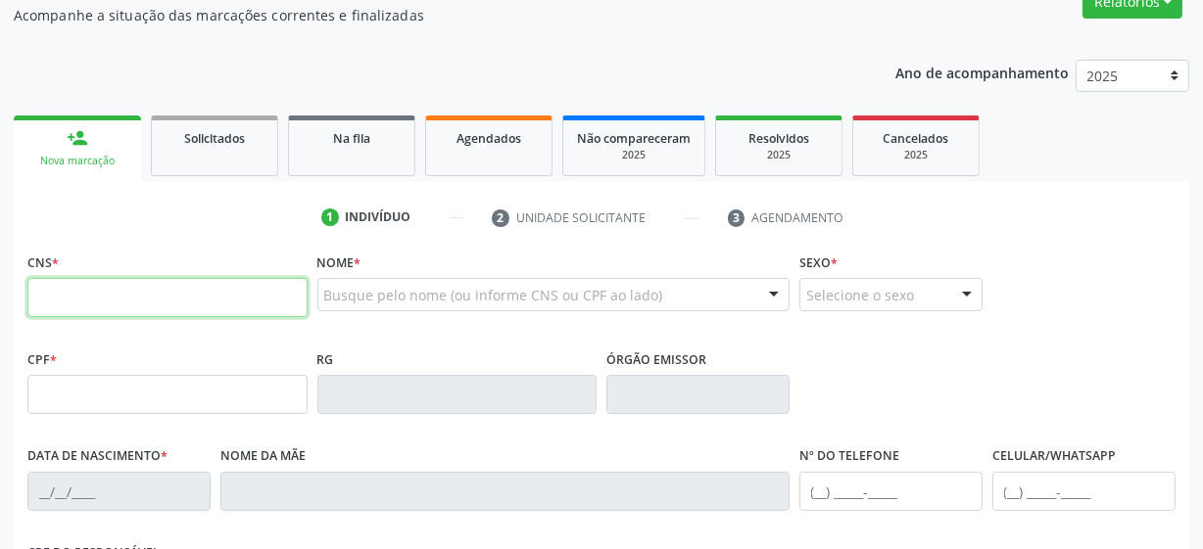
click at [110, 299] on input "text" at bounding box center [167, 297] width 280 height 39
type input "898 0048 1379 8375"
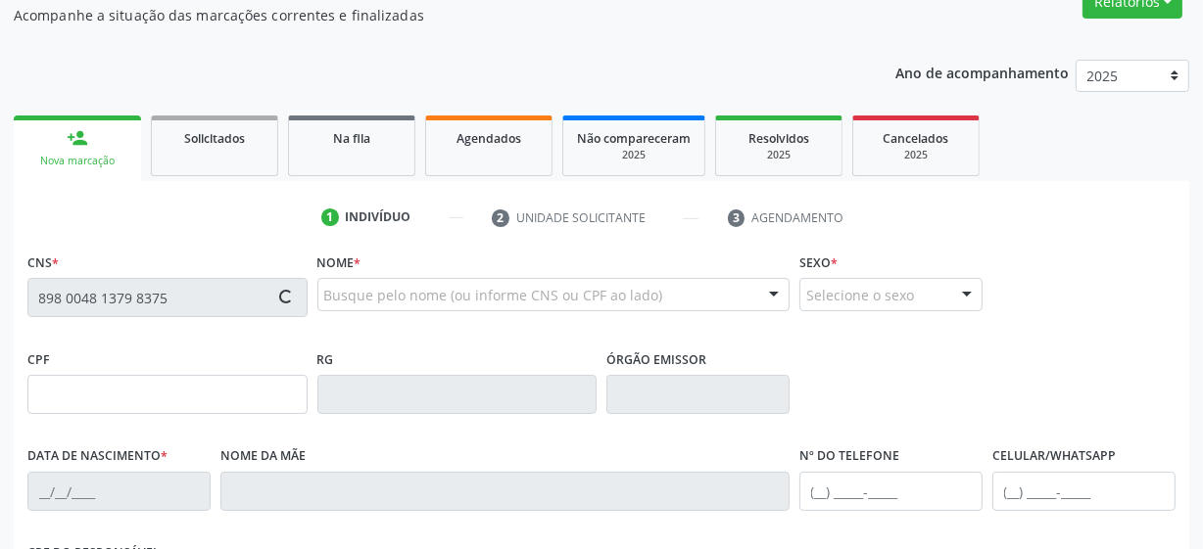
type input "160.237.054-05"
type input "01/11/2014"
type input "Micherlaine Dayane dos Santos Nascimento"
type input "(99) 99999-9999"
type input "108.296.644-40"
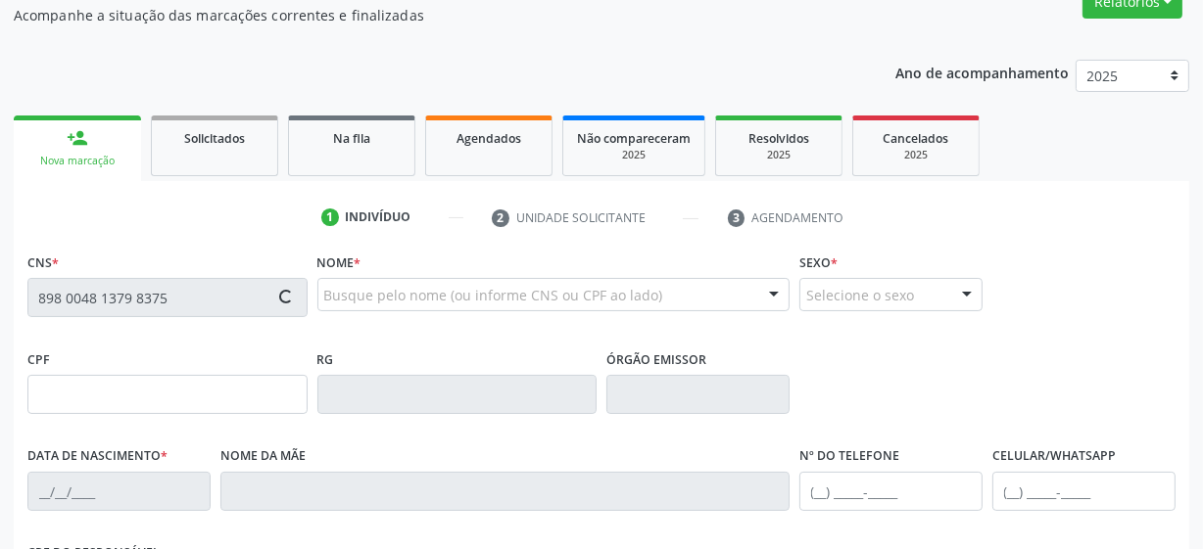
type input "35"
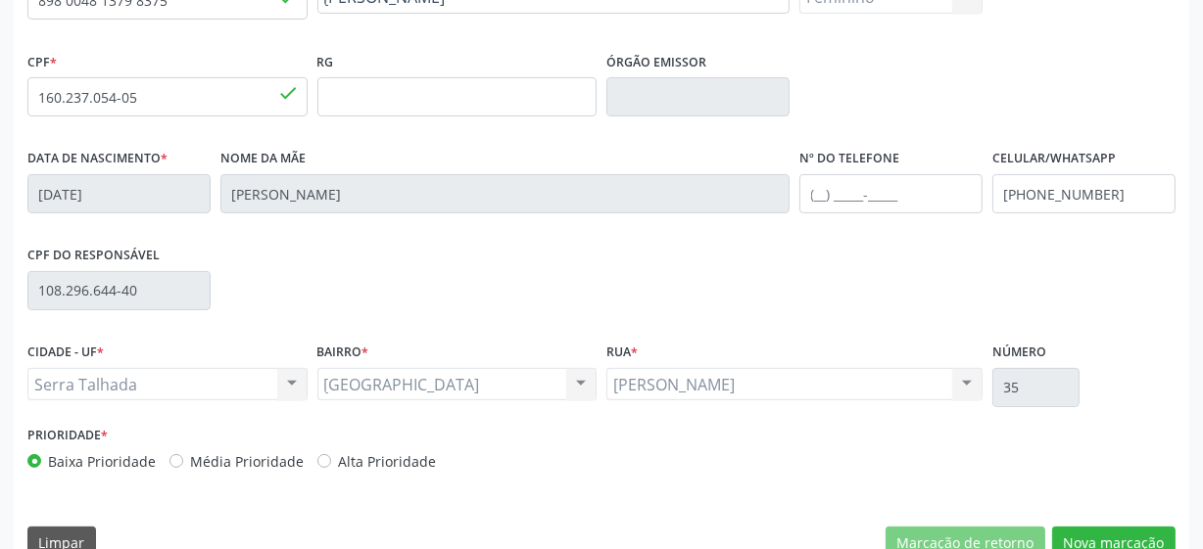
scroll to position [511, 0]
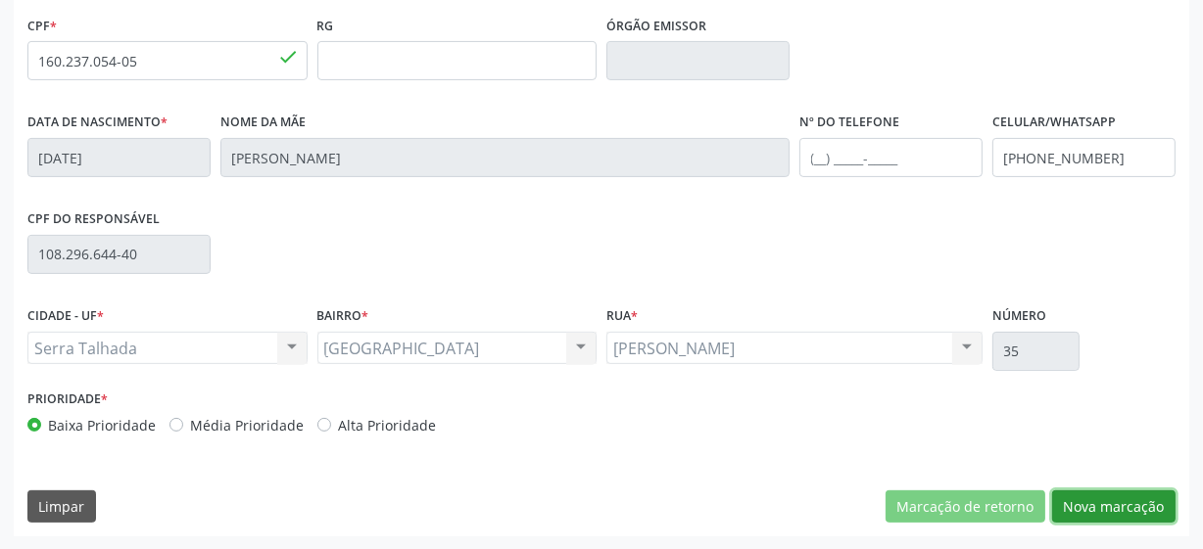
click at [1129, 497] on button "Nova marcação" at bounding box center [1113, 507] width 123 height 33
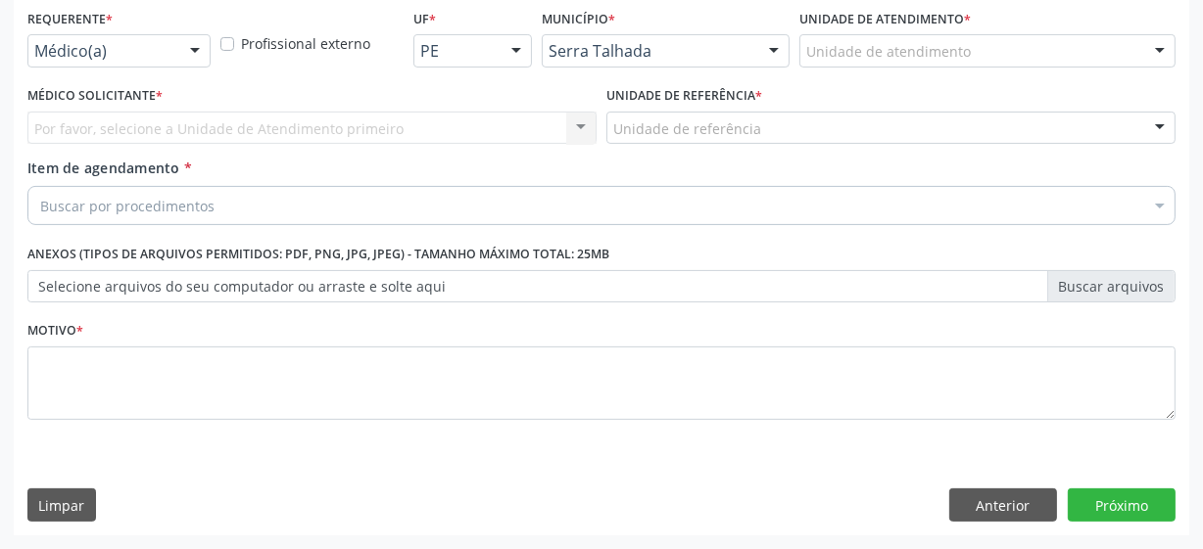
scroll to position [420, 0]
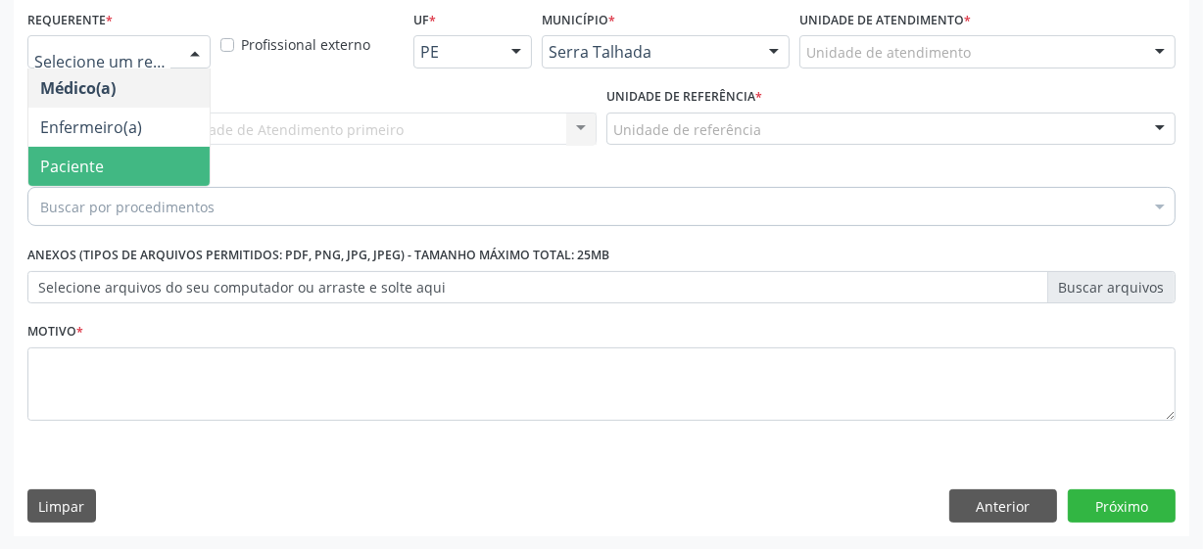
click at [141, 151] on span "Paciente" at bounding box center [118, 166] width 181 height 39
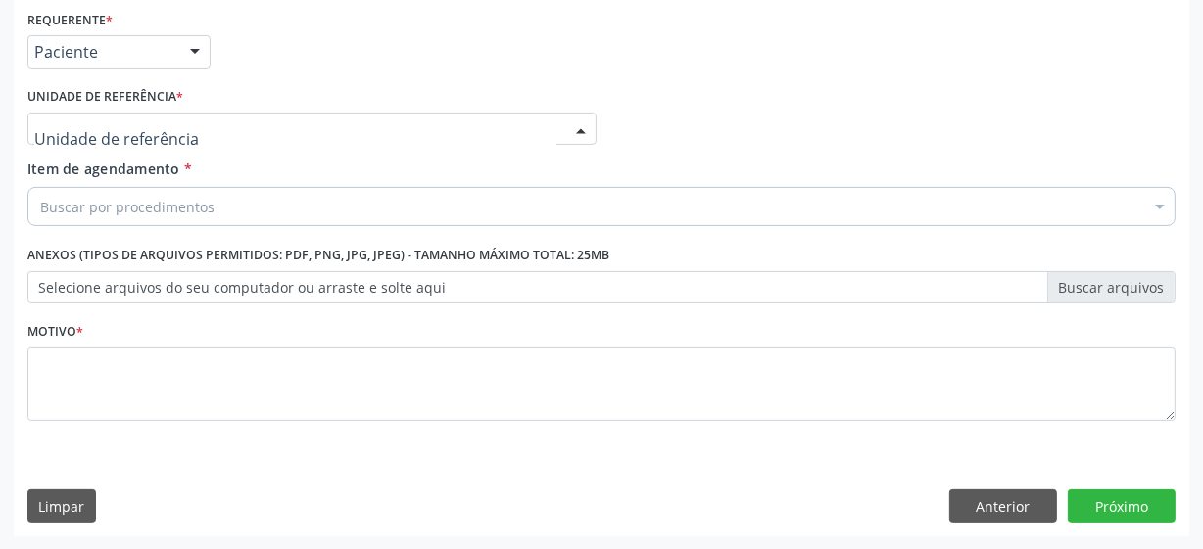
click at [189, 127] on div at bounding box center [311, 129] width 569 height 33
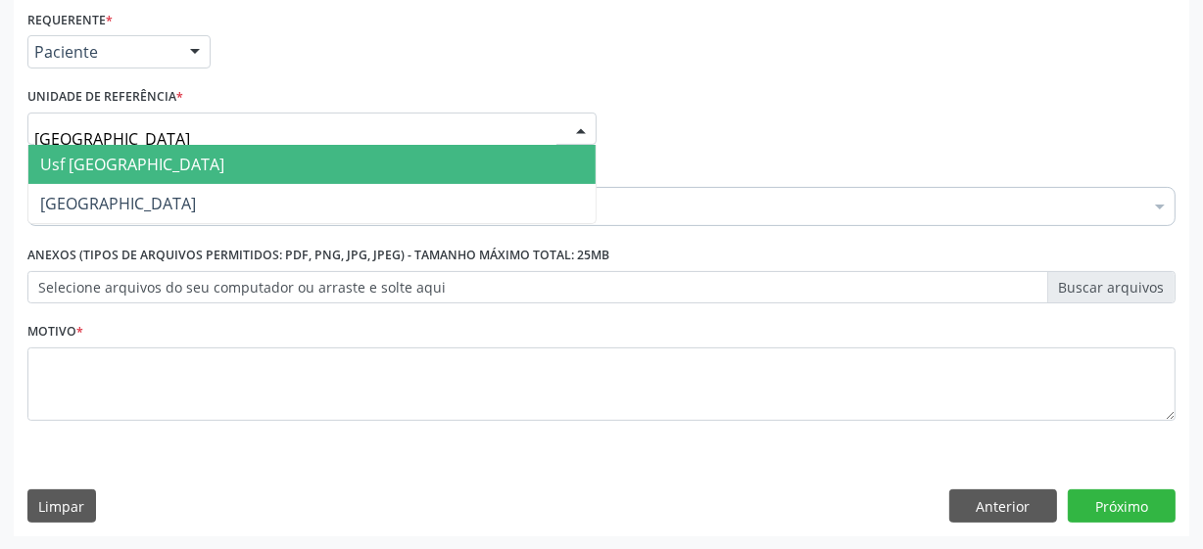
type input "vila bela"
click at [174, 167] on span "Usf [GEOGRAPHIC_DATA]" at bounding box center [311, 164] width 567 height 39
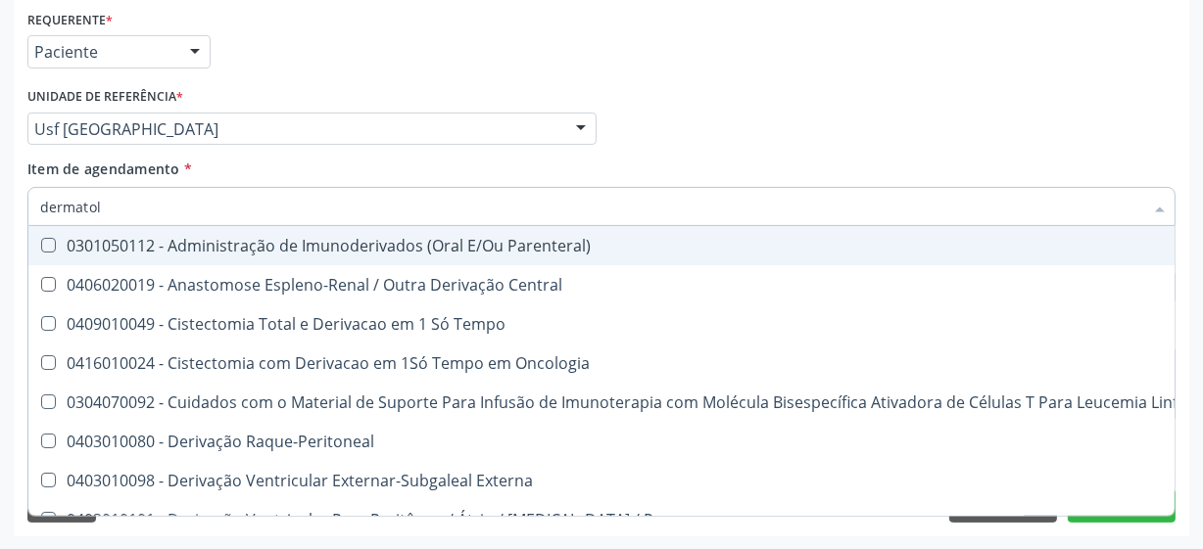
type input "dermatolo"
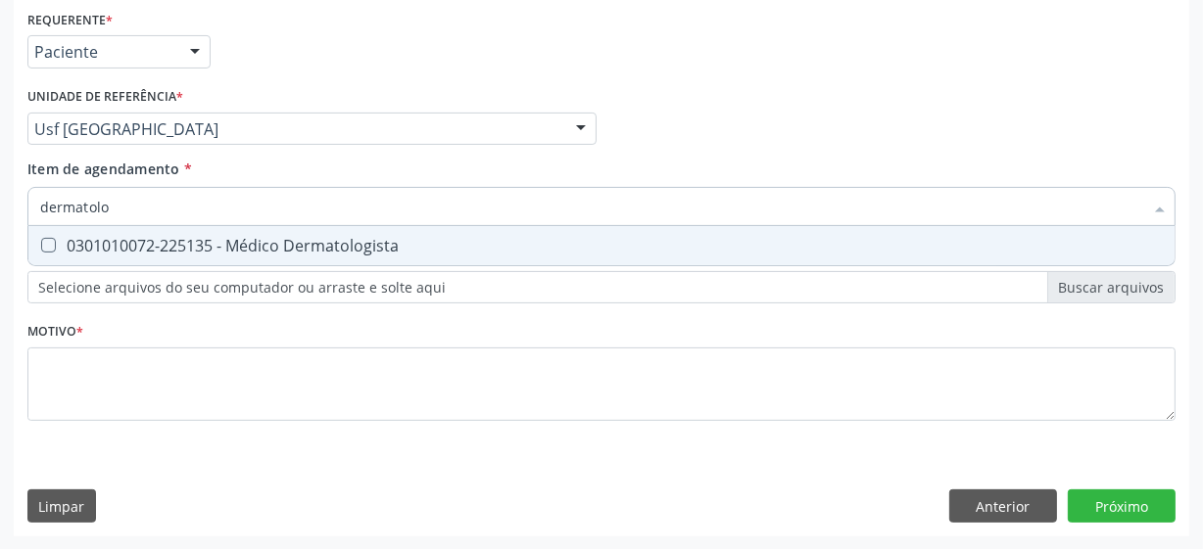
click at [327, 242] on div "0301010072-225135 - Médico Dermatologista" at bounding box center [601, 246] width 1122 height 16
checkbox Dermatologista "true"
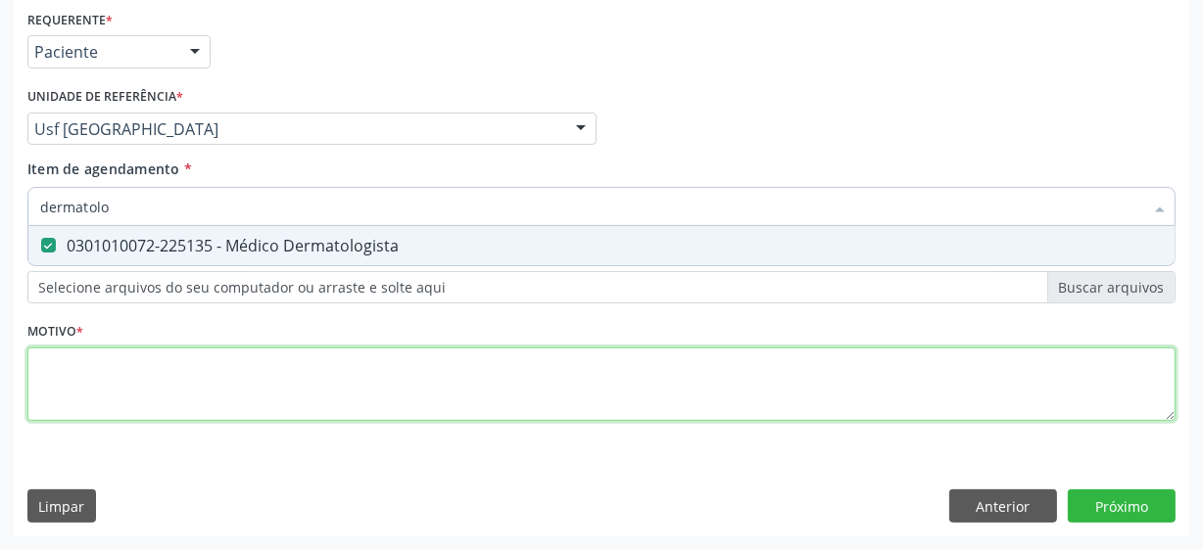
click at [282, 386] on div "Requerente * Paciente Médico(a) Enfermeiro(a) Paciente Nenhum resultado encontr…" at bounding box center [601, 227] width 1148 height 444
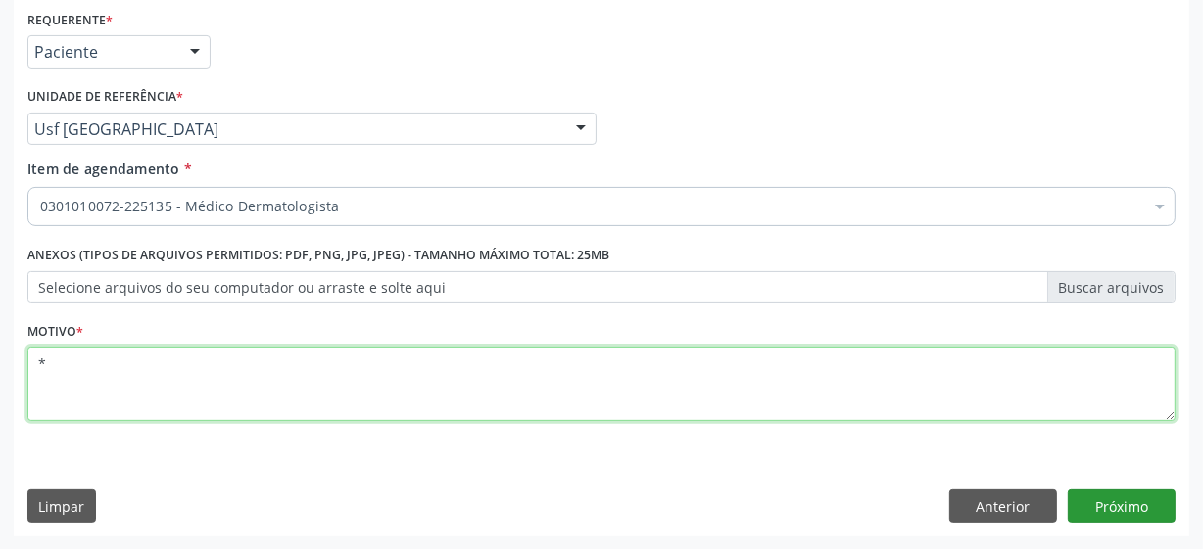
type textarea "*"
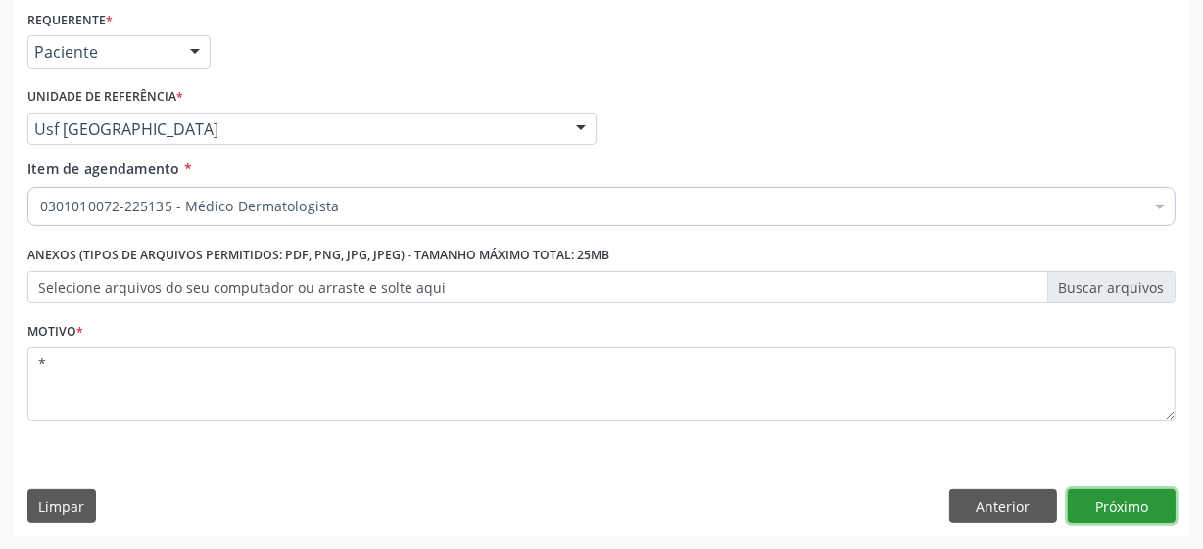
click at [1136, 511] on button "Próximo" at bounding box center [1121, 506] width 108 height 33
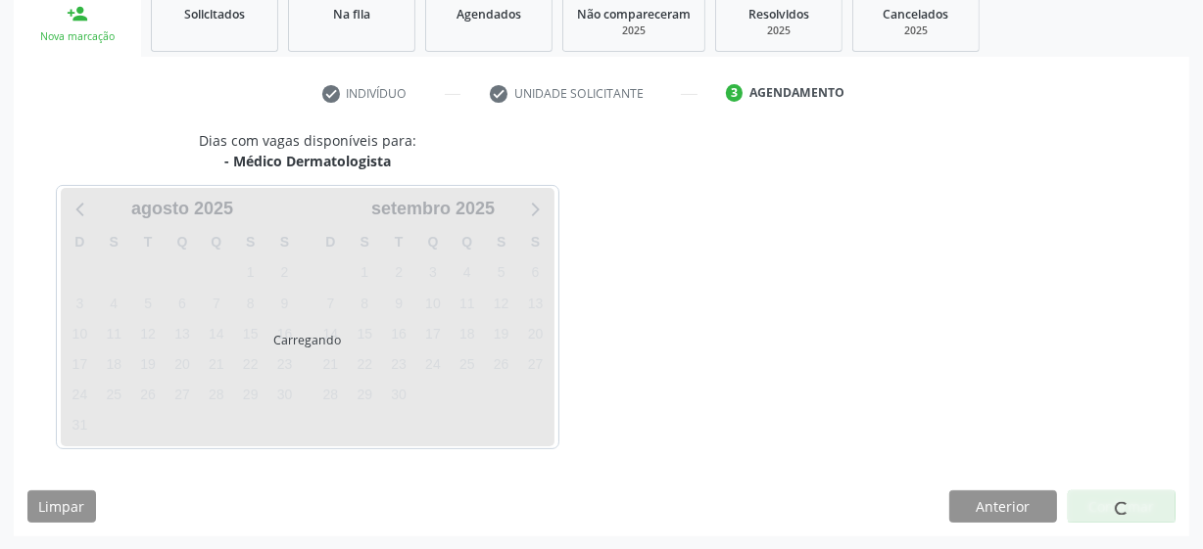
scroll to position [302, 0]
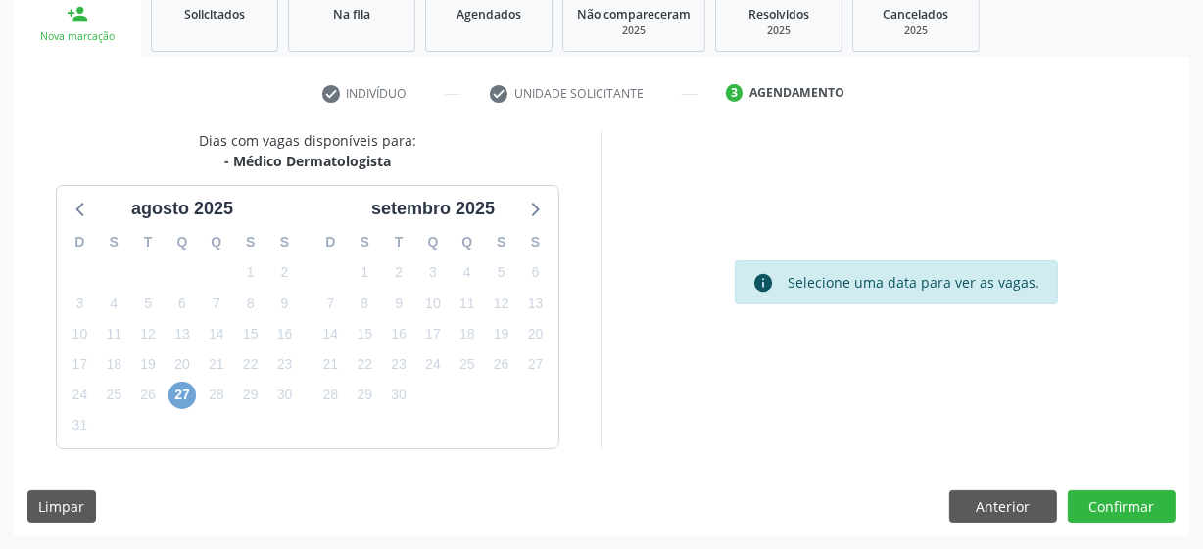
click at [177, 395] on span "27" at bounding box center [181, 395] width 27 height 27
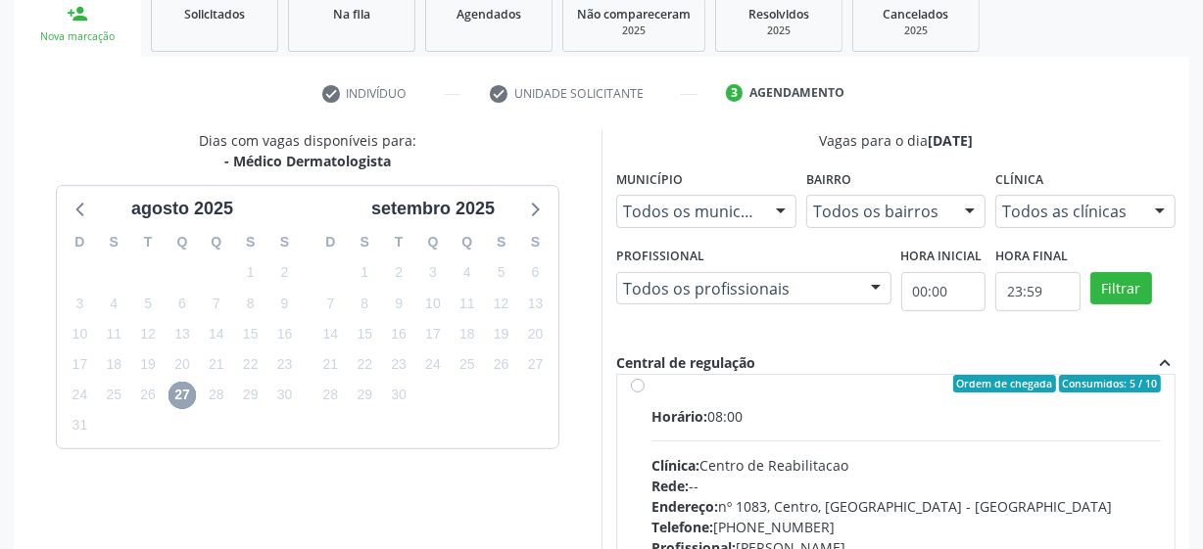
scroll to position [0, 0]
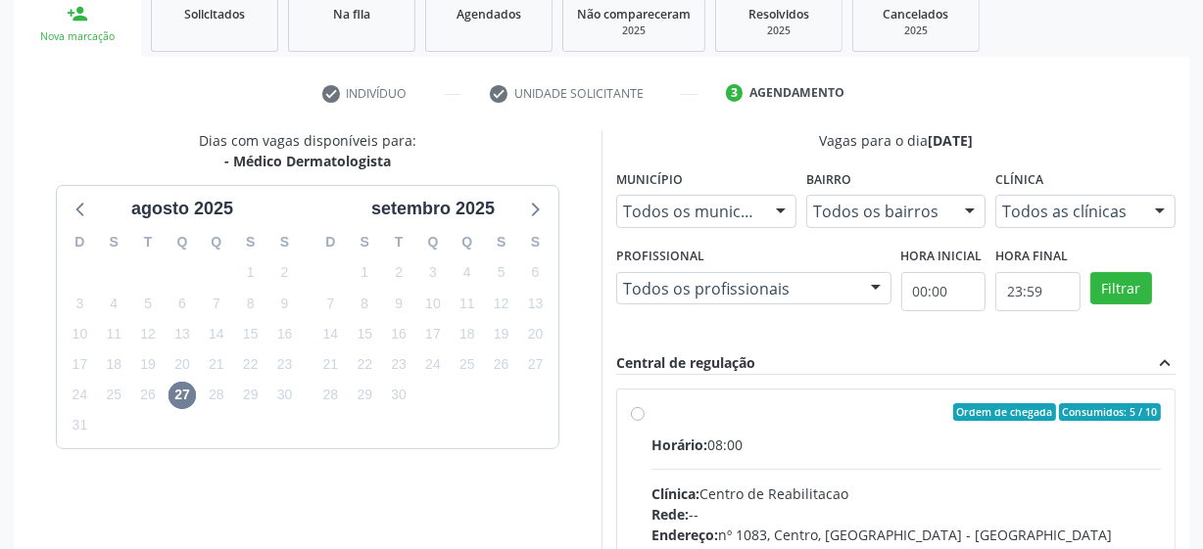
click at [651, 411] on label "Ordem de chegada Consumidos: 5 / 10 Horário: 08:00 Clínica: Centro de Reabilita…" at bounding box center [905, 553] width 509 height 301
click at [636, 411] on input "Ordem de chegada Consumidos: 5 / 10 Horário: 08:00 Clínica: Centro de Reabilita…" at bounding box center [638, 412] width 14 height 18
radio input "true"
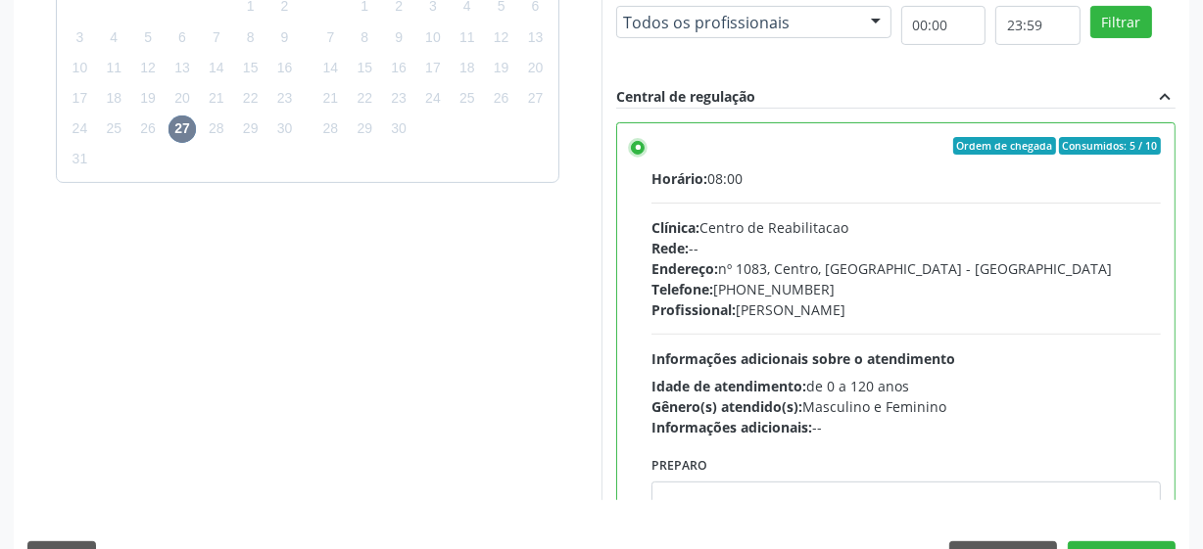
scroll to position [619, 0]
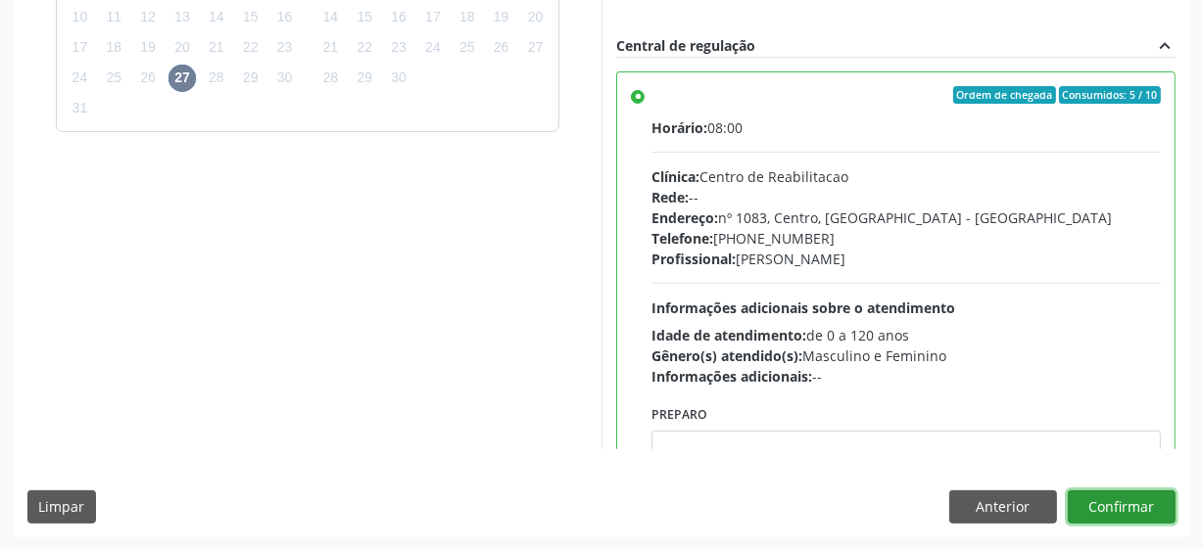
click at [1140, 503] on button "Confirmar" at bounding box center [1121, 507] width 108 height 33
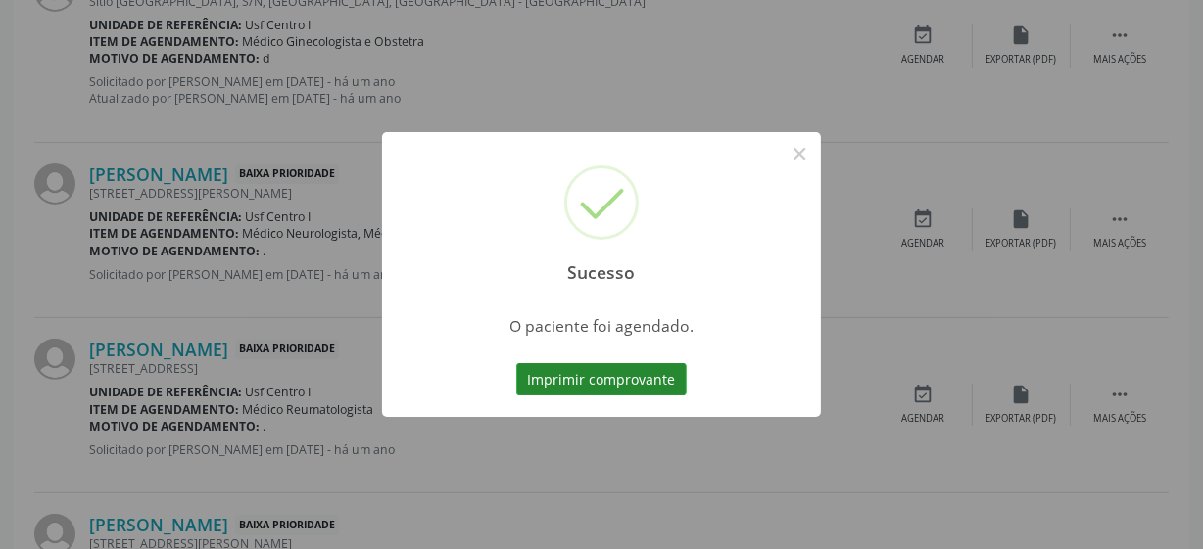
scroll to position [96, 0]
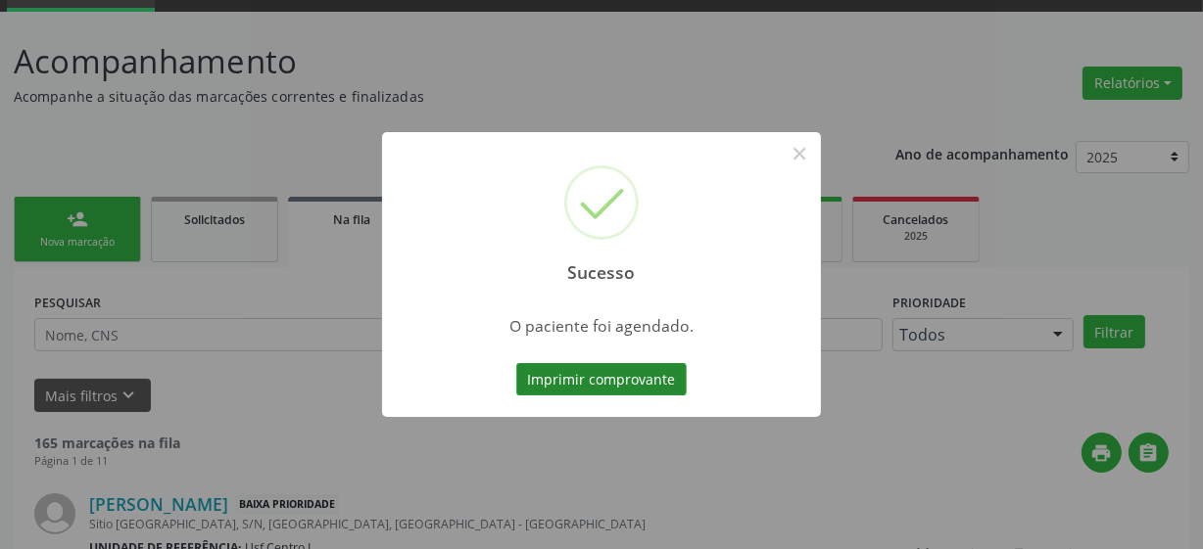
click at [647, 388] on button "Imprimir comprovante" at bounding box center [601, 379] width 170 height 33
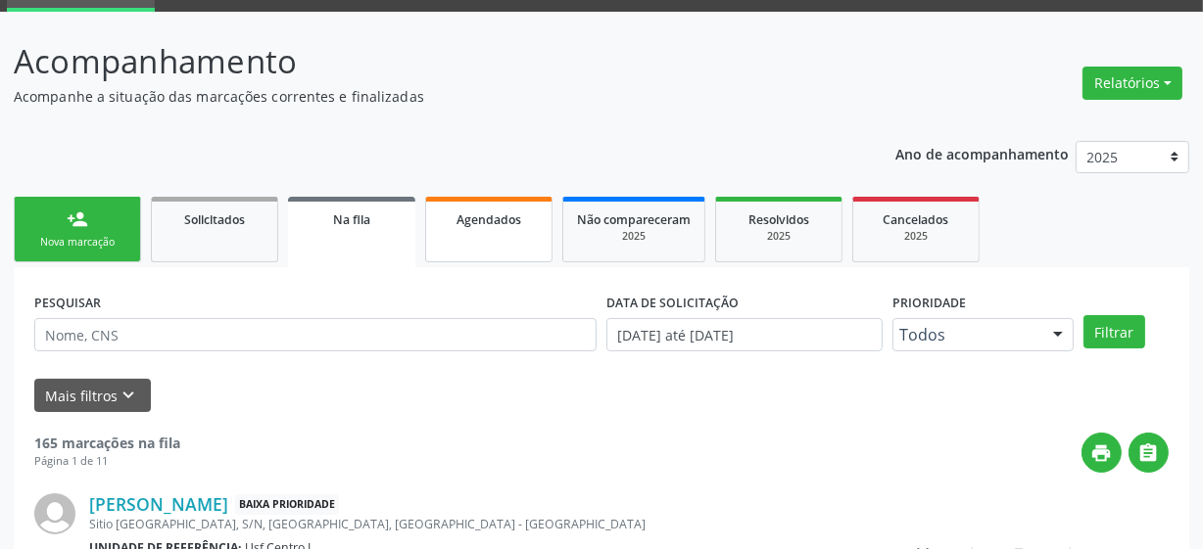
click at [503, 220] on span "Agendados" at bounding box center [488, 220] width 65 height 17
select select "7"
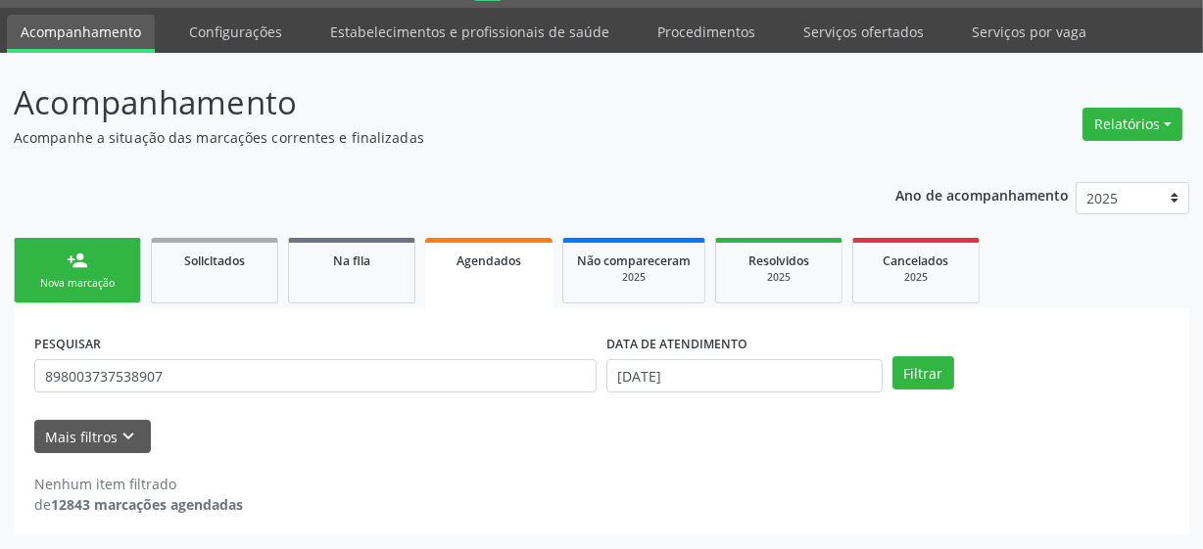
scroll to position [54, 0]
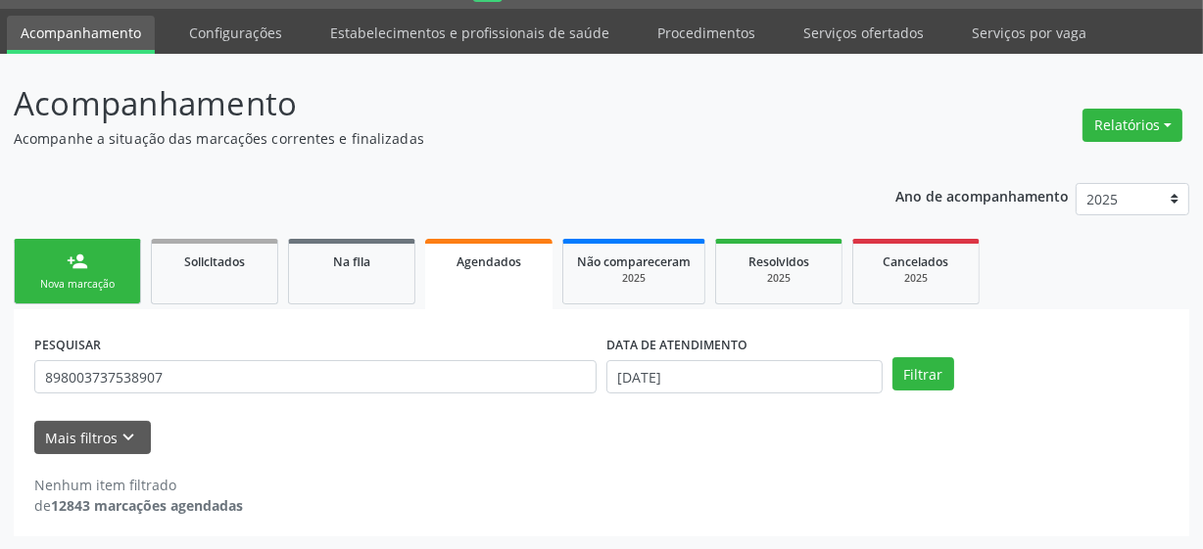
drag, startPoint x: 659, startPoint y: 341, endPoint x: 653, endPoint y: 354, distance: 14.0
click at [659, 343] on label "DATA DE ATENDIMENTO" at bounding box center [676, 345] width 141 height 30
click at [654, 355] on label "DATA DE ATENDIMENTO" at bounding box center [676, 345] width 141 height 30
click at [656, 372] on input "1[DATE]" at bounding box center [744, 376] width 276 height 33
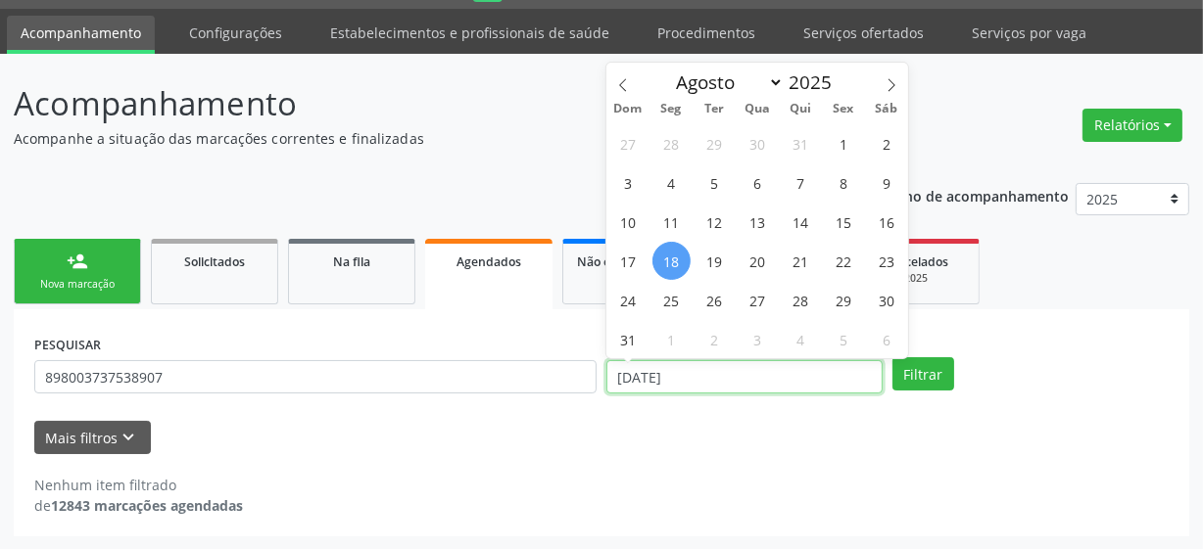
click at [656, 372] on input "1[DATE]" at bounding box center [744, 376] width 276 height 33
click at [660, 368] on input "1[DATE]" at bounding box center [744, 376] width 276 height 33
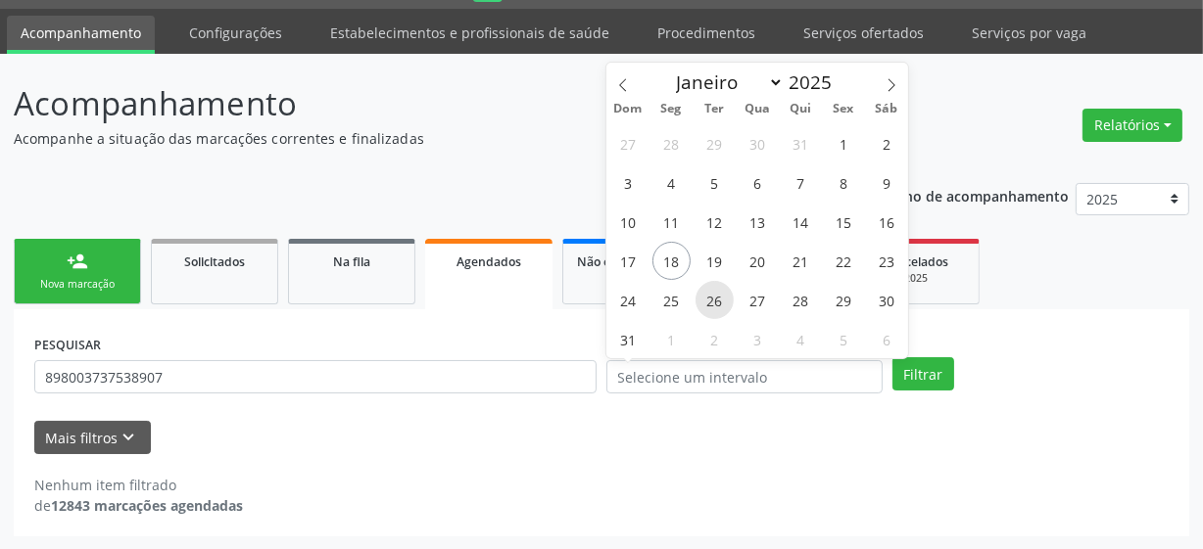
click at [720, 299] on span "26" at bounding box center [714, 300] width 38 height 38
type input "26/08/2025"
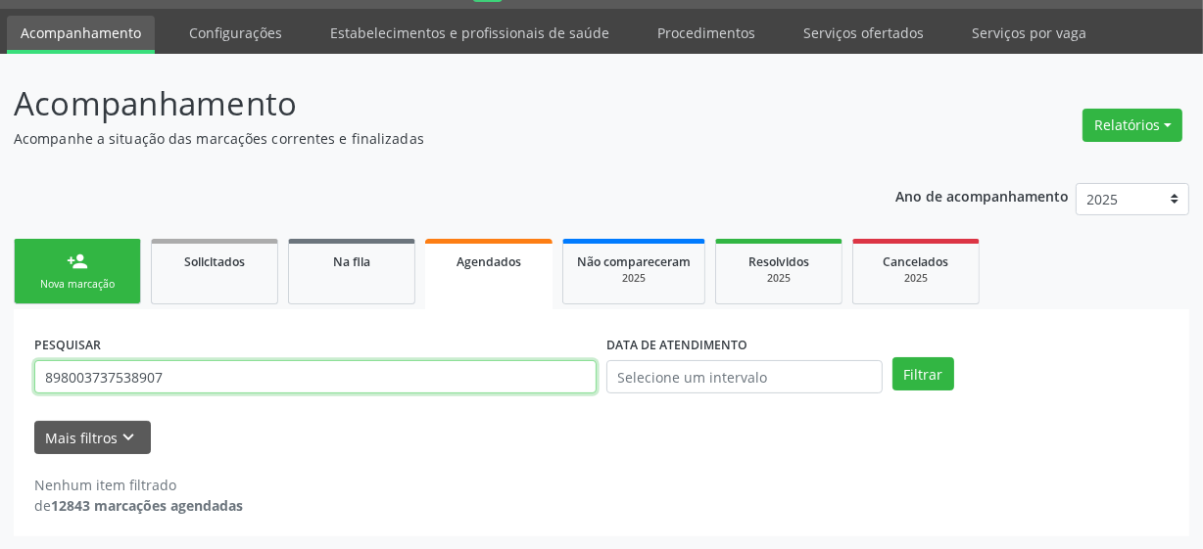
click at [260, 376] on input "898003737538907" at bounding box center [315, 376] width 562 height 33
type input "898005842411999"
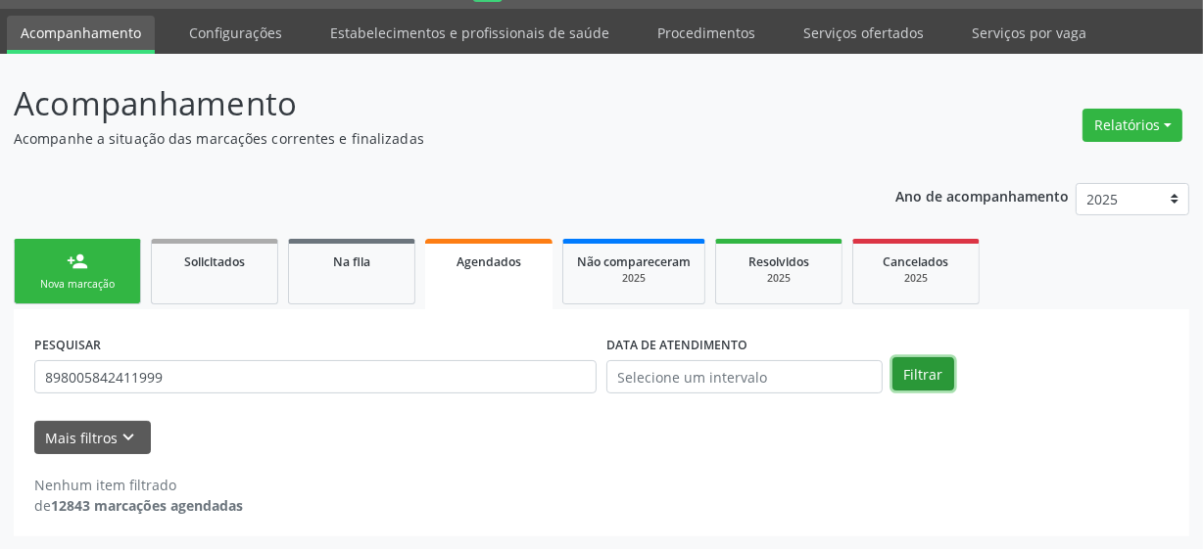
click at [900, 364] on button "Filtrar" at bounding box center [923, 373] width 62 height 33
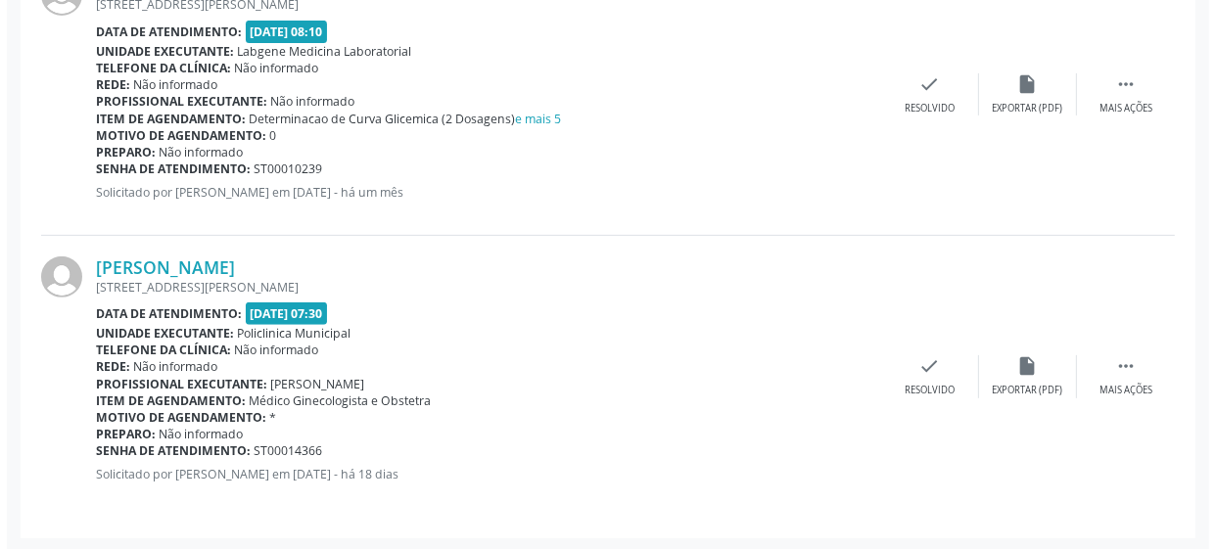
scroll to position [634, 0]
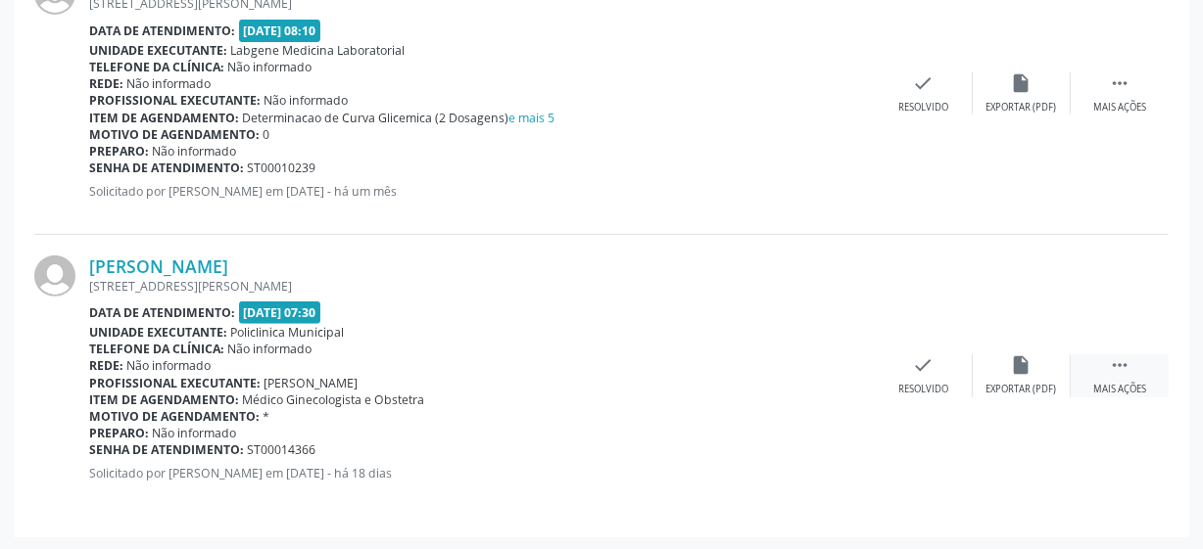
click at [1107, 360] on div " Mais ações" at bounding box center [1119, 376] width 98 height 42
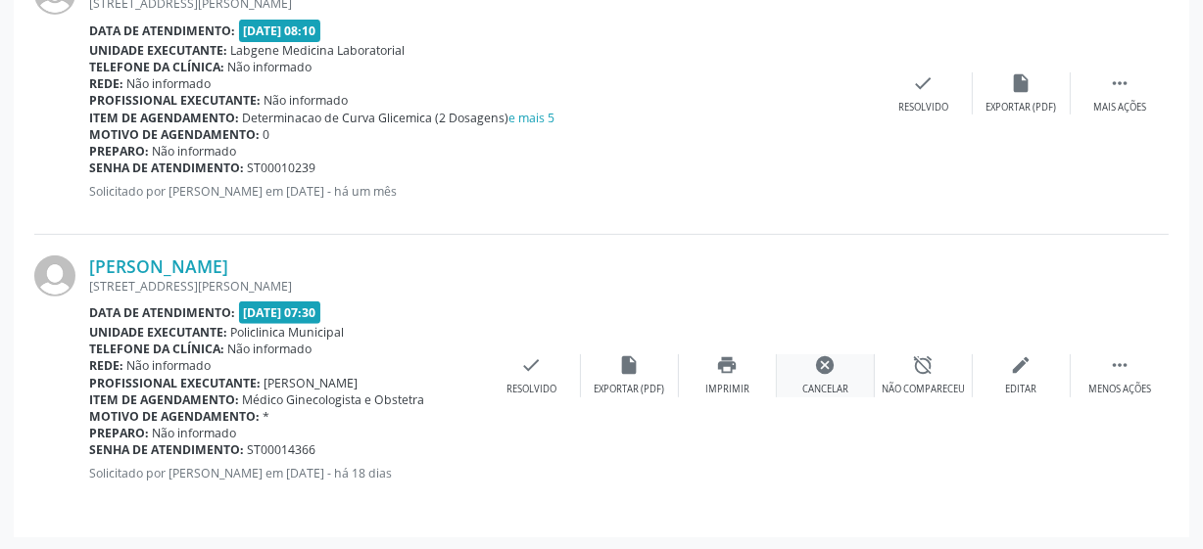
click at [827, 386] on div "Cancelar" at bounding box center [825, 390] width 46 height 14
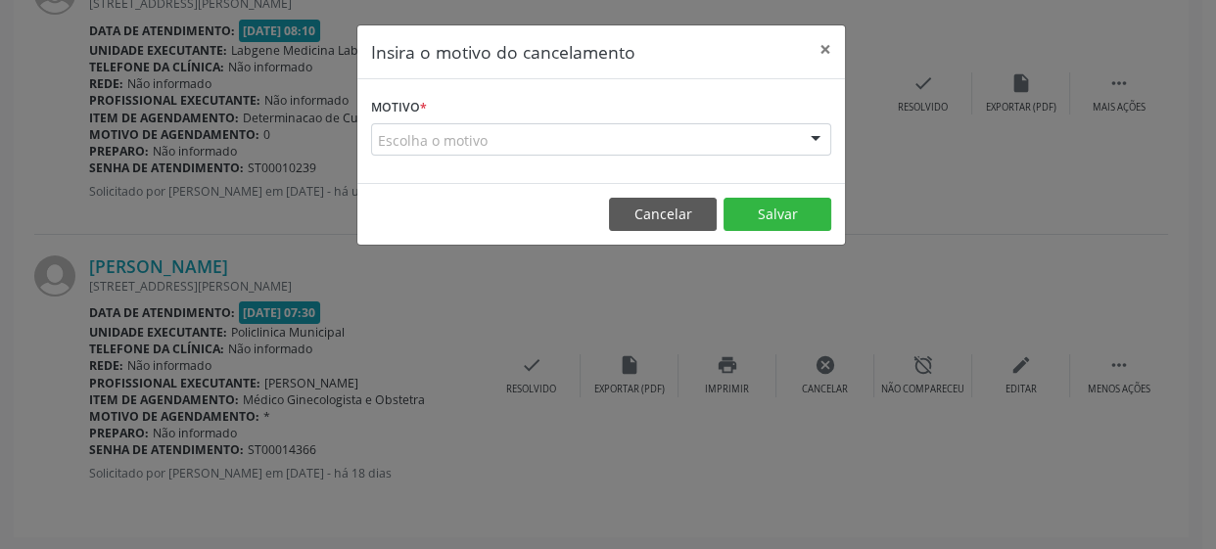
click at [541, 126] on div "Escolha o motivo" at bounding box center [601, 139] width 460 height 33
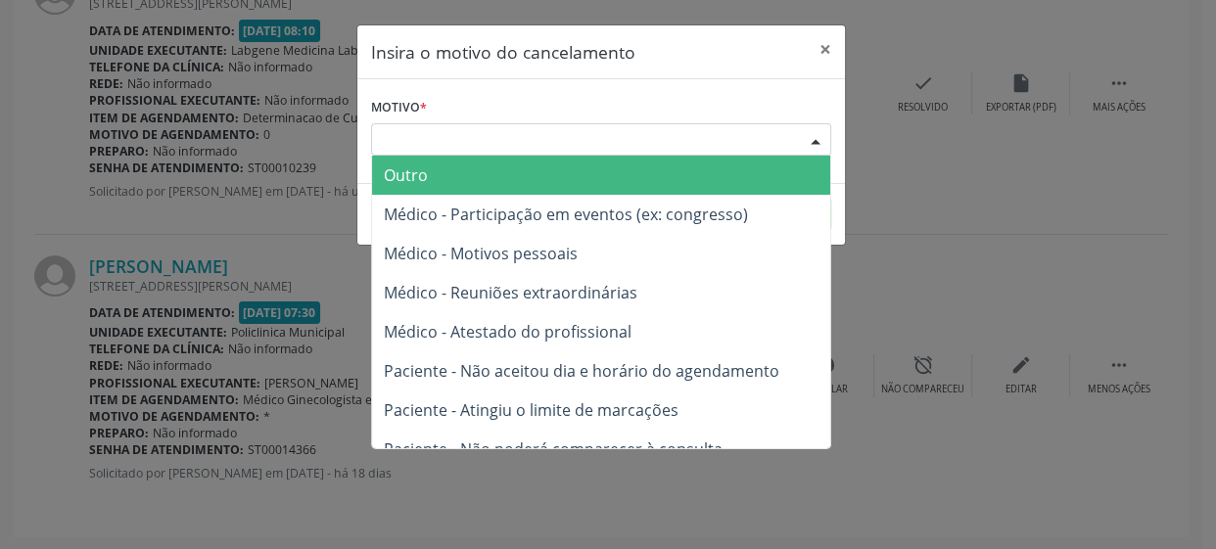
click at [482, 180] on span "Outro" at bounding box center [601, 175] width 458 height 39
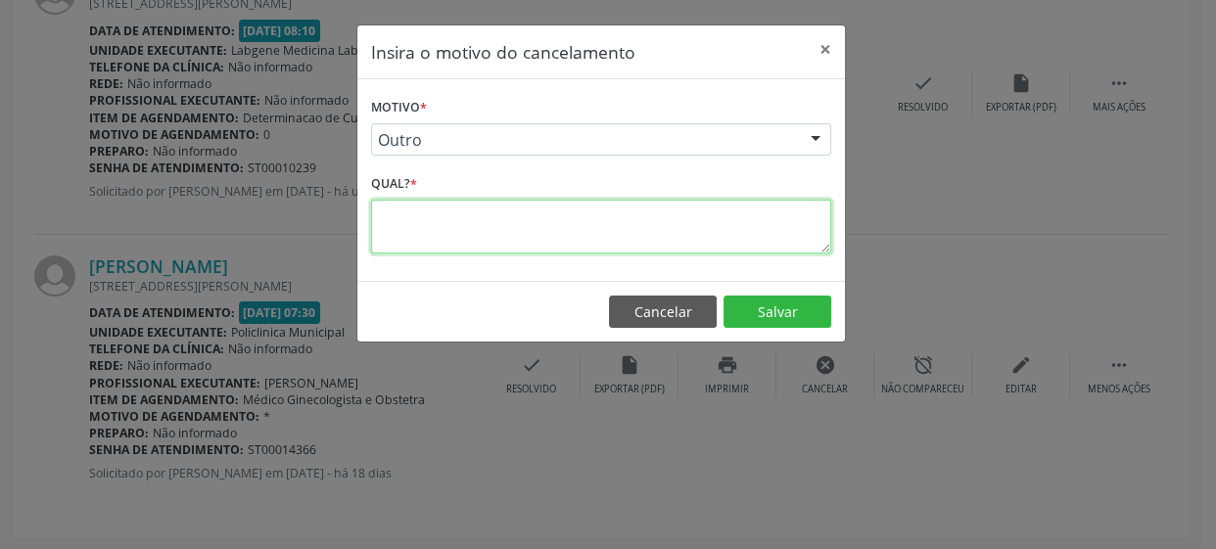
click at [692, 248] on textarea at bounding box center [601, 227] width 460 height 54
type textarea "*"
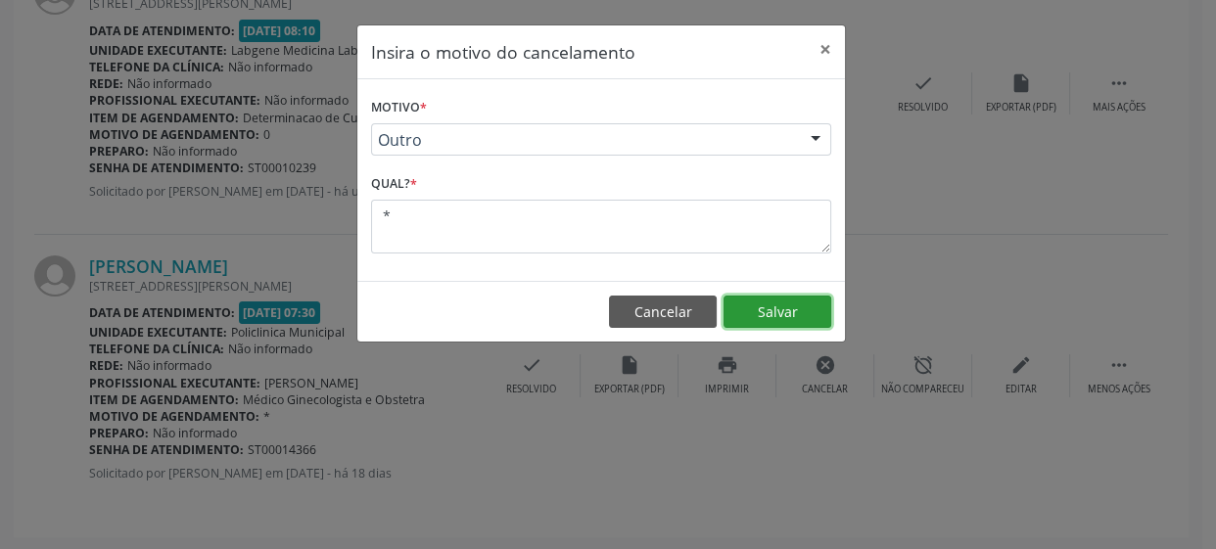
click at [808, 312] on button "Salvar" at bounding box center [778, 312] width 108 height 33
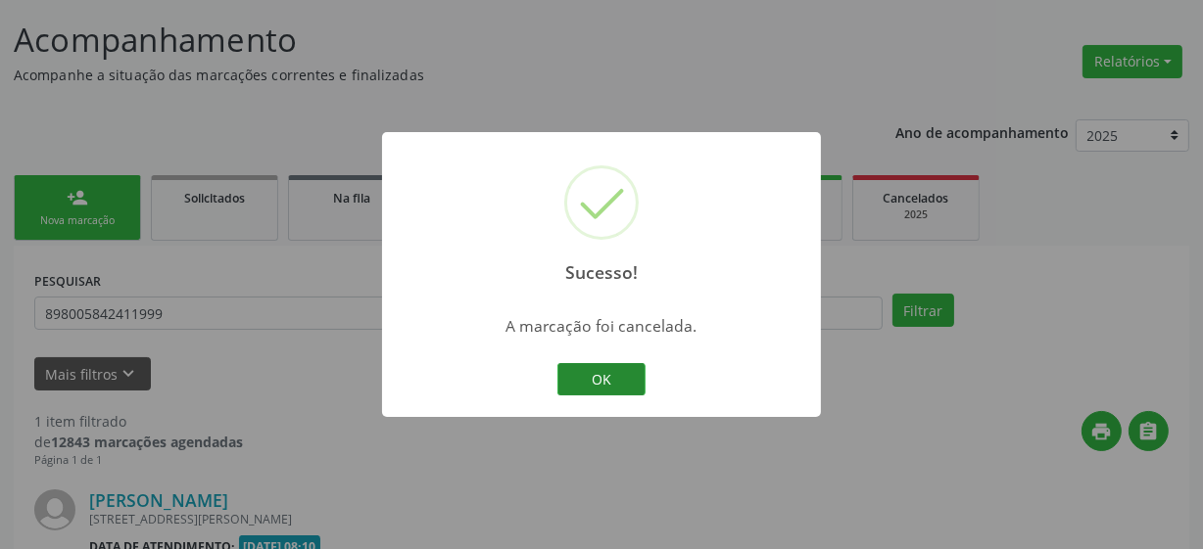
scroll to position [352, 0]
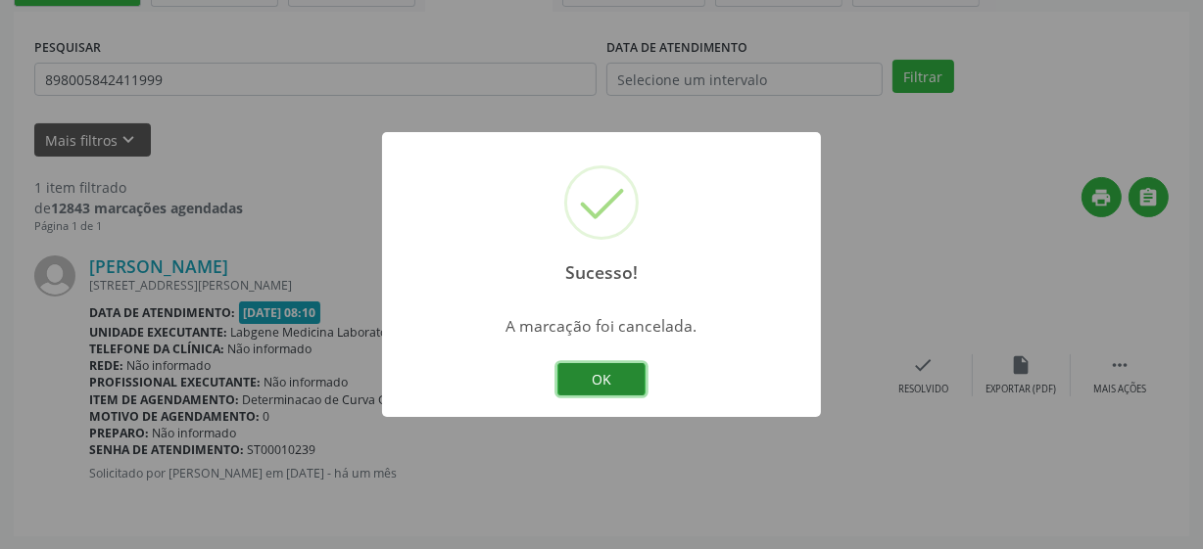
click at [615, 370] on button "OK" at bounding box center [601, 379] width 88 height 33
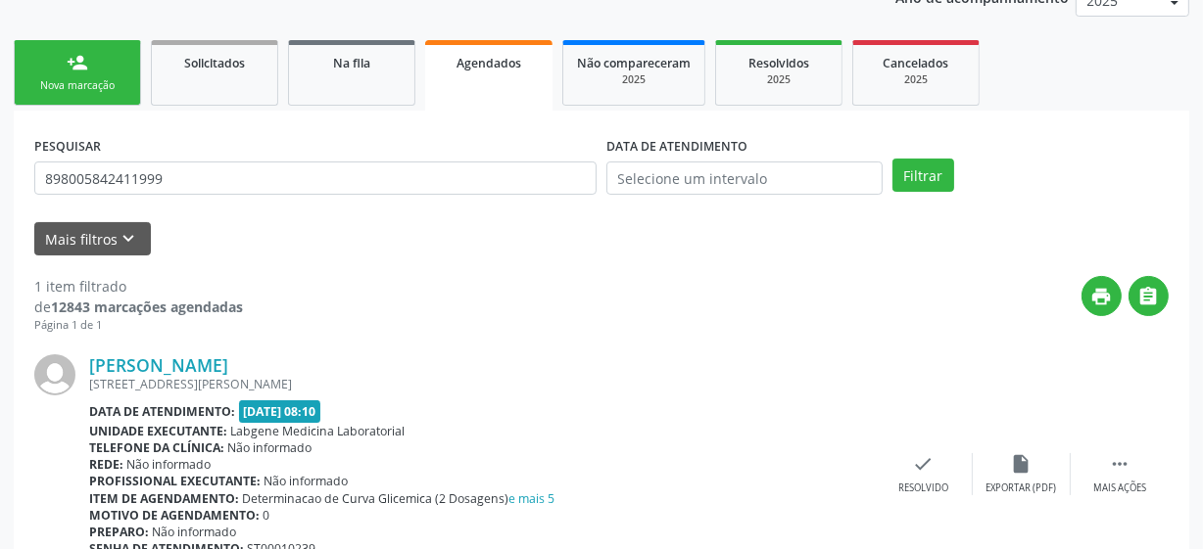
scroll to position [84, 0]
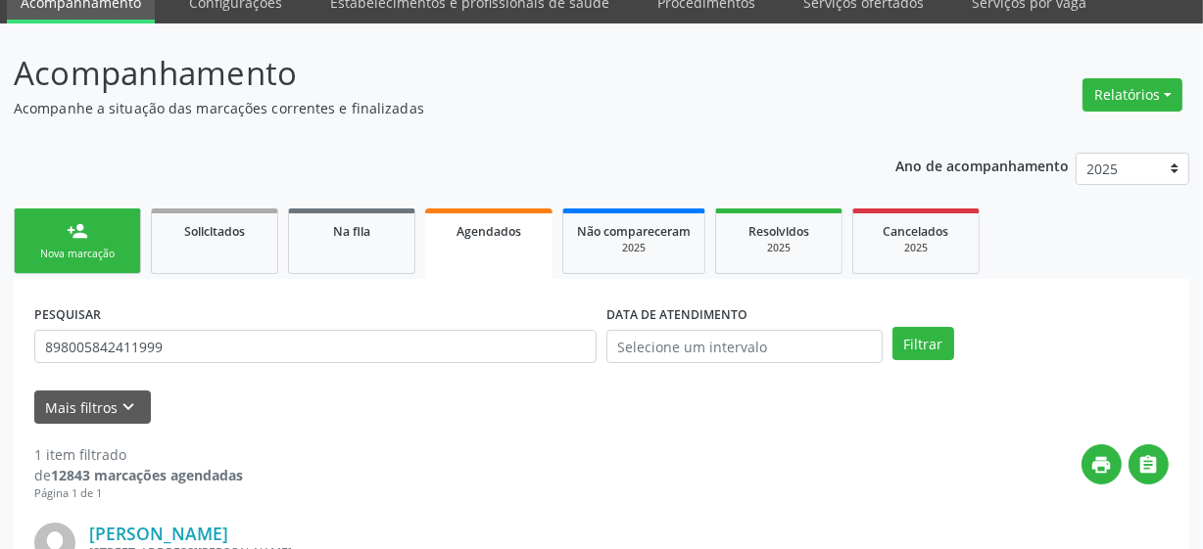
click at [86, 230] on div "person_add" at bounding box center [78, 231] width 22 height 22
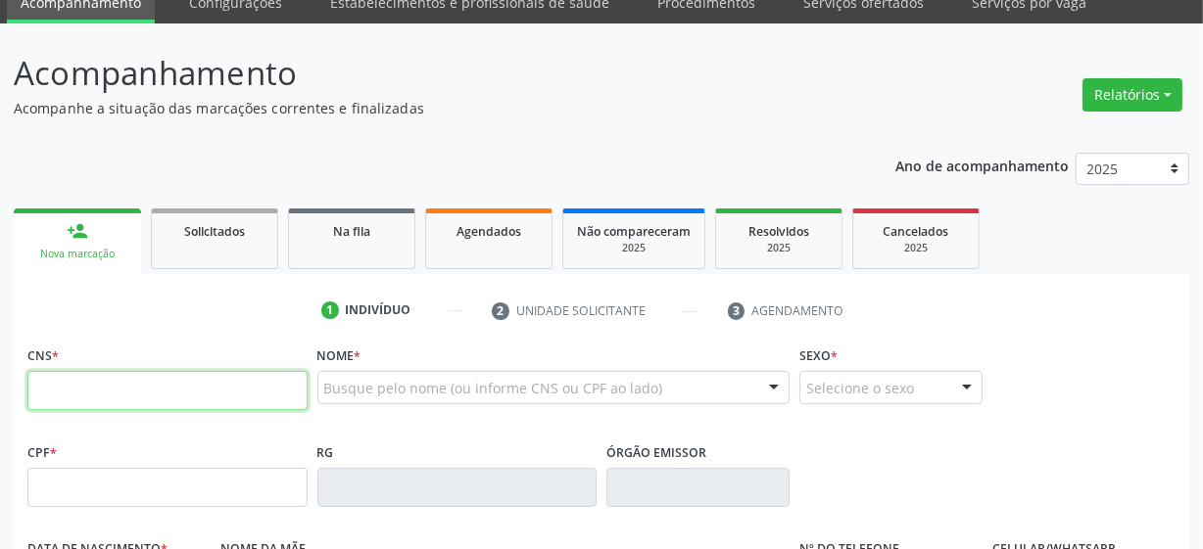
click at [178, 396] on input "text" at bounding box center [167, 390] width 280 height 39
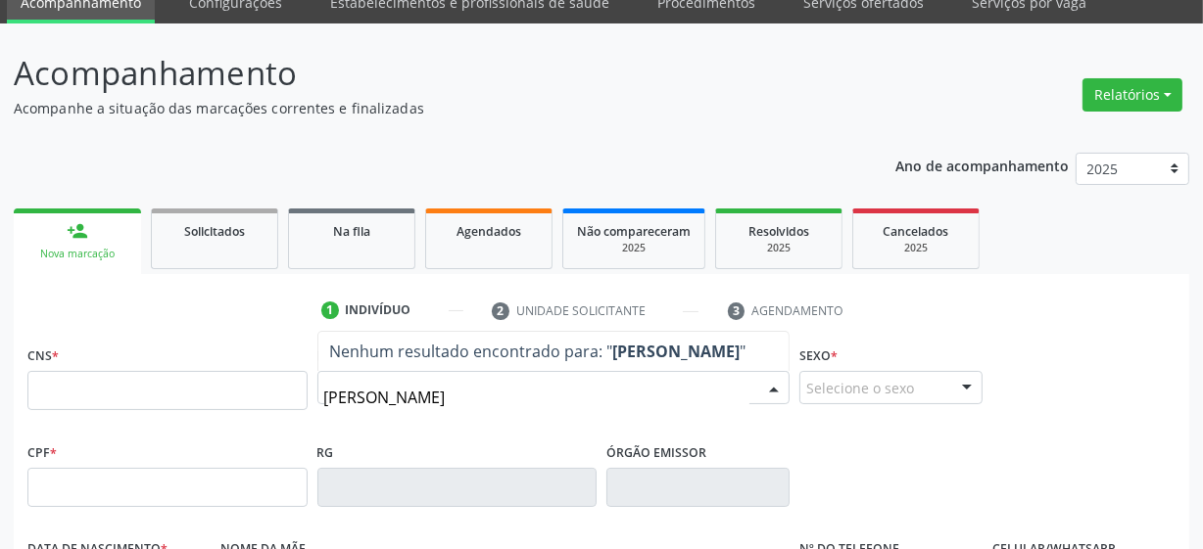
type input "maria"
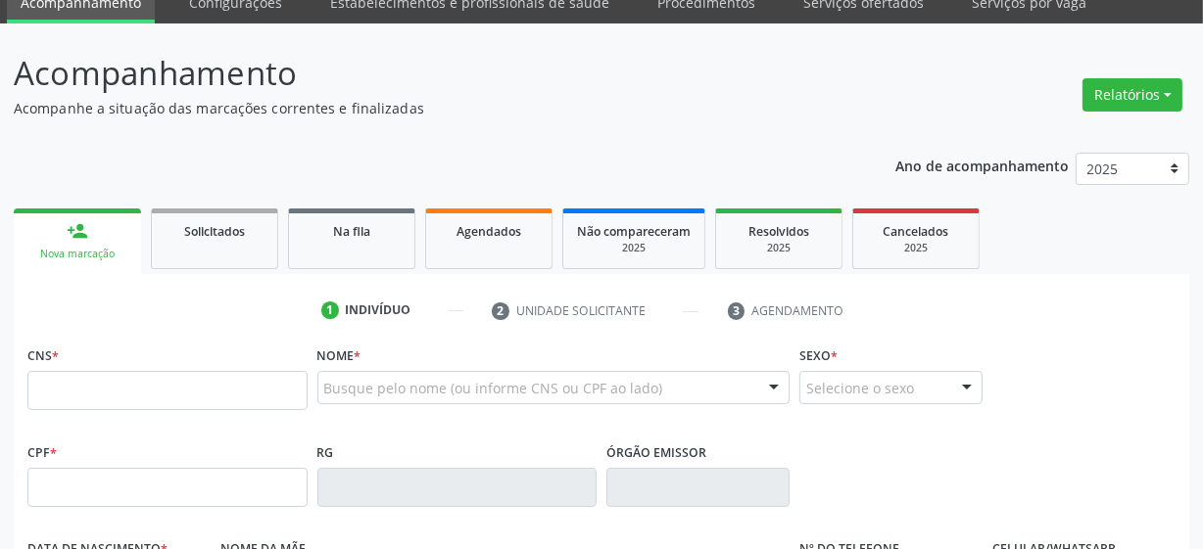
click at [877, 71] on header "Acompanhamento Acompanhe a situação das marcações correntes e finalizadas Relat…" at bounding box center [601, 84] width 1175 height 70
